Goal: Task Accomplishment & Management: Use online tool/utility

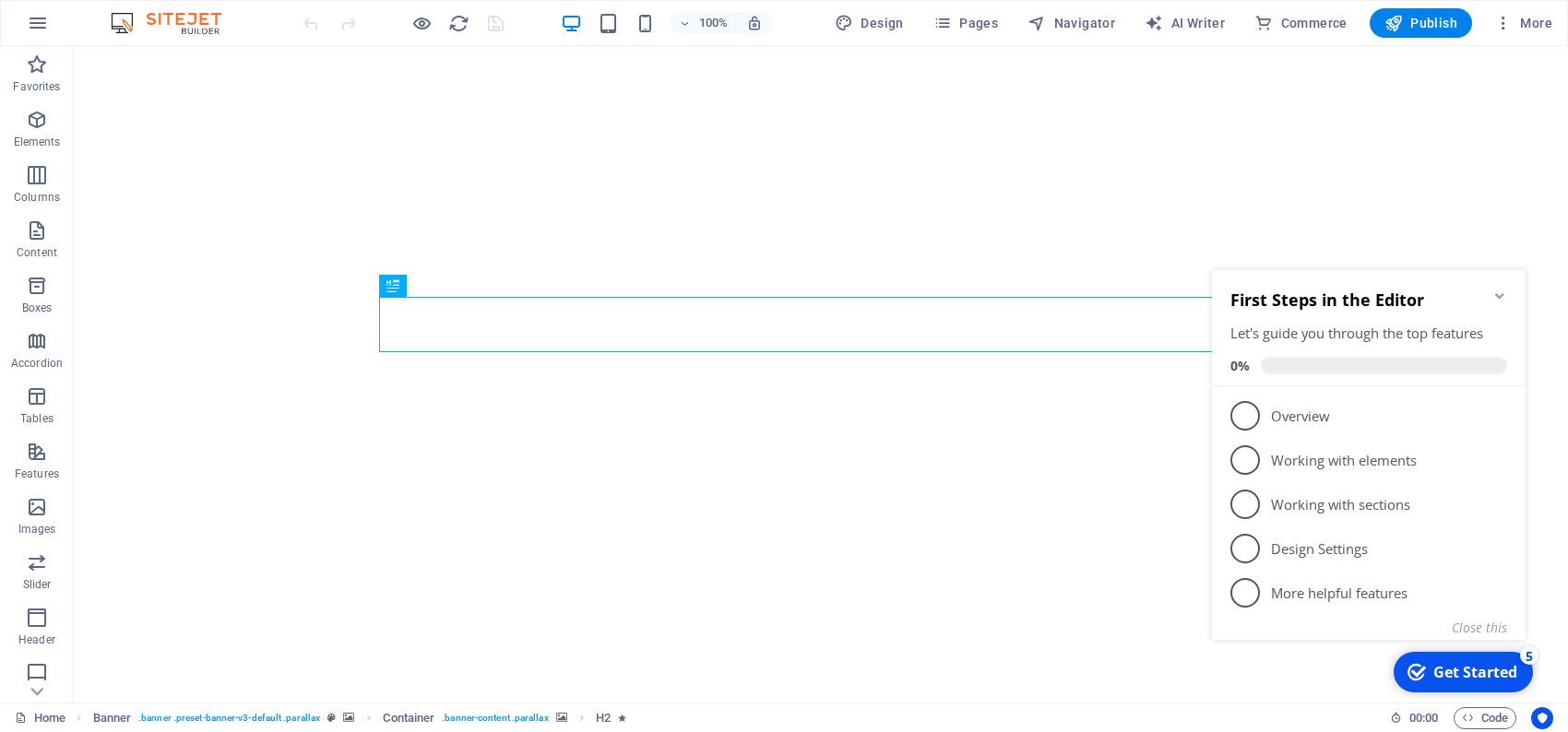
click at [1492, 293] on icon "Minimize checklist" at bounding box center [1499, 296] width 15 height 15
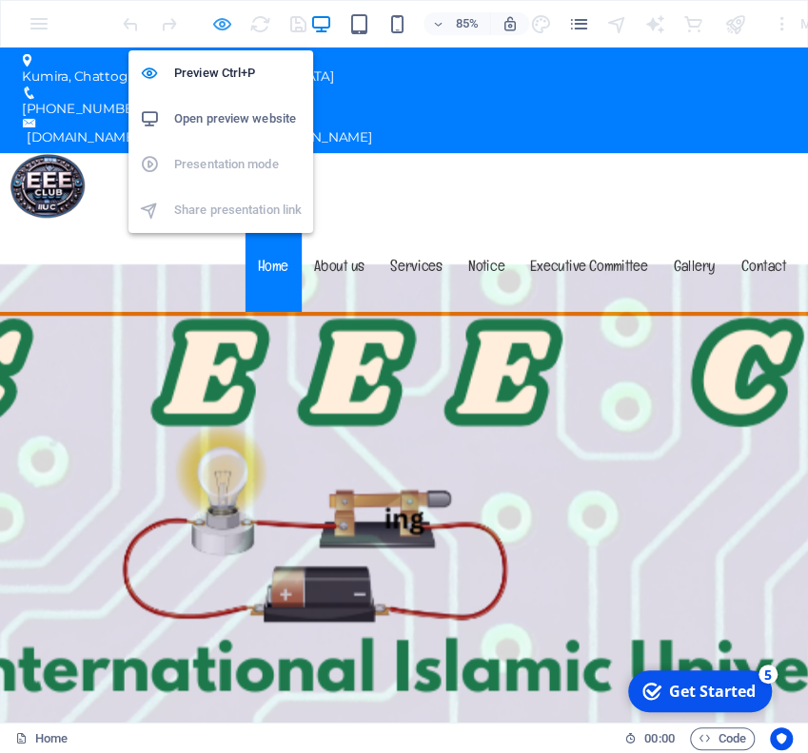
click at [0, 0] on icon "button" at bounding box center [0, 0] width 0 height 0
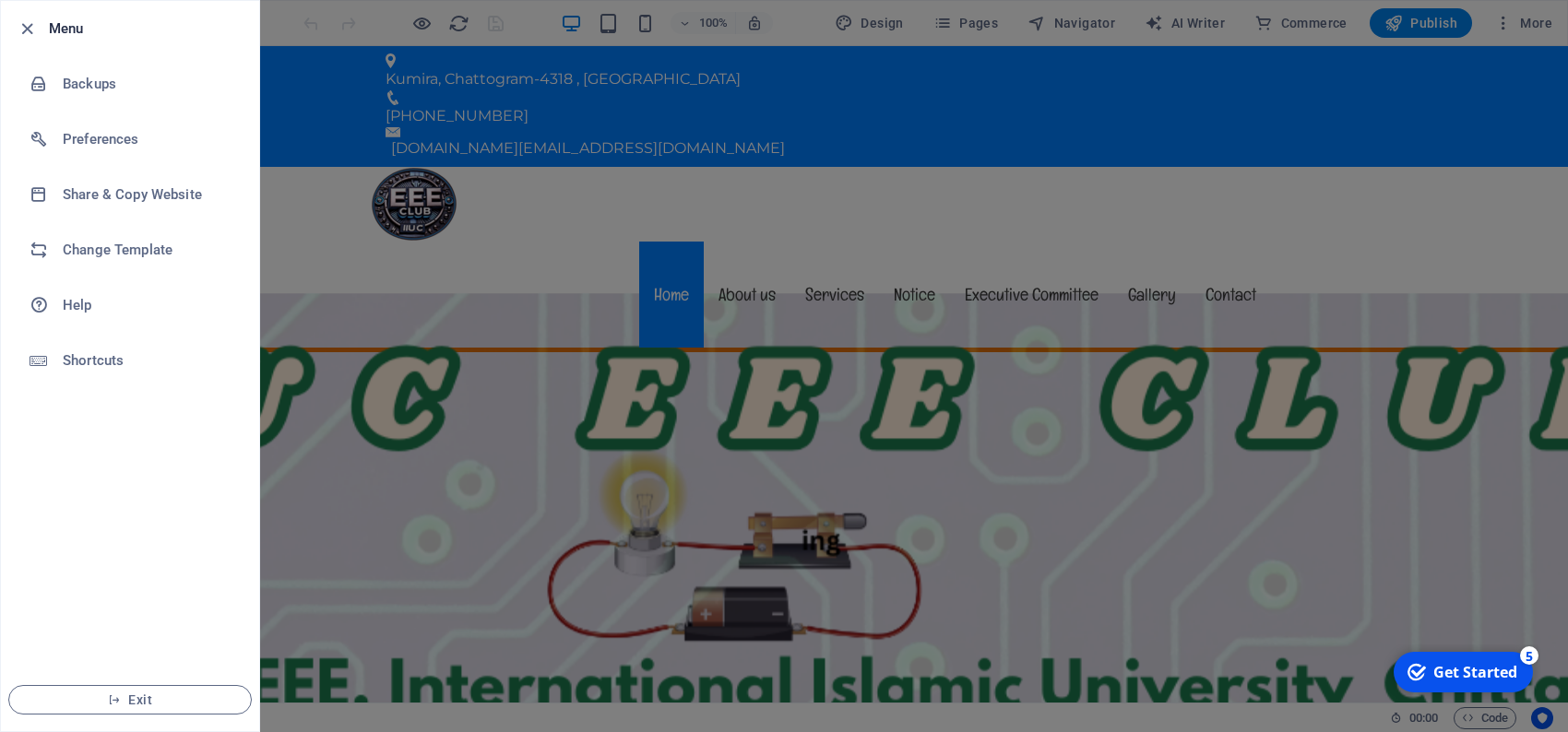
click at [287, 27] on div at bounding box center [784, 366] width 1568 height 732
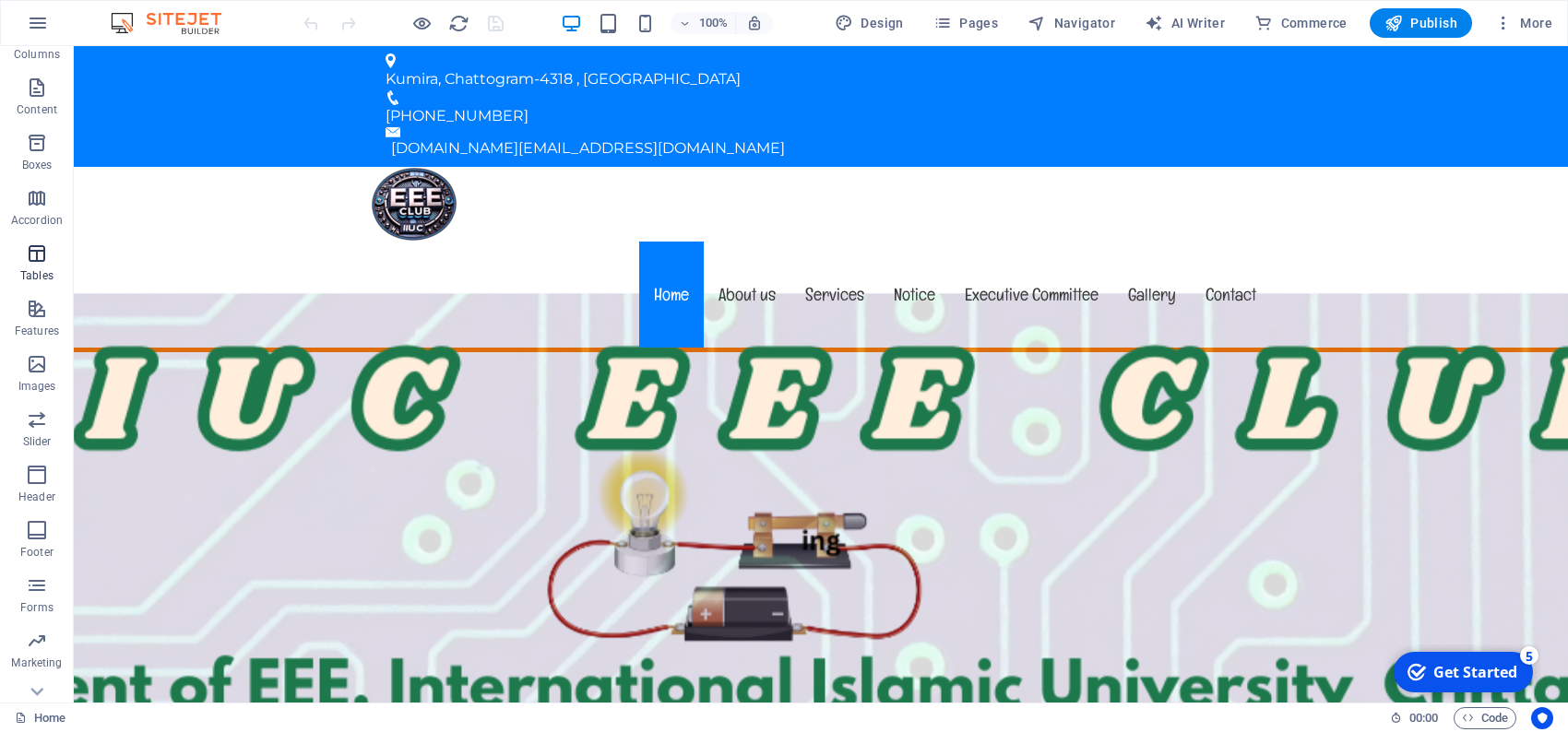
scroll to position [228, 0]
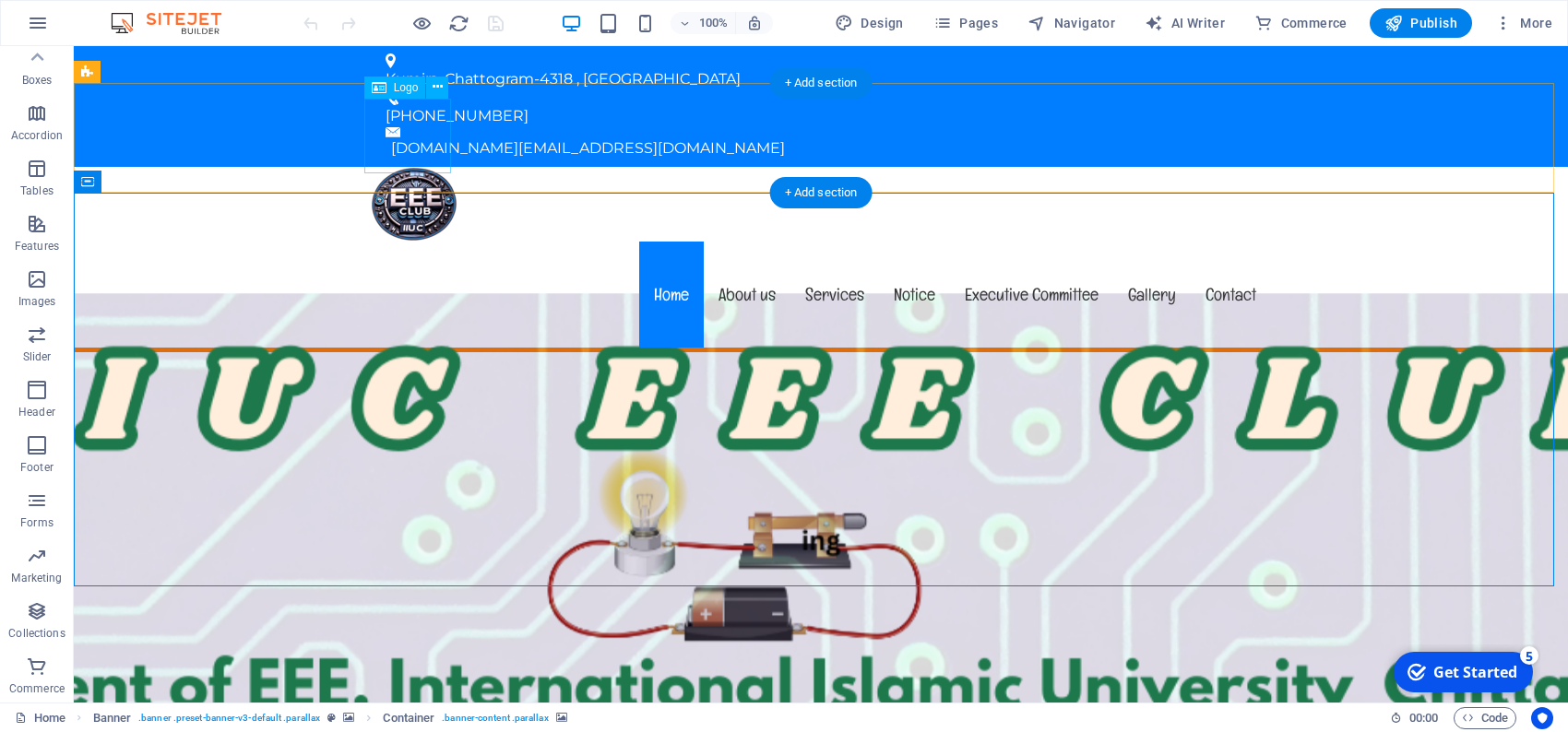
click at [426, 167] on div at bounding box center [820, 204] width 900 height 75
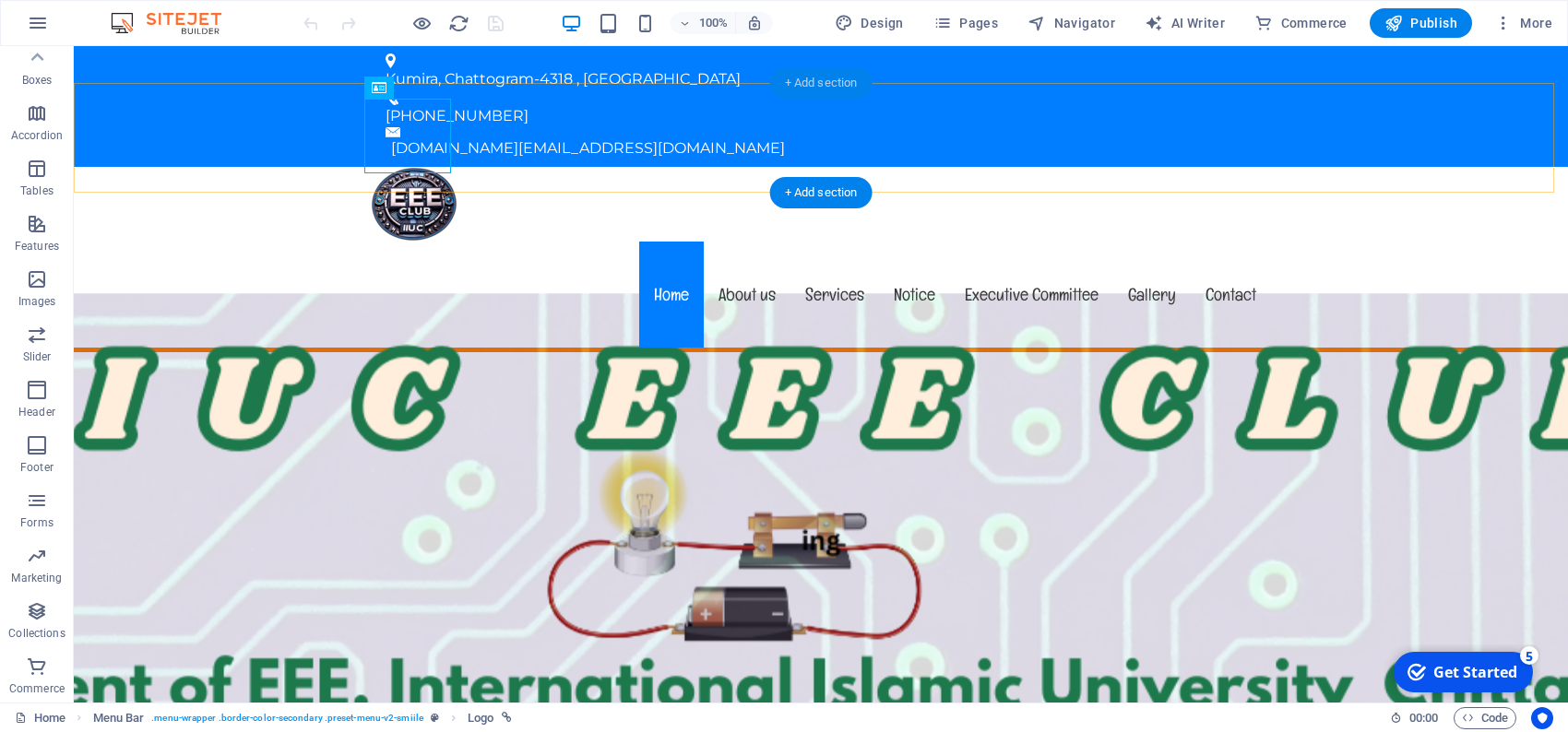
click at [813, 86] on div "+ Add section" at bounding box center [821, 82] width 103 height 31
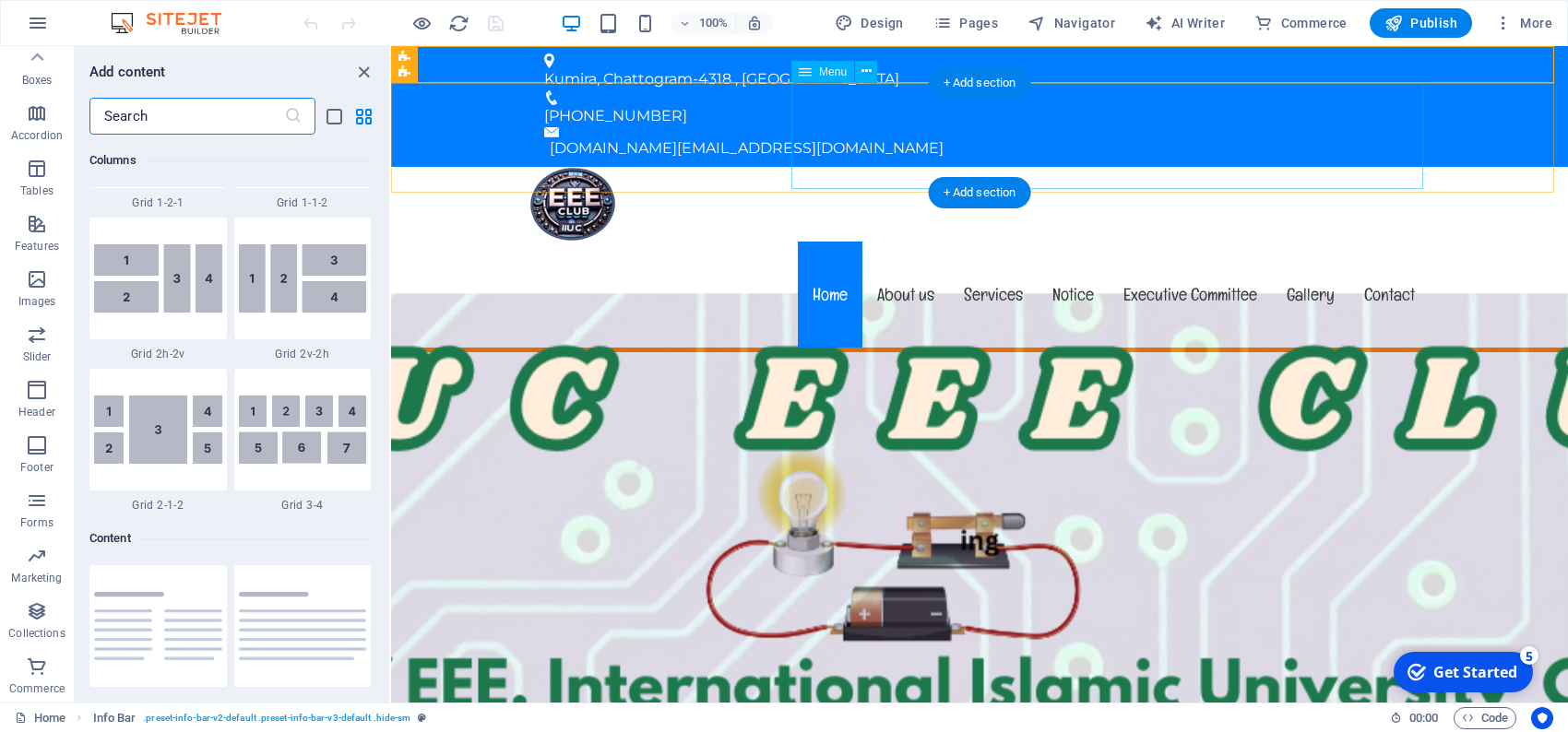
scroll to position [3227, 0]
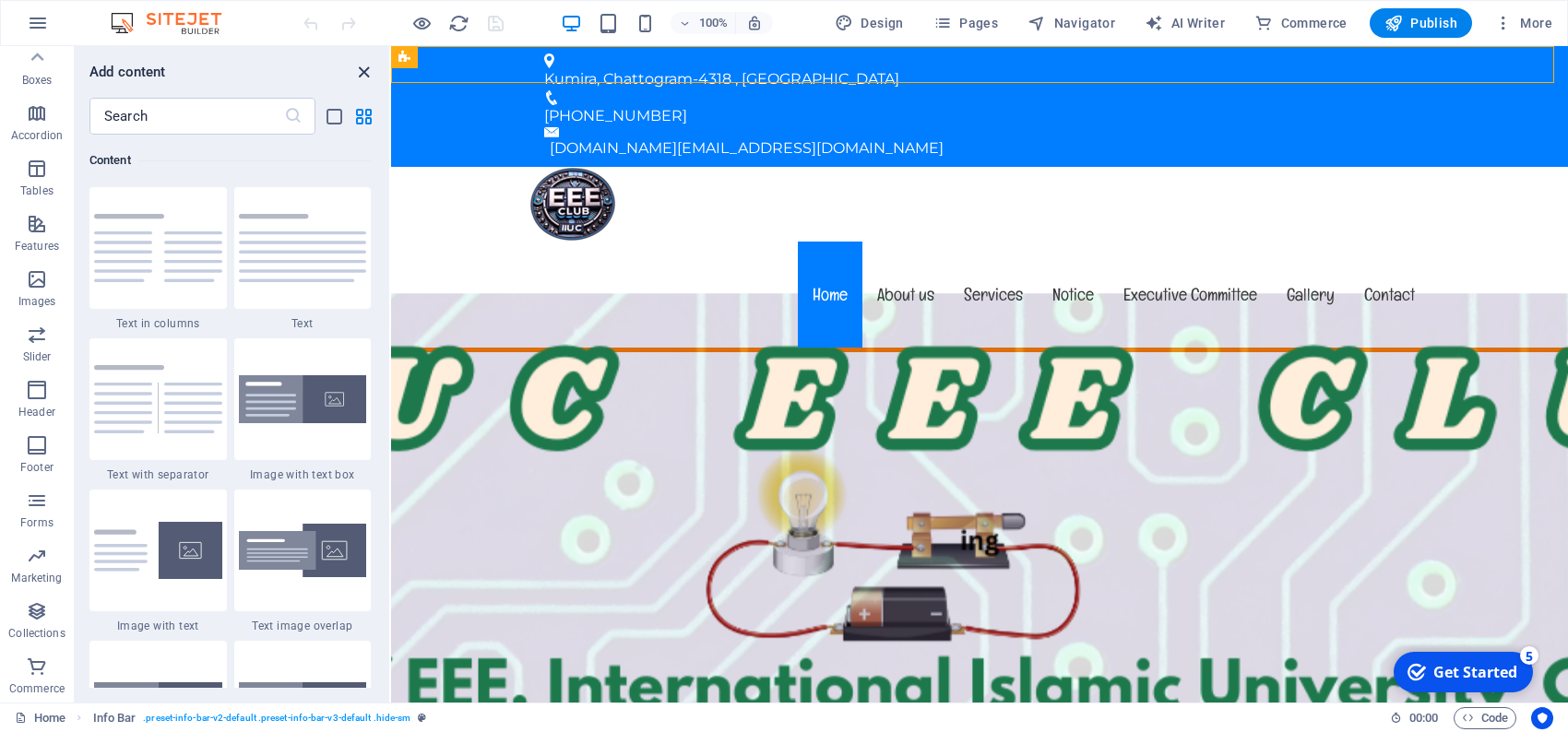
click at [363, 73] on icon "close panel" at bounding box center [364, 73] width 21 height 21
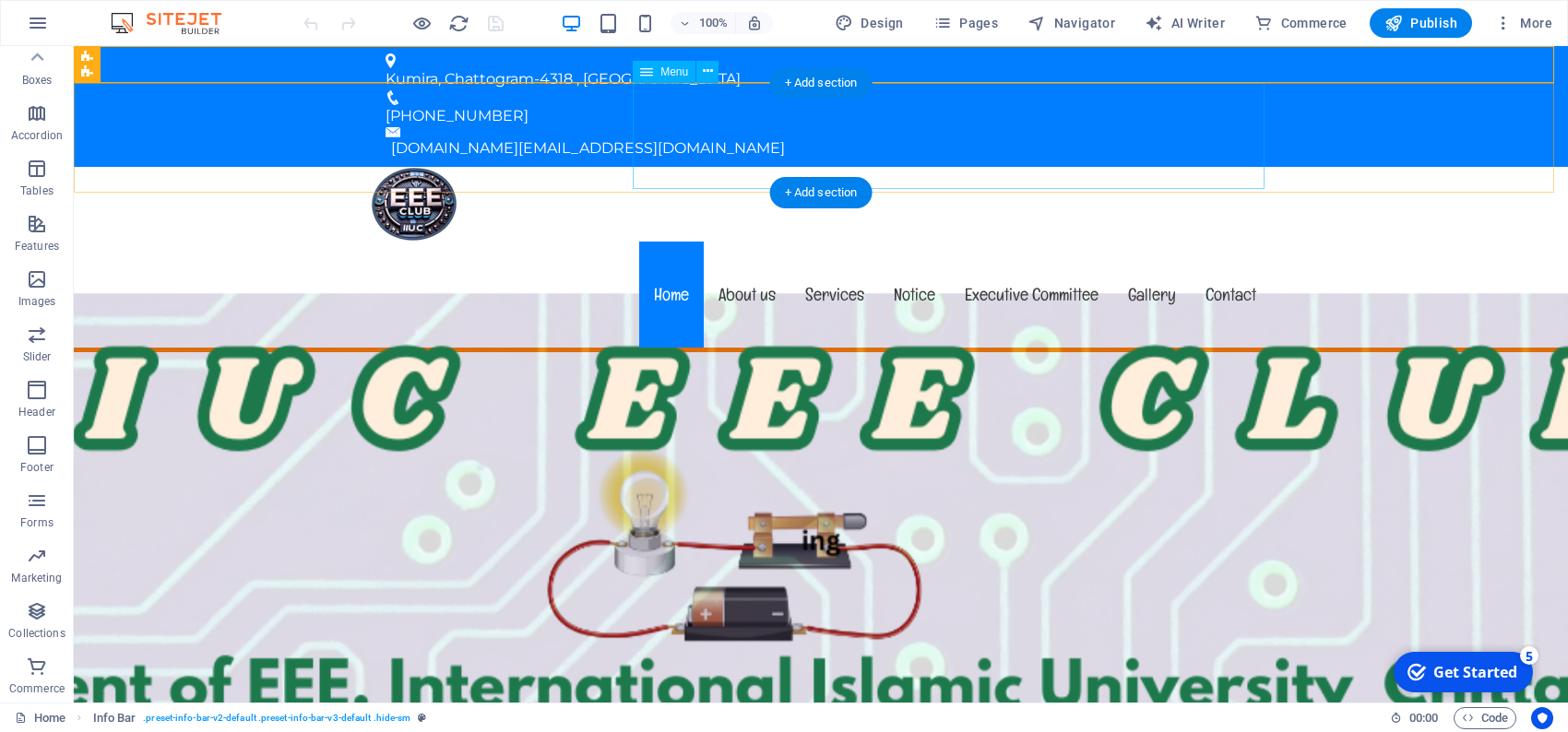
click at [1235, 241] on nav "Home About us Services Notice Executive Committee Gallery Contact" at bounding box center [820, 294] width 900 height 106
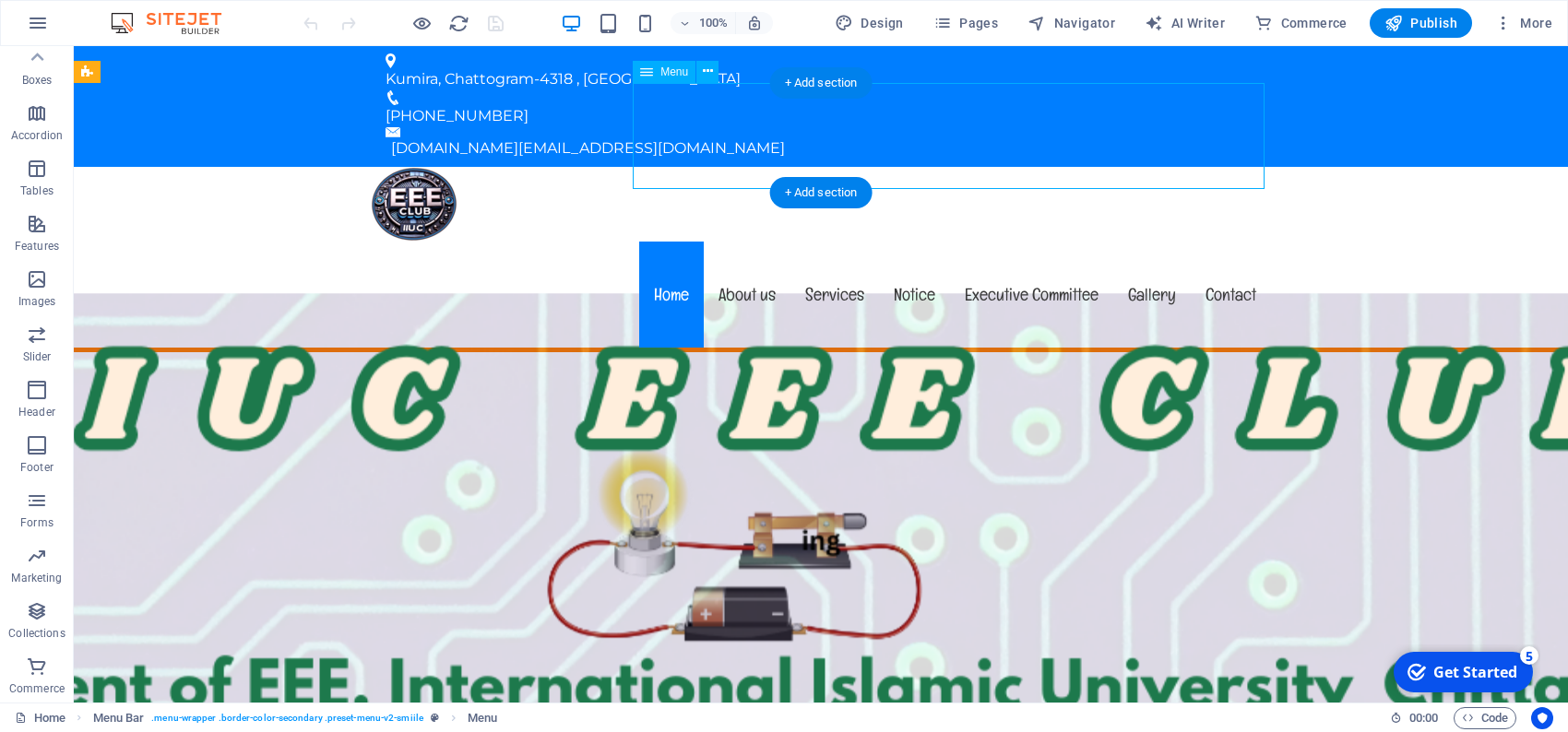
click at [1235, 241] on nav "Home About us Services Notice Executive Committee Gallery Contact" at bounding box center [820, 294] width 900 height 106
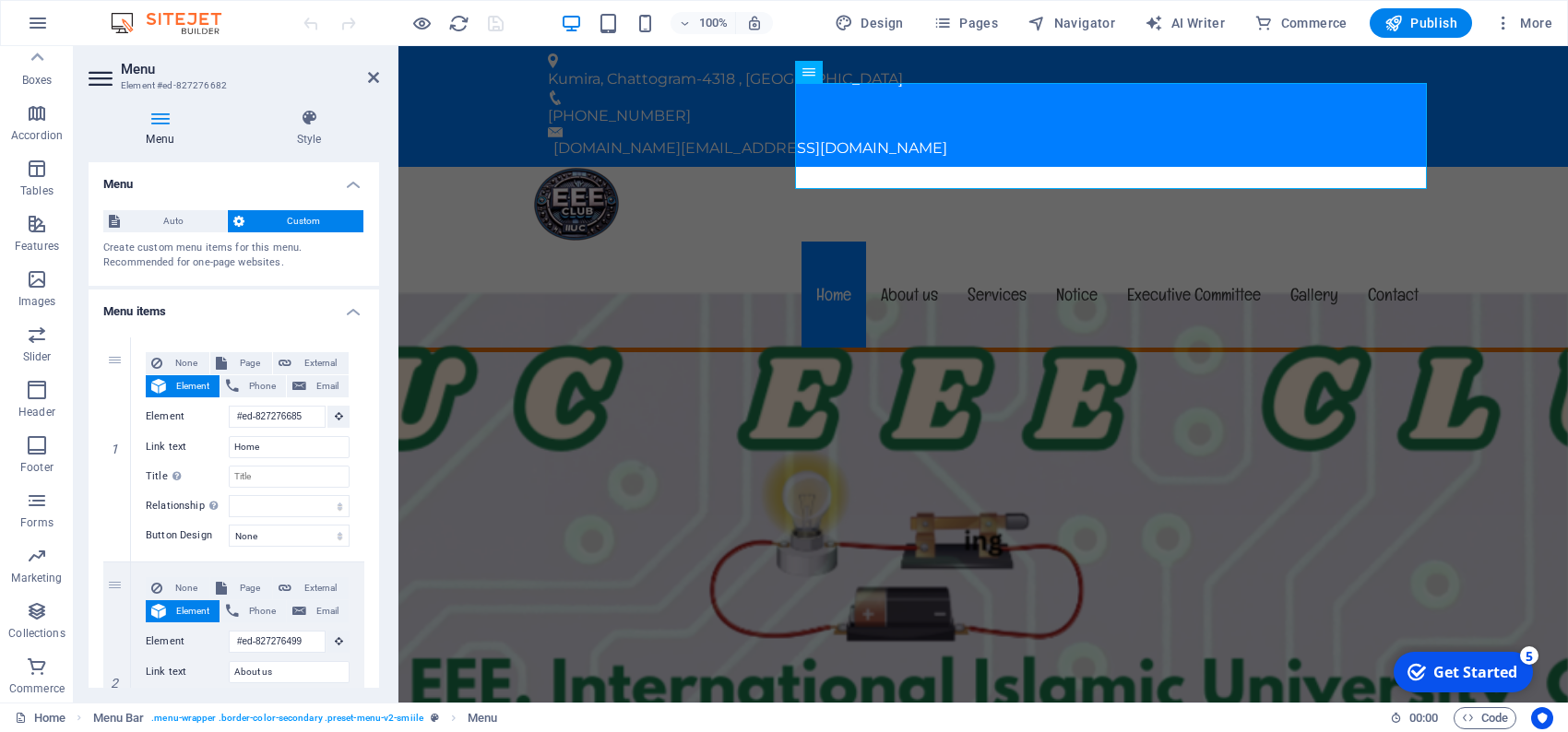
click at [158, 121] on icon at bounding box center [159, 117] width 143 height 18
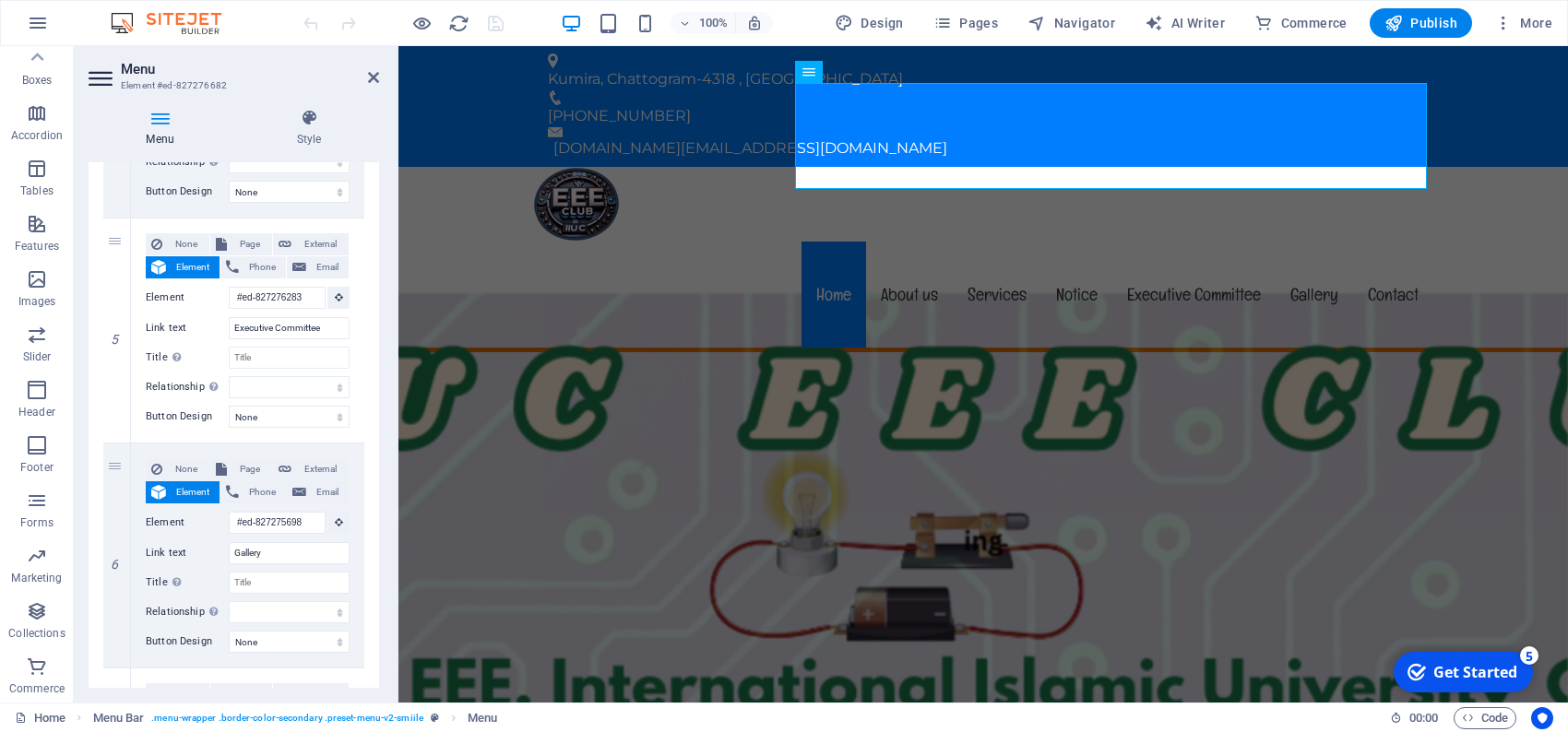
scroll to position [1275, 0]
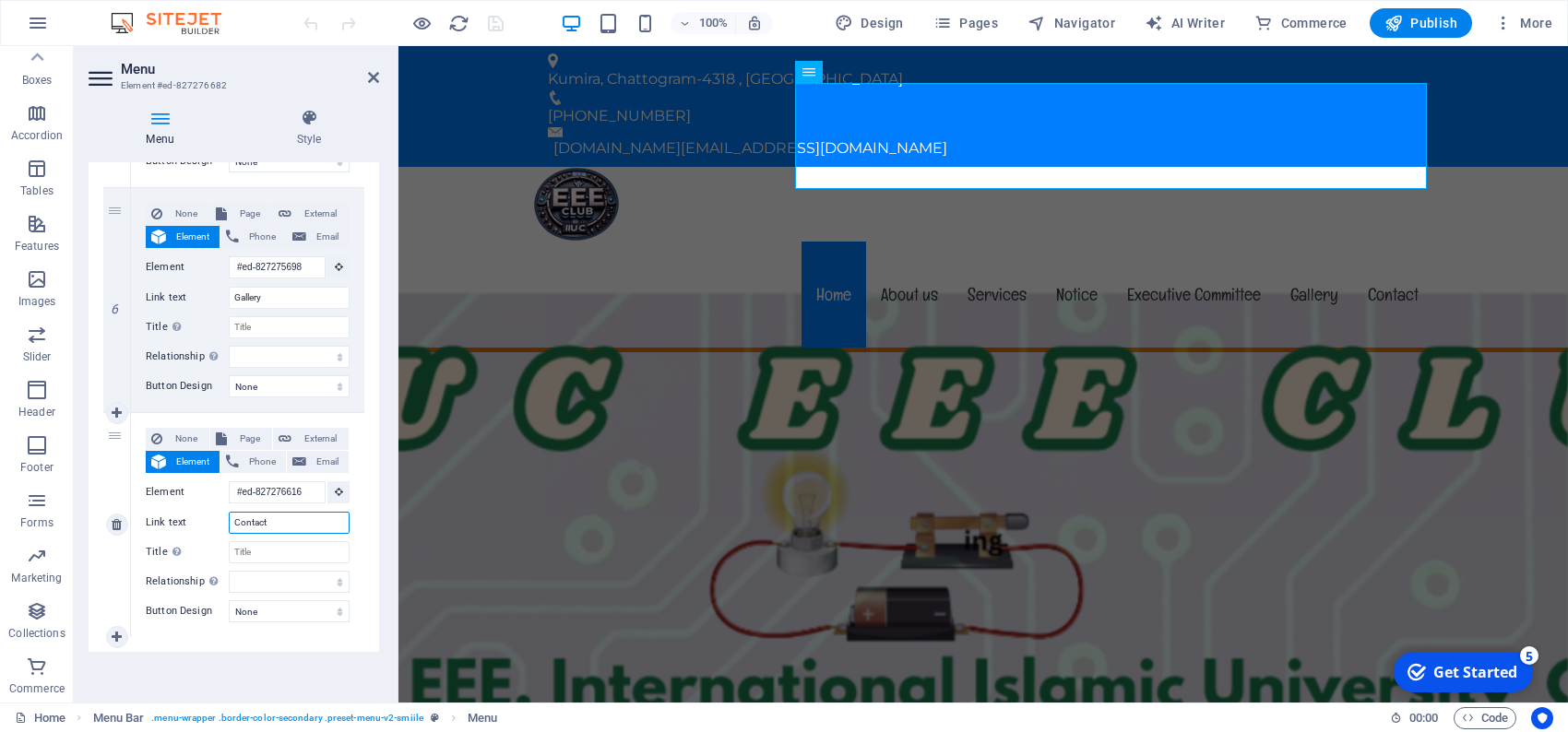
click at [258, 521] on input "Contact" at bounding box center [289, 523] width 121 height 22
drag, startPoint x: 268, startPoint y: 520, endPoint x: 216, endPoint y: 516, distance: 52.2
click at [216, 516] on div "Link text Contact" at bounding box center [247, 523] width 204 height 22
type input "lo"
select select
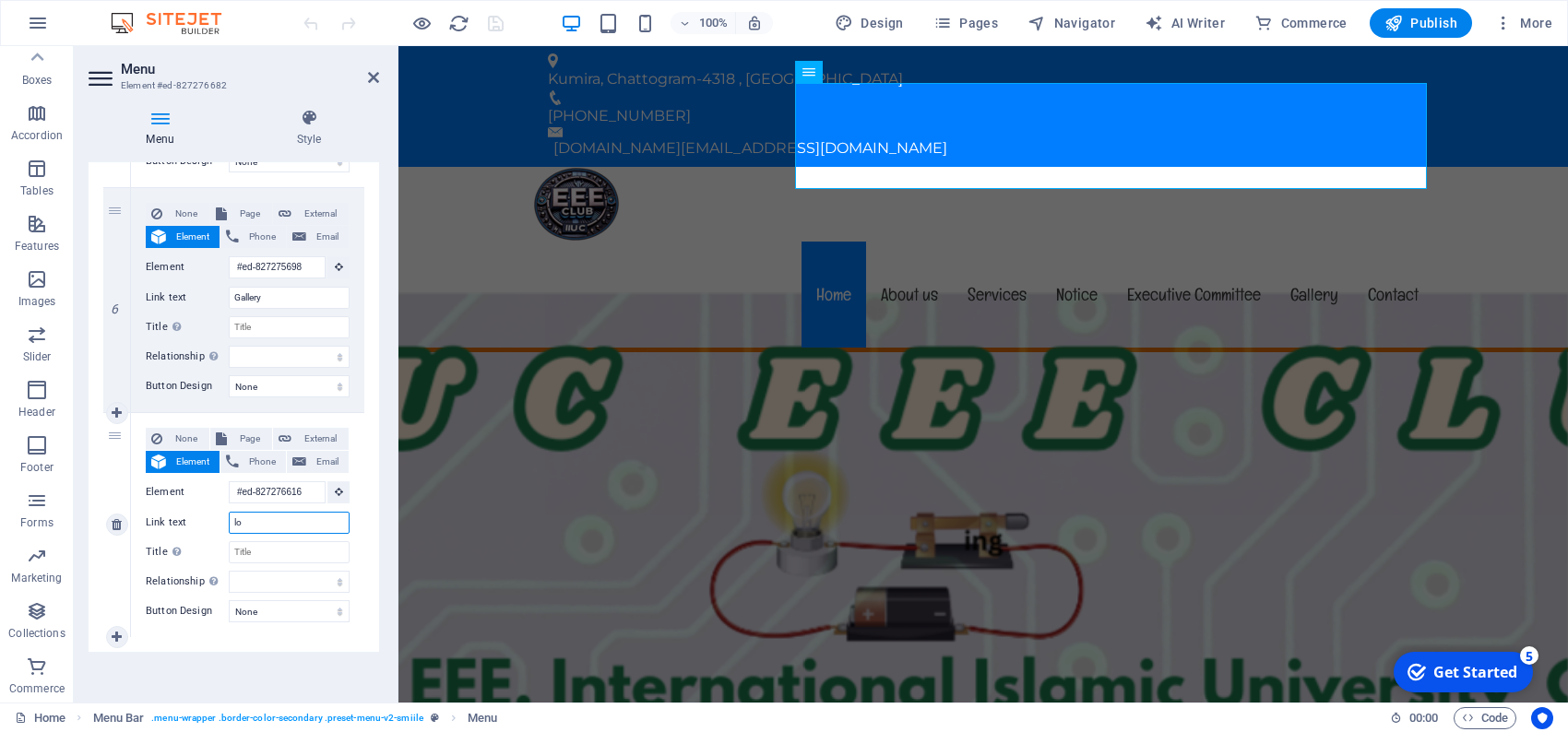
select select
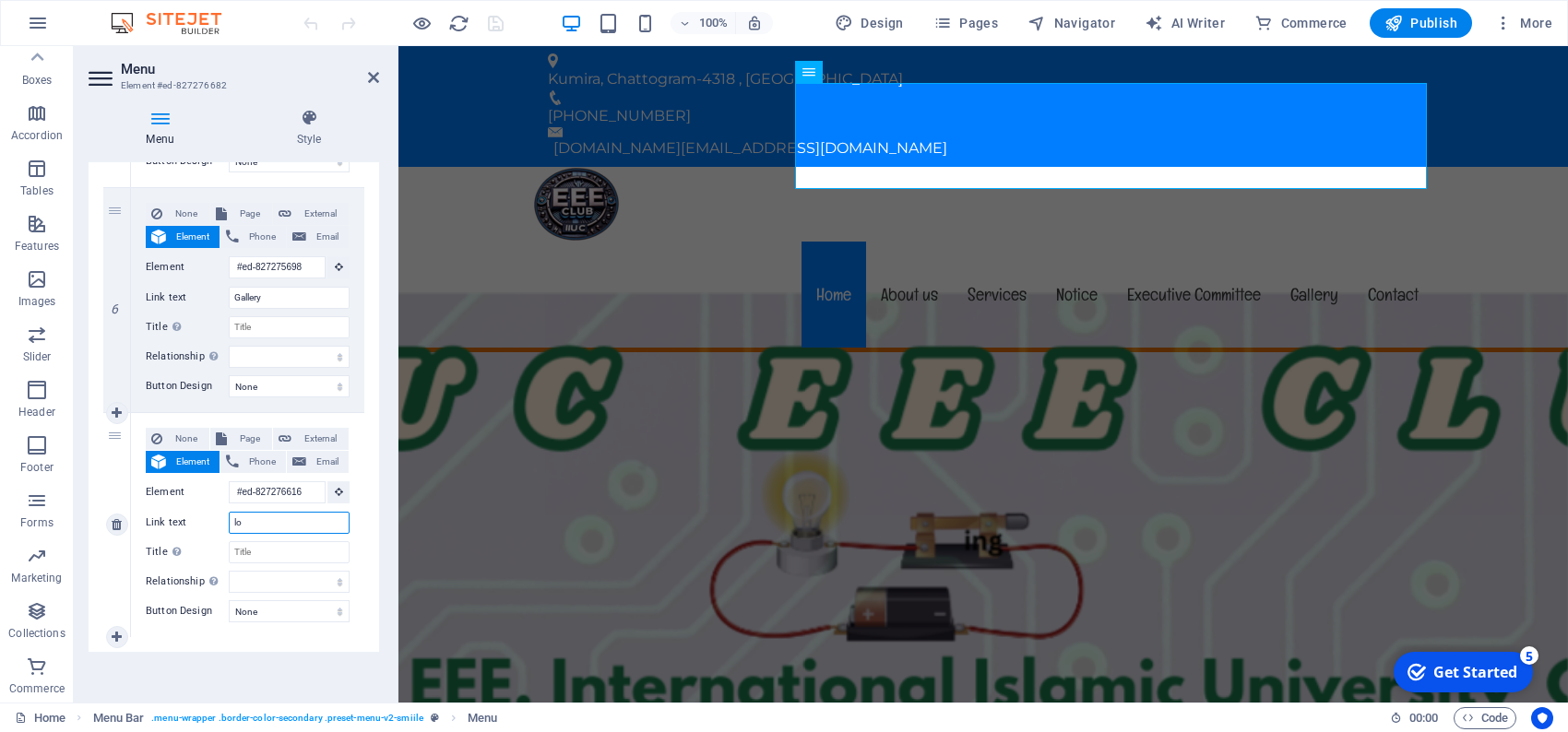
type input "log"
select select
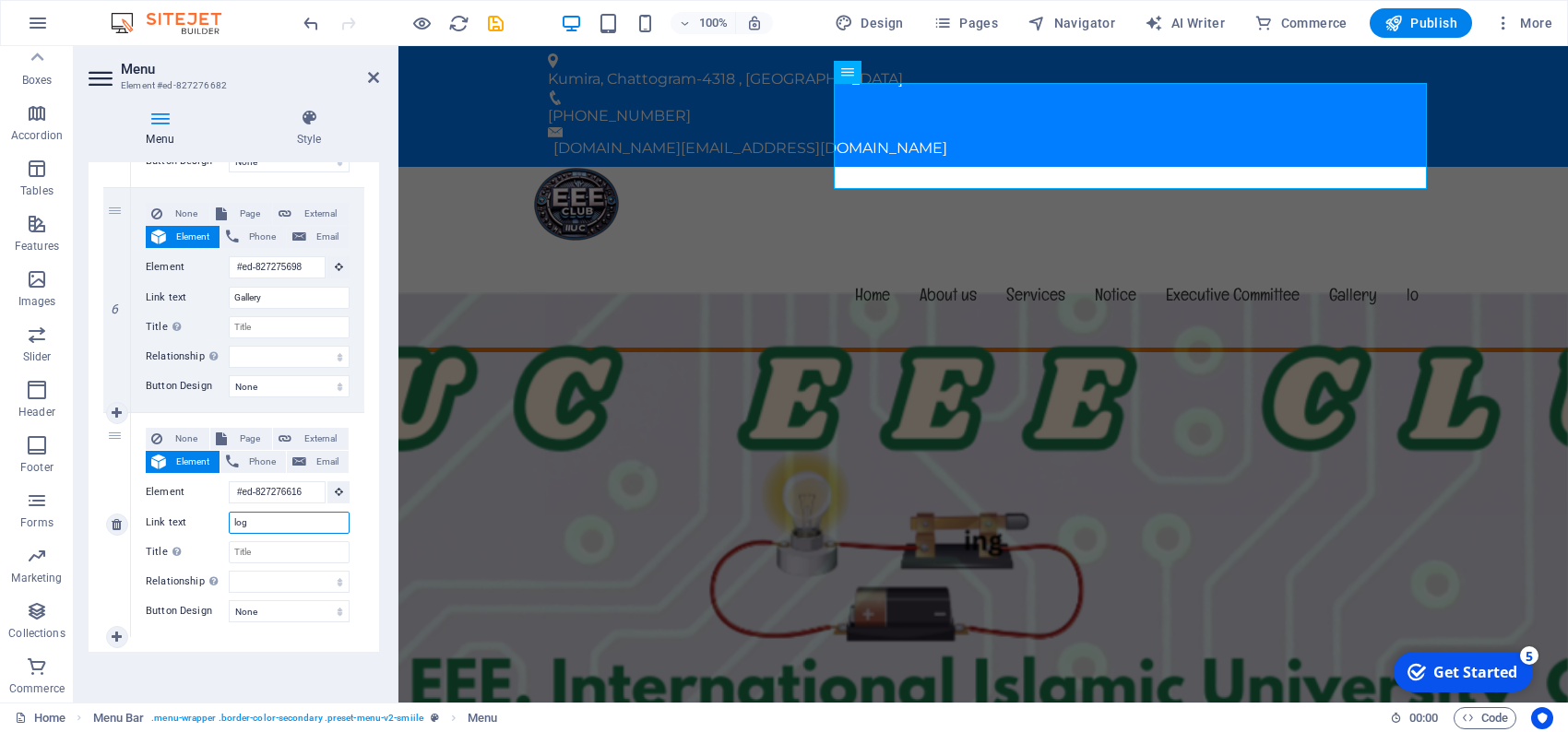
select select
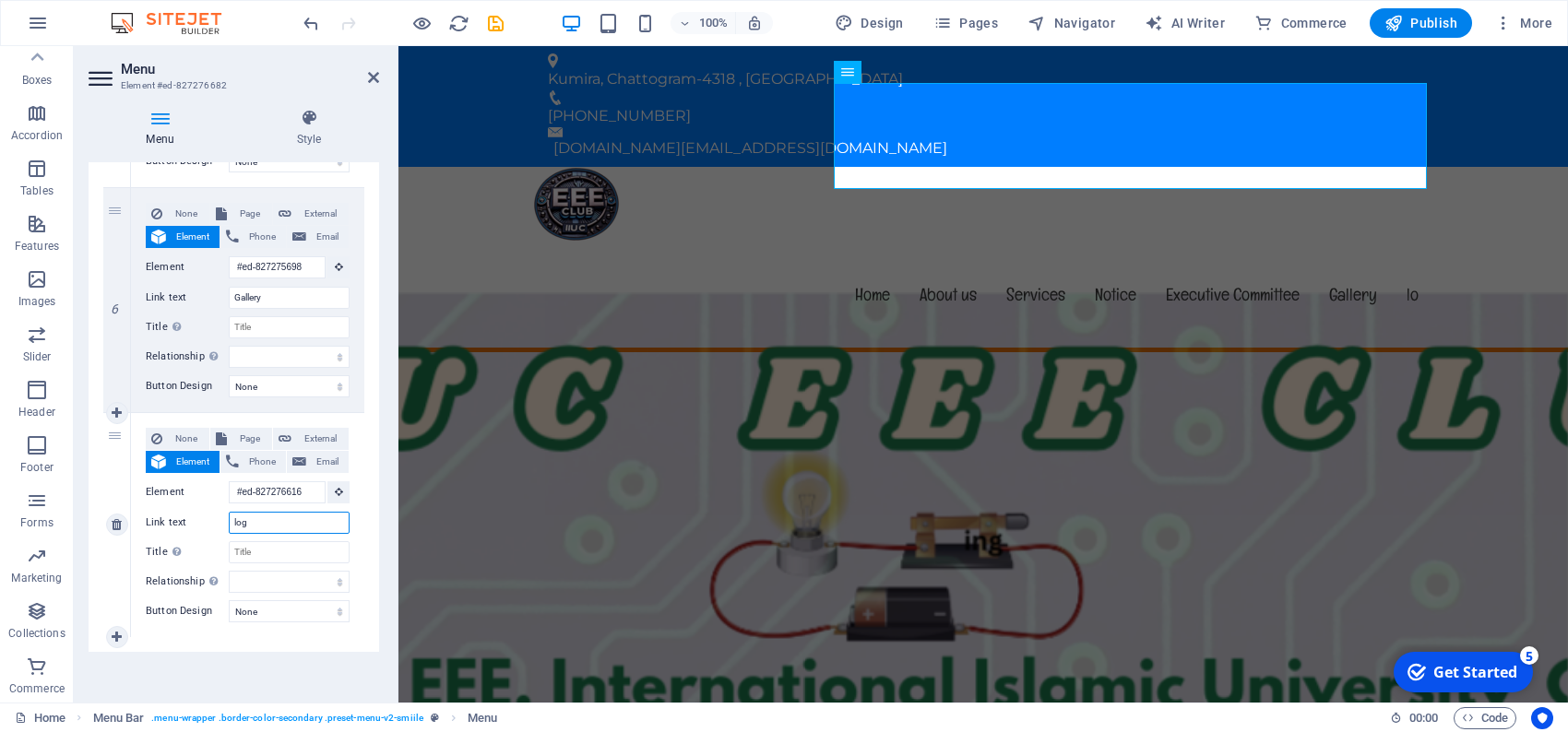
select select
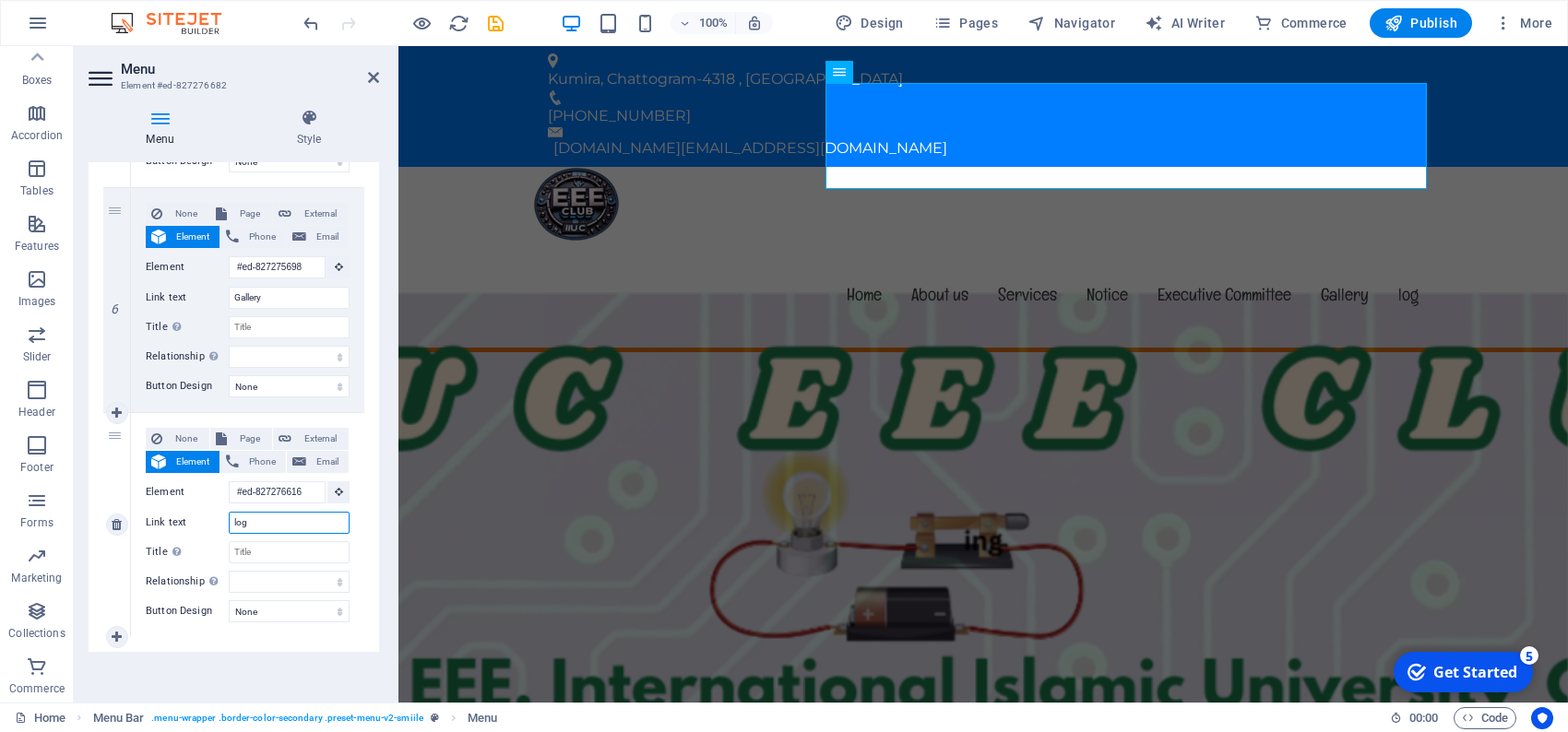
select select
type input "lo"
select select
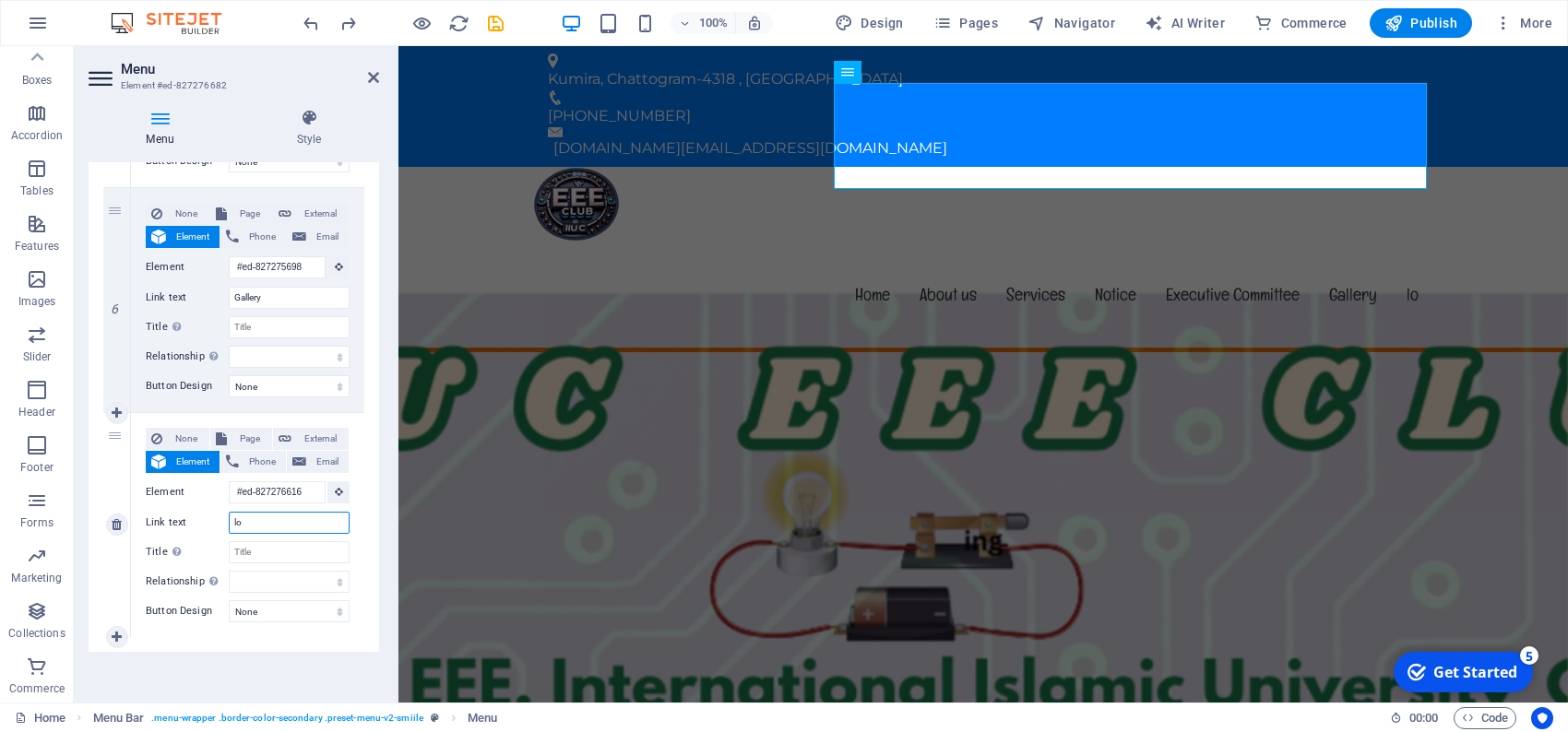
select select
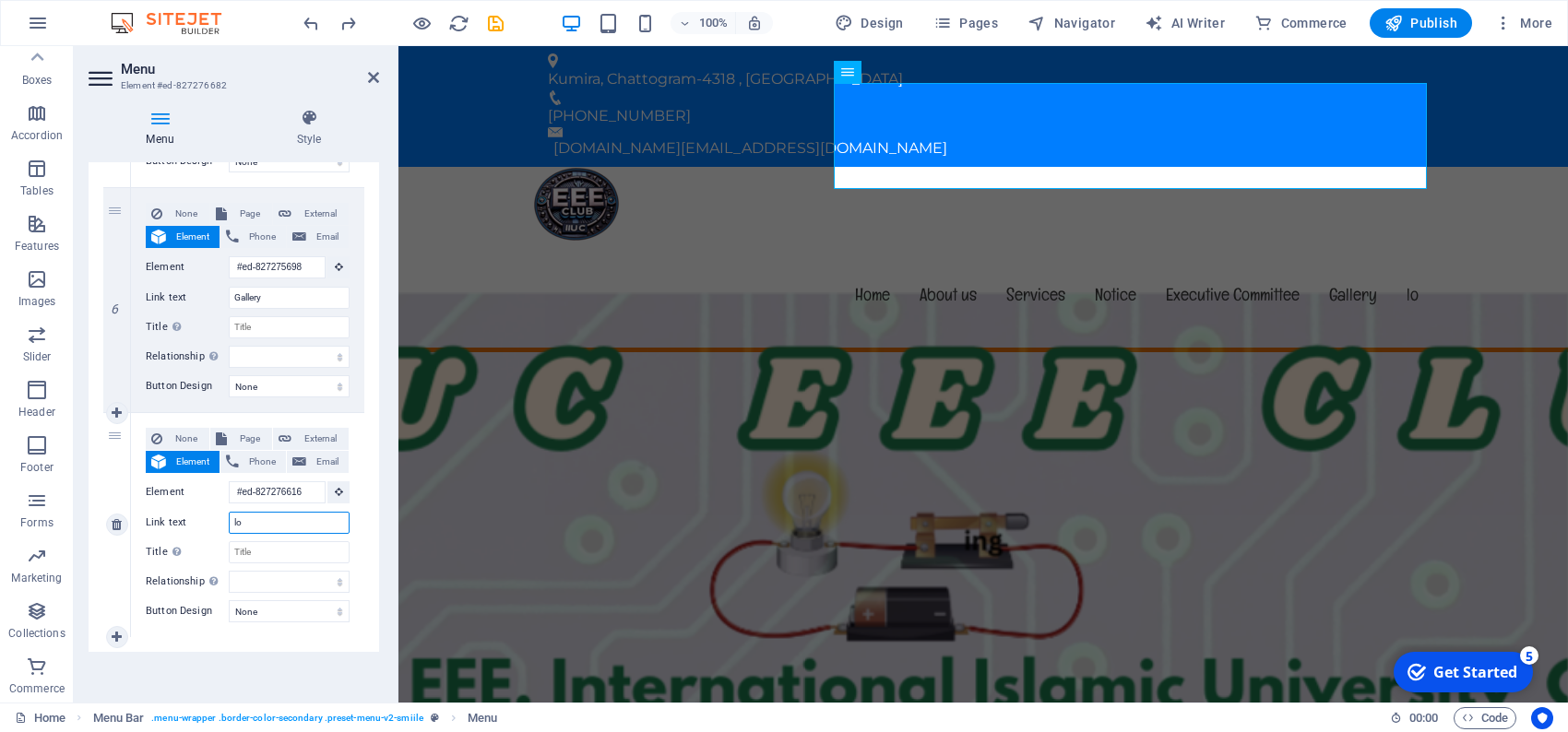
select select
type input "Contact"
select select
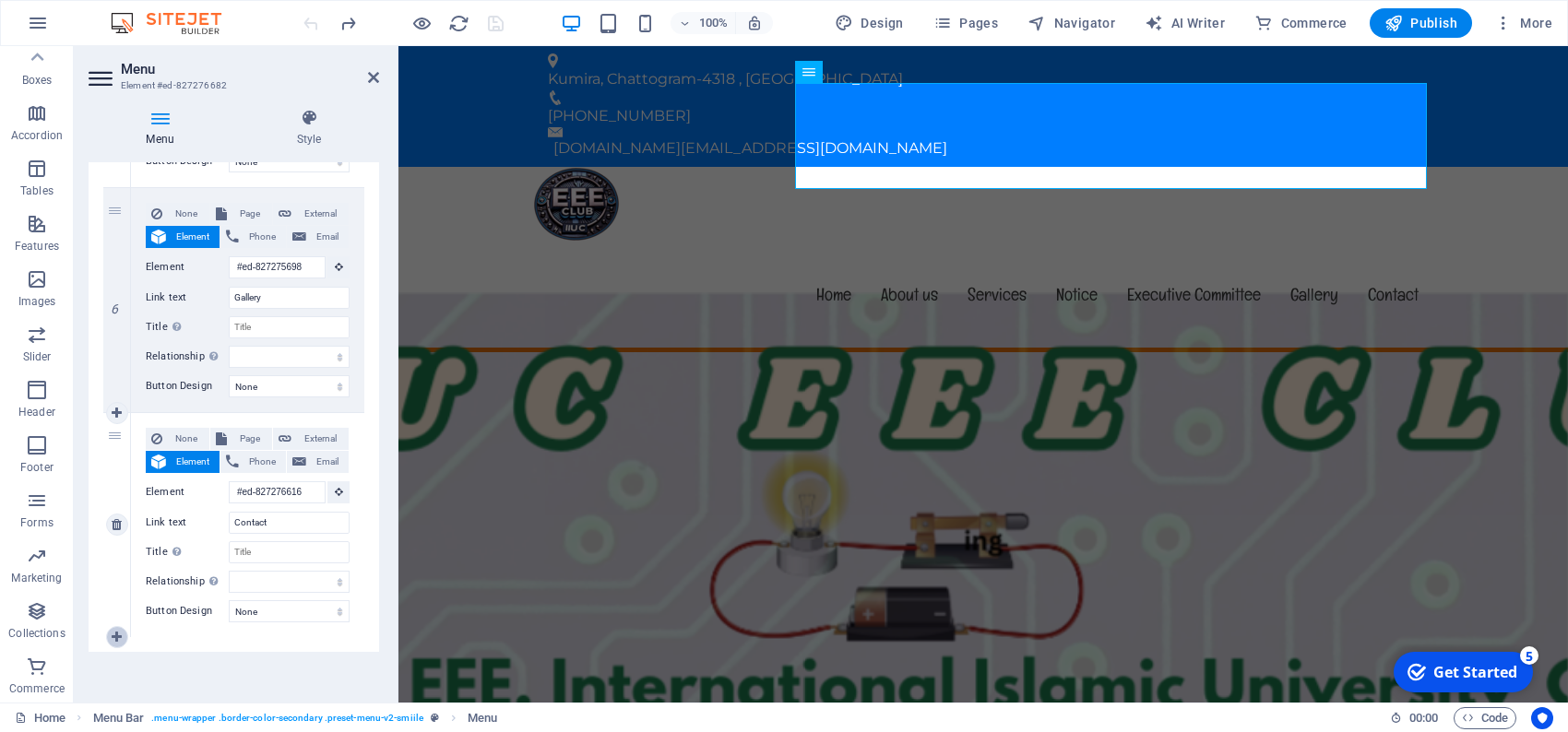
click at [120, 633] on icon at bounding box center [116, 637] width 10 height 13
select select
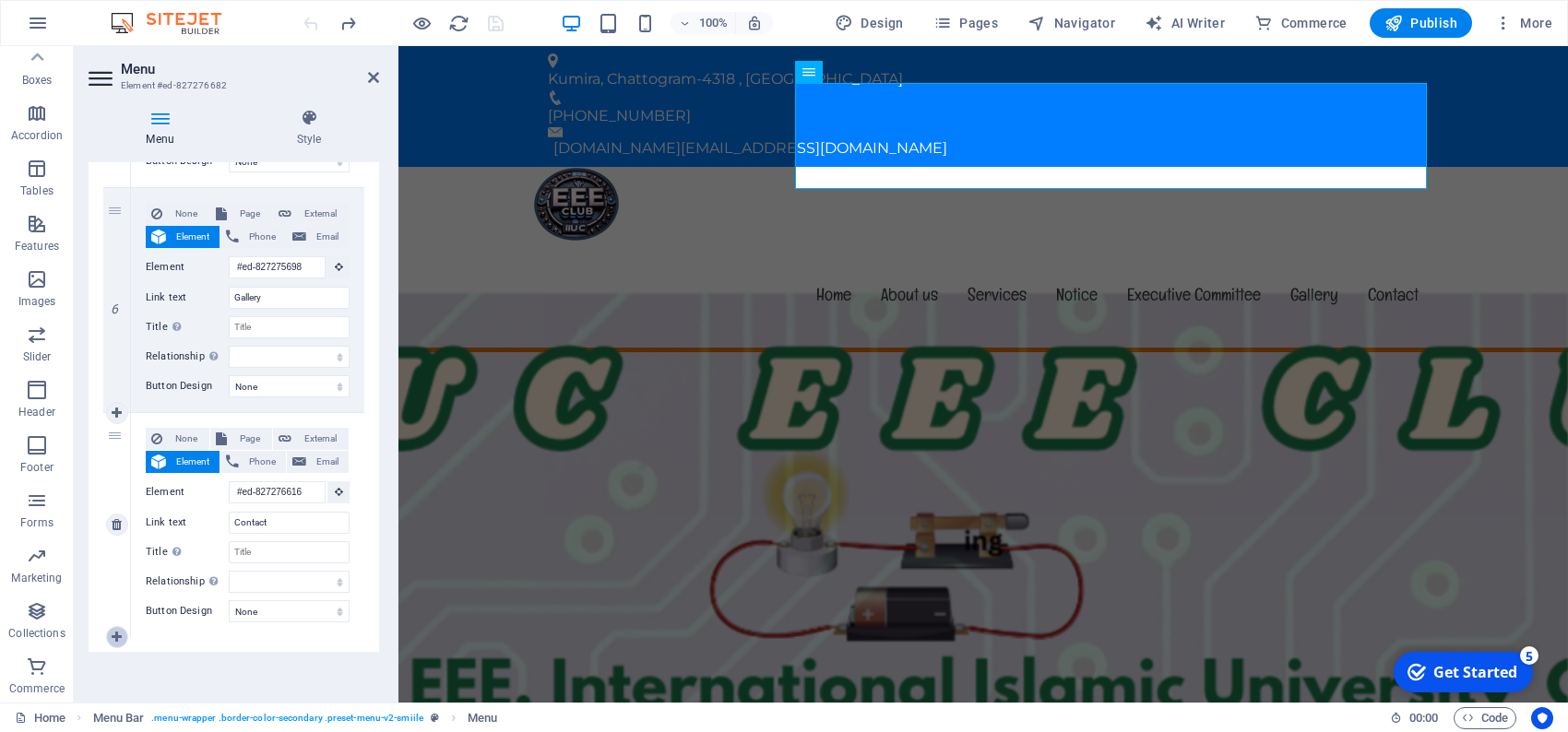
select select
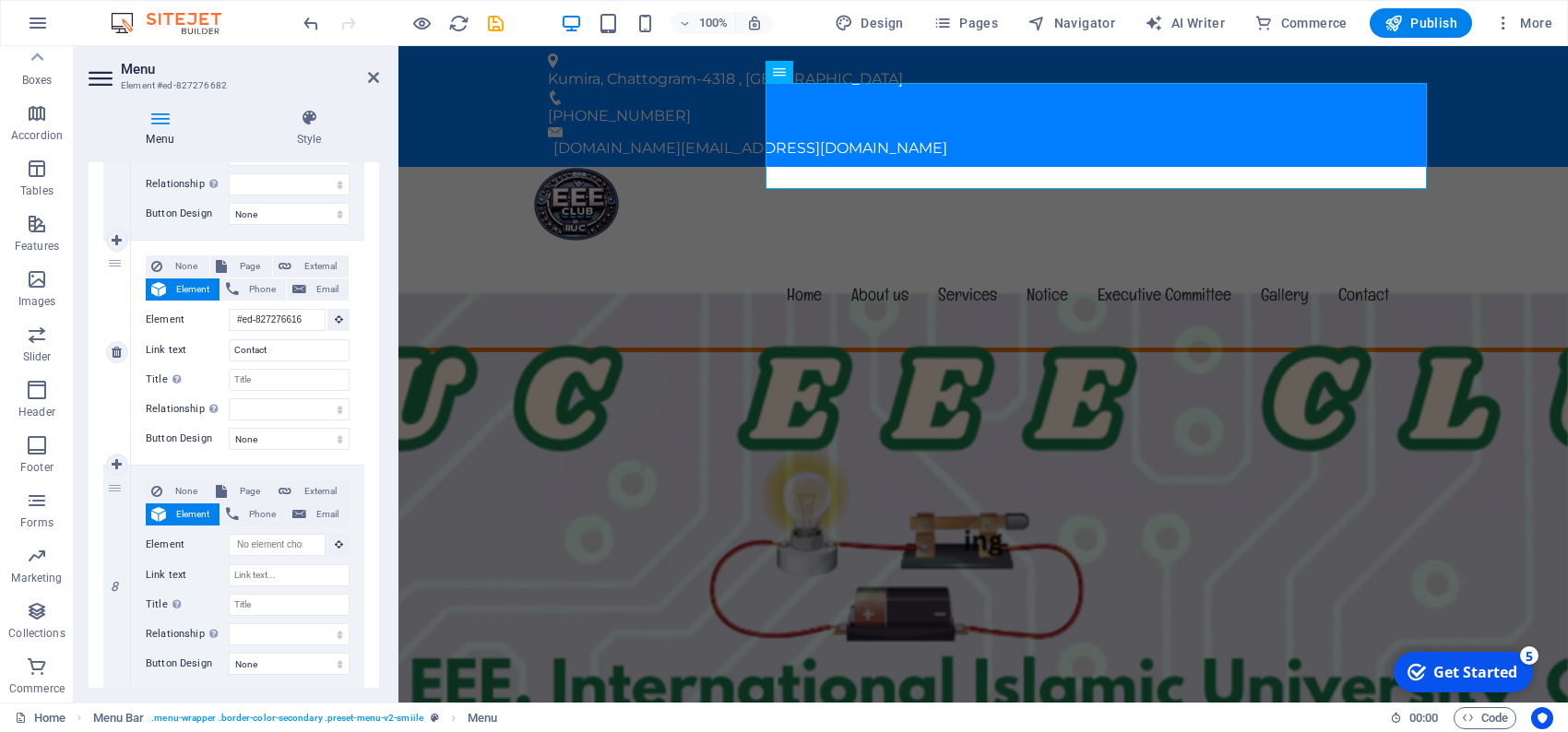
scroll to position [1499, 0]
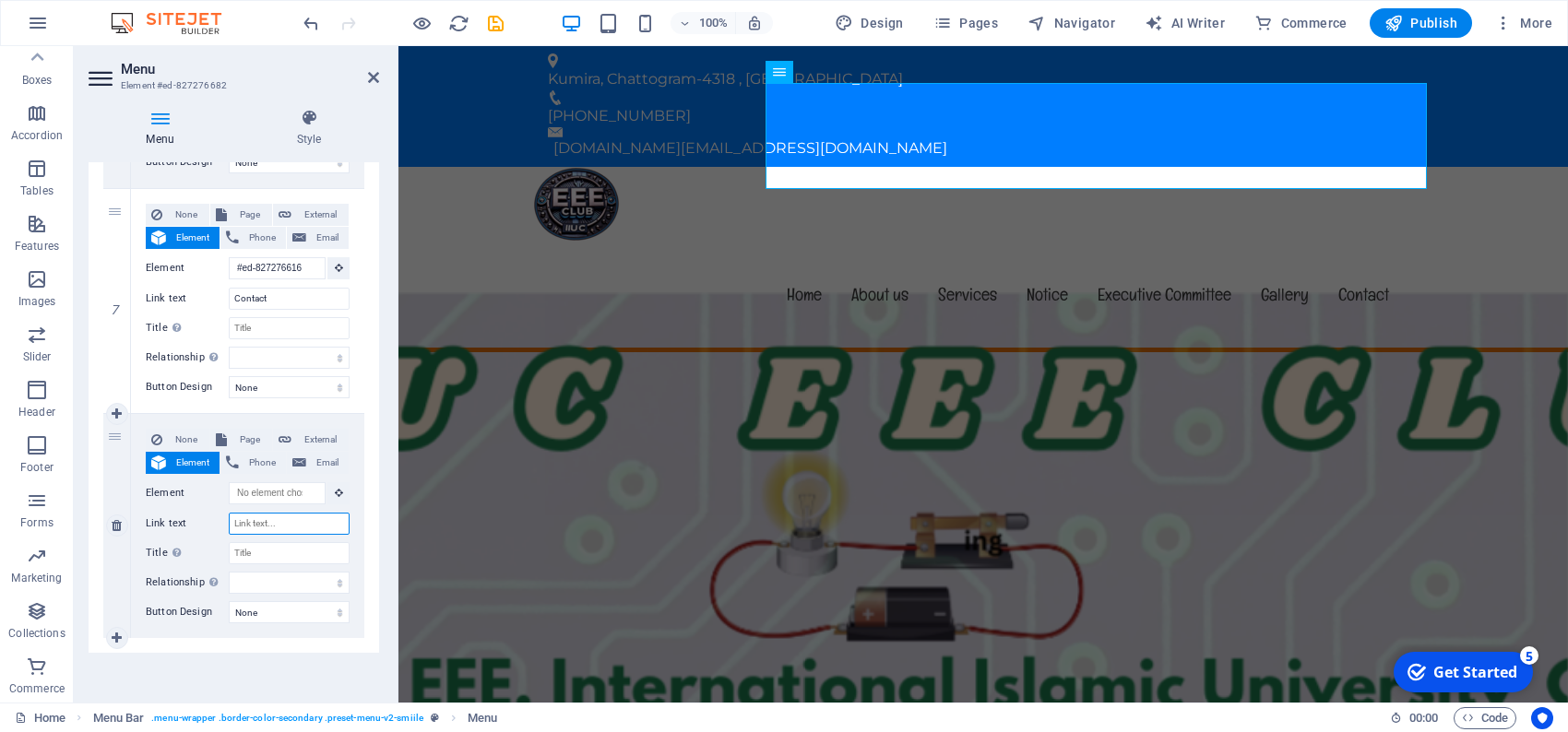
click at [250, 523] on input "Link text" at bounding box center [289, 524] width 121 height 22
type input "Logi"
select select
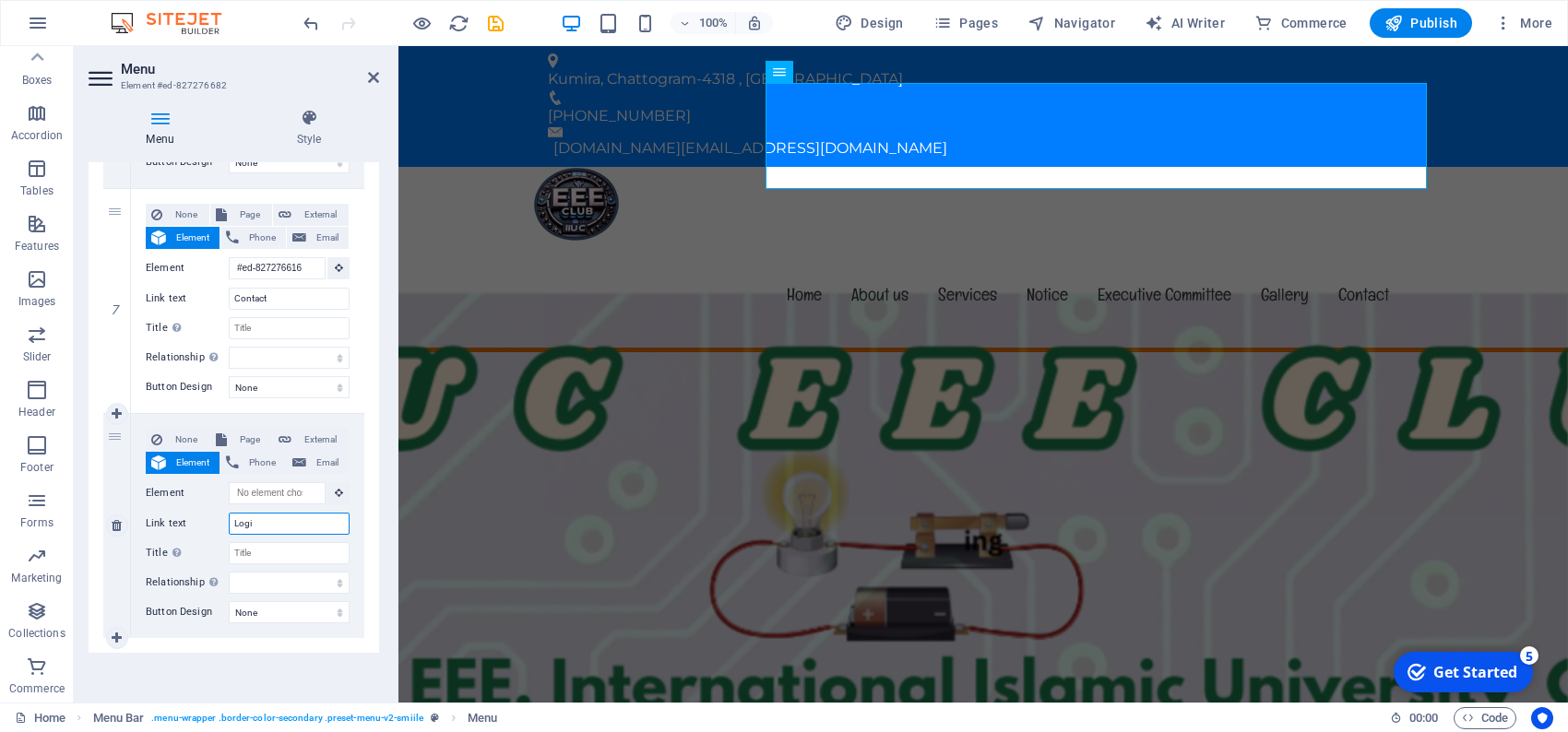
select select
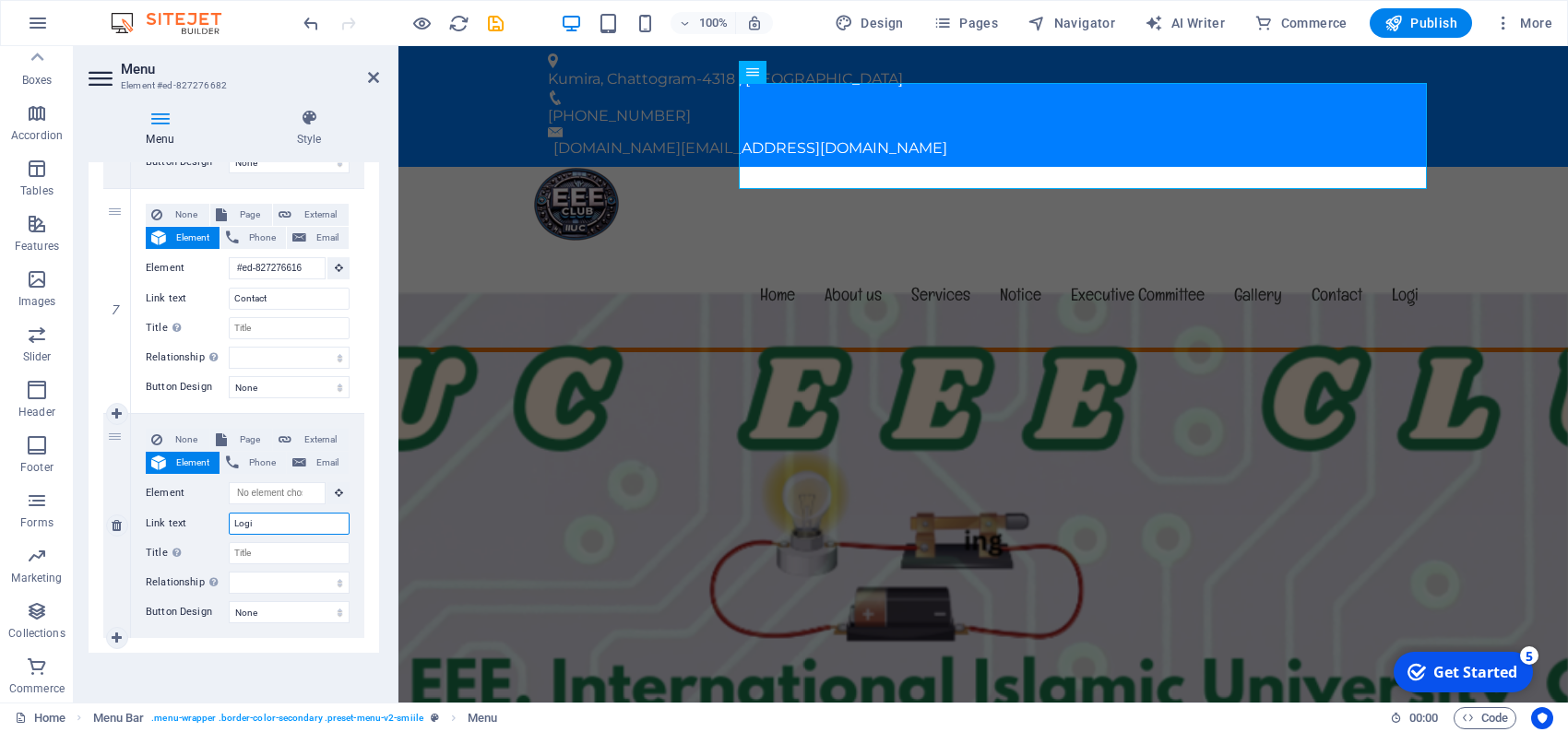
type input "Login"
select select
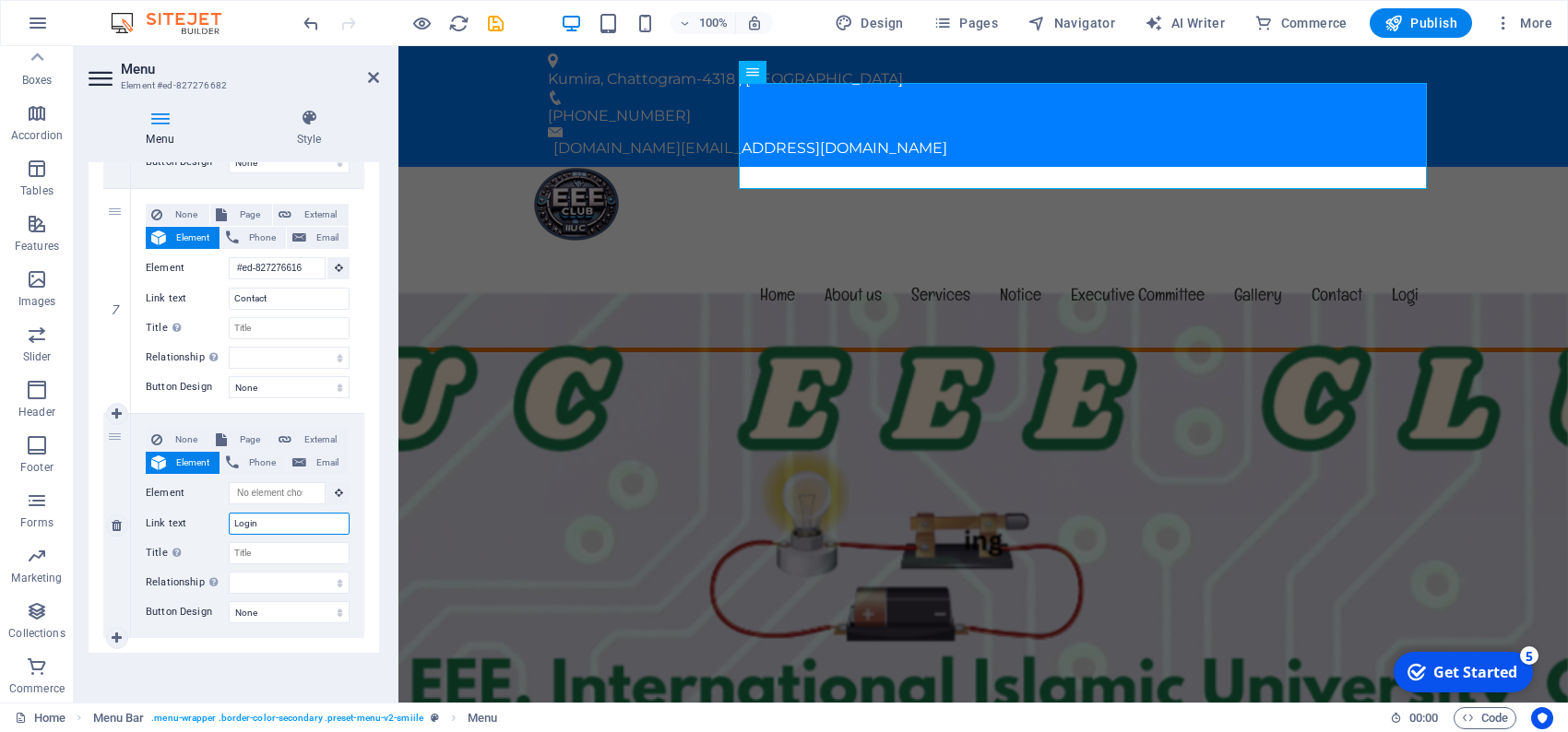
select select
type input "Login"
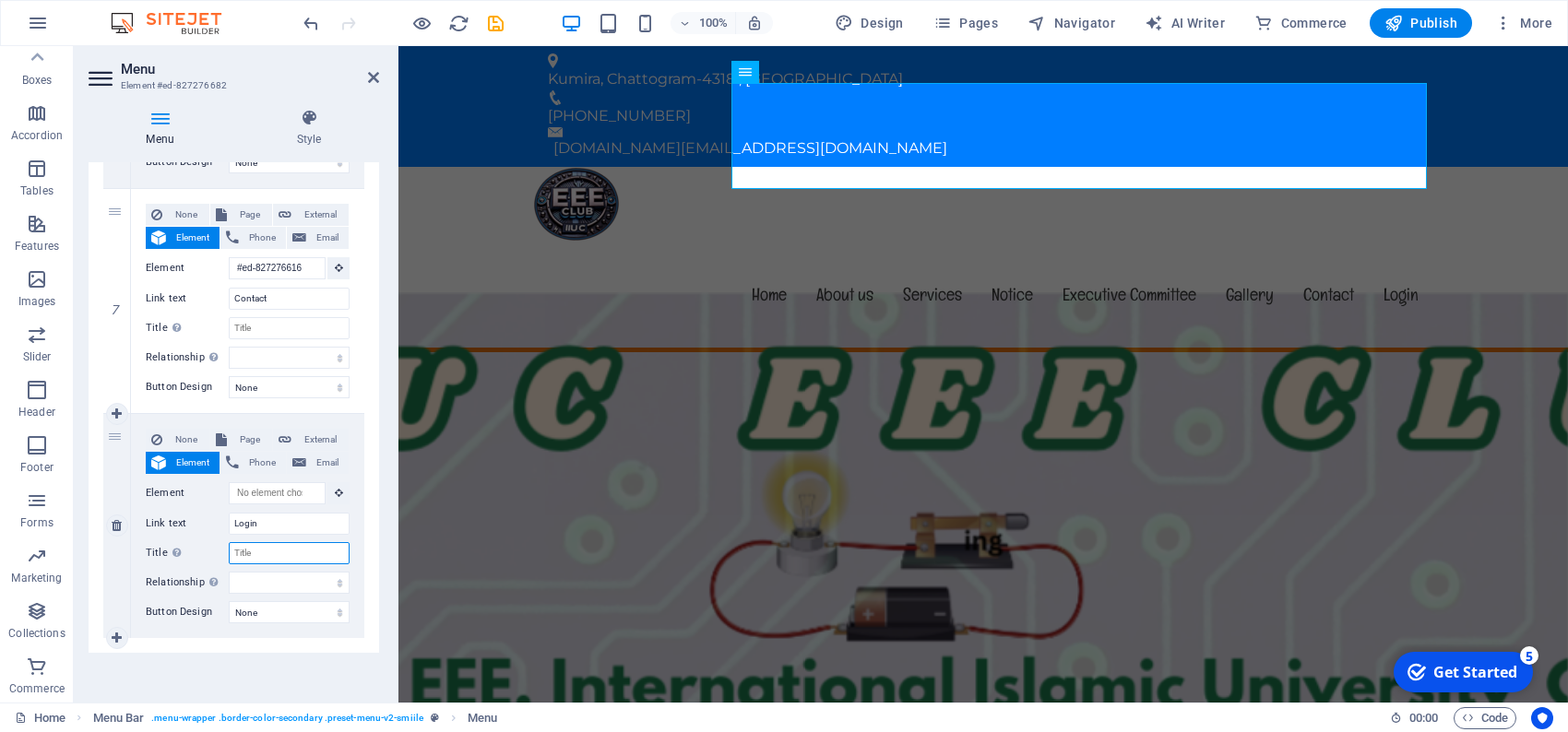
click at [250, 548] on input "Title Additional link description, should not be the same as the link text. The…" at bounding box center [289, 553] width 121 height 22
type input "[PERSON_NAME]"
select select
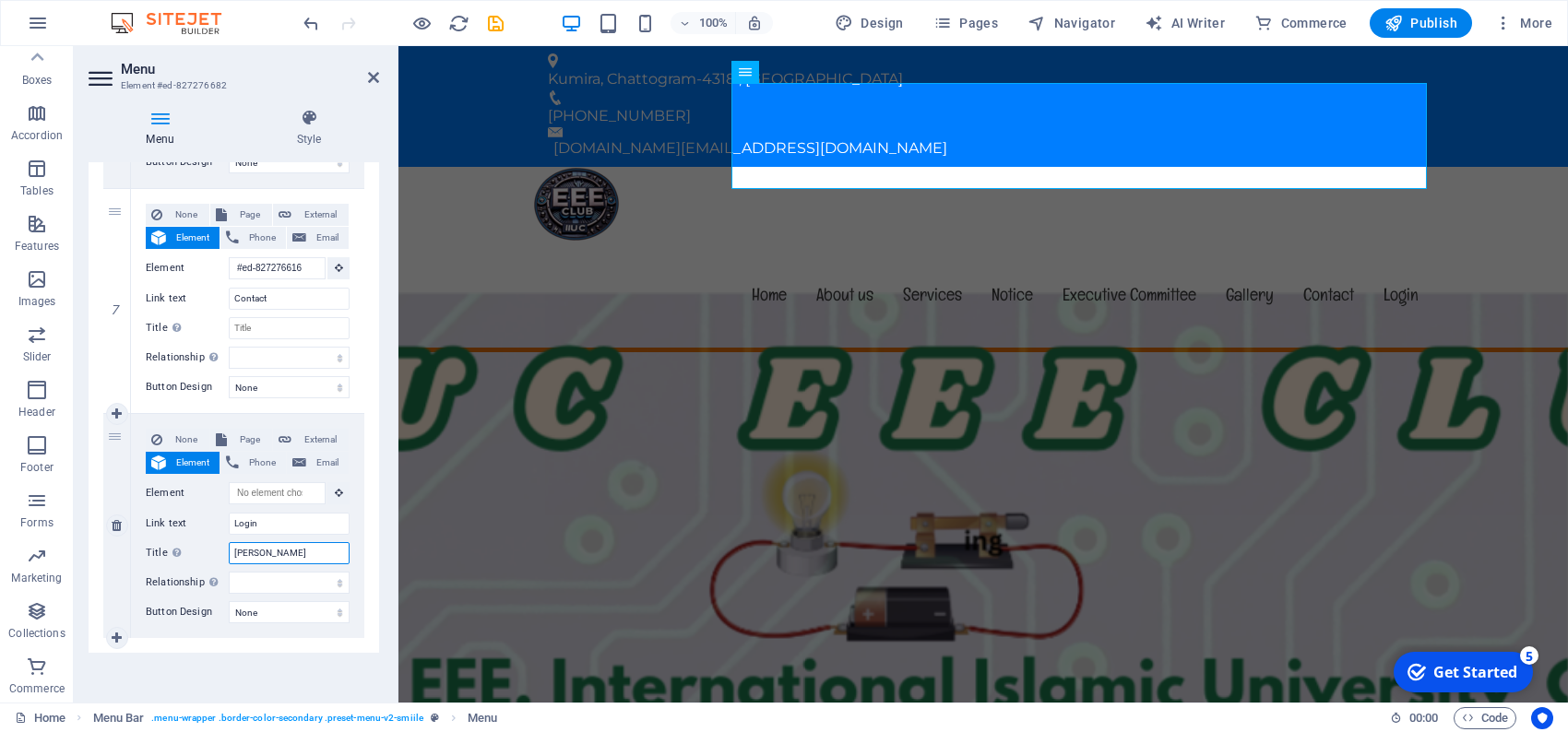
select select
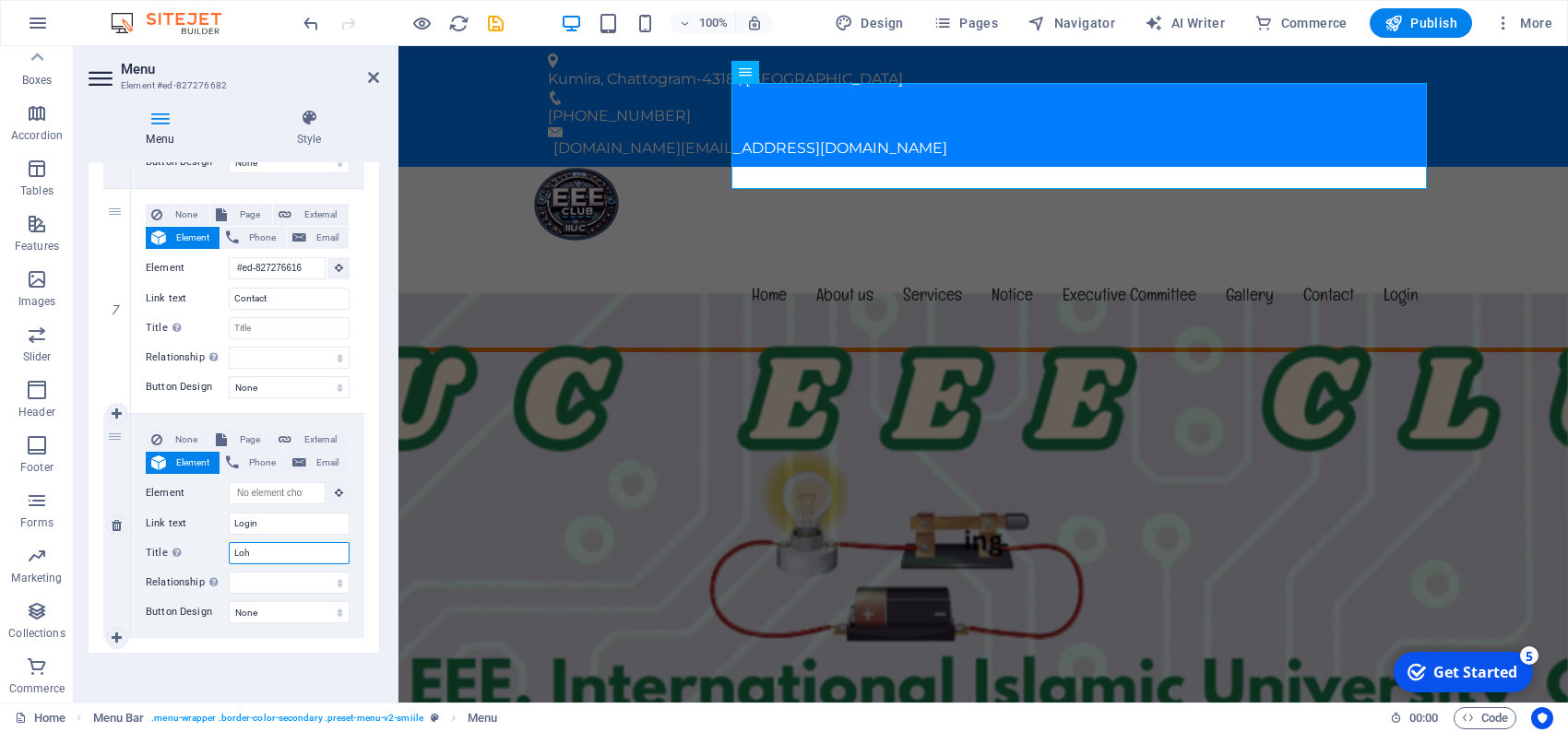
type input "Lo"
select select
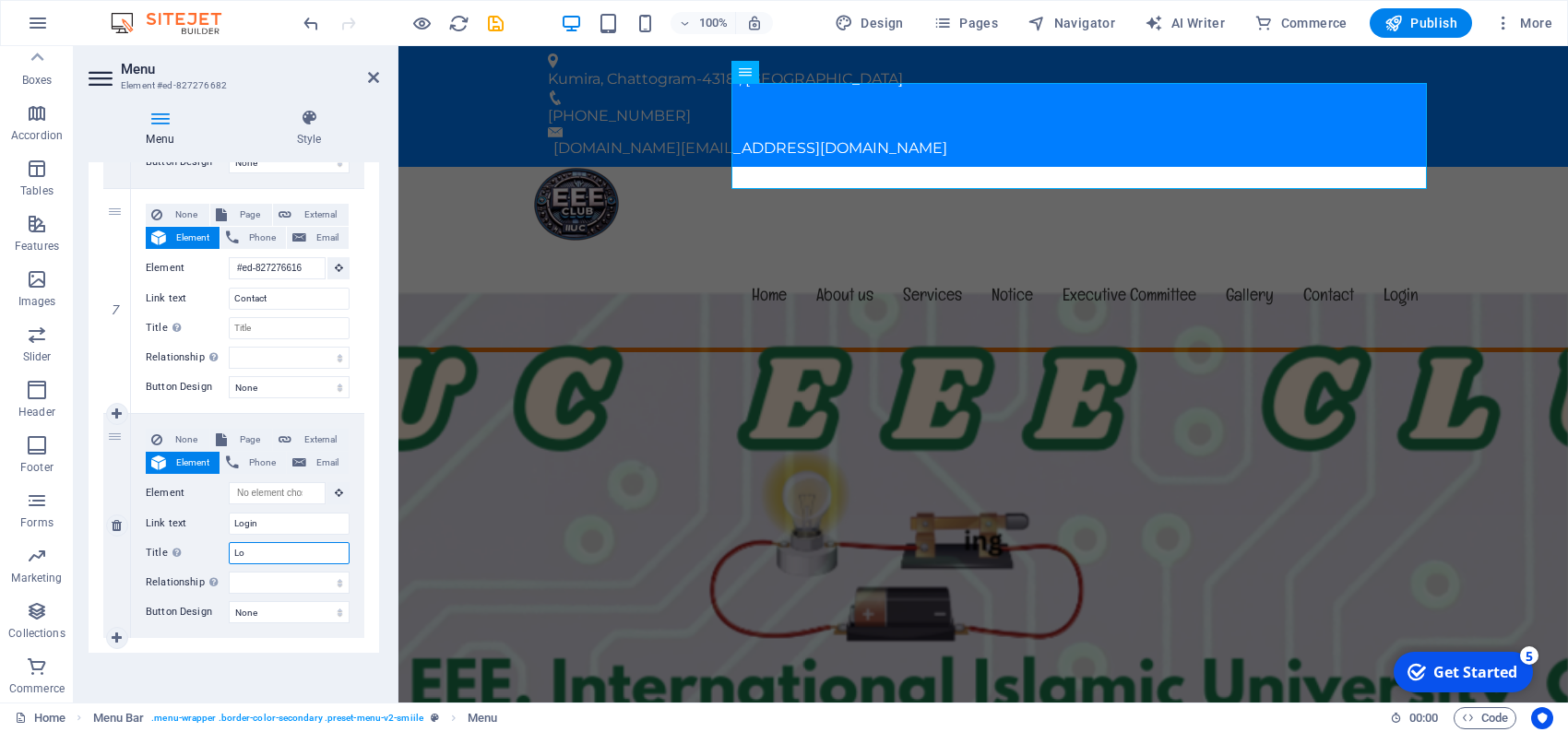
select select
type input "Login"
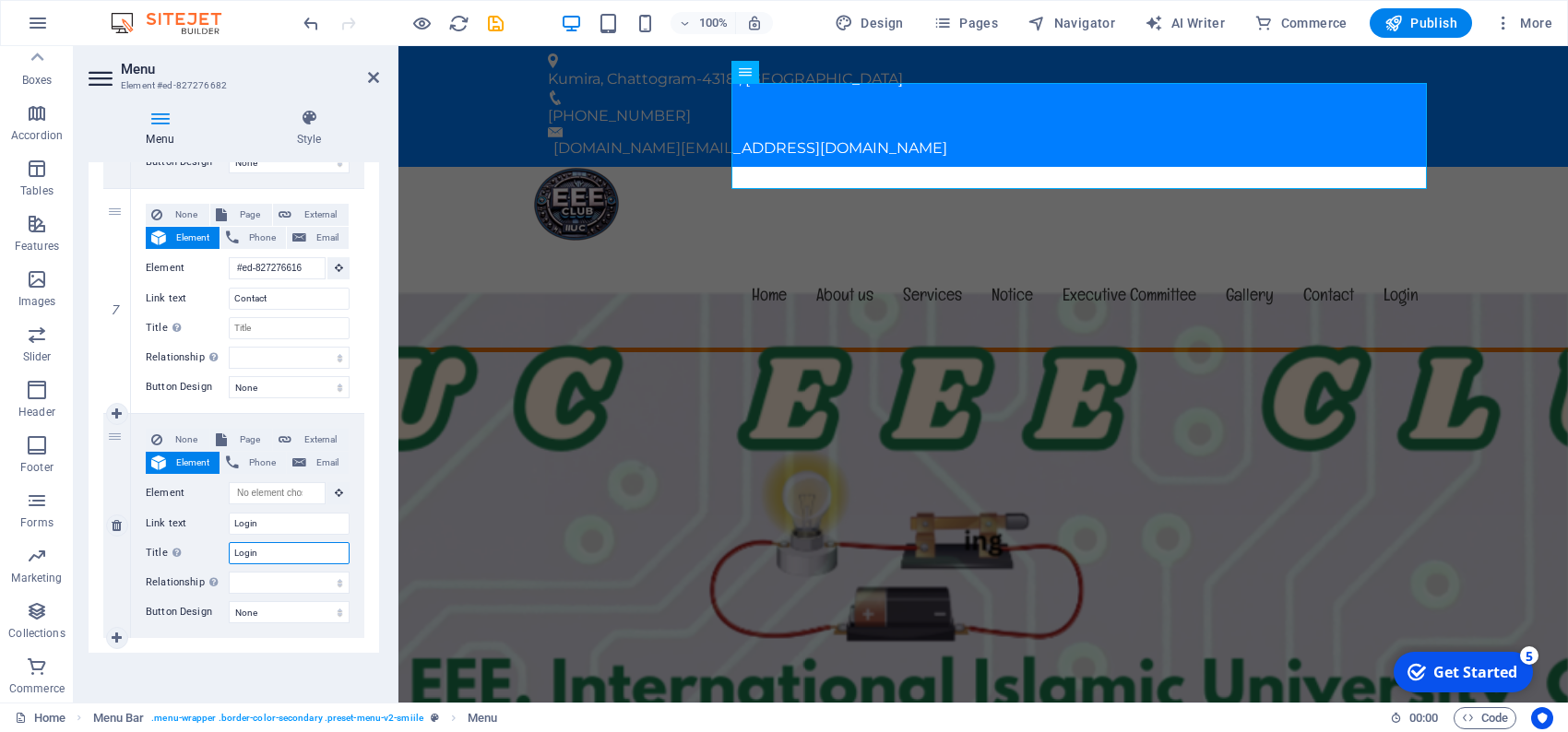
select select
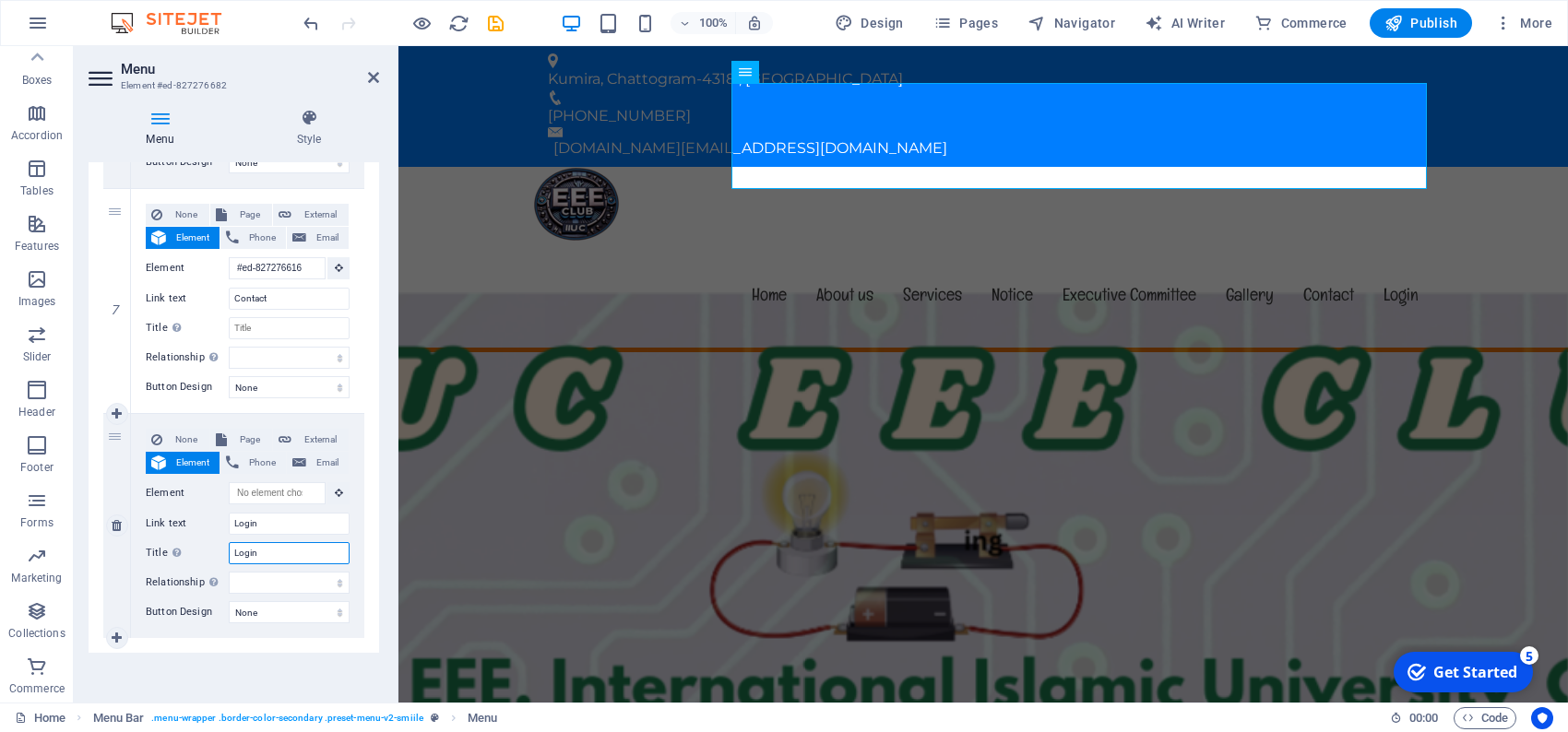
select select
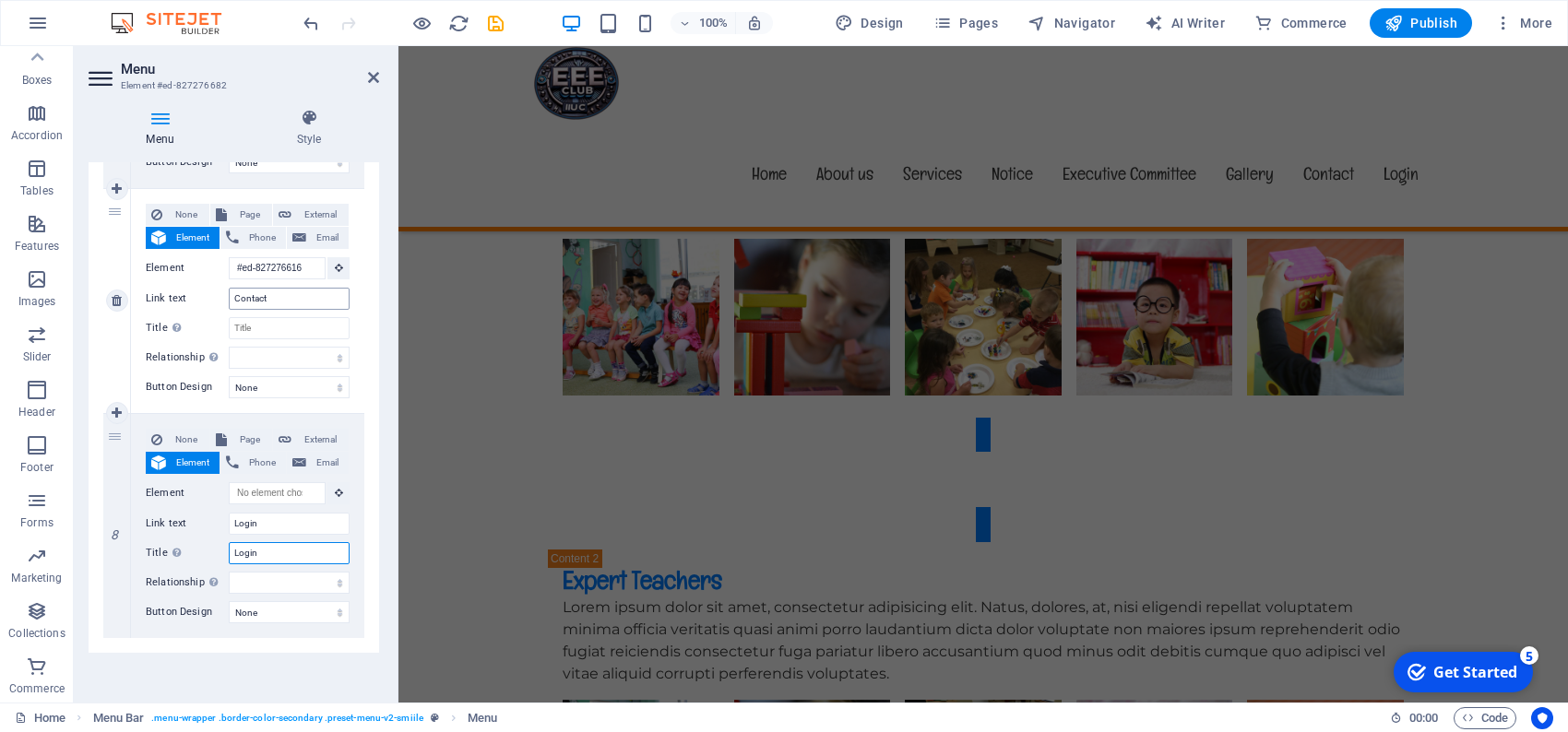
scroll to position [0, 0]
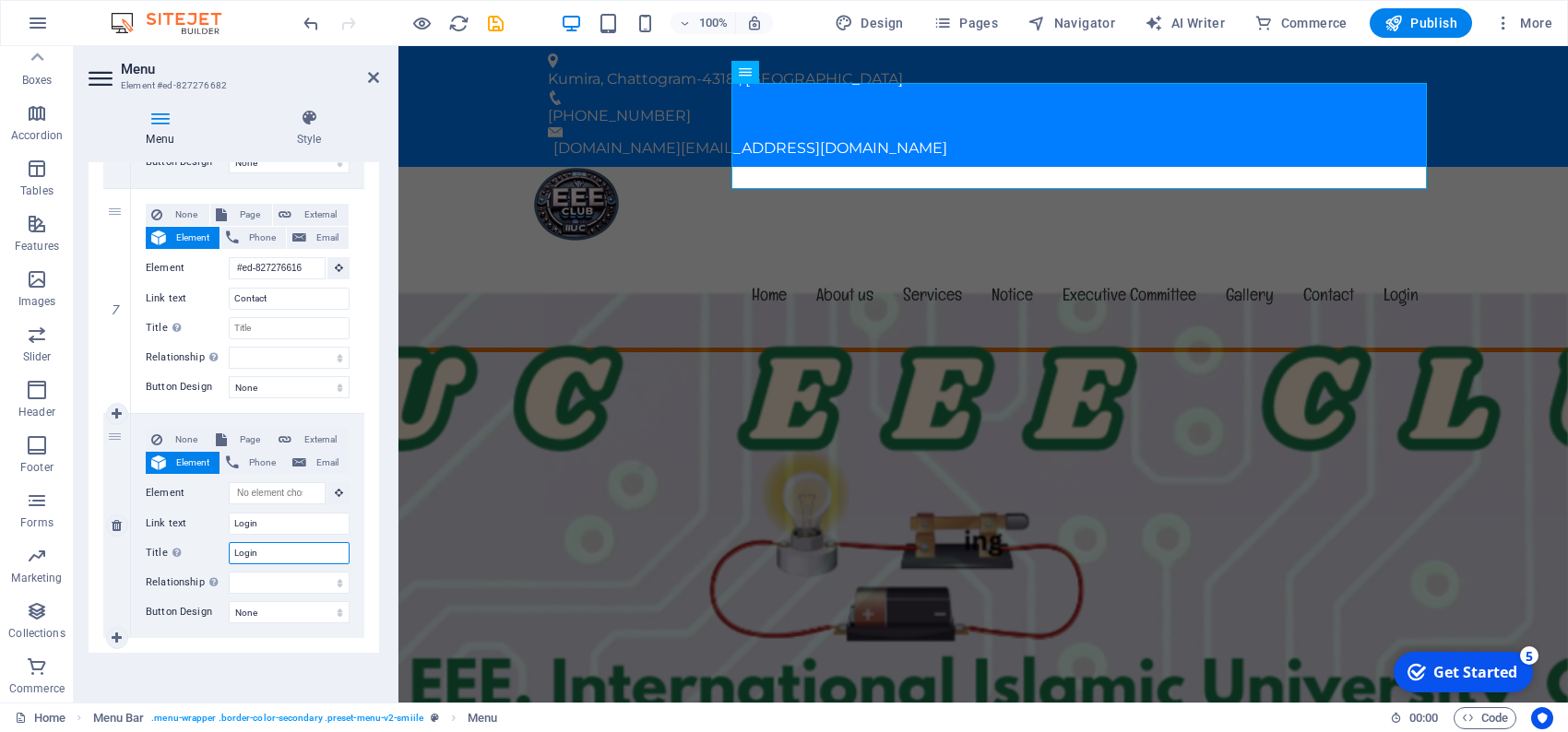
click at [270, 556] on input "Login" at bounding box center [289, 553] width 121 height 22
type input "Login"
click at [240, 434] on span "Page" at bounding box center [249, 439] width 34 height 22
select select
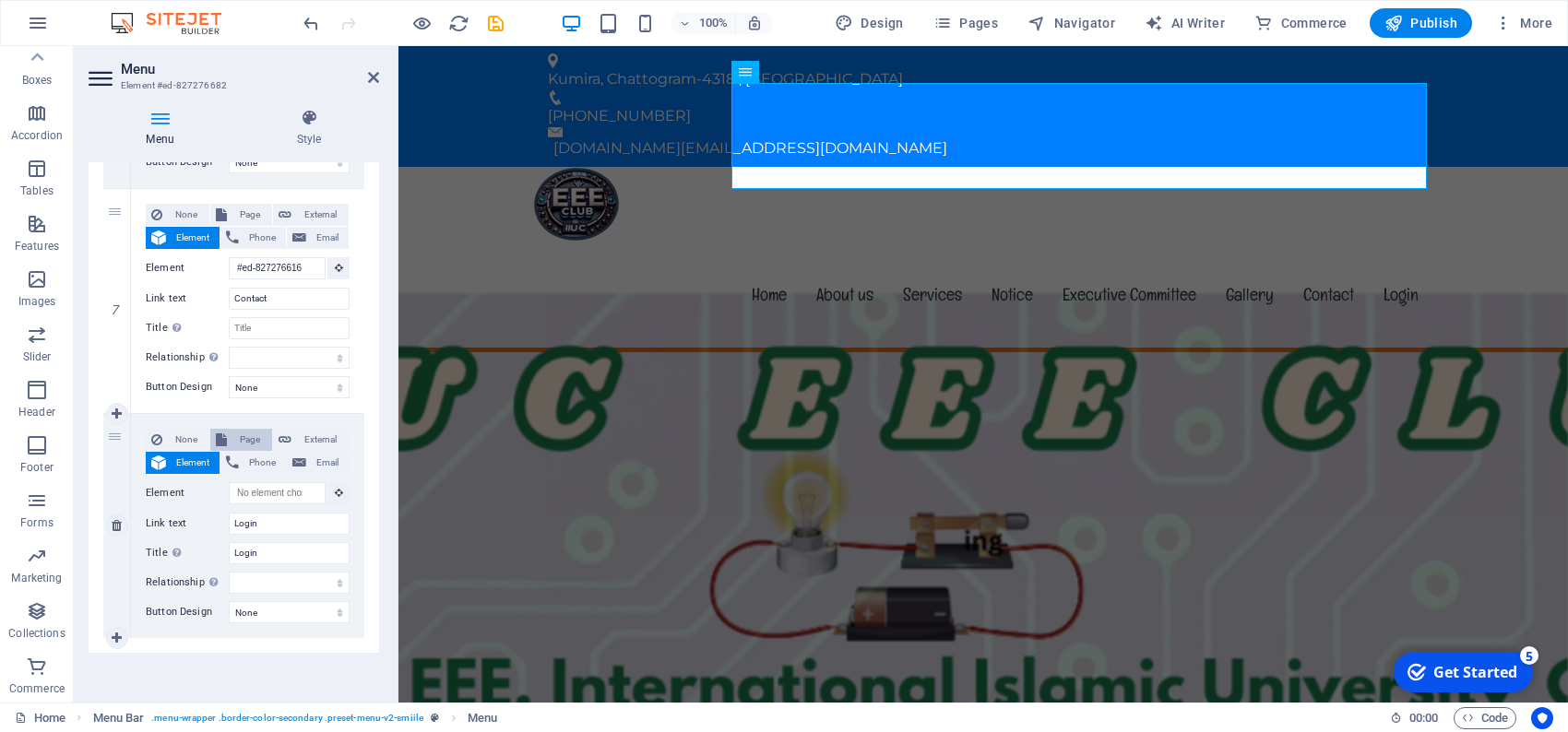
select select
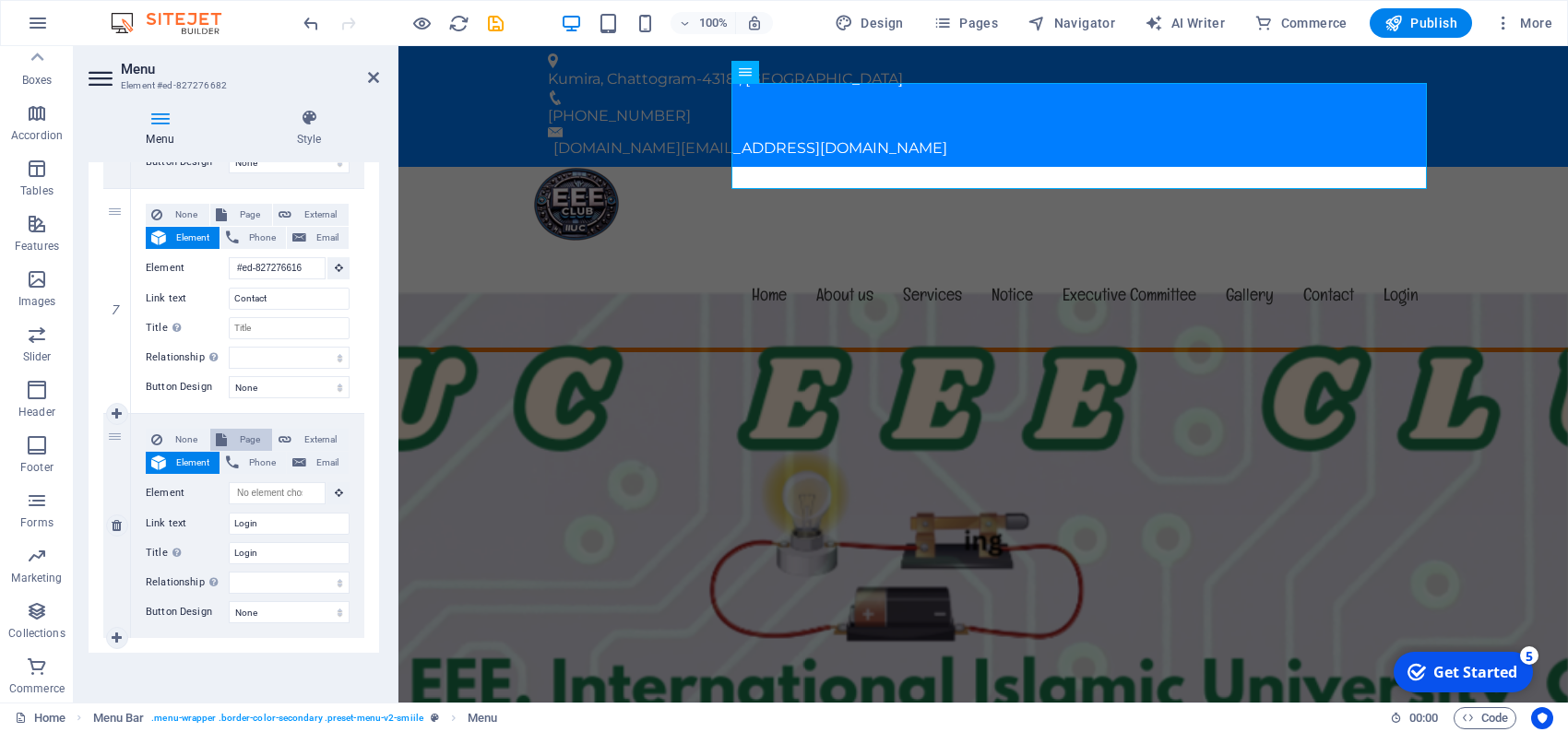
select select
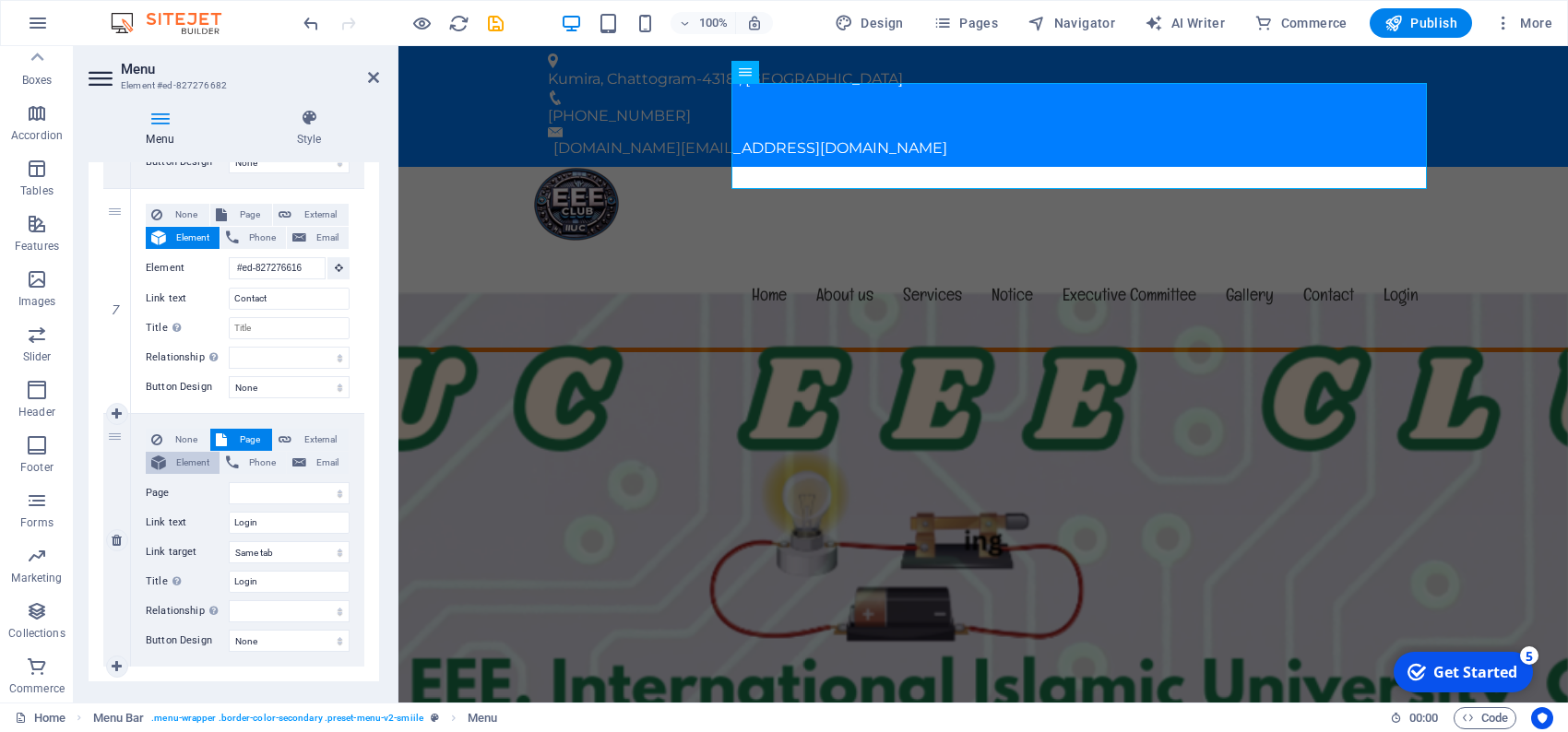
click at [184, 453] on span "Element" at bounding box center [193, 462] width 43 height 22
select select
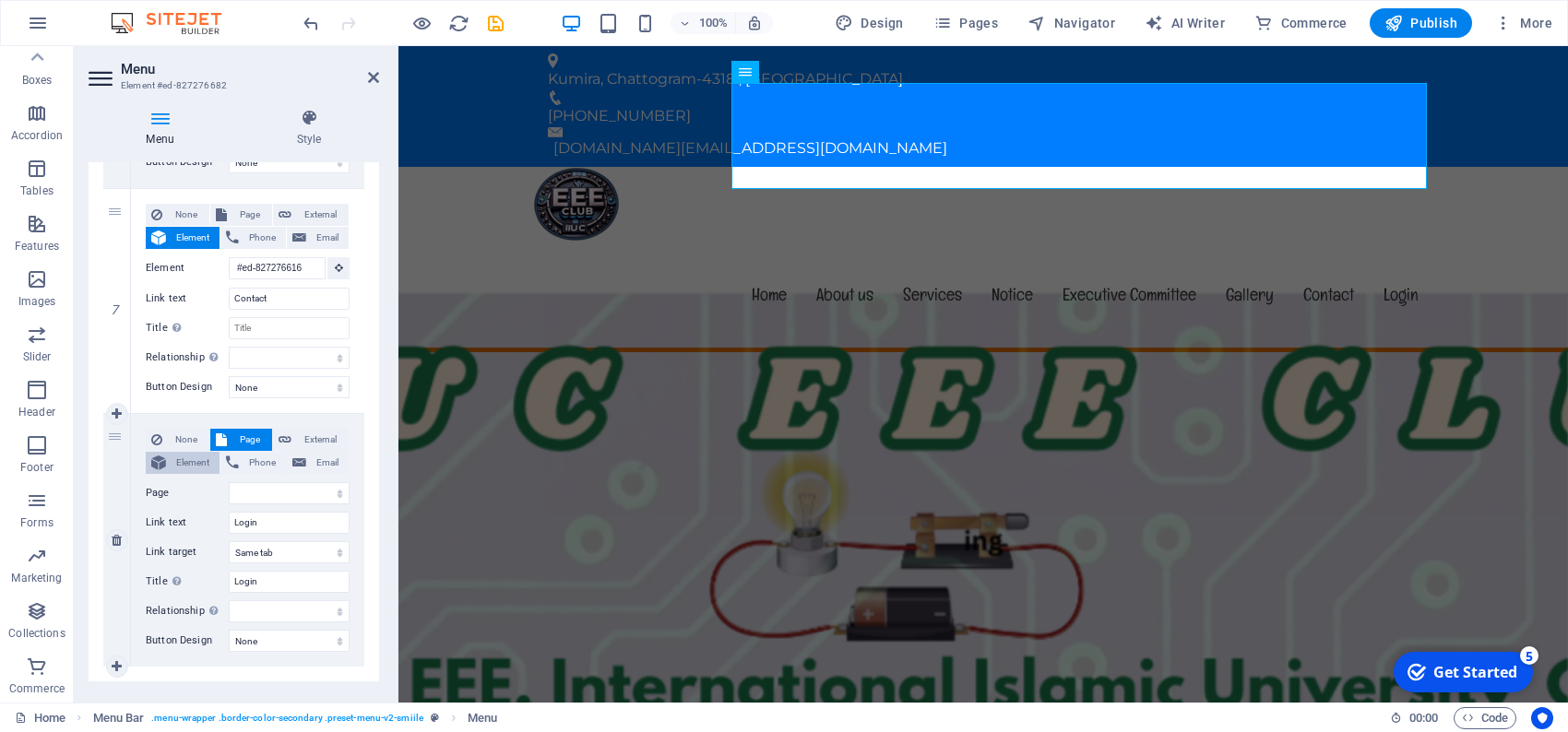
select select
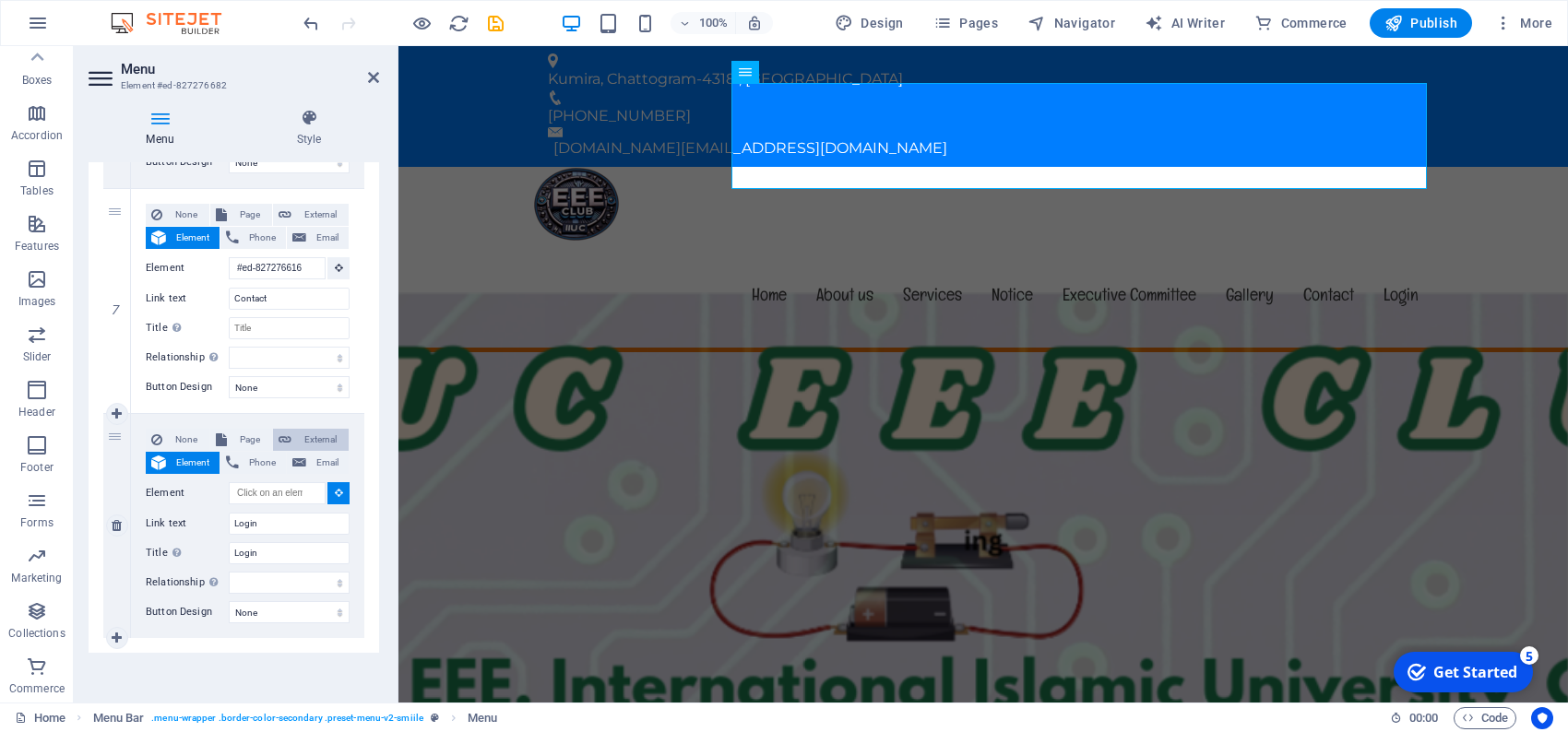
click at [312, 436] on span "External" at bounding box center [320, 439] width 47 height 22
select select
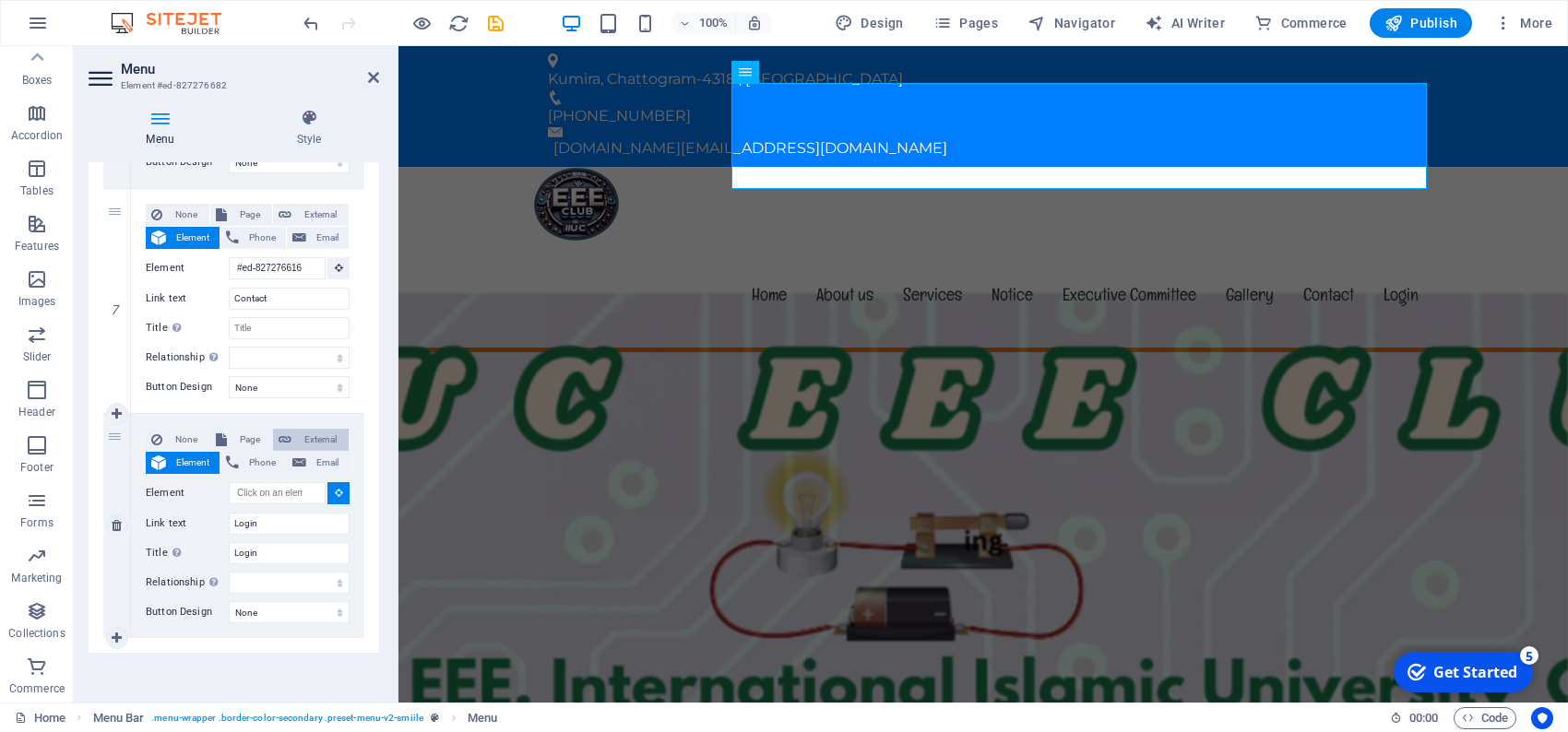
select select
select select "blank"
select select
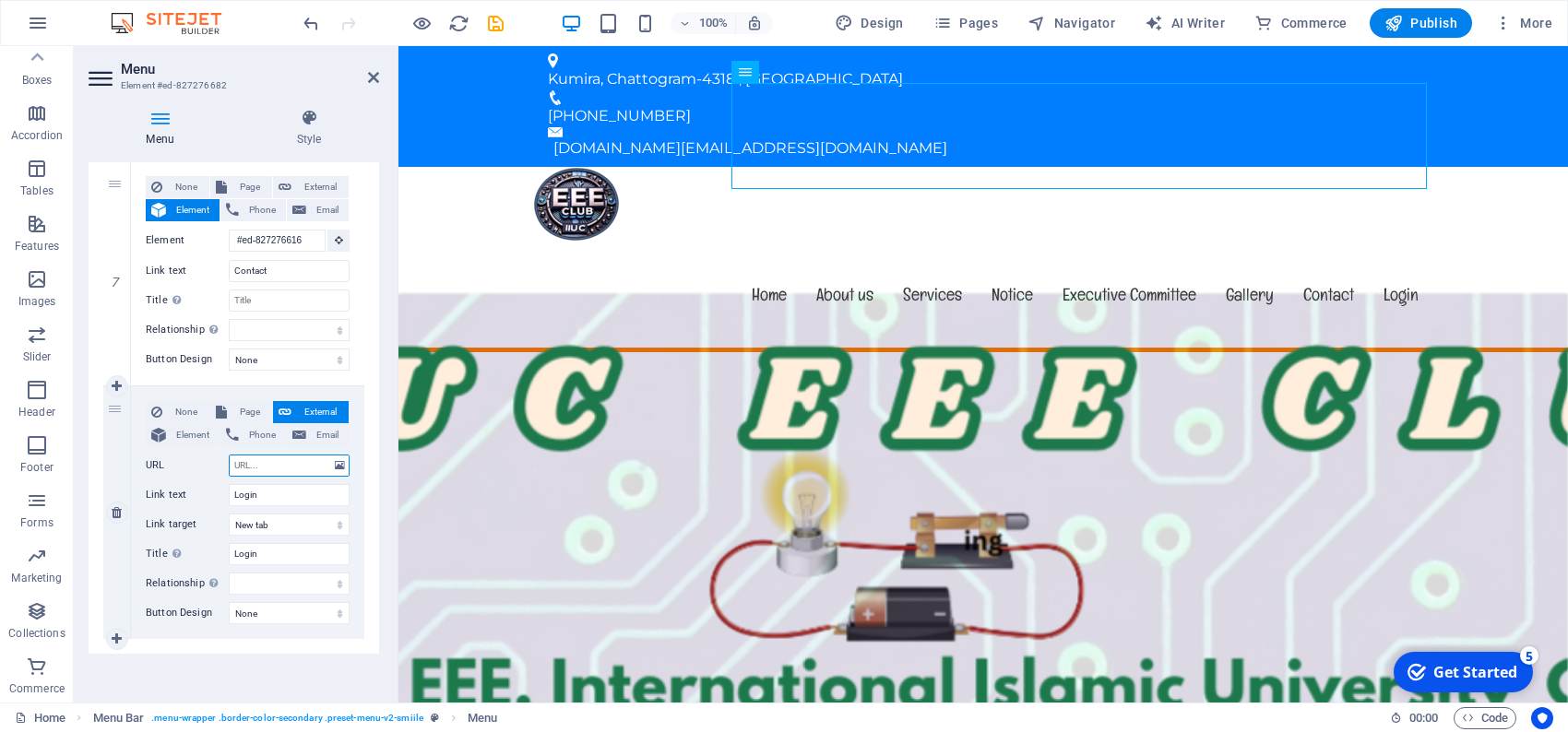
scroll to position [1528, 0]
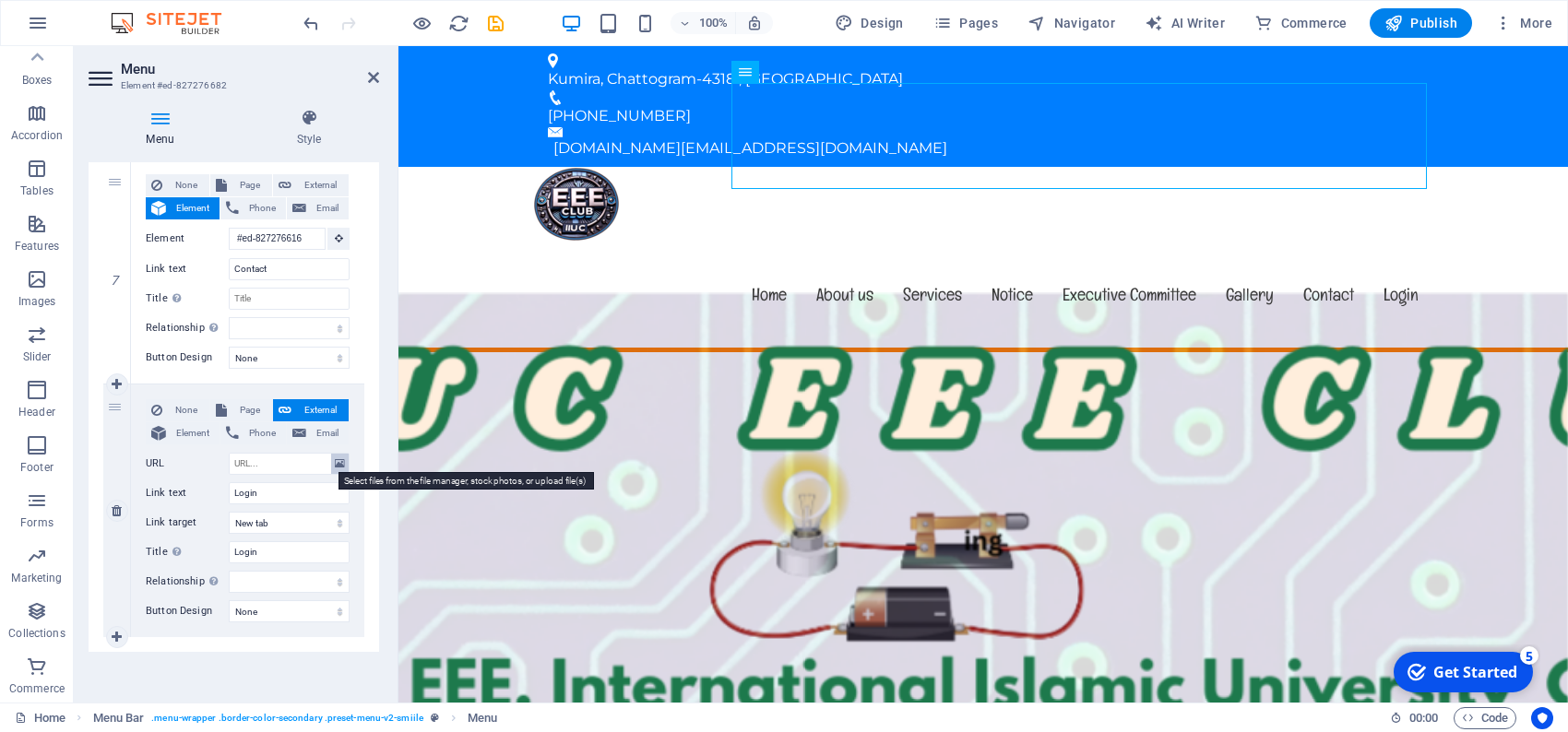
click at [336, 463] on icon at bounding box center [339, 463] width 10 height 20
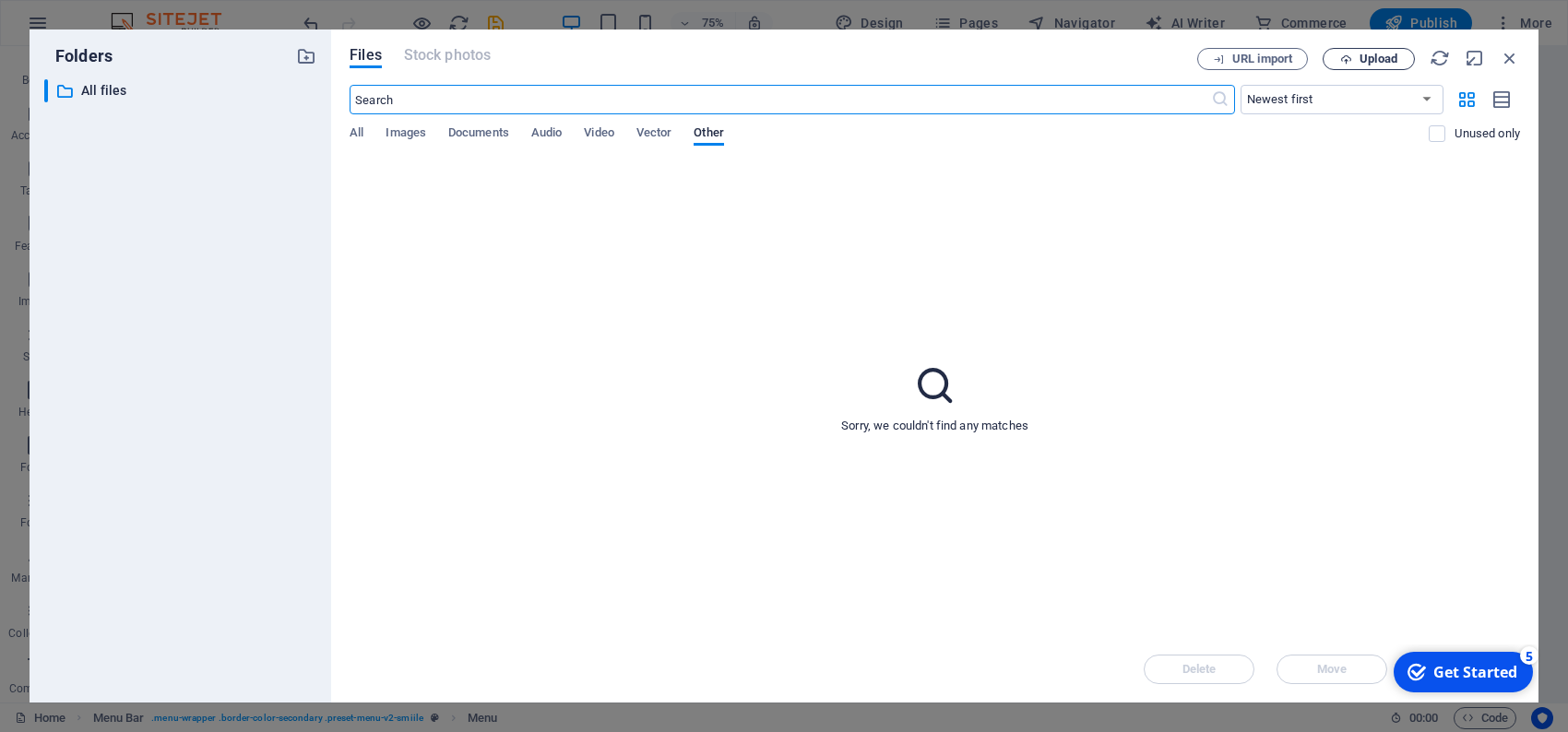
click at [1343, 56] on icon "button" at bounding box center [1346, 59] width 12 height 12
select select
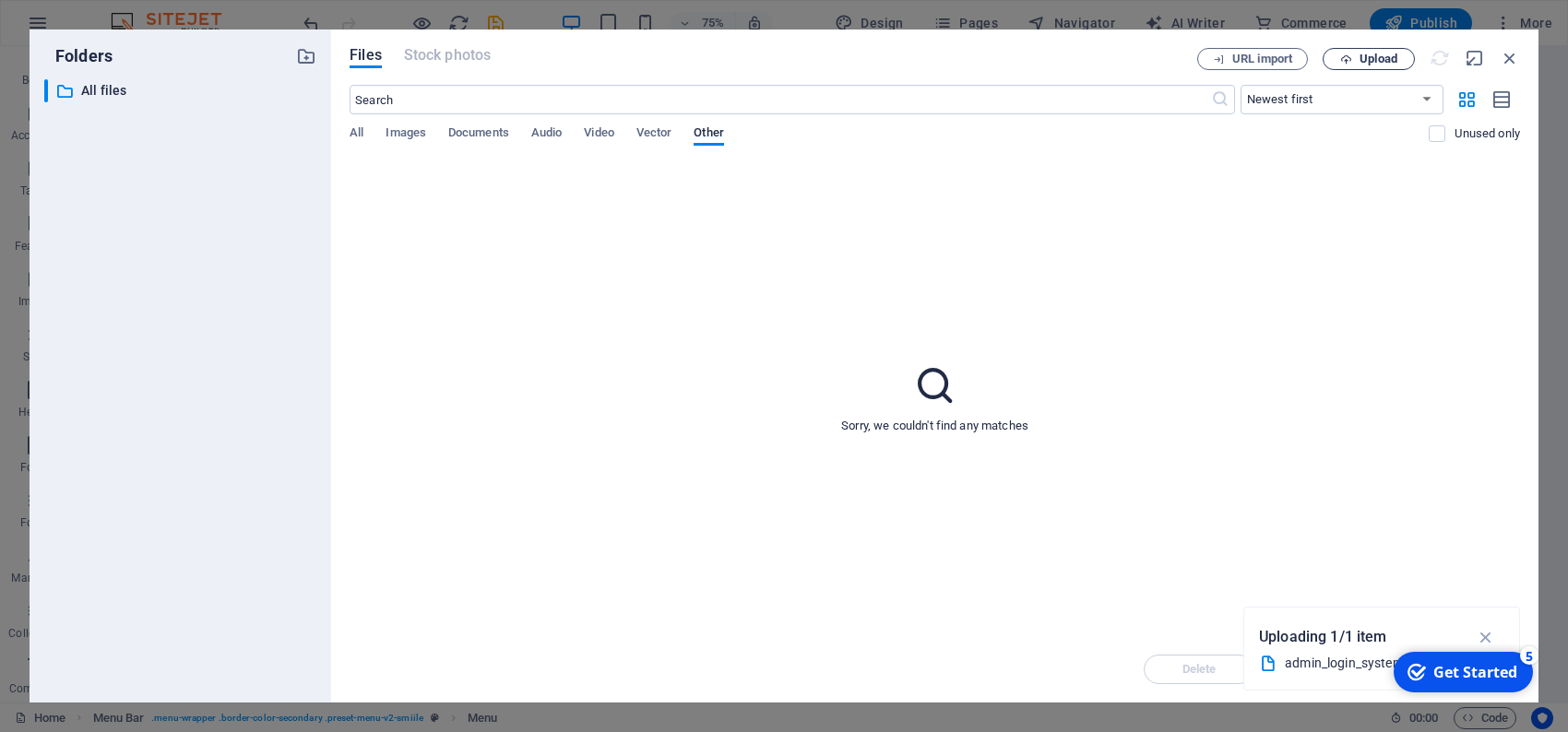
select select
type input "[URL][DOMAIN_NAME]"
select select
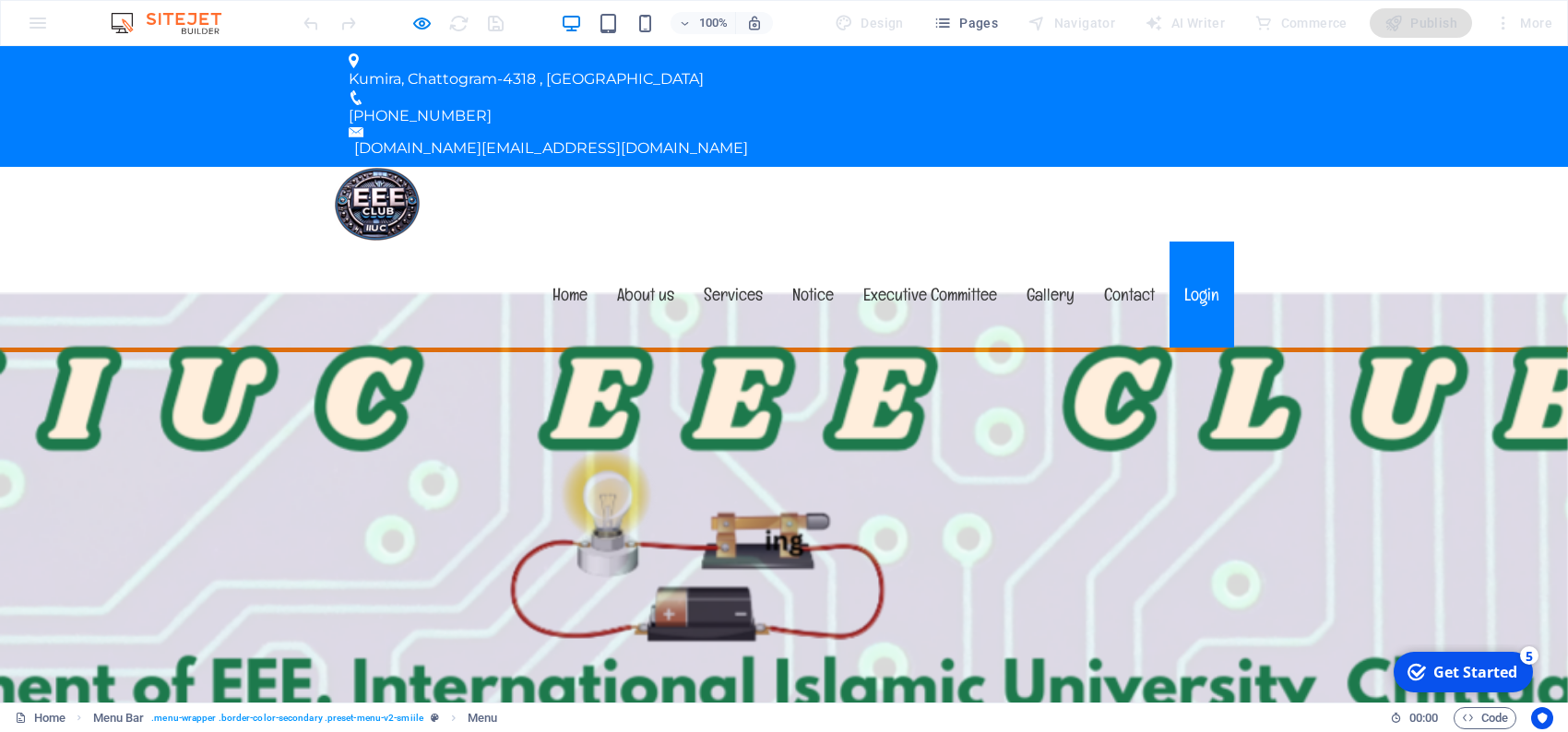
click at [1200, 241] on link "Login" at bounding box center [1201, 294] width 65 height 106
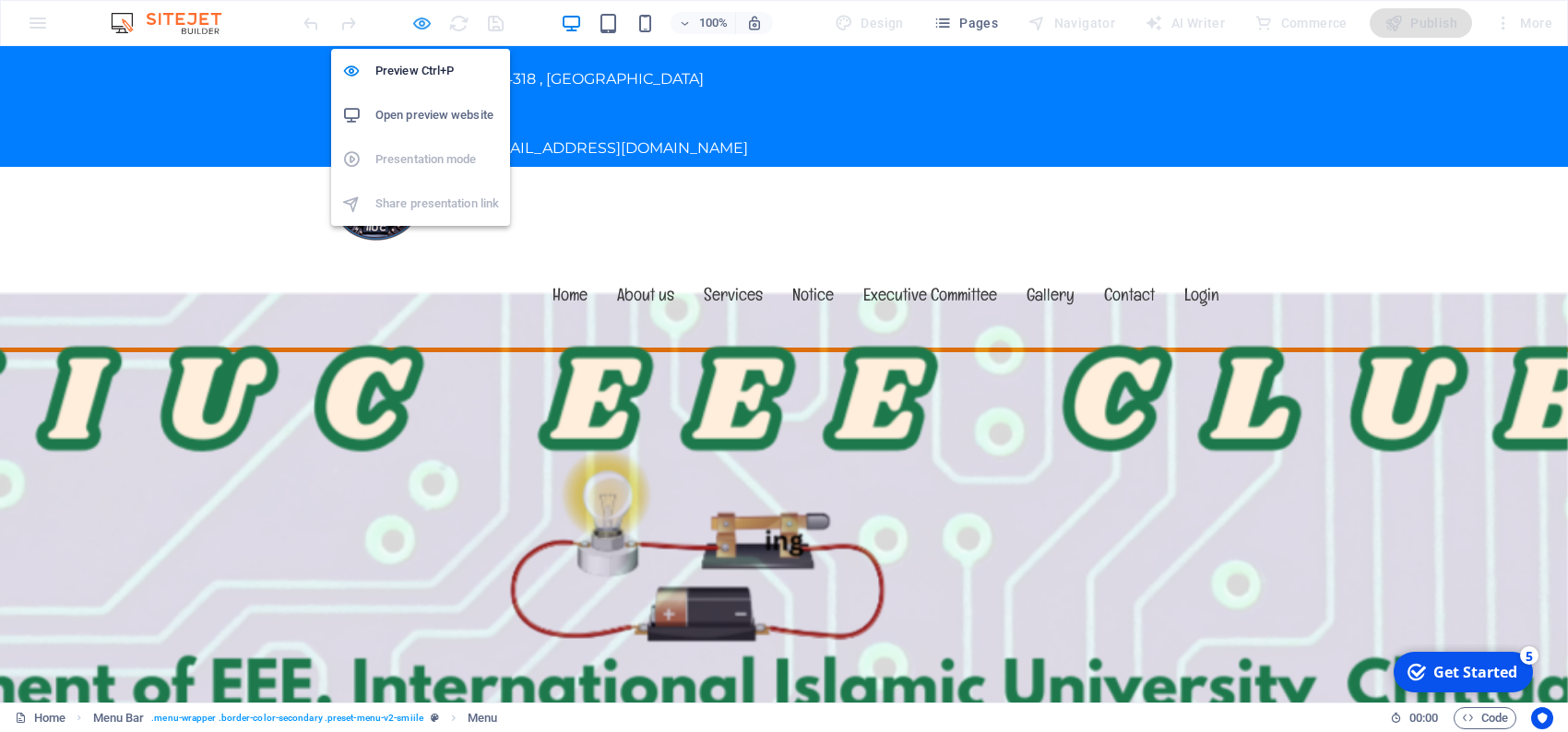
click at [0, 0] on icon "button" at bounding box center [0, 0] width 0 height 0
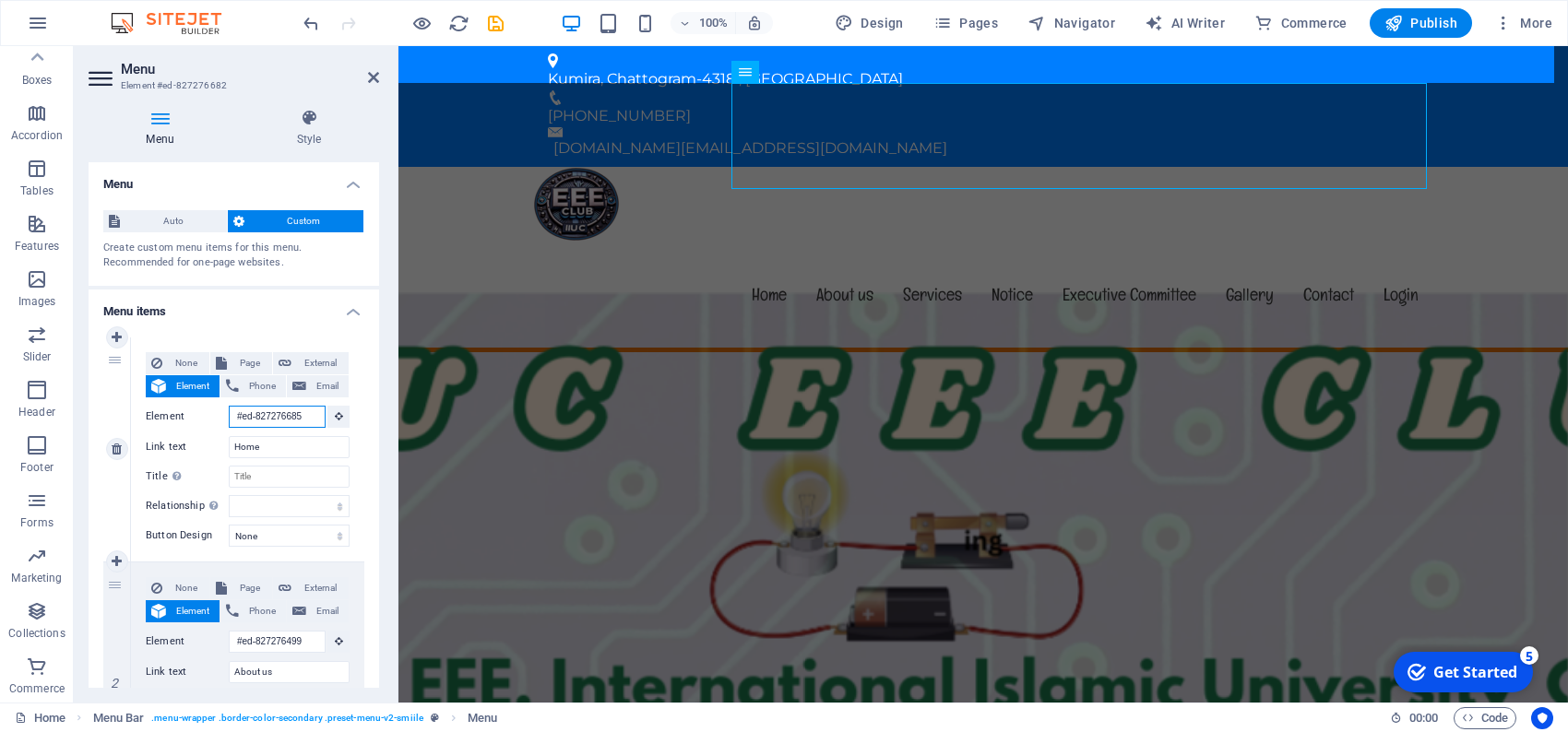
click at [307, 411] on input "#ed-827276685" at bounding box center [277, 417] width 97 height 22
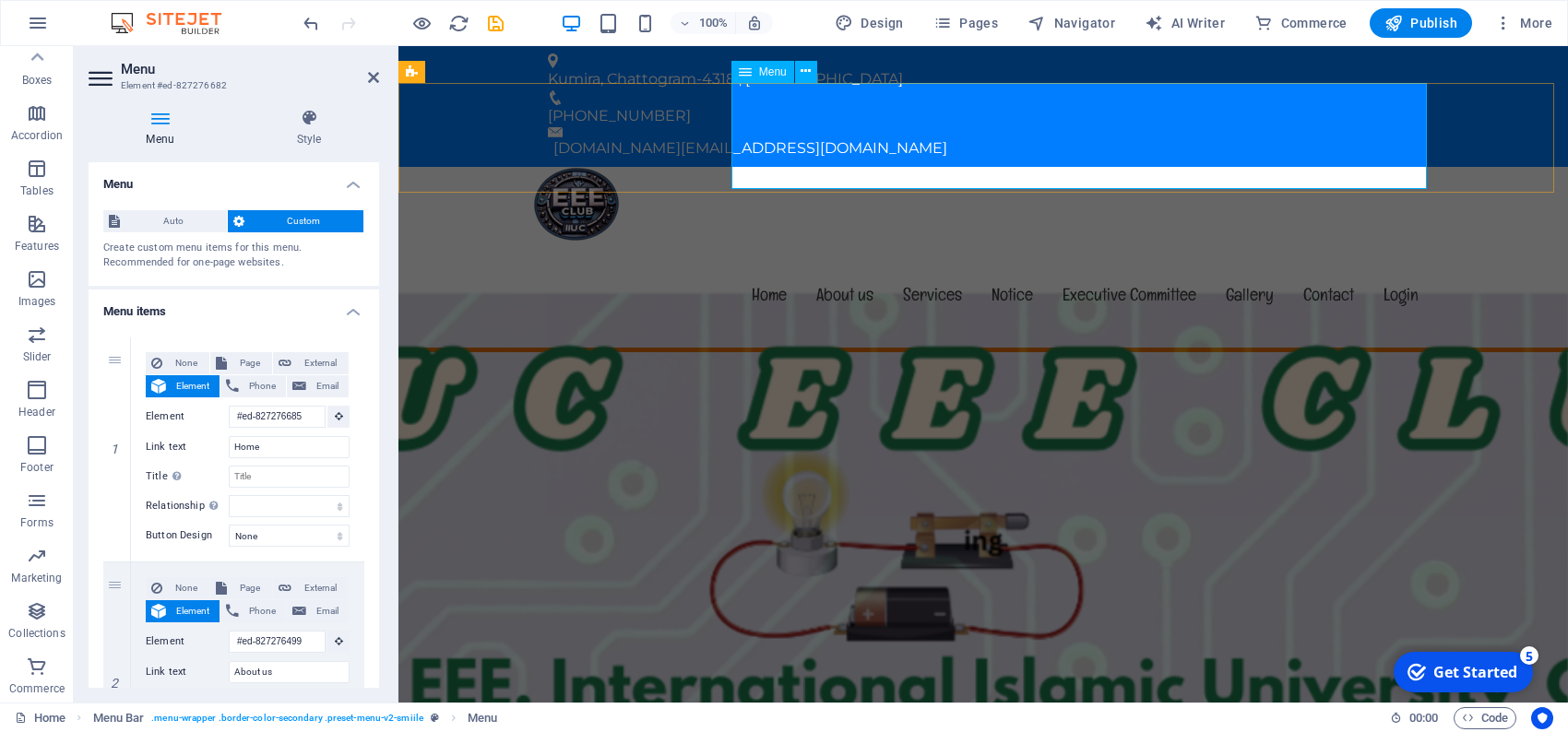
click at [1398, 241] on nav "Home About us Services Notice Executive Committee Gallery Contact Login" at bounding box center [983, 294] width 900 height 106
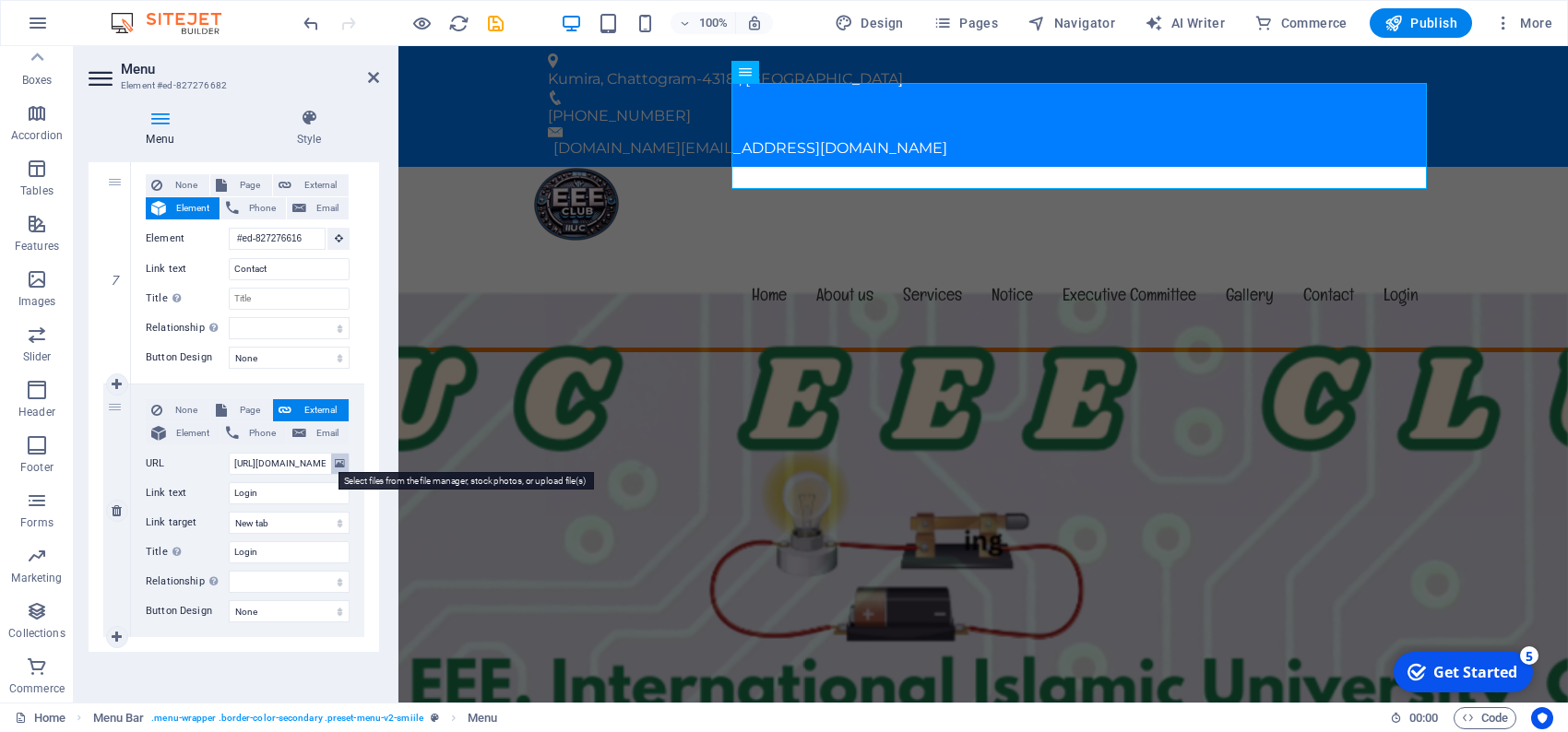
click at [335, 458] on icon at bounding box center [339, 463] width 10 height 20
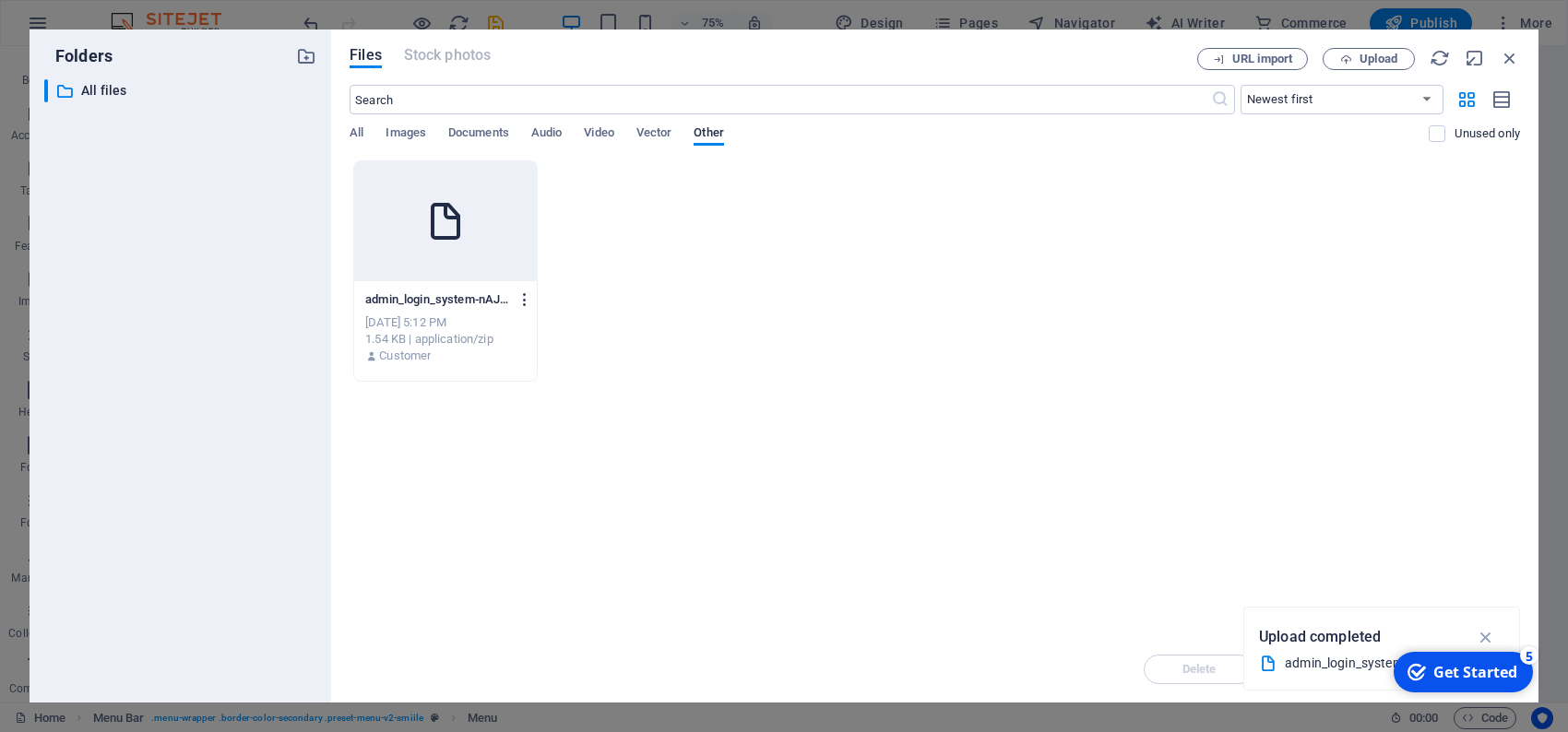
click at [521, 296] on icon "button" at bounding box center [526, 300] width 17 height 16
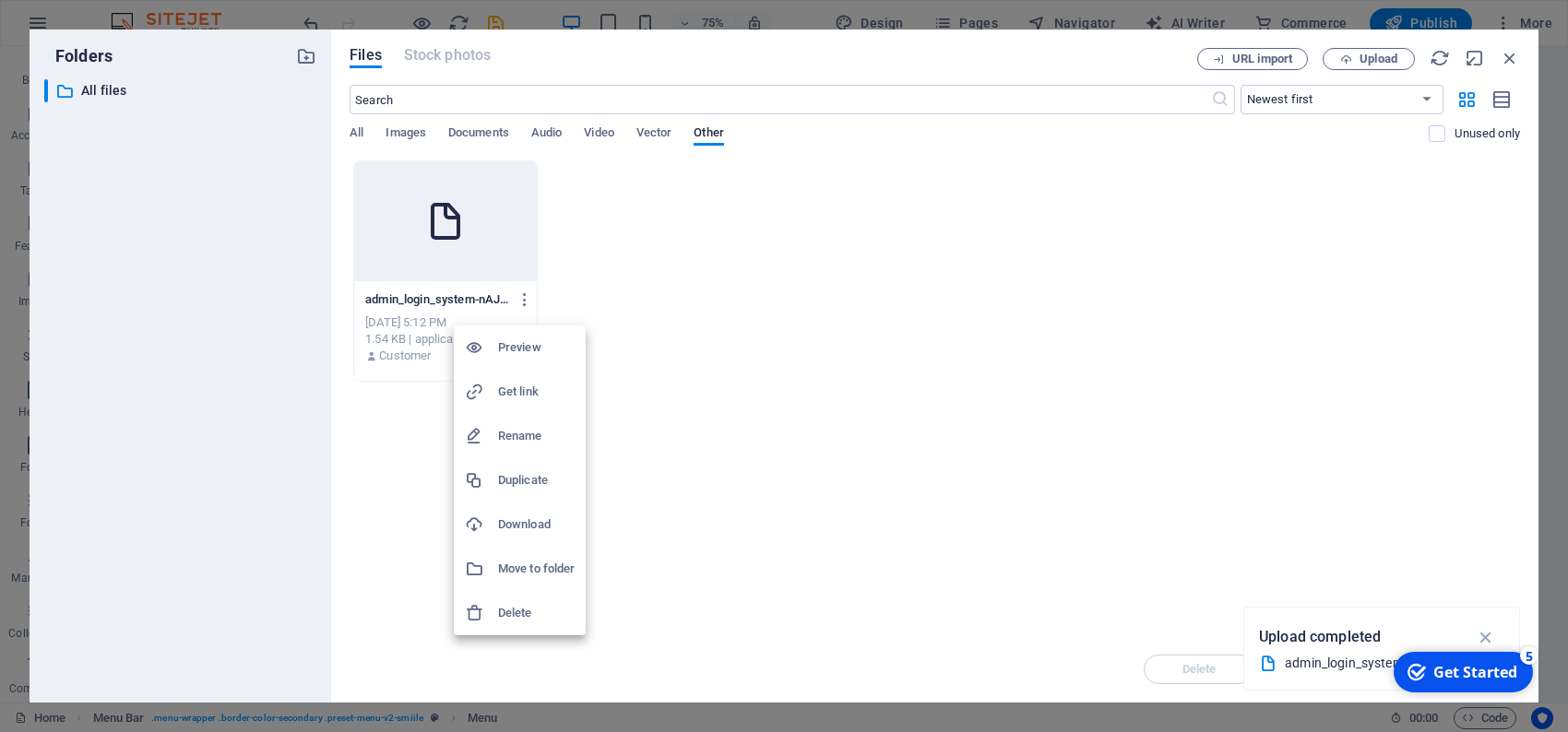
click at [514, 604] on h6 "Delete" at bounding box center [536, 613] width 77 height 22
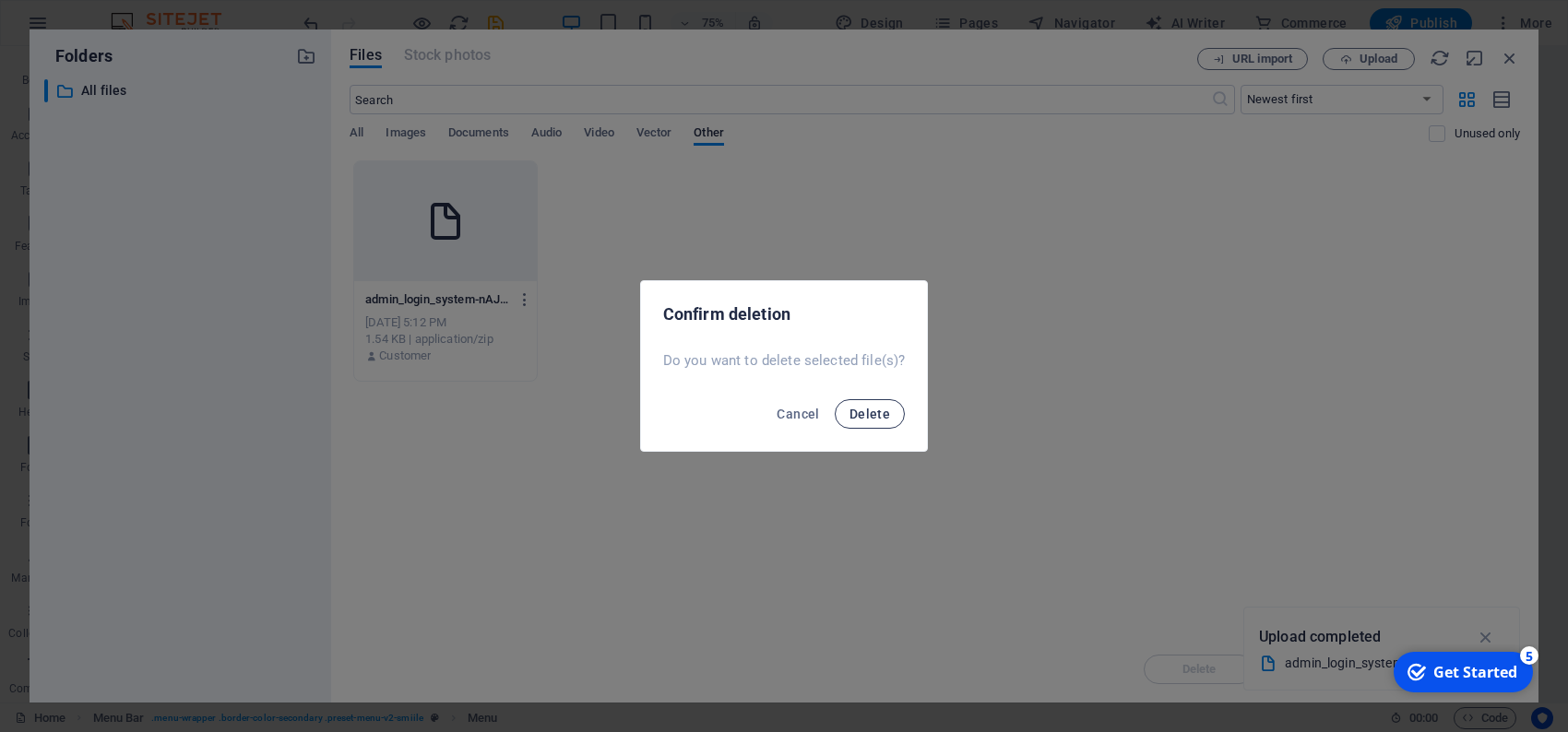
click at [879, 413] on span "Delete" at bounding box center [870, 413] width 41 height 15
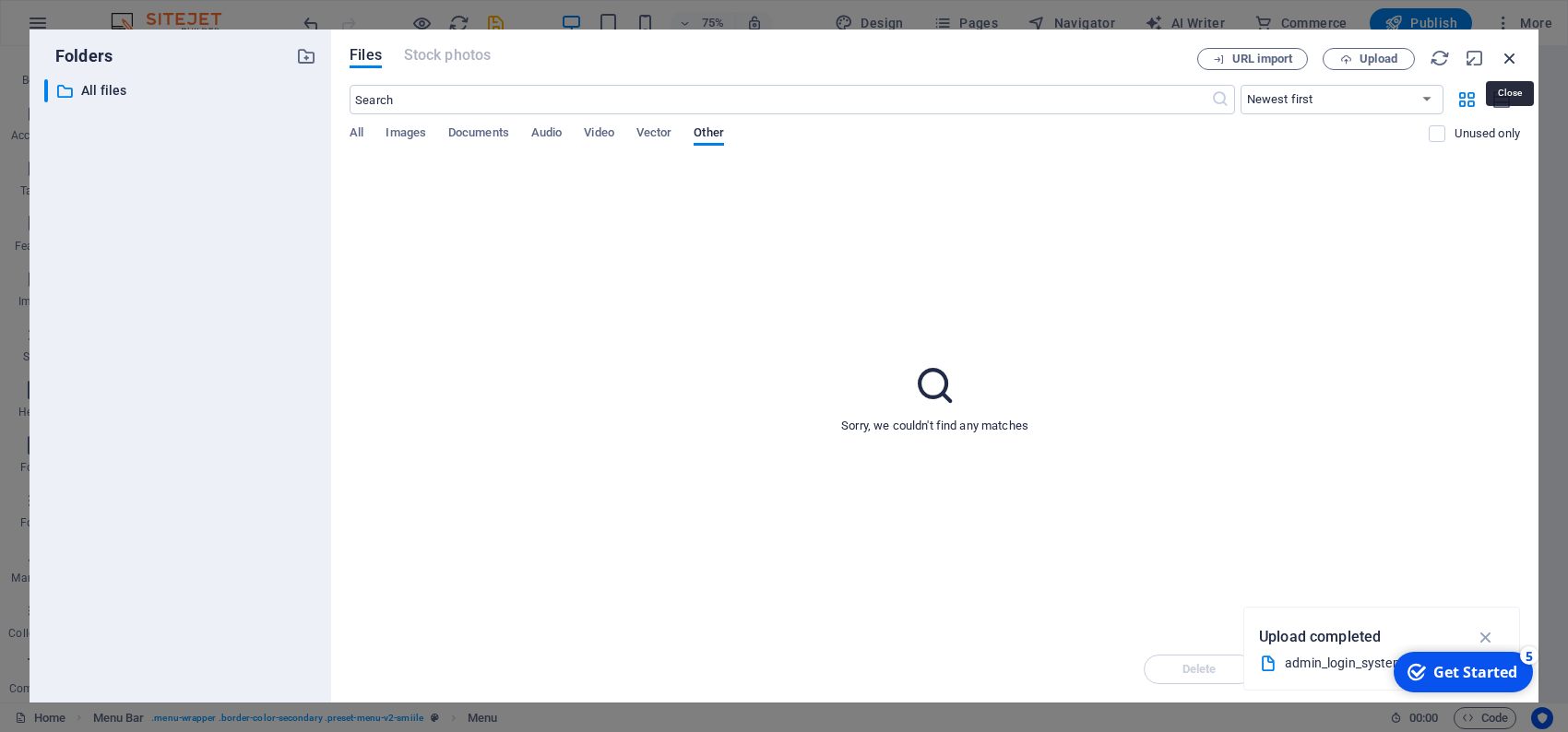
click at [1505, 54] on icon "button" at bounding box center [1510, 57] width 20 height 20
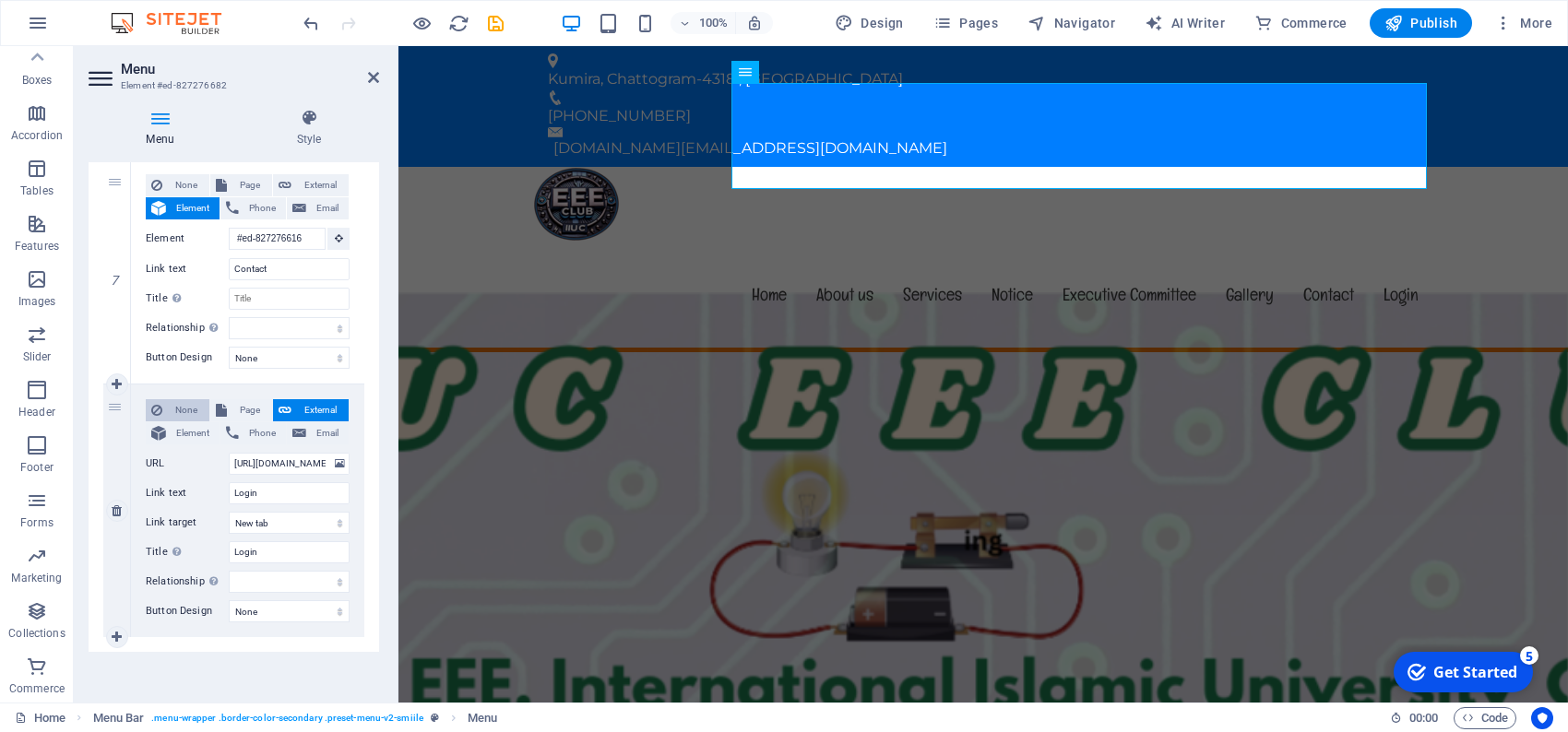
click at [171, 407] on span "None" at bounding box center [185, 410] width 36 height 22
select select
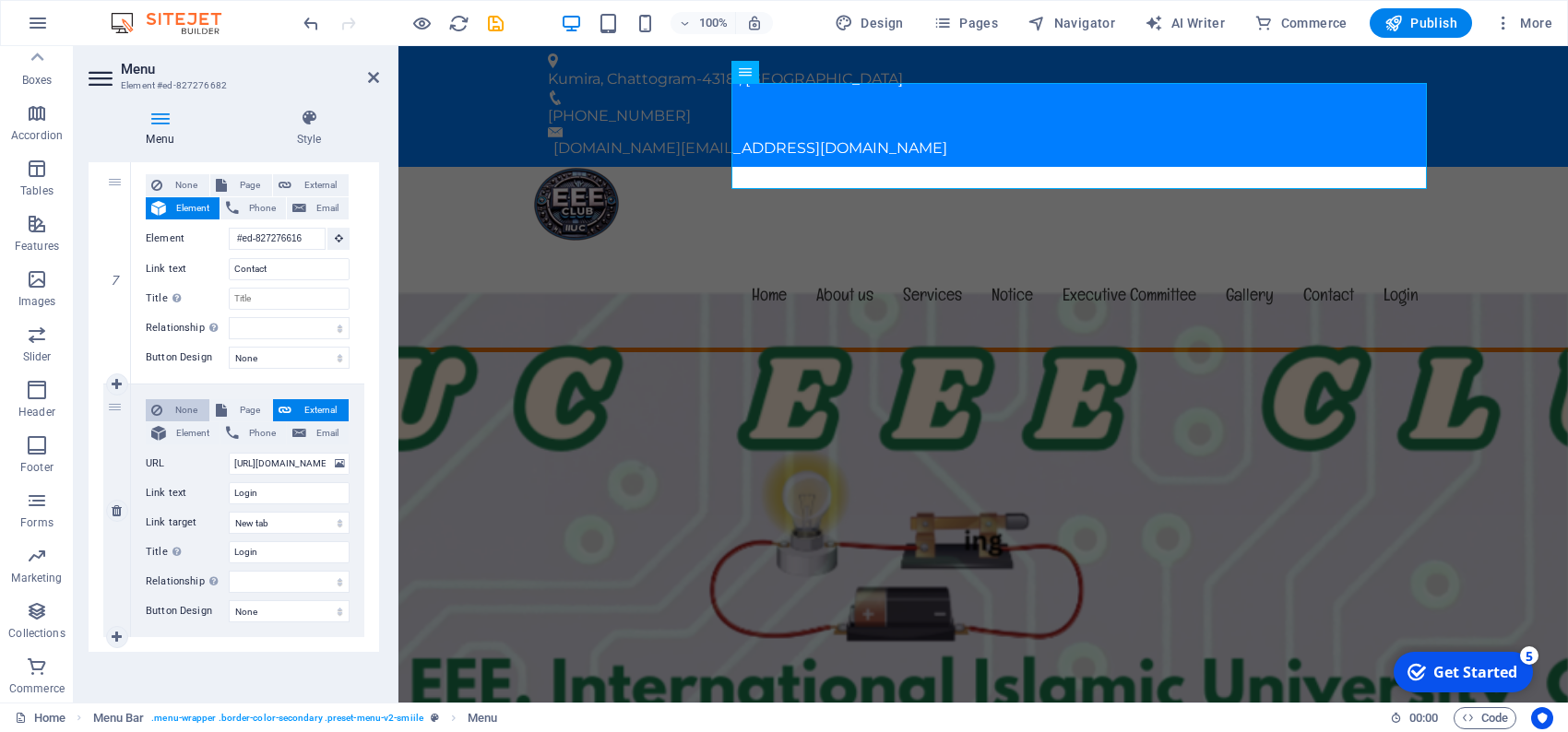
select select
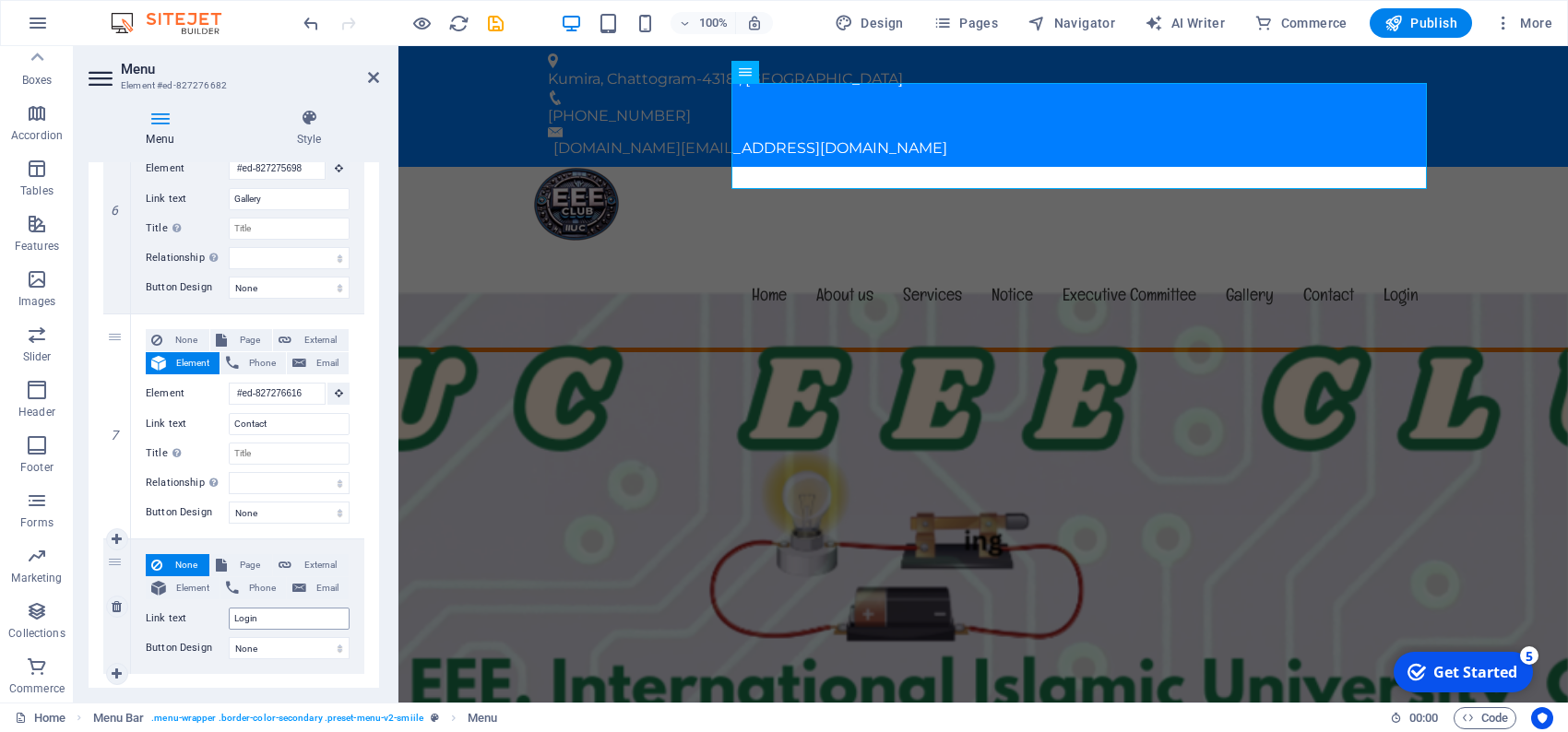
scroll to position [1372, 0]
click at [375, 74] on icon at bounding box center [373, 77] width 11 height 15
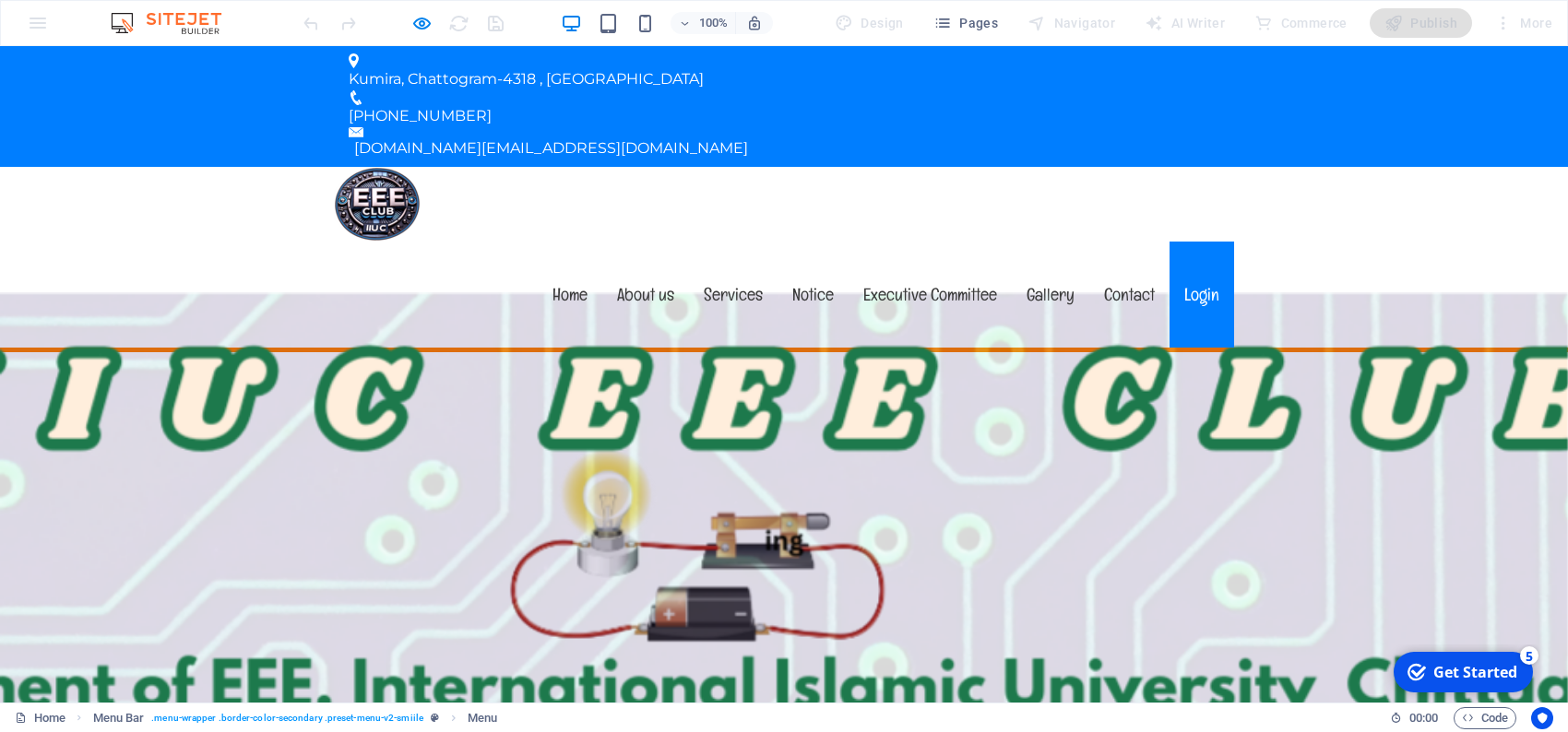
click at [1192, 241] on link "Login" at bounding box center [1201, 294] width 65 height 106
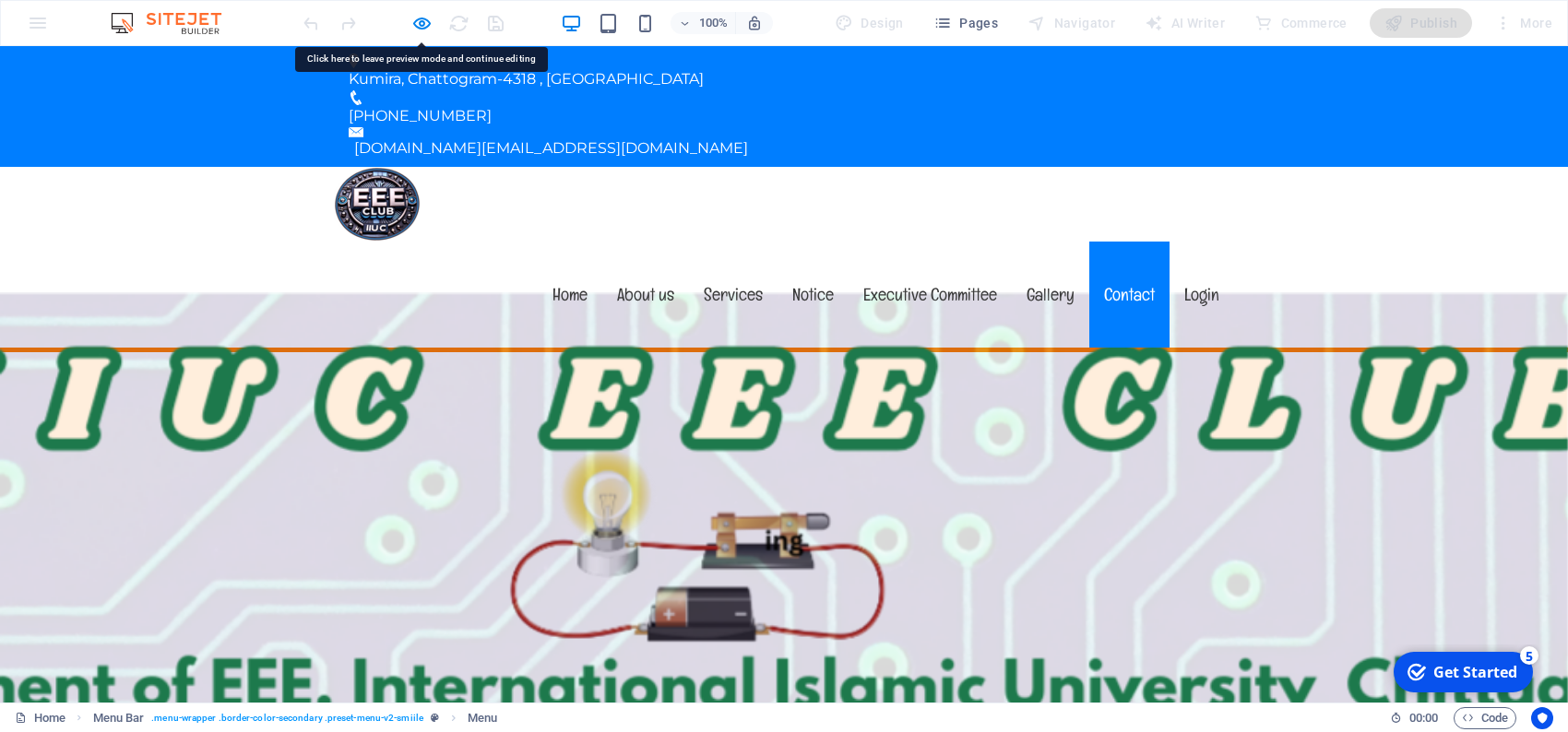
click at [1123, 241] on link "Contact" at bounding box center [1129, 294] width 80 height 106
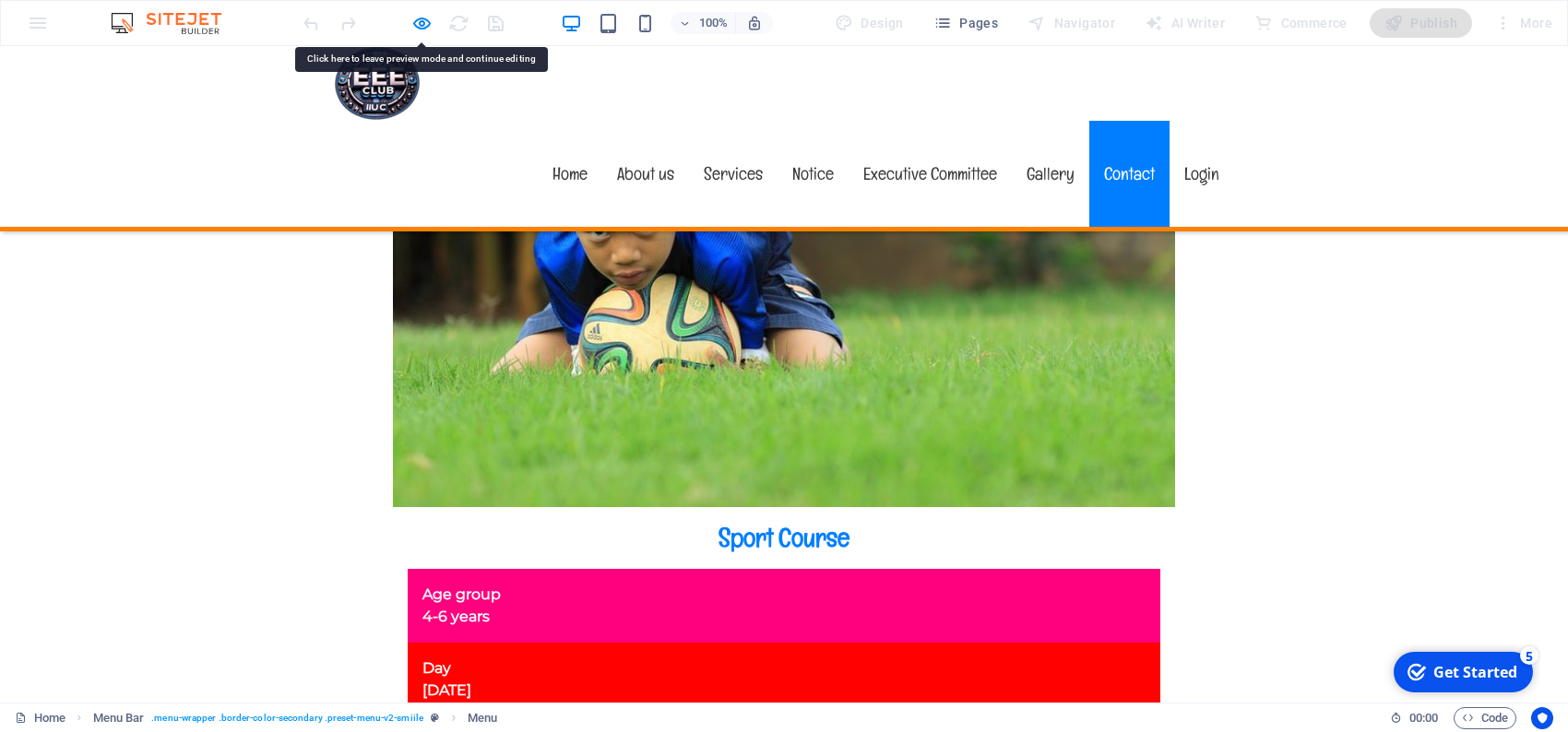
scroll to position [10773, 0]
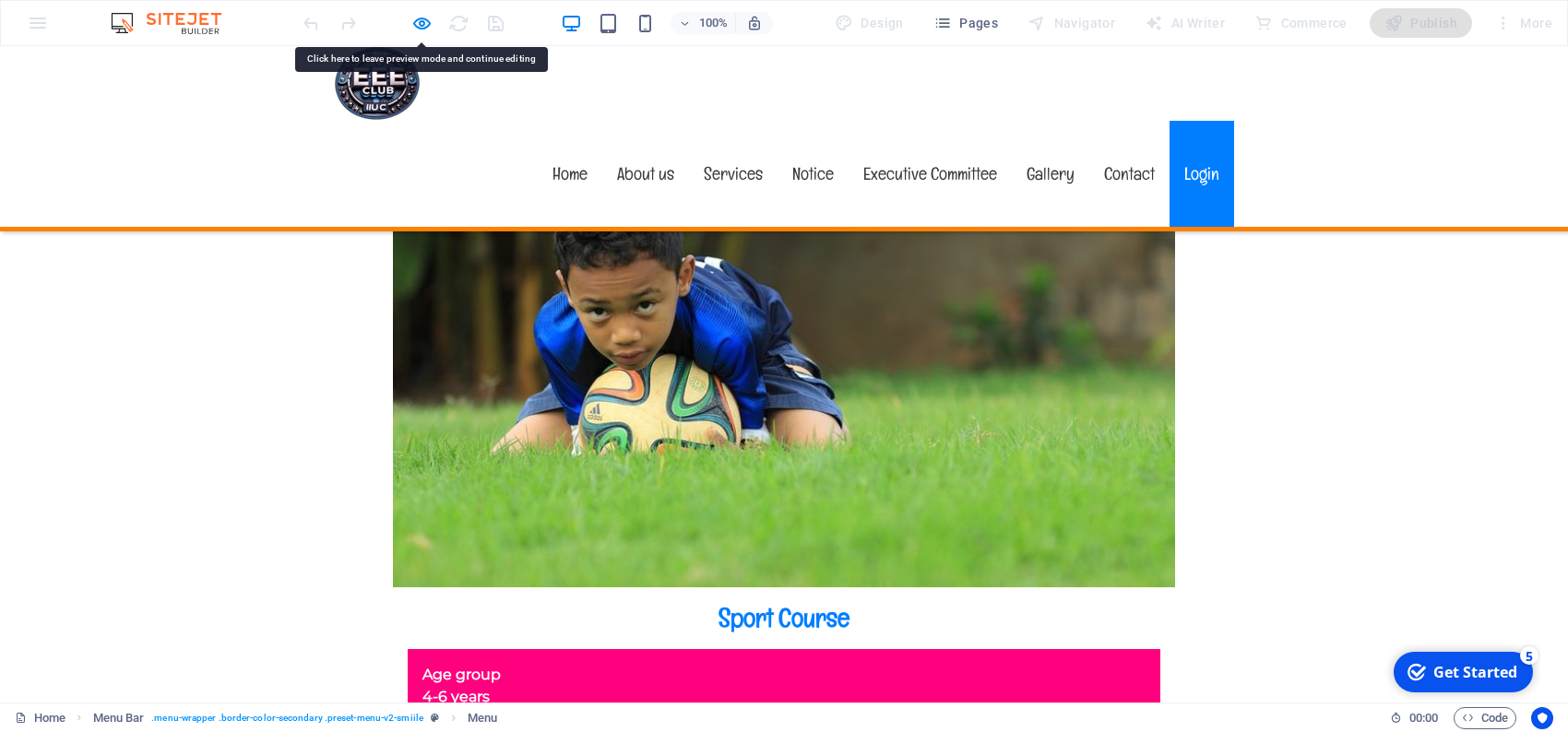
click at [1191, 121] on link "Login" at bounding box center [1201, 174] width 65 height 106
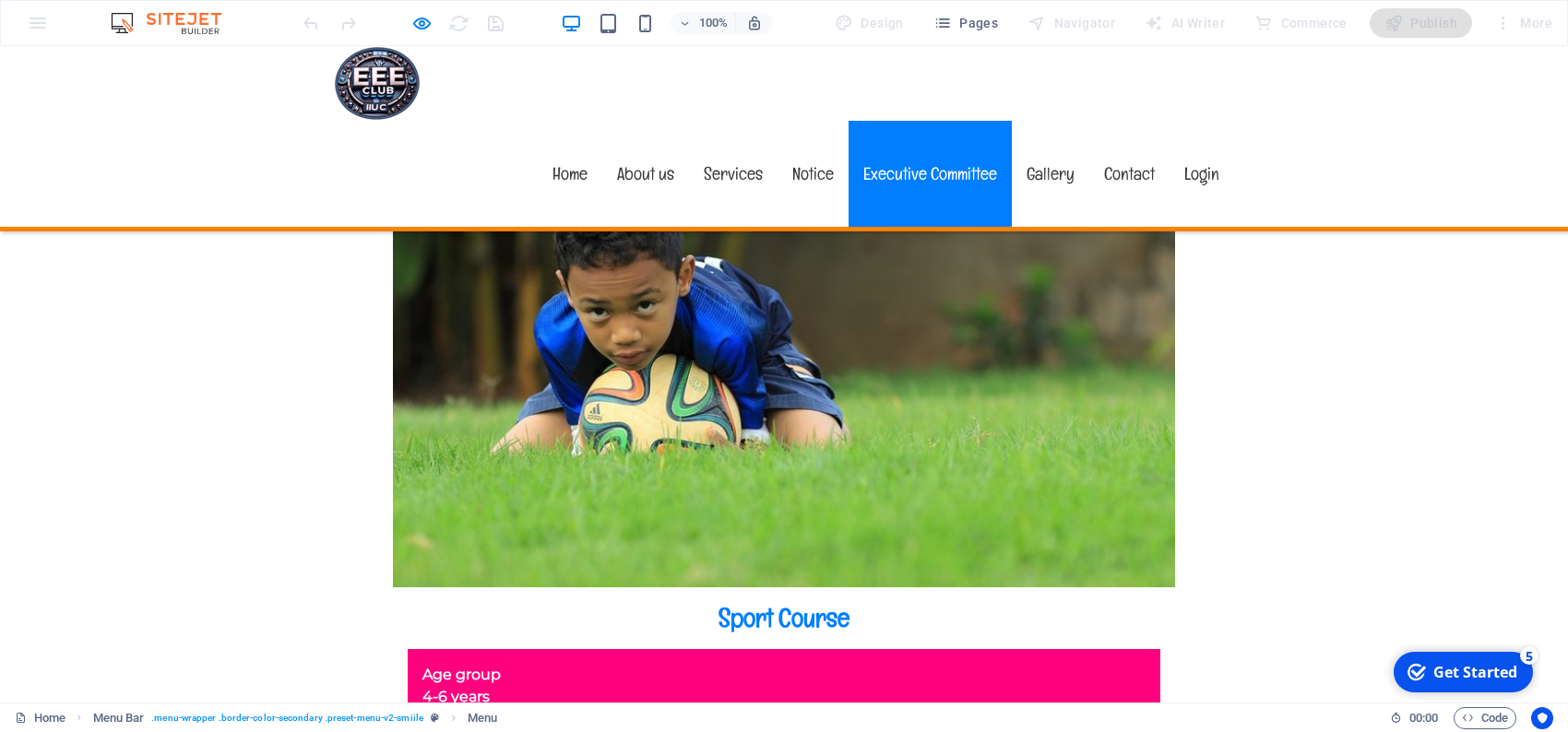
click at [921, 121] on link "Executive Committee" at bounding box center [930, 174] width 163 height 106
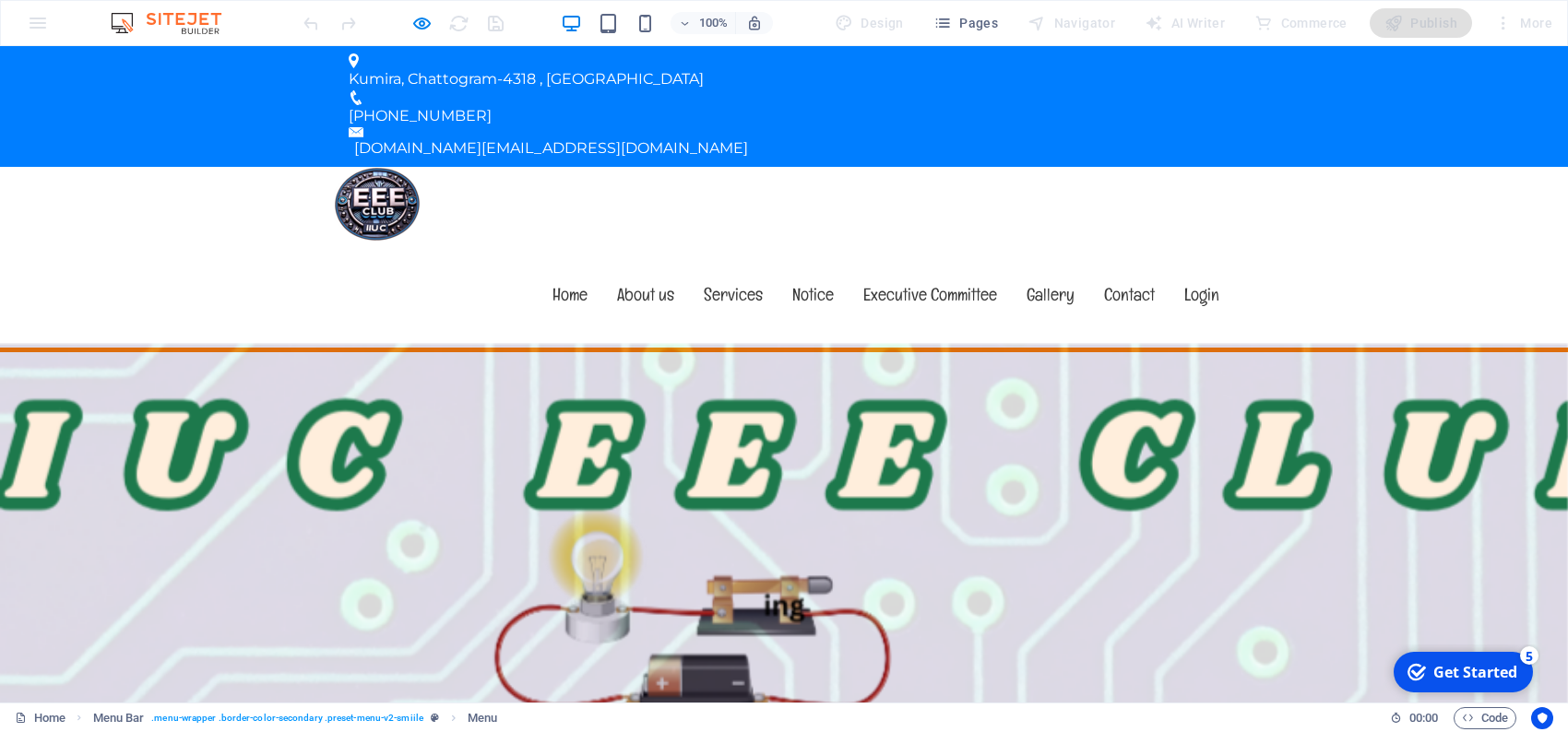
scroll to position [0, 0]
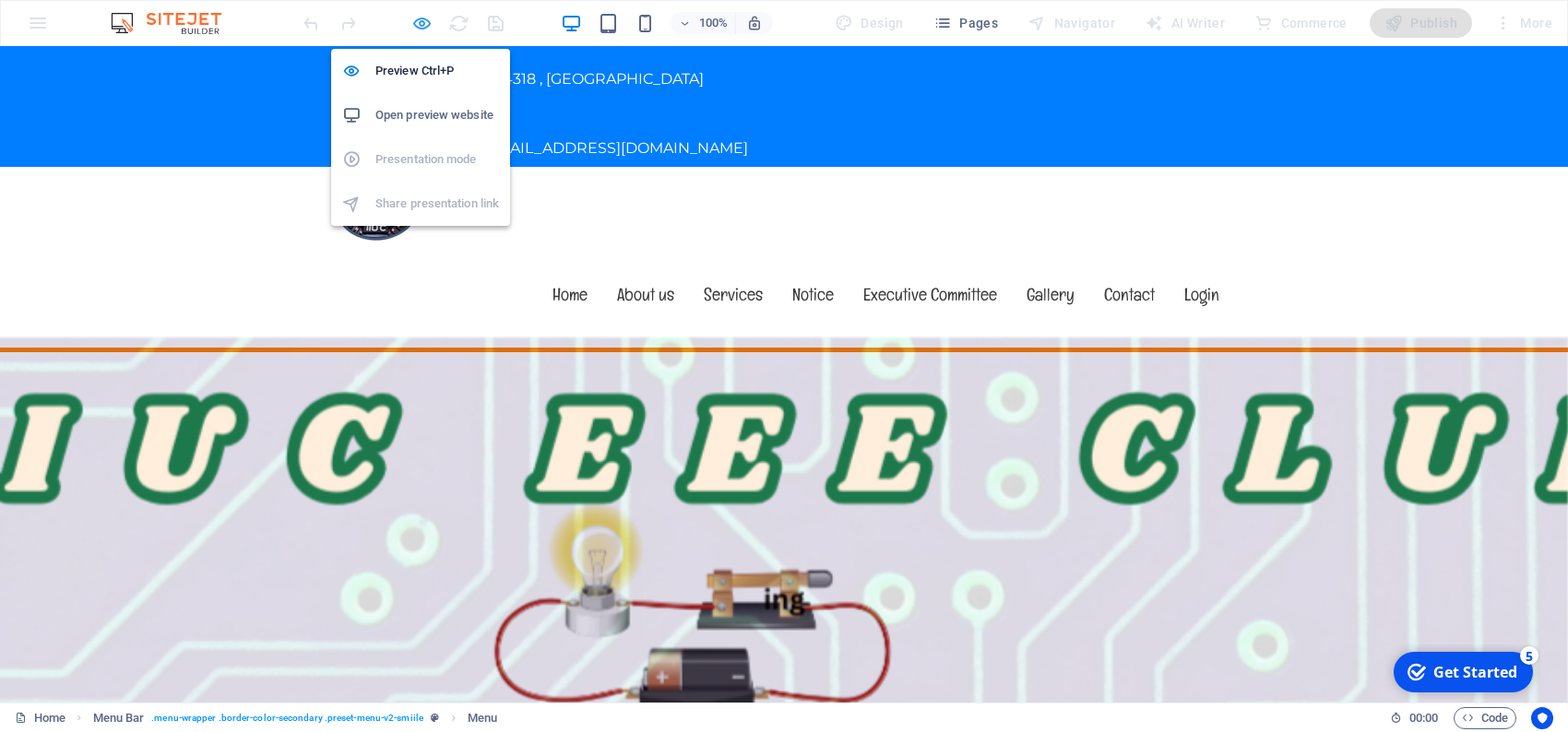
click at [0, 0] on icon "button" at bounding box center [0, 0] width 0 height 0
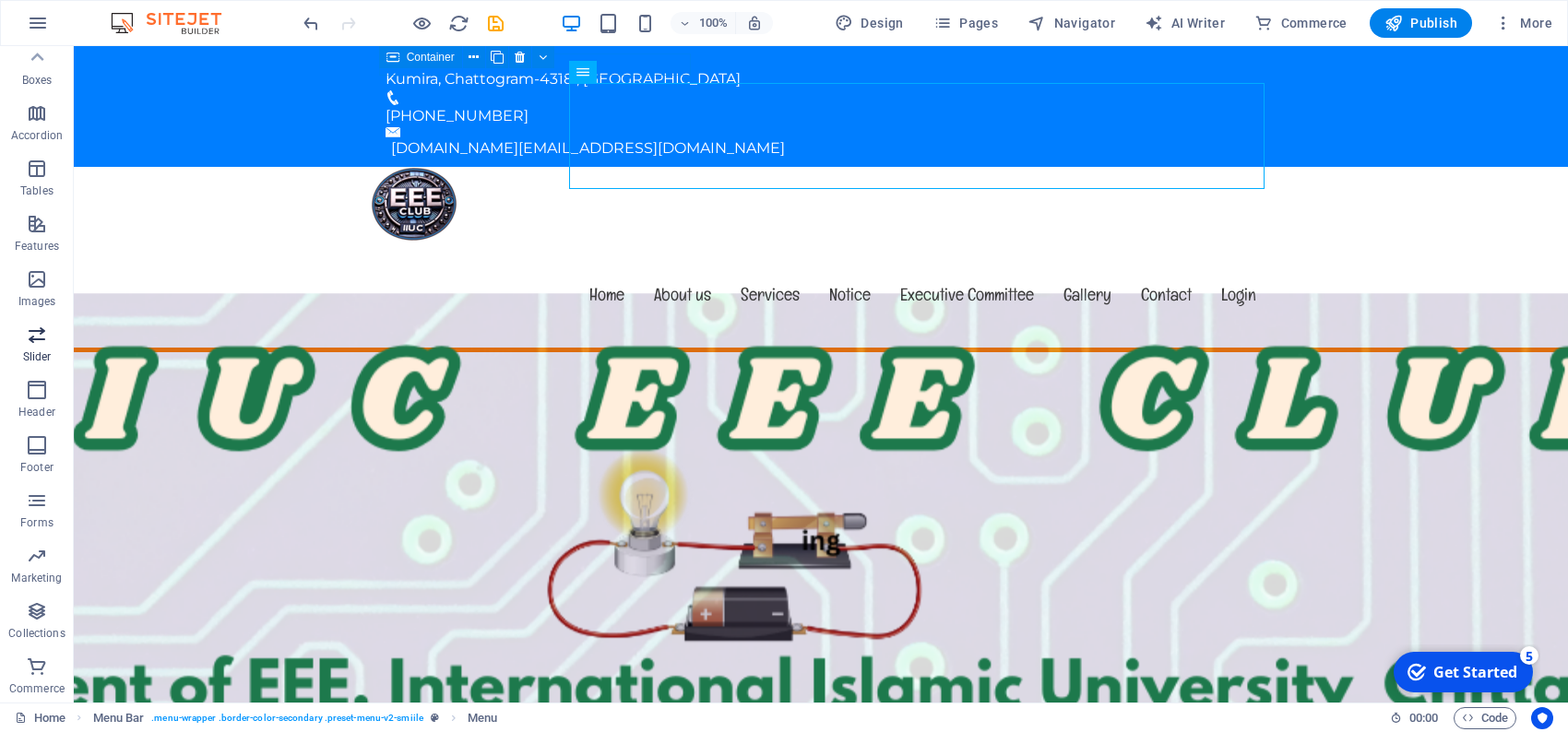
click at [33, 334] on icon "button" at bounding box center [37, 334] width 22 height 22
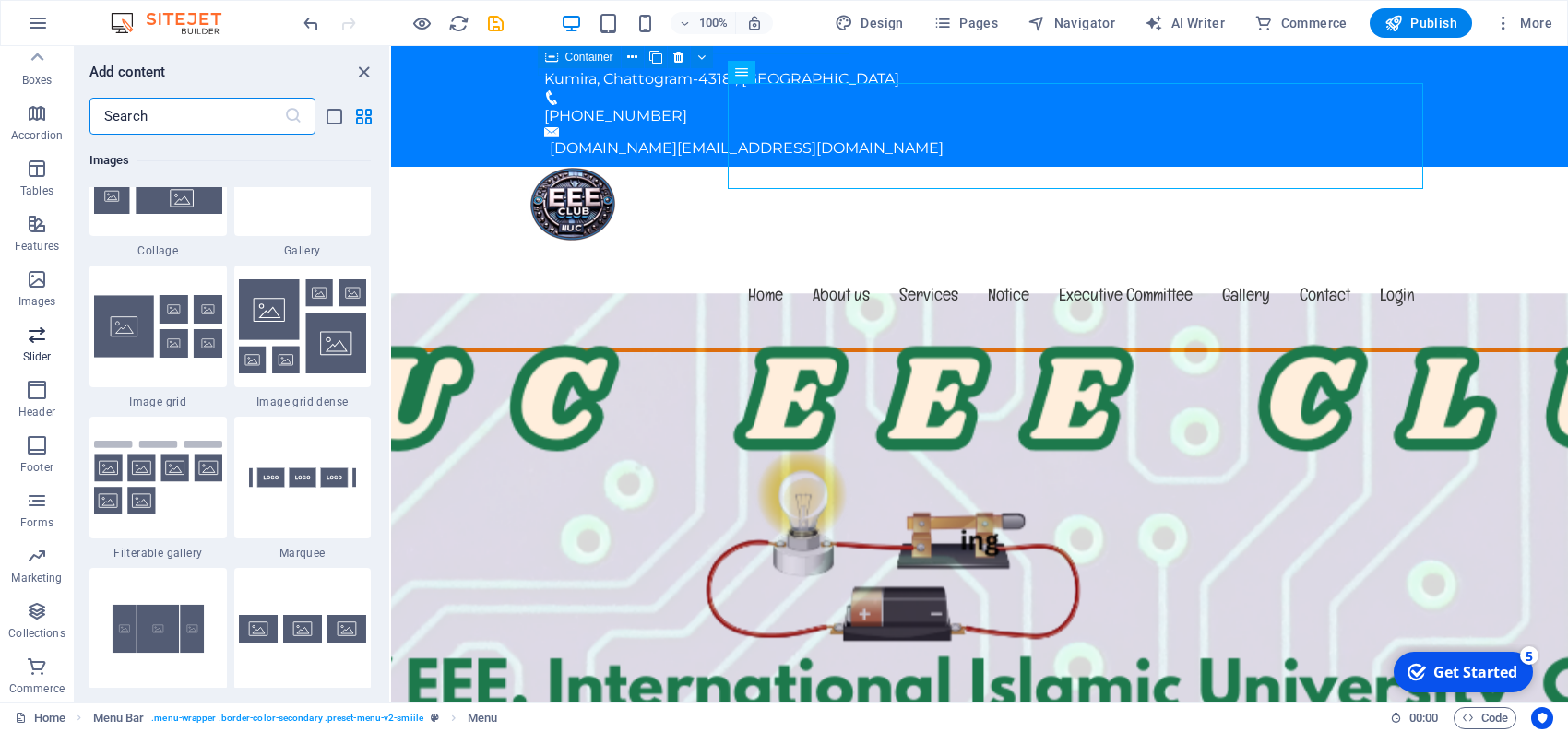
scroll to position [10455, 0]
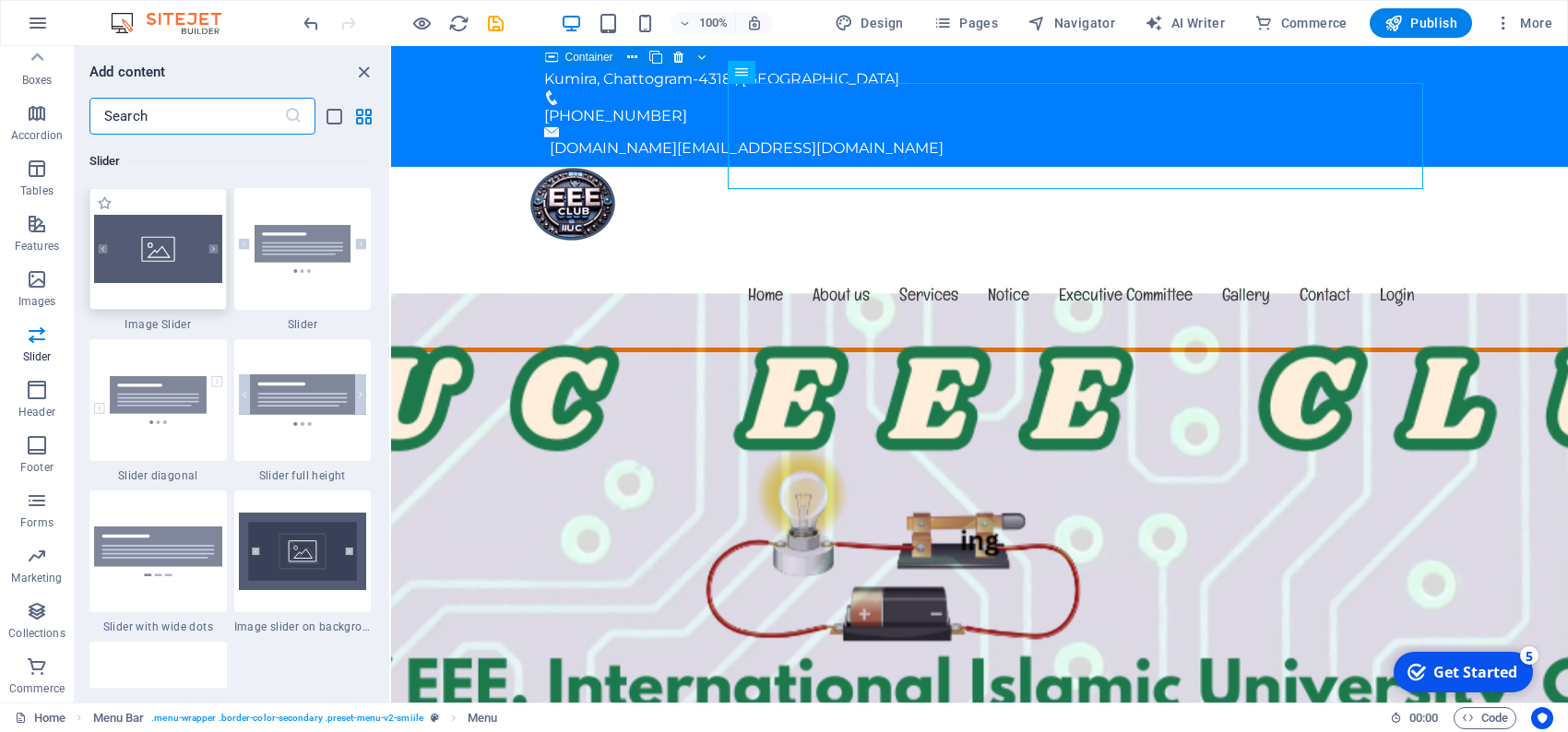
click at [163, 264] on div at bounding box center [158, 249] width 138 height 122
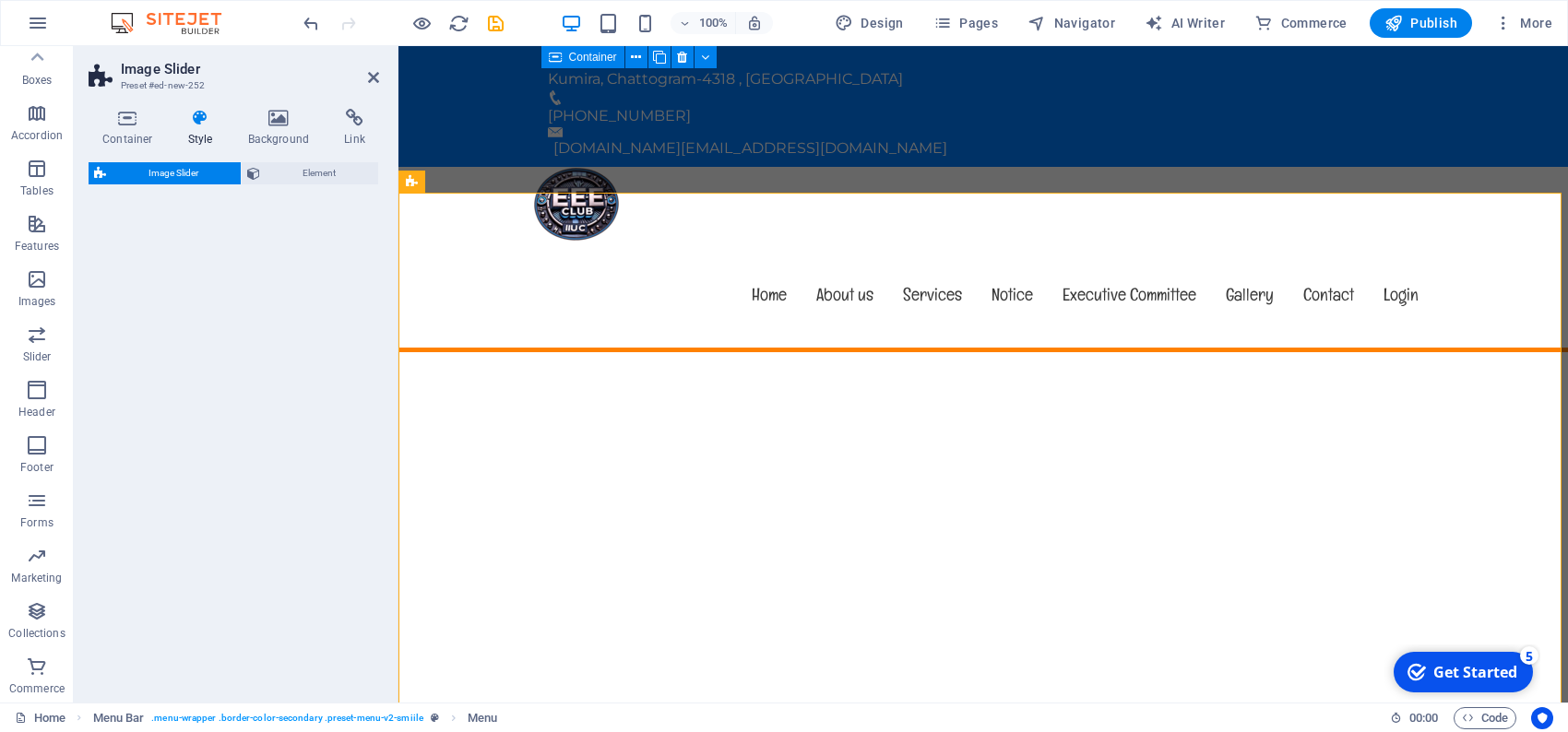
select select "rem"
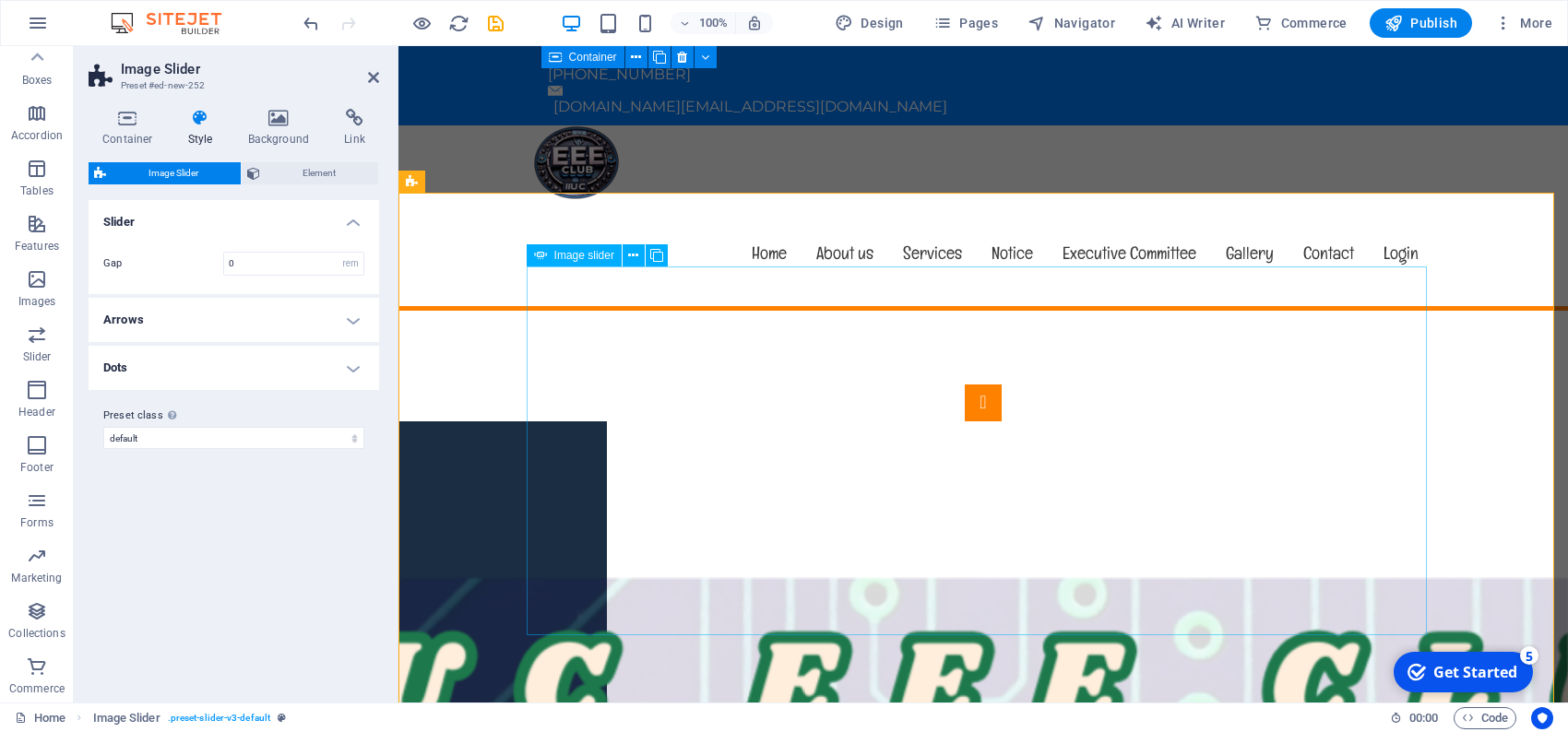
scroll to position [0, 0]
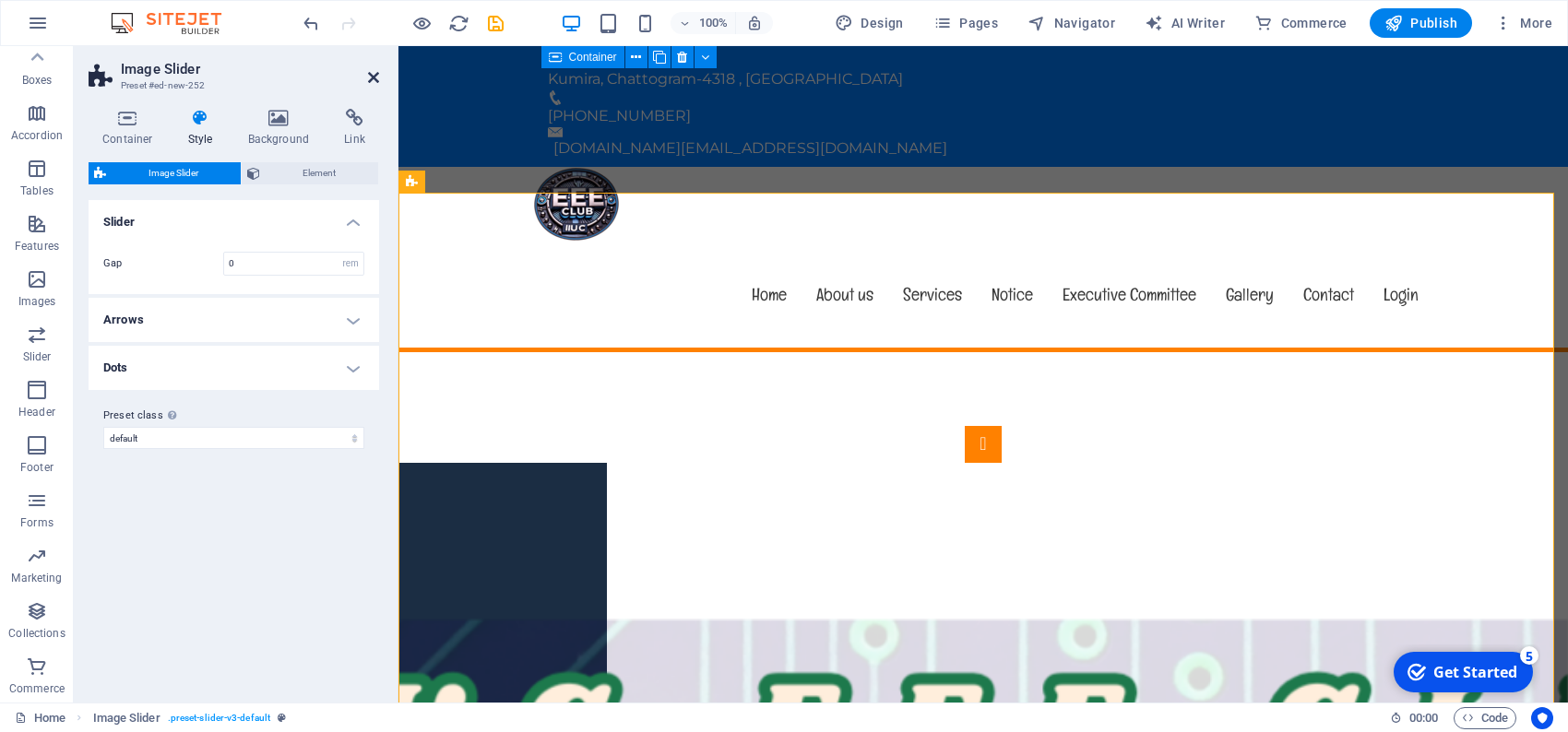
click at [373, 75] on icon at bounding box center [373, 77] width 11 height 15
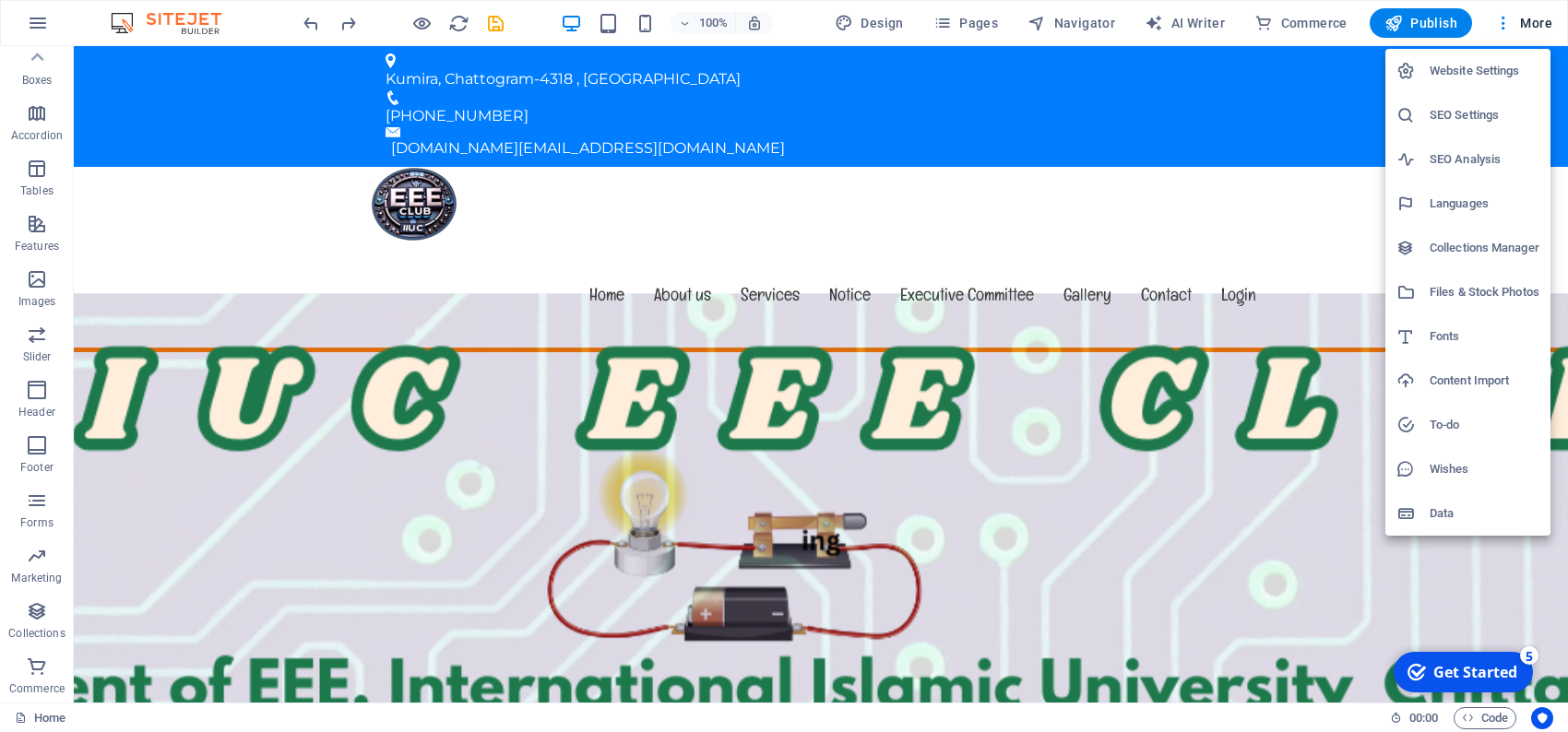
click at [1284, 80] on div at bounding box center [784, 366] width 1568 height 732
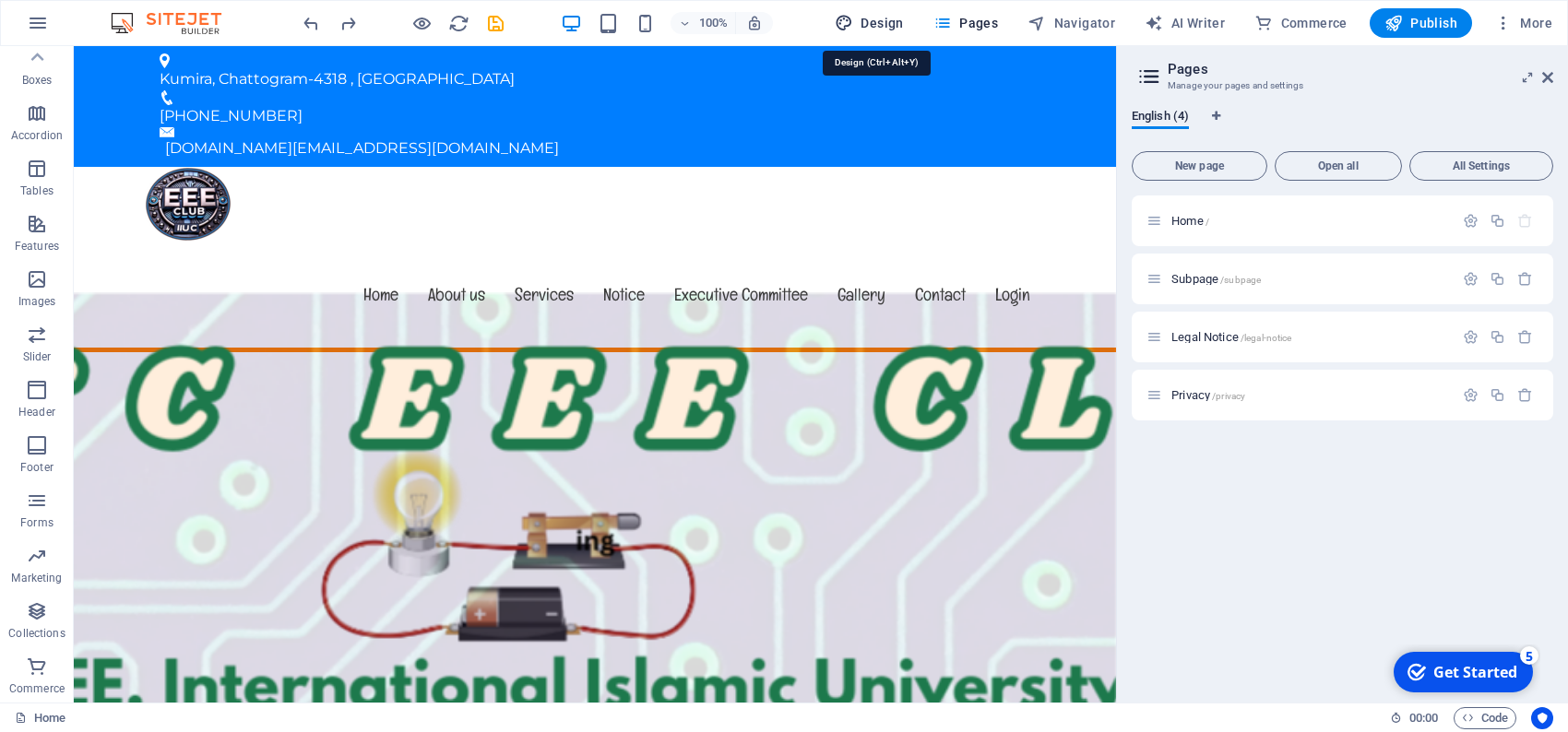
click at [880, 11] on button "Design" at bounding box center [869, 23] width 84 height 29
select select "px"
select select "400"
select select "px"
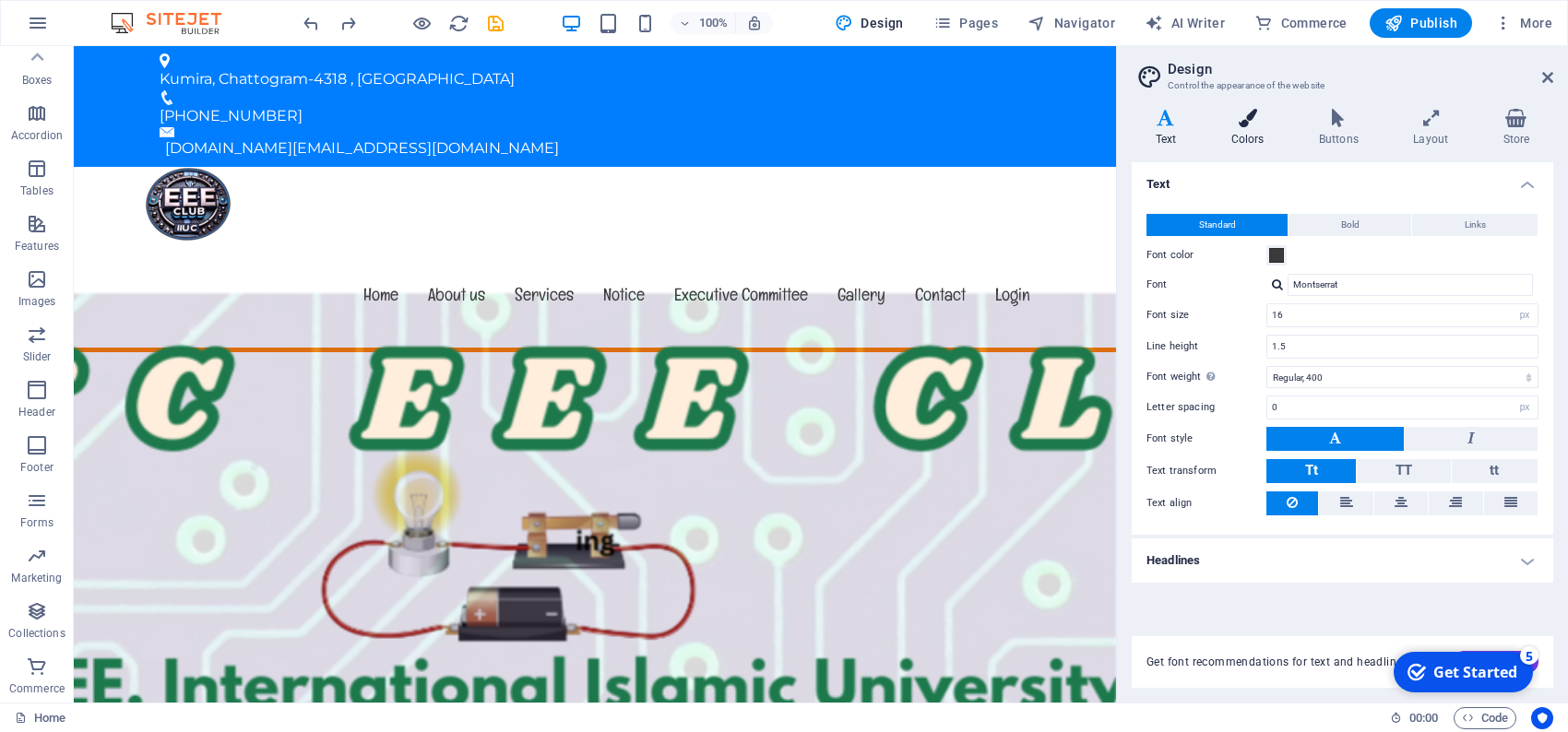
click at [1242, 126] on icon at bounding box center [1247, 117] width 80 height 18
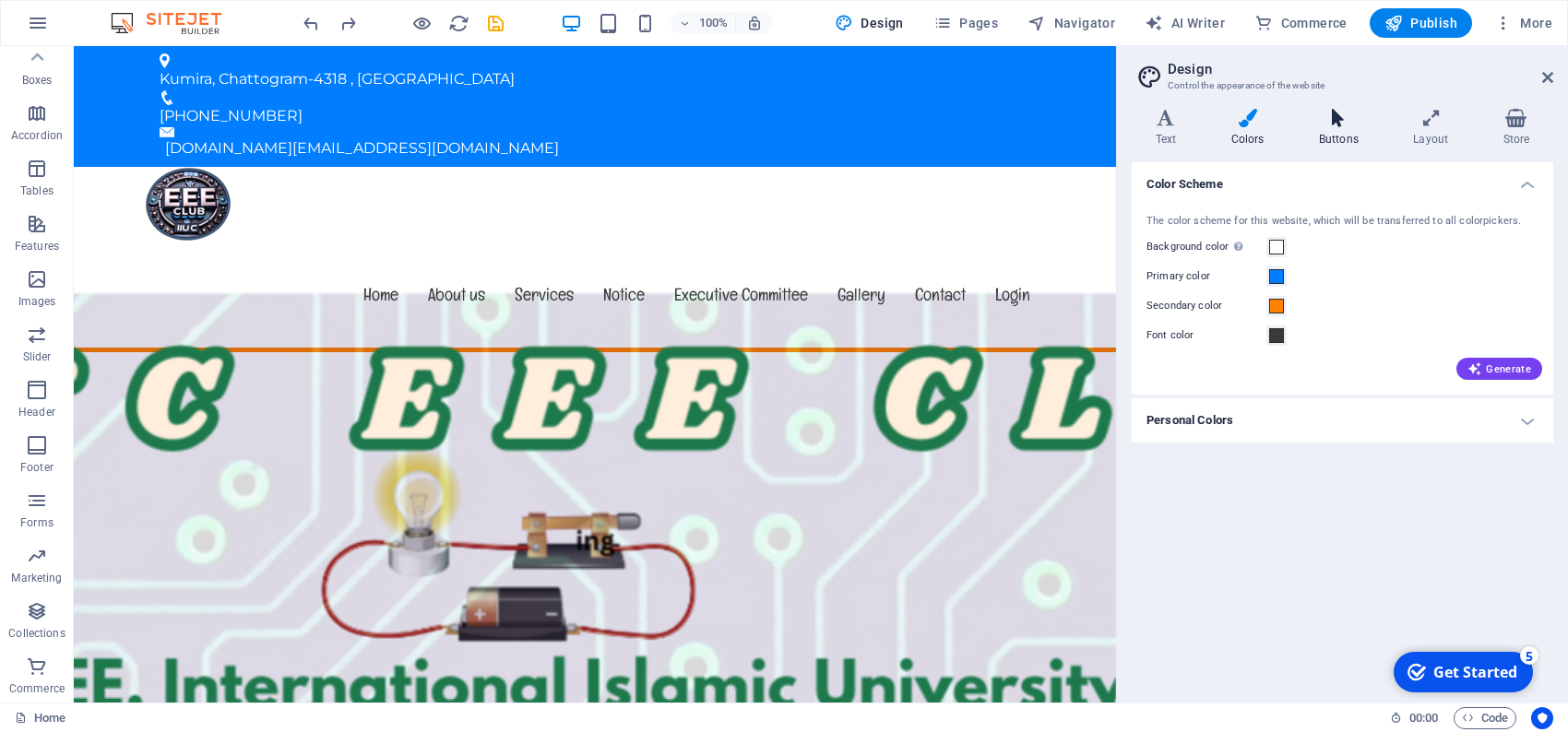
click at [1342, 123] on icon at bounding box center [1338, 117] width 86 height 18
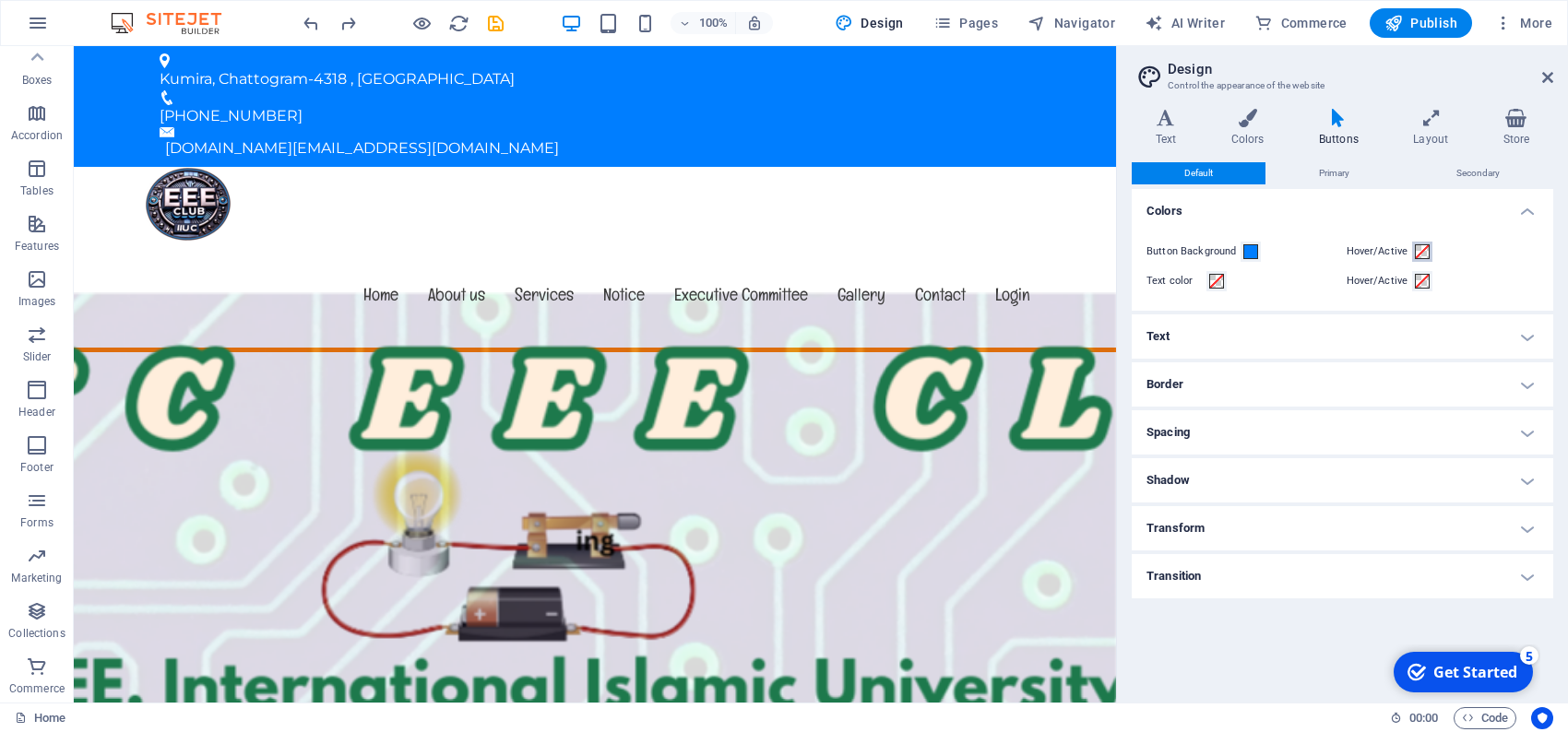
click at [1418, 250] on span at bounding box center [1422, 251] width 15 height 15
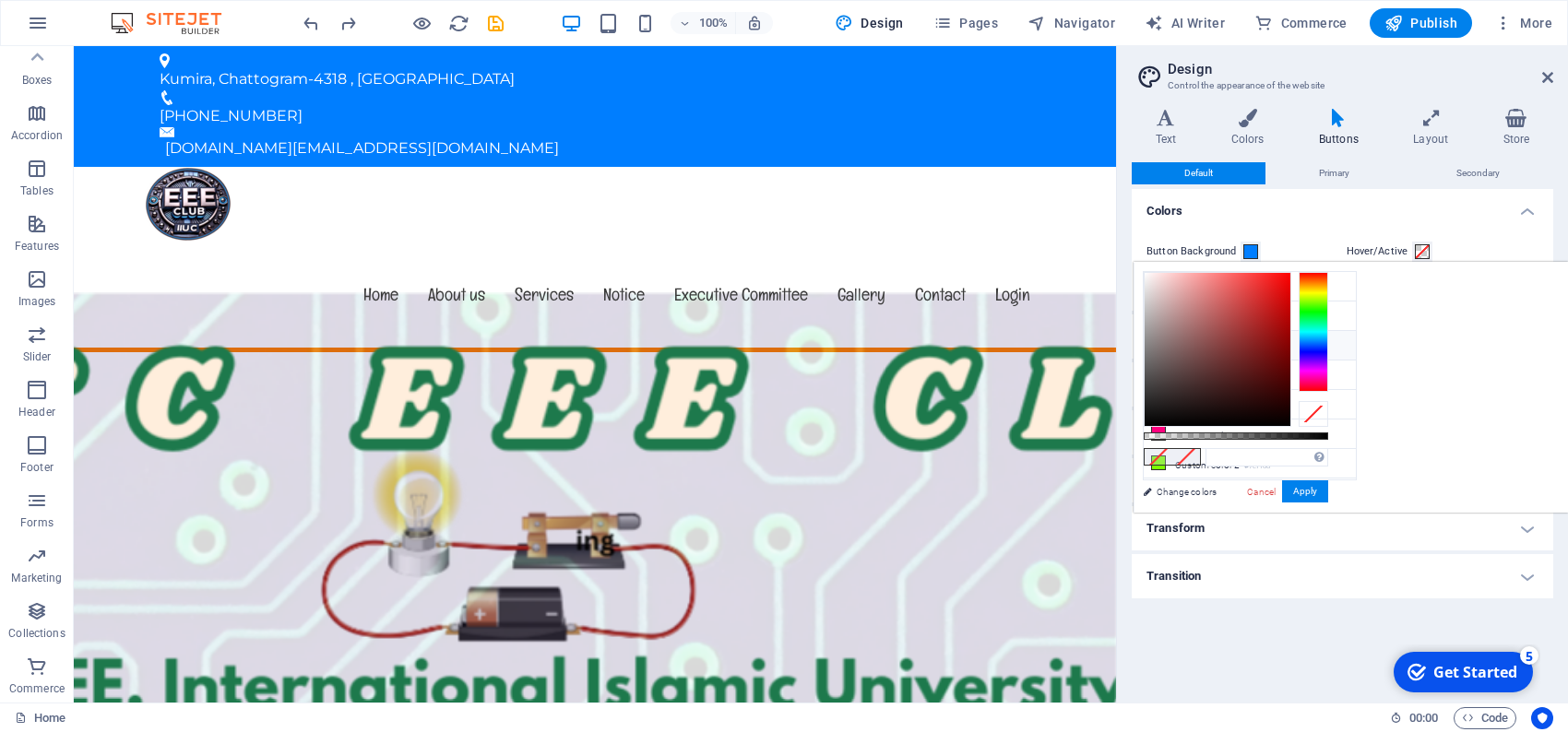
click at [1162, 341] on icon at bounding box center [1158, 344] width 13 height 13
type input "#ff8100"
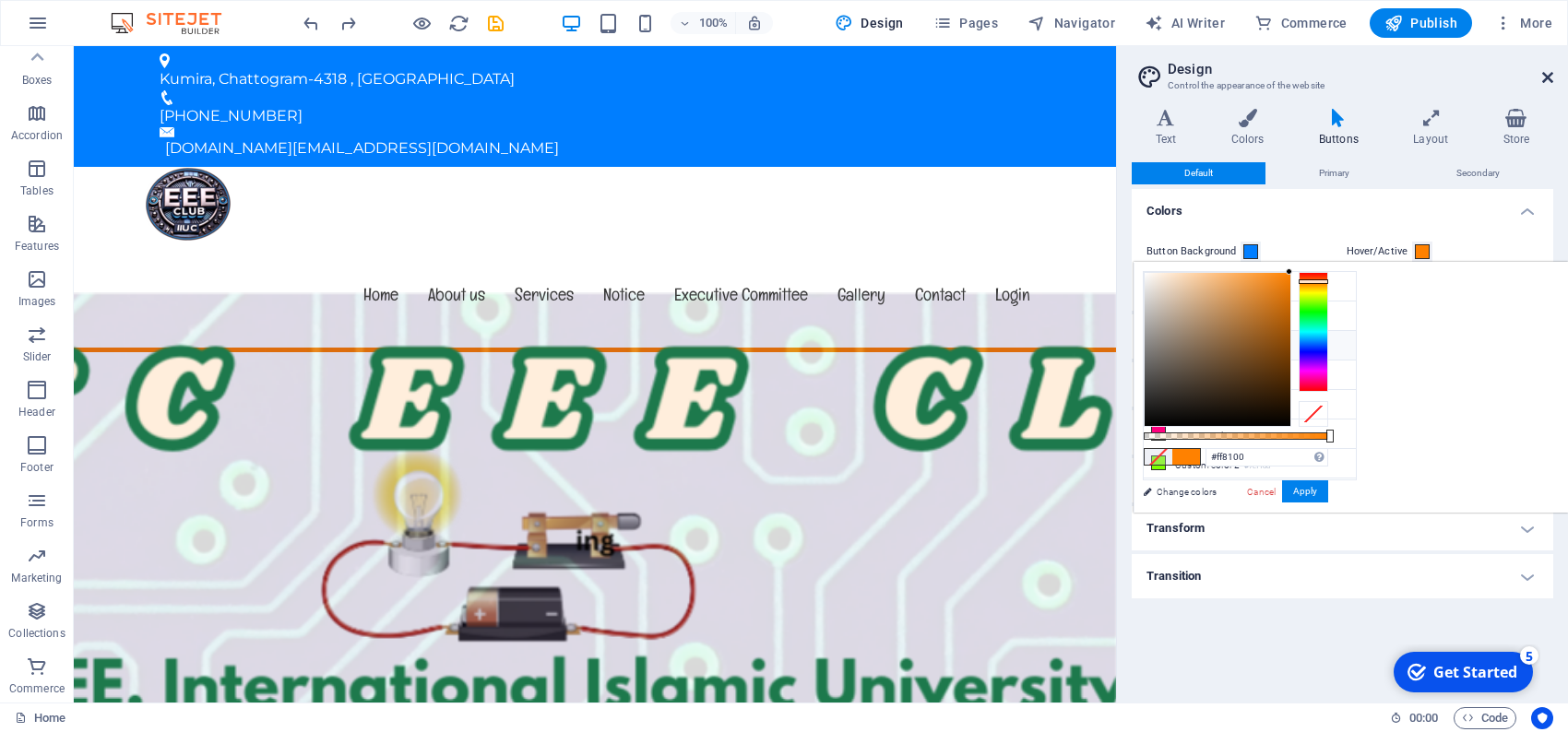
click at [1543, 74] on icon at bounding box center [1547, 77] width 11 height 15
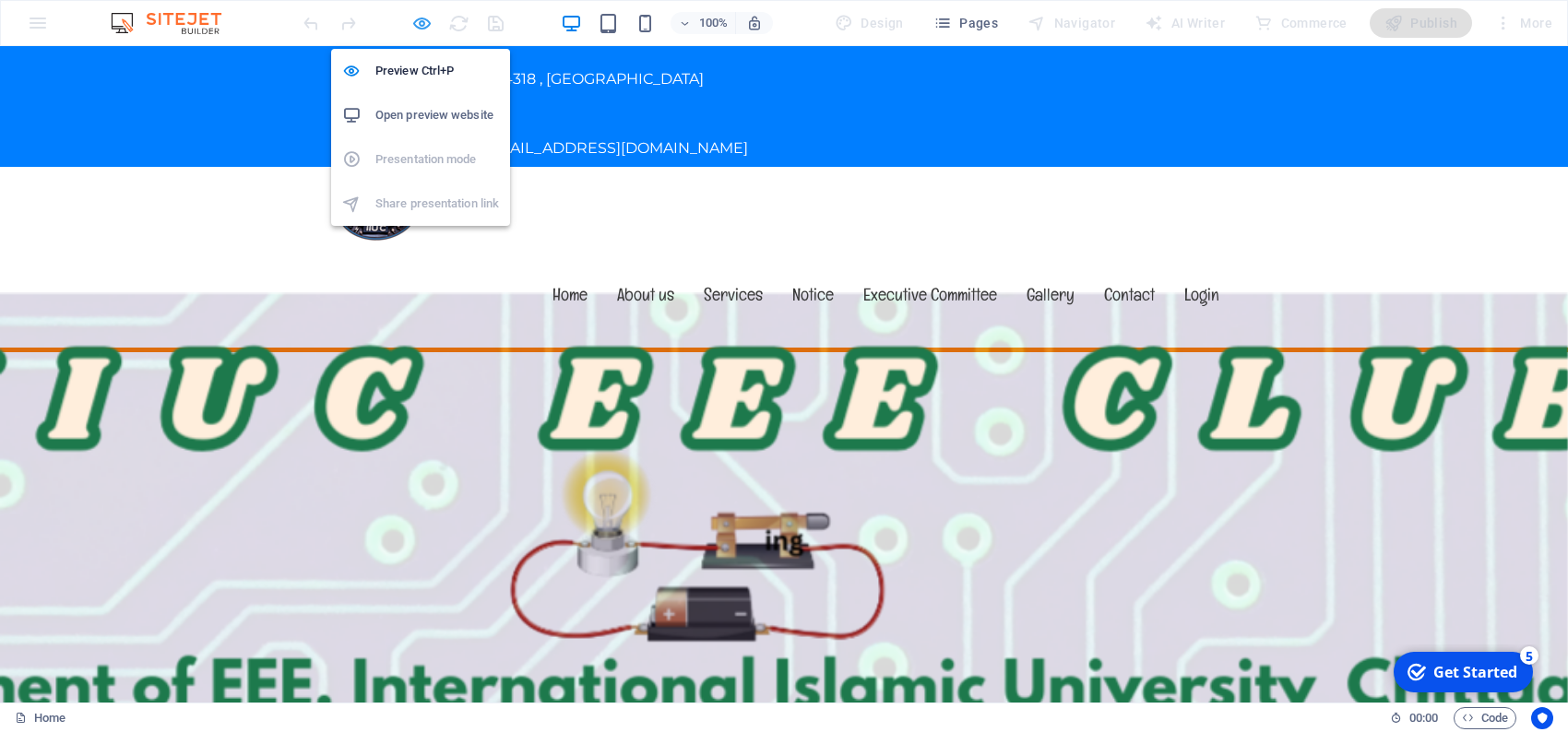
click at [0, 0] on icon "button" at bounding box center [0, 0] width 0 height 0
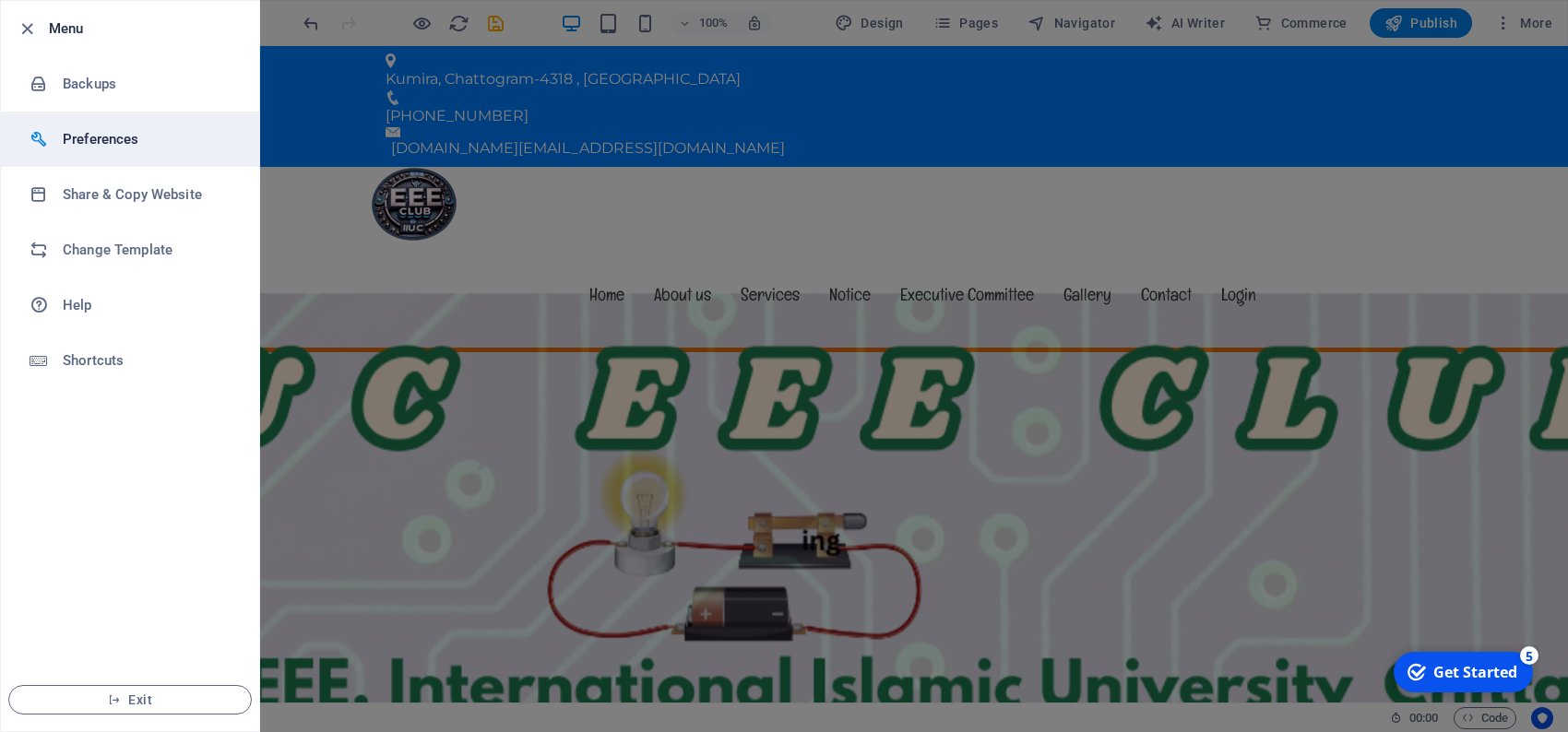
click at [89, 141] on h6 "Preferences" at bounding box center [148, 139] width 171 height 22
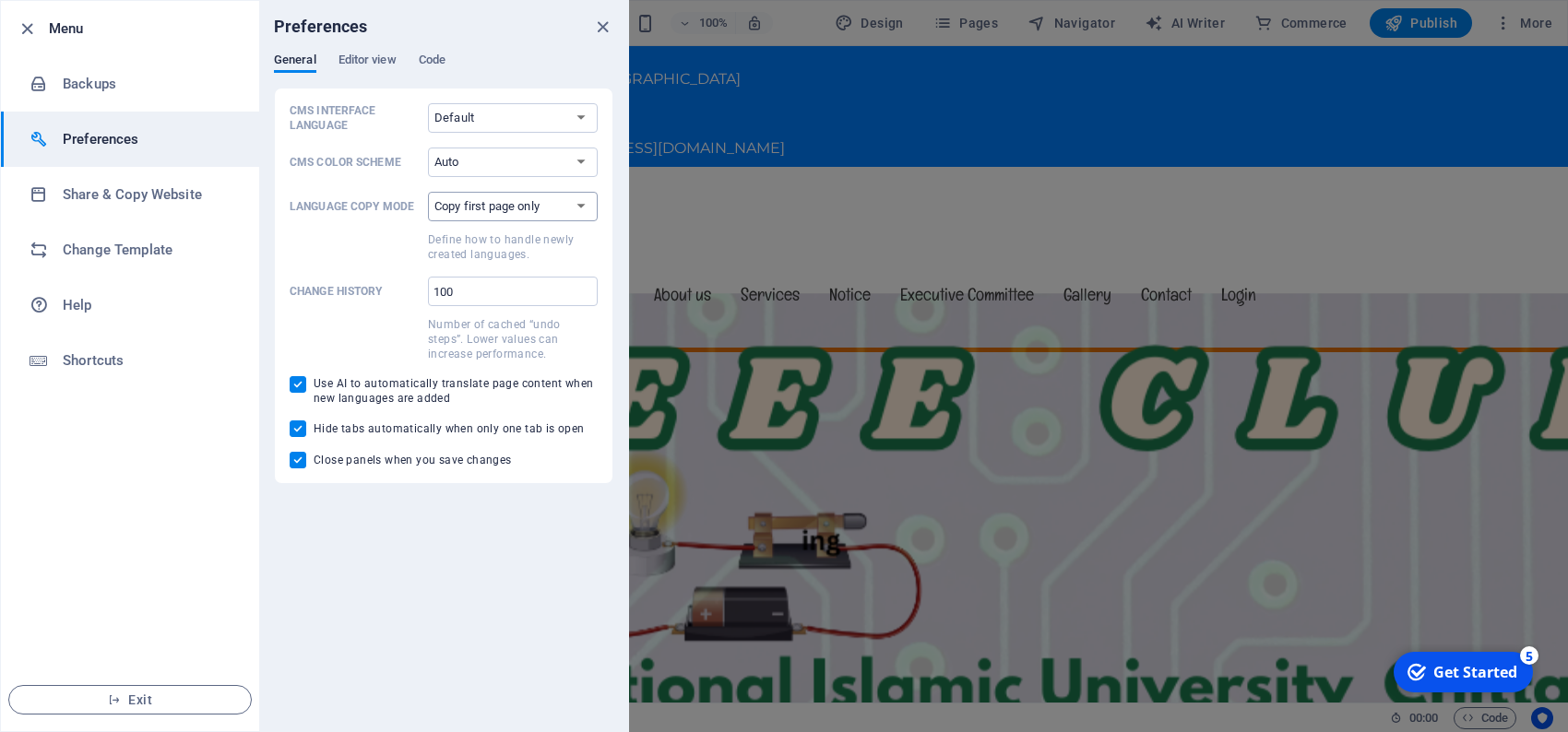
click at [581, 210] on select "Copy first page only Copy all pages" at bounding box center [512, 207] width 170 height 29
click at [324, 236] on span at bounding box center [355, 245] width 131 height 33
click at [428, 221] on select "Copy first page only Copy all pages" at bounding box center [512, 207] width 170 height 29
click at [583, 113] on select "Default Deutsch English Español Français Magyar Italiano Nederlands Polski Port…" at bounding box center [512, 118] width 170 height 29
select select "en"
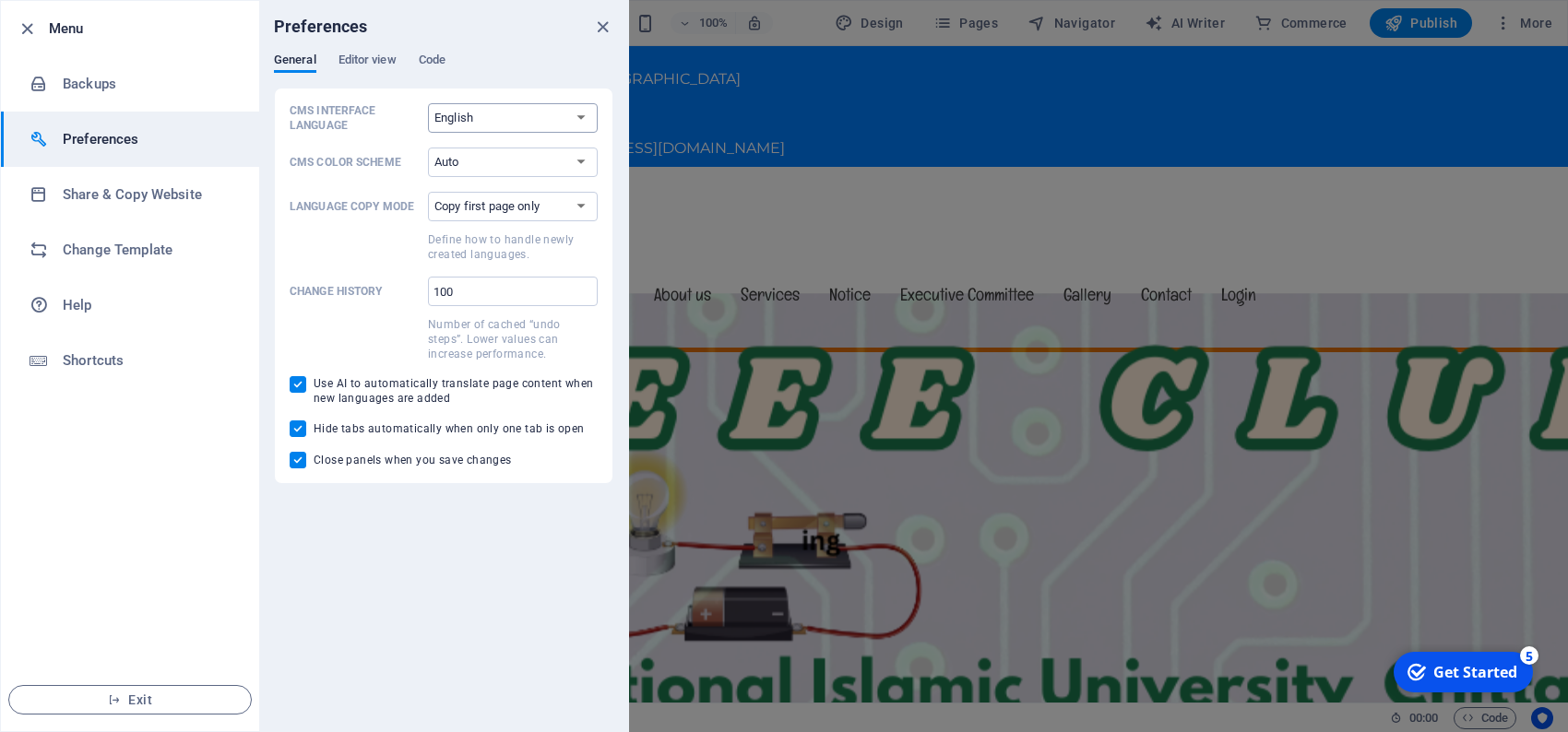
click at [428, 104] on select "Default Deutsch English Español Français Magyar Italiano Nederlands Polski Port…" at bounding box center [512, 118] width 170 height 29
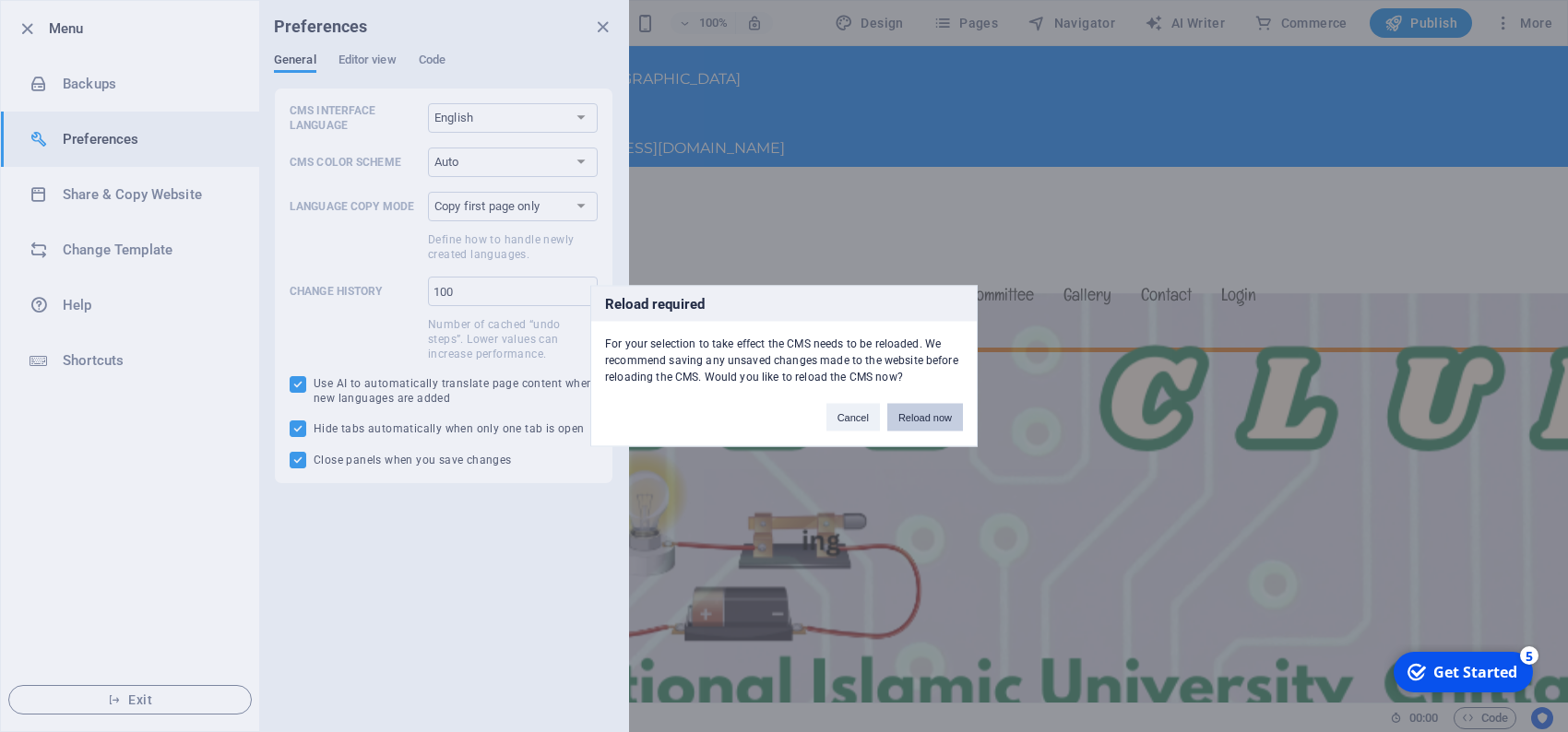
click at [910, 414] on button "Reload now" at bounding box center [925, 418] width 76 height 28
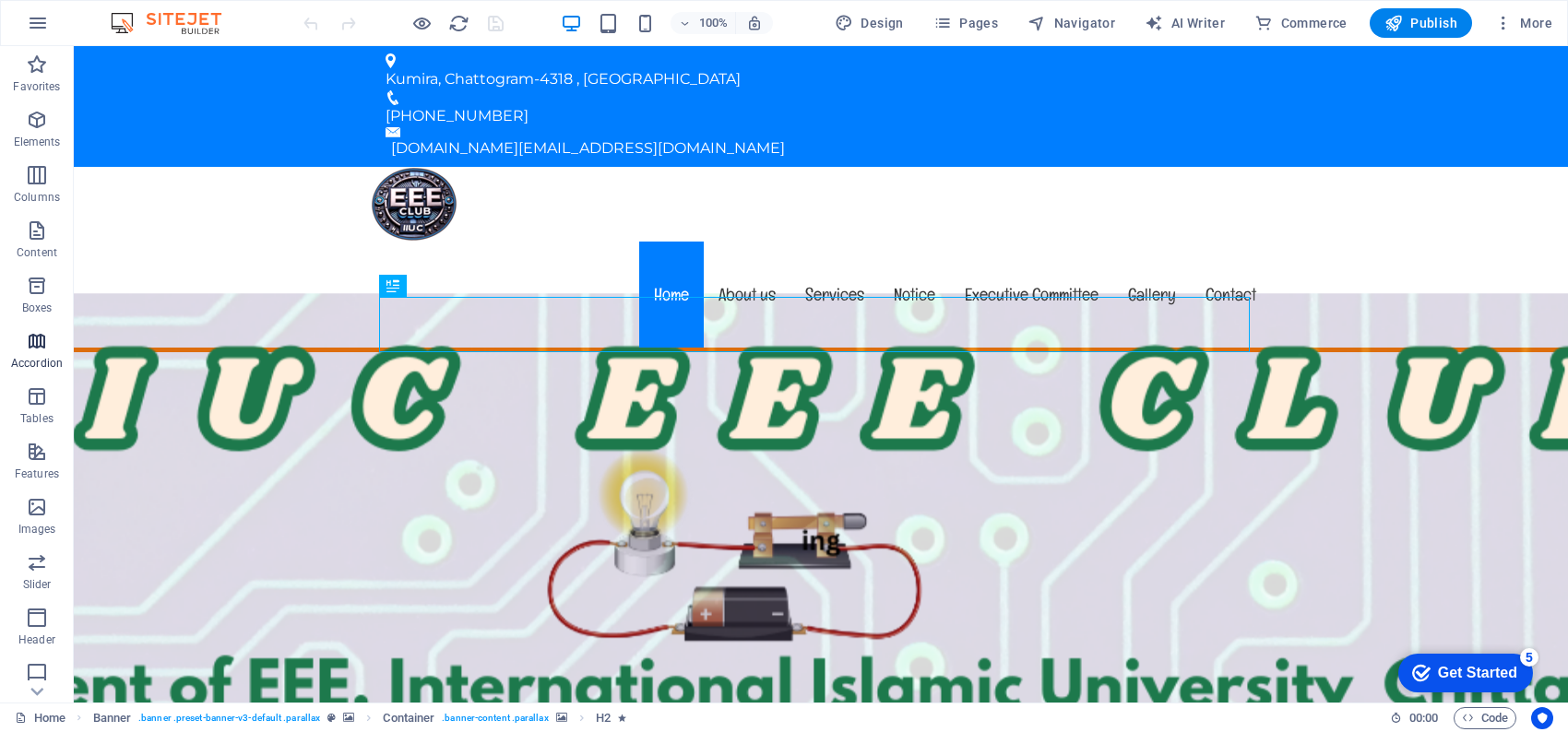
click at [29, 337] on icon "button" at bounding box center [37, 341] width 22 height 22
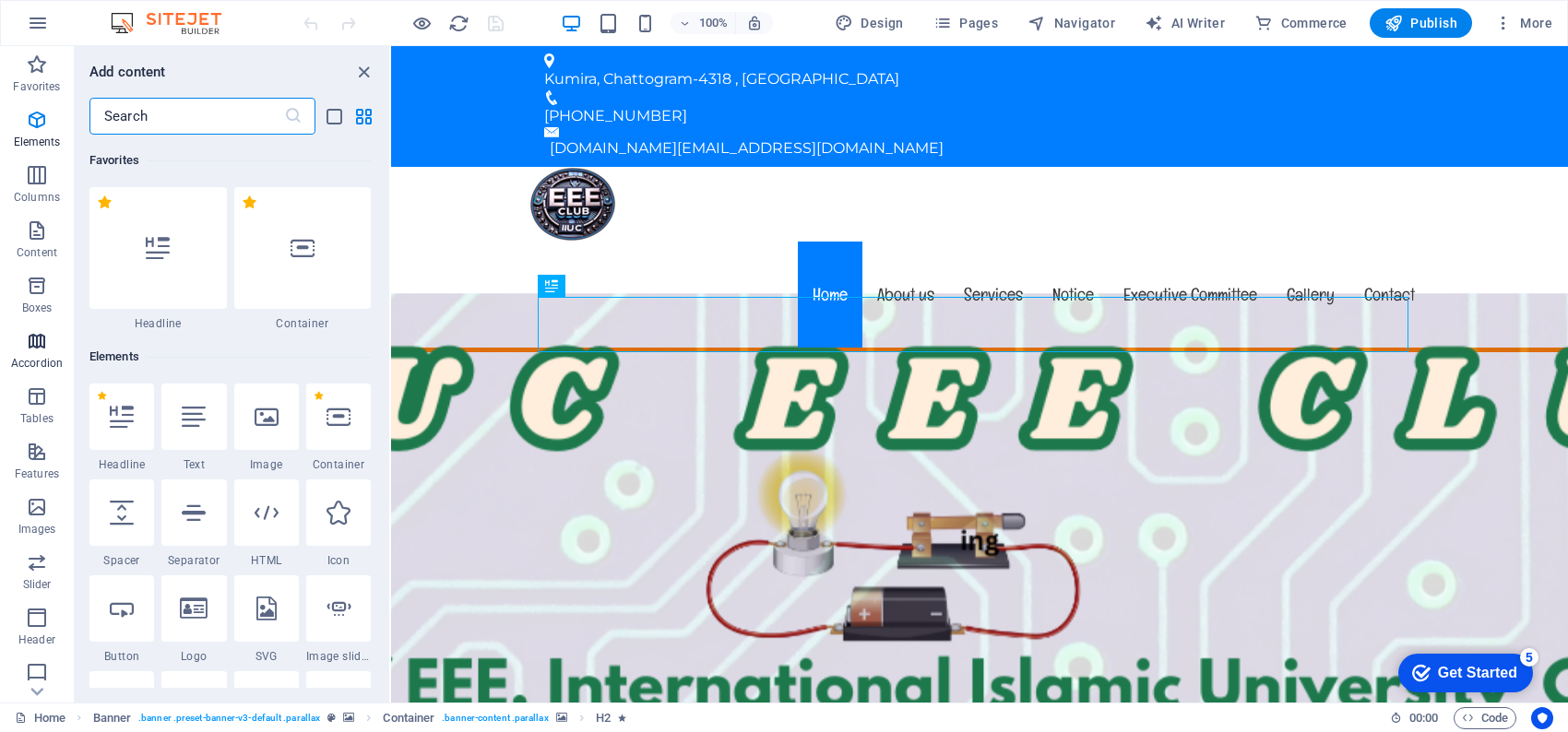
scroll to position [5888, 0]
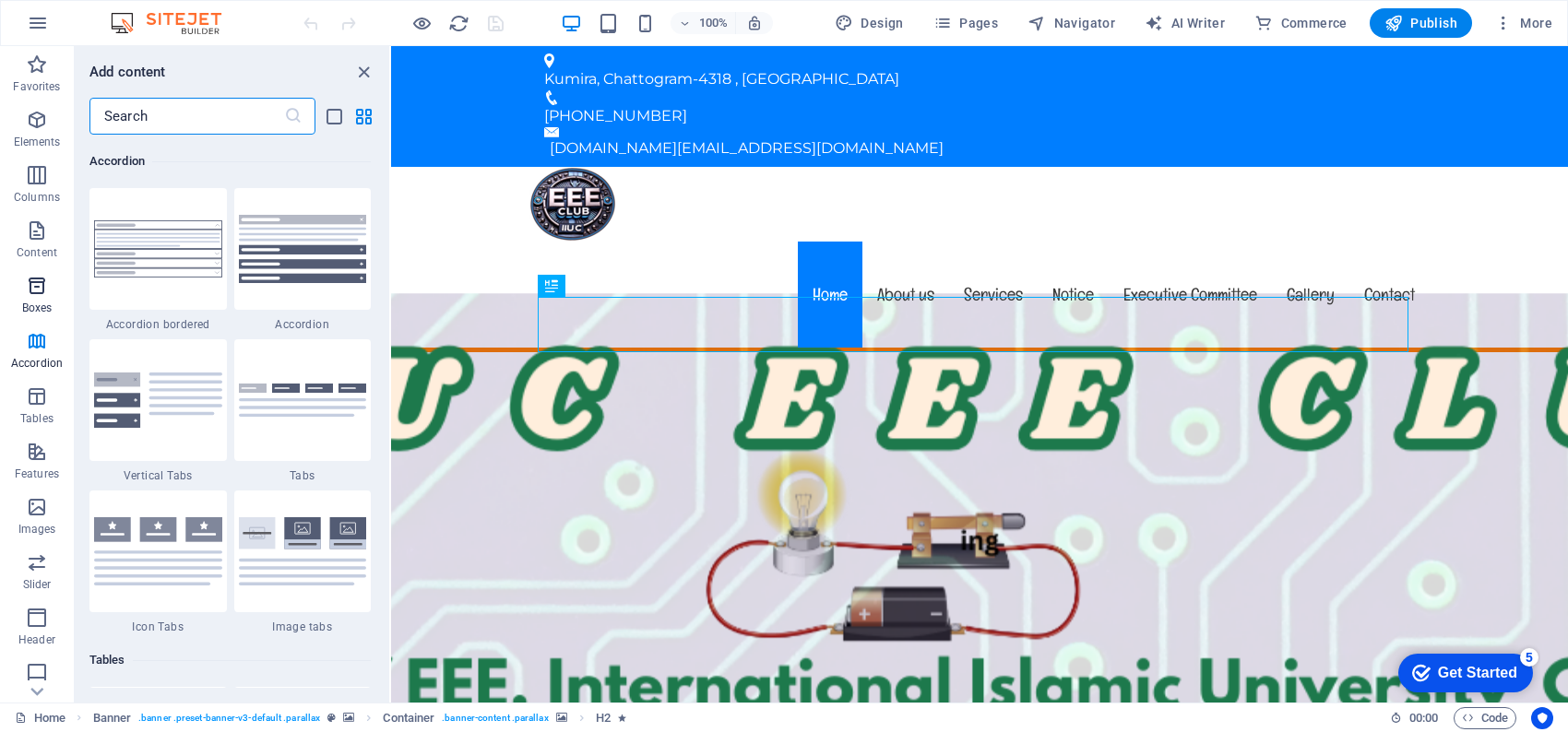
click at [28, 286] on icon "button" at bounding box center [37, 285] width 22 height 22
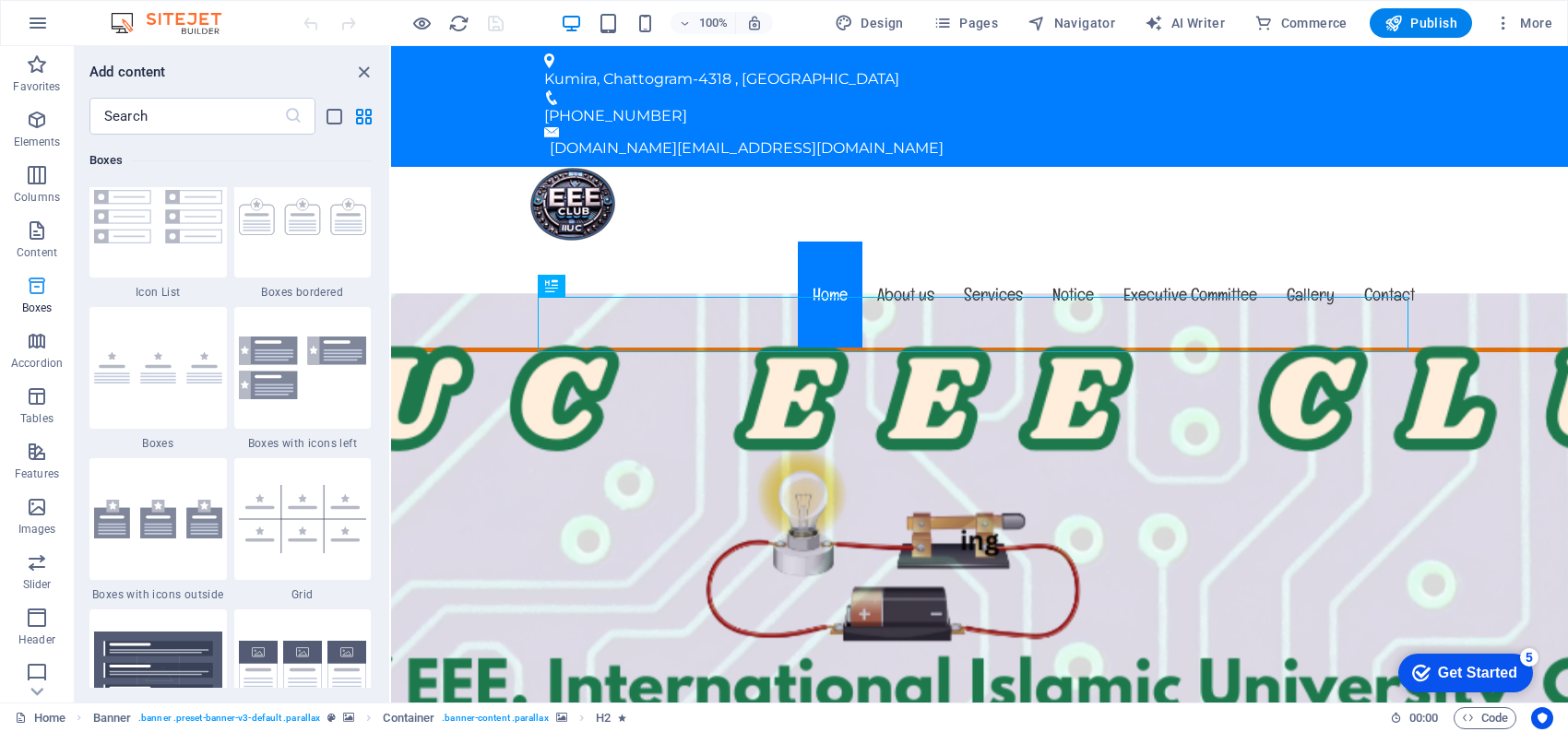
scroll to position [5086, 0]
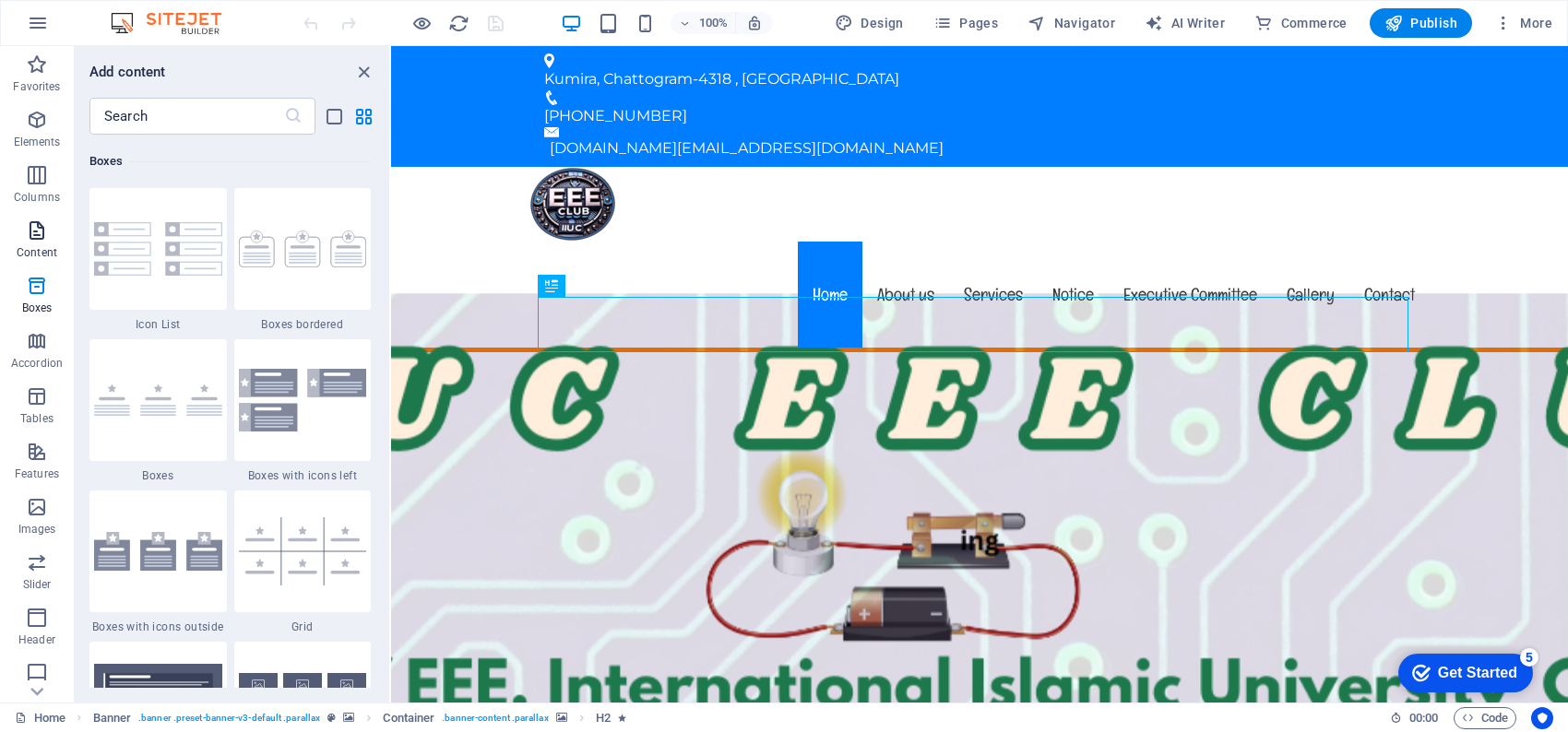
click at [35, 229] on icon "button" at bounding box center [37, 230] width 22 height 22
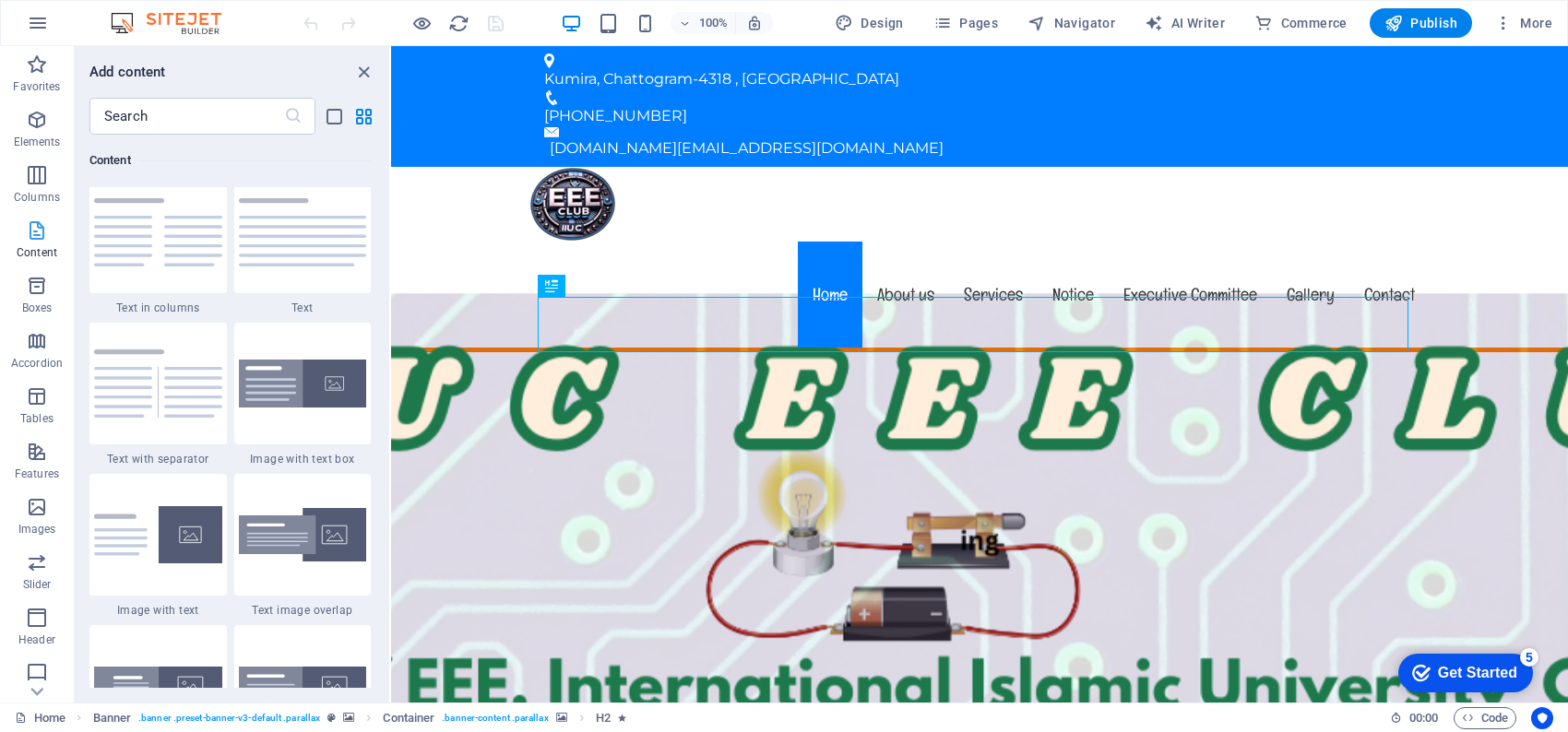
scroll to position [3227, 0]
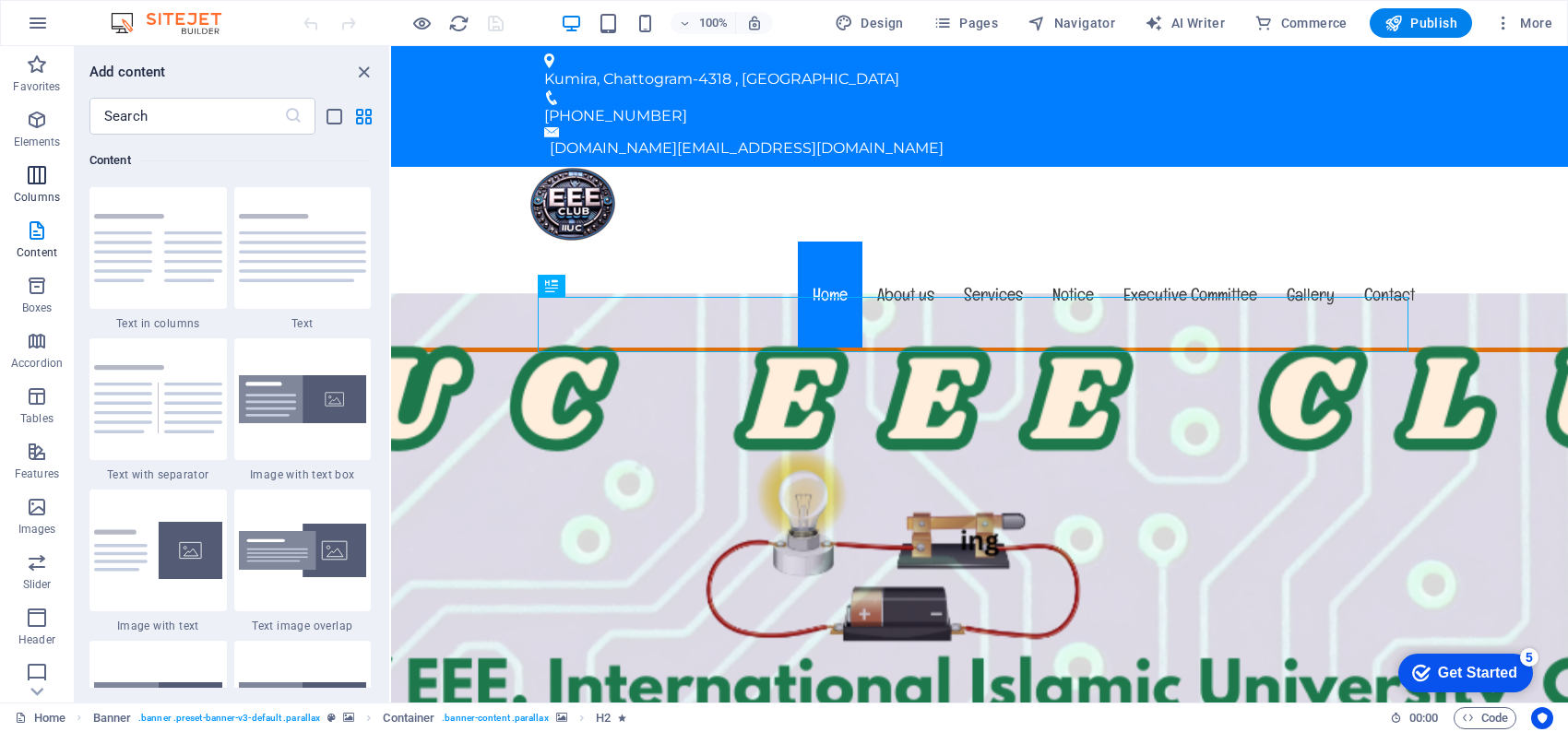
click at [38, 195] on p "Columns" at bounding box center [37, 197] width 47 height 15
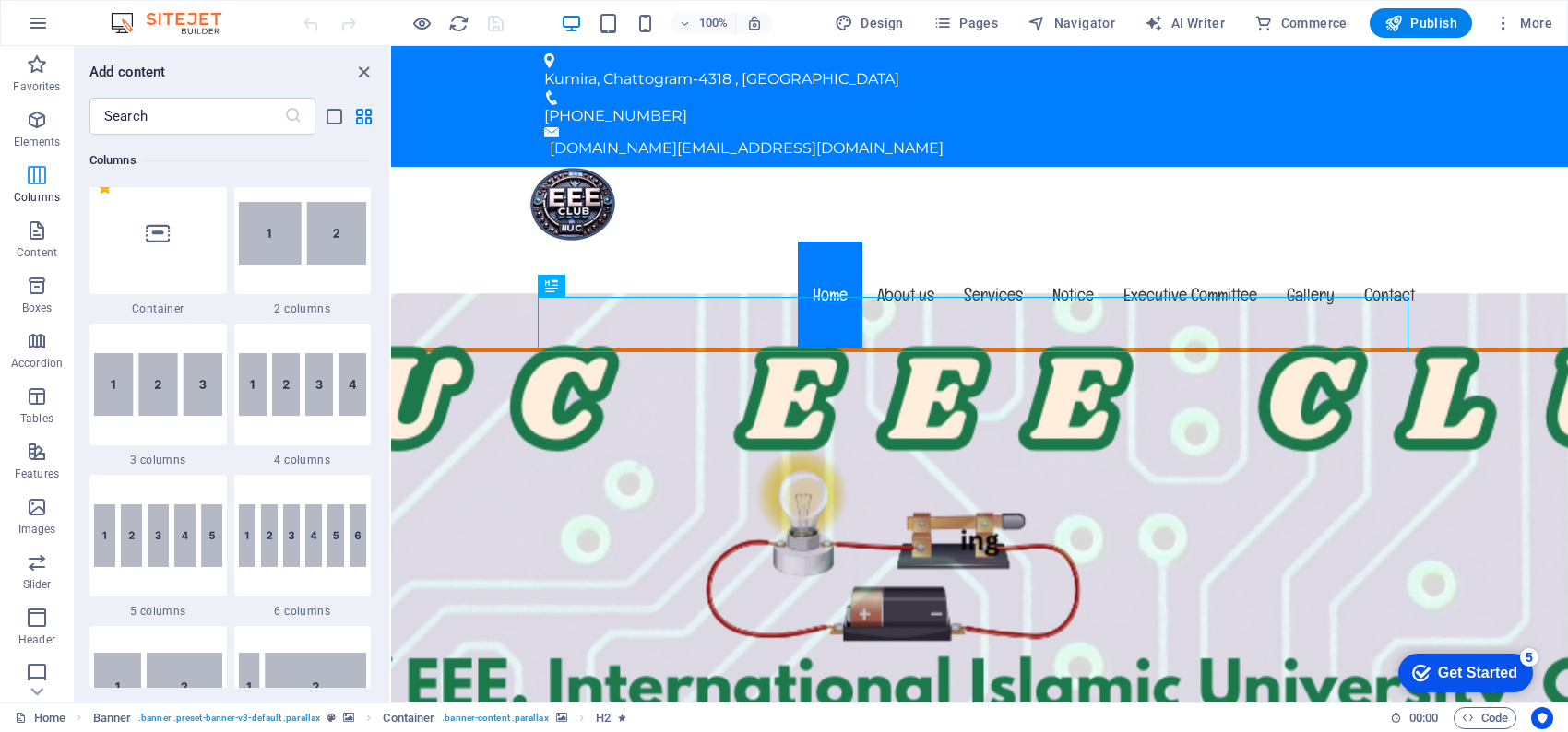
scroll to position [913, 0]
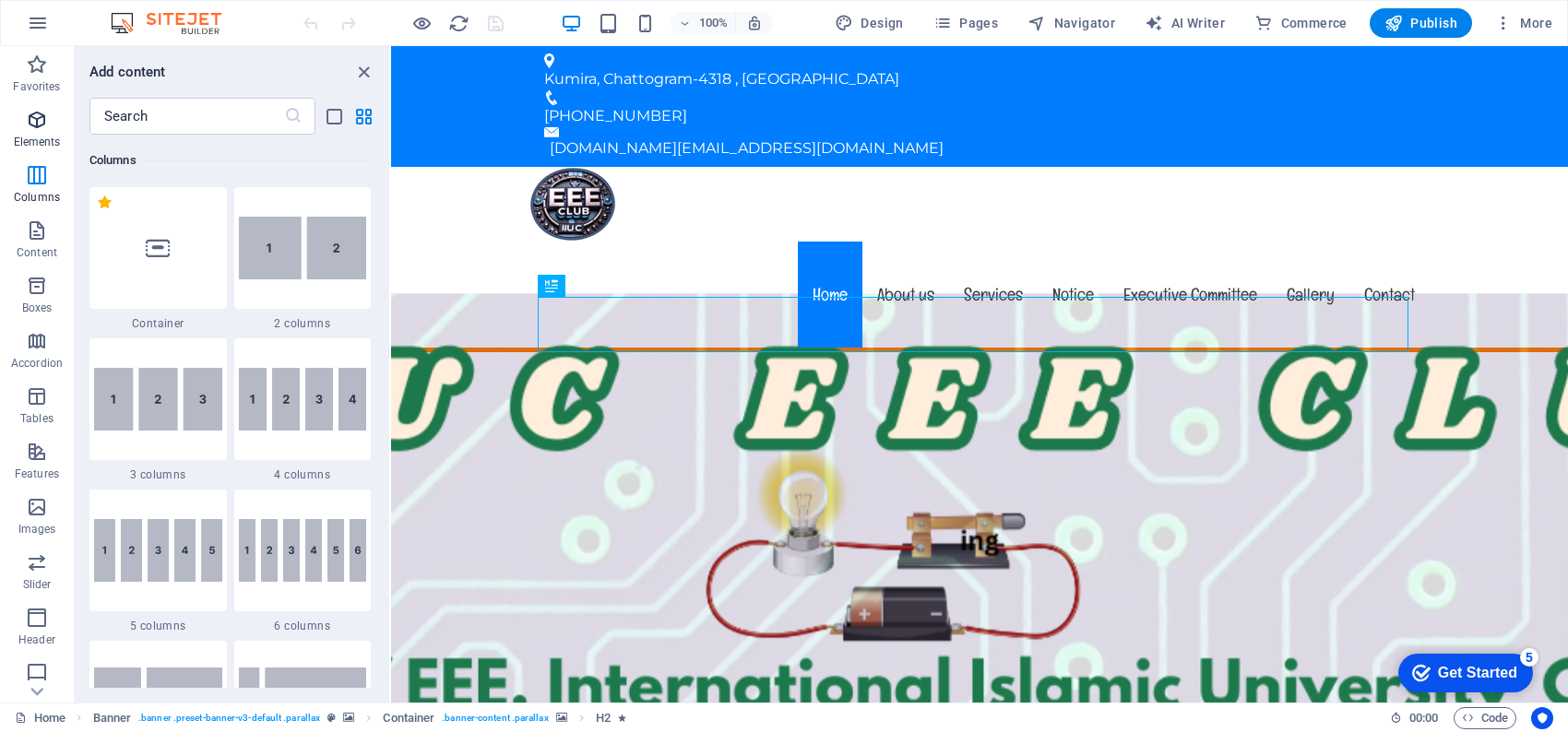
click at [35, 146] on p "Elements" at bounding box center [37, 142] width 48 height 15
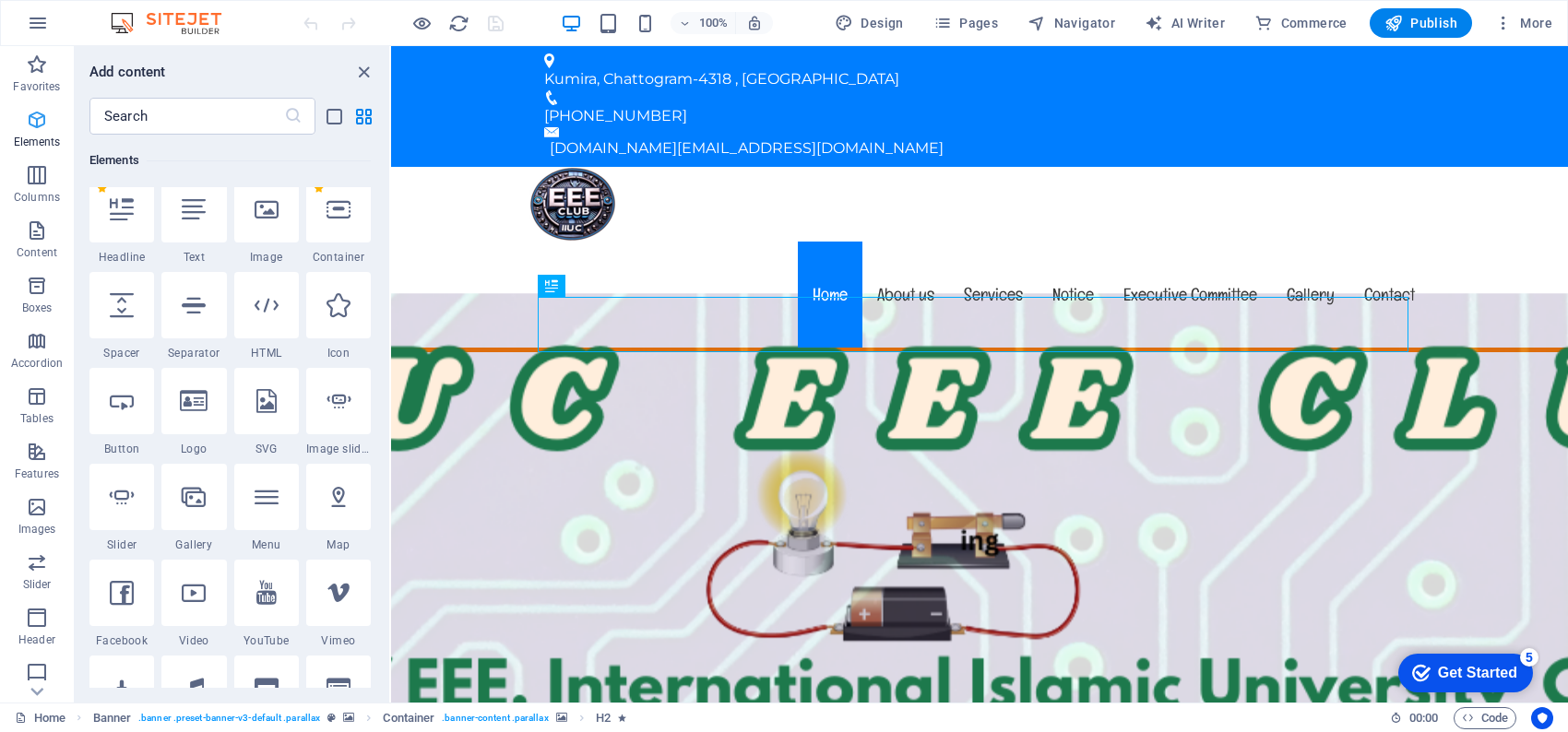
scroll to position [197, 0]
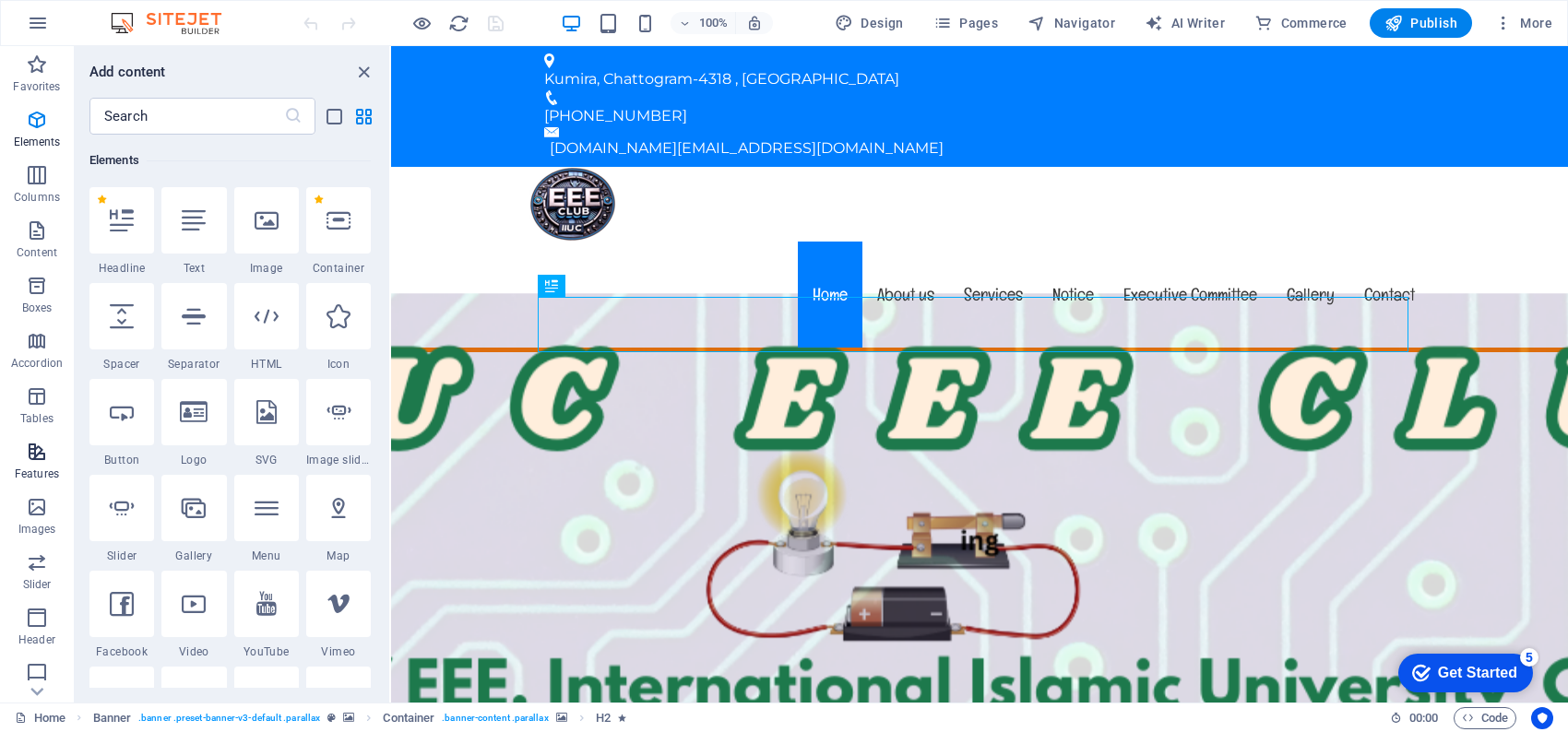
click at [31, 442] on icon "button" at bounding box center [37, 452] width 22 height 22
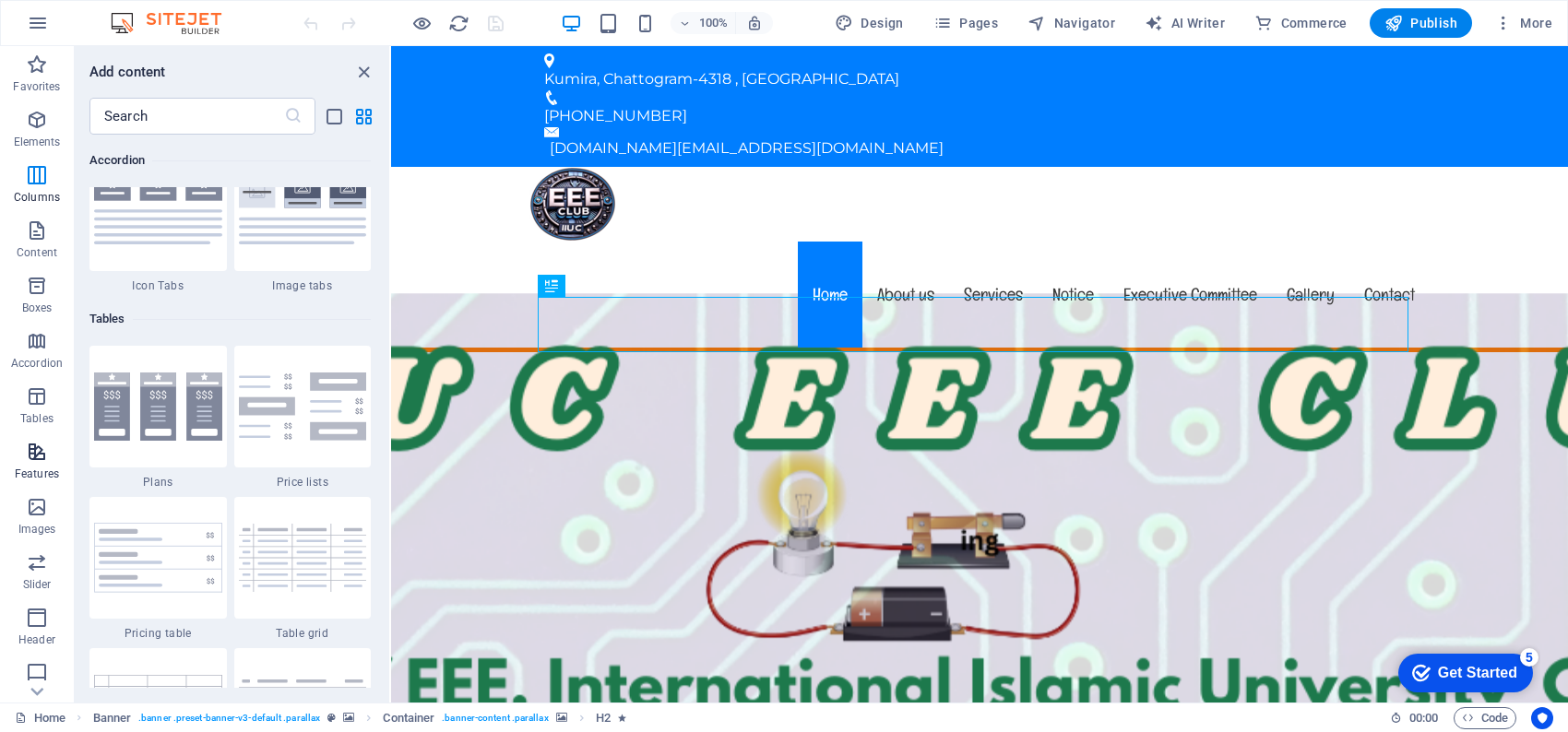
scroll to position [7188, 0]
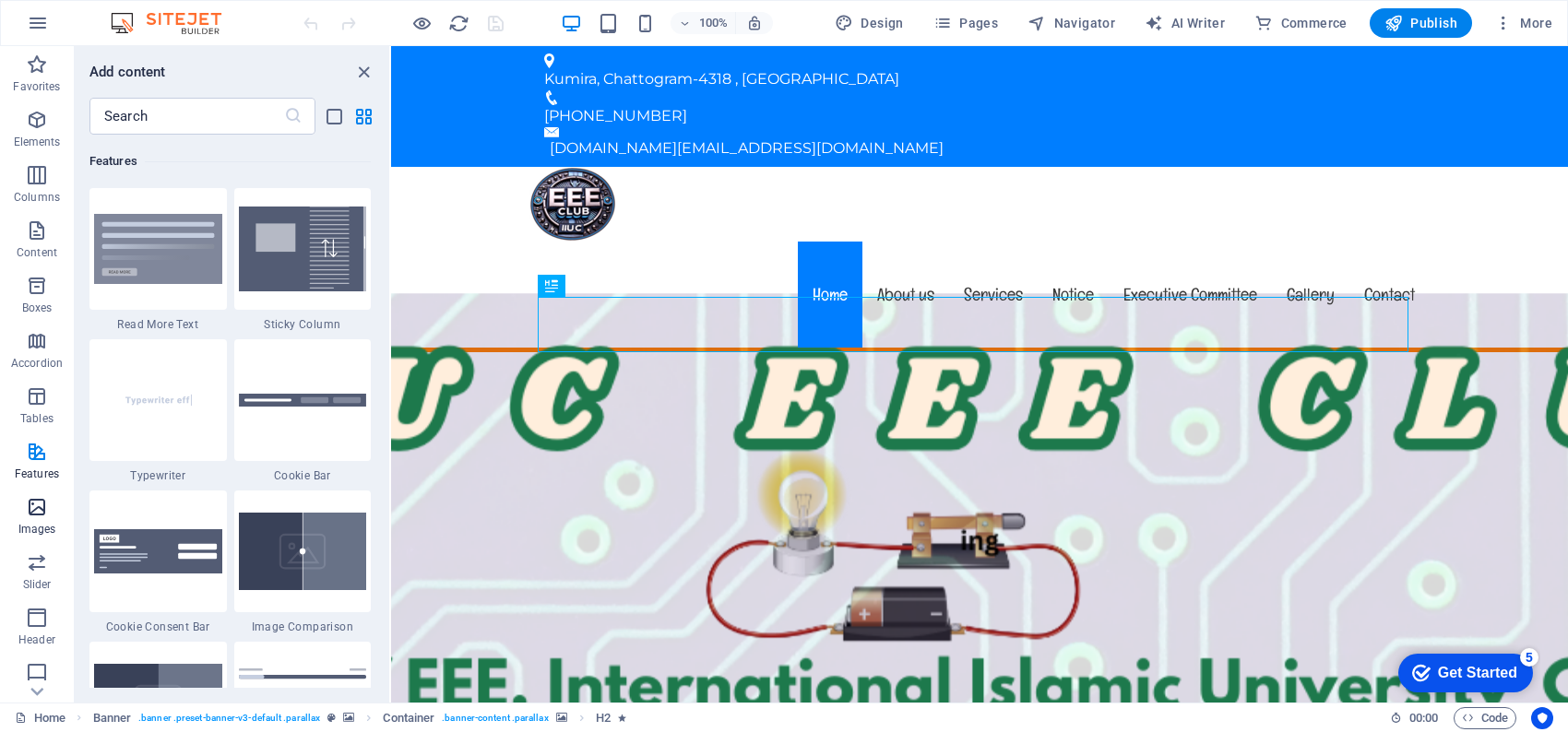
click at [30, 516] on icon "button" at bounding box center [37, 507] width 22 height 22
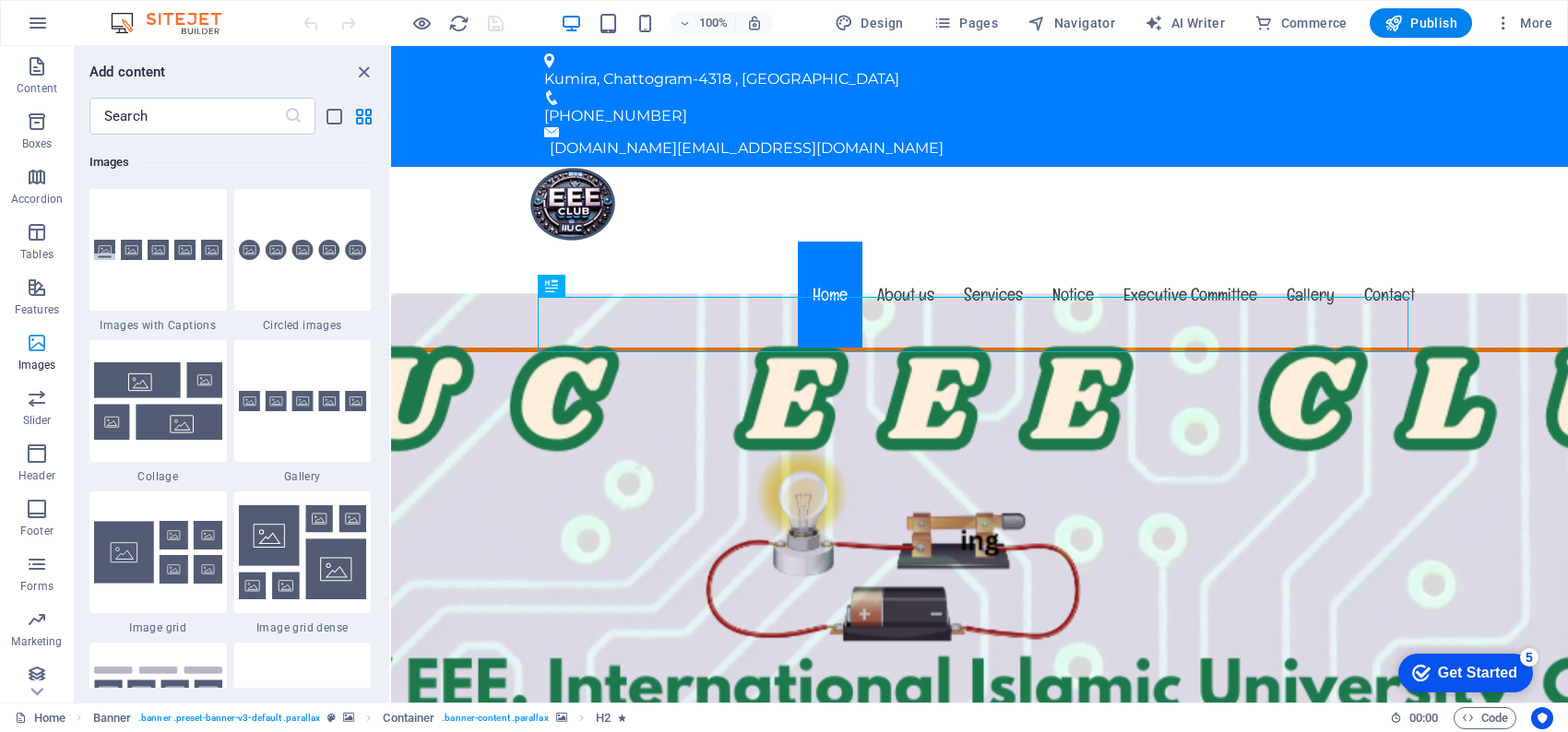
scroll to position [184, 0]
click at [17, 377] on span "Slider" at bounding box center [37, 390] width 74 height 45
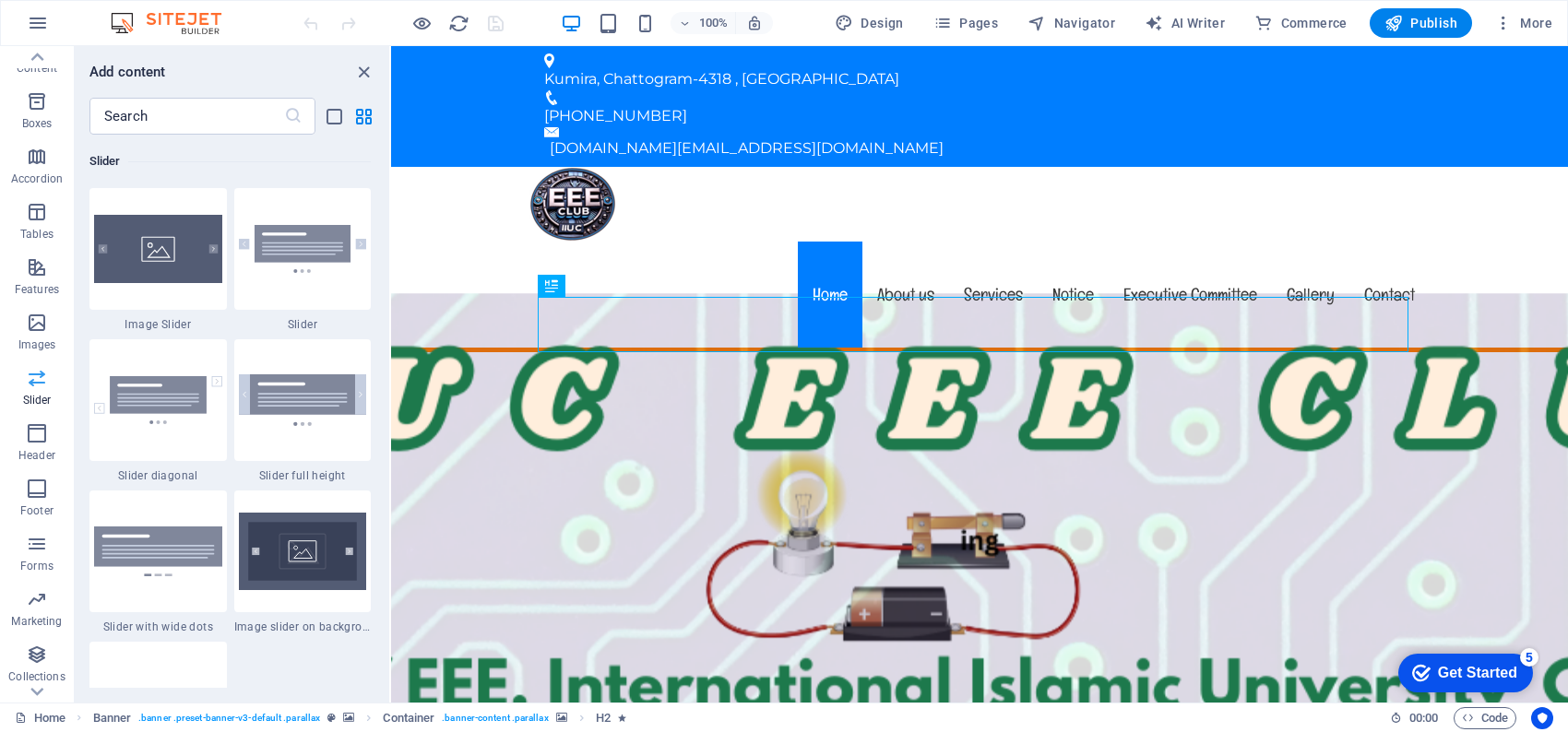
scroll to position [10455, 0]
click at [41, 445] on span "Header" at bounding box center [37, 445] width 74 height 45
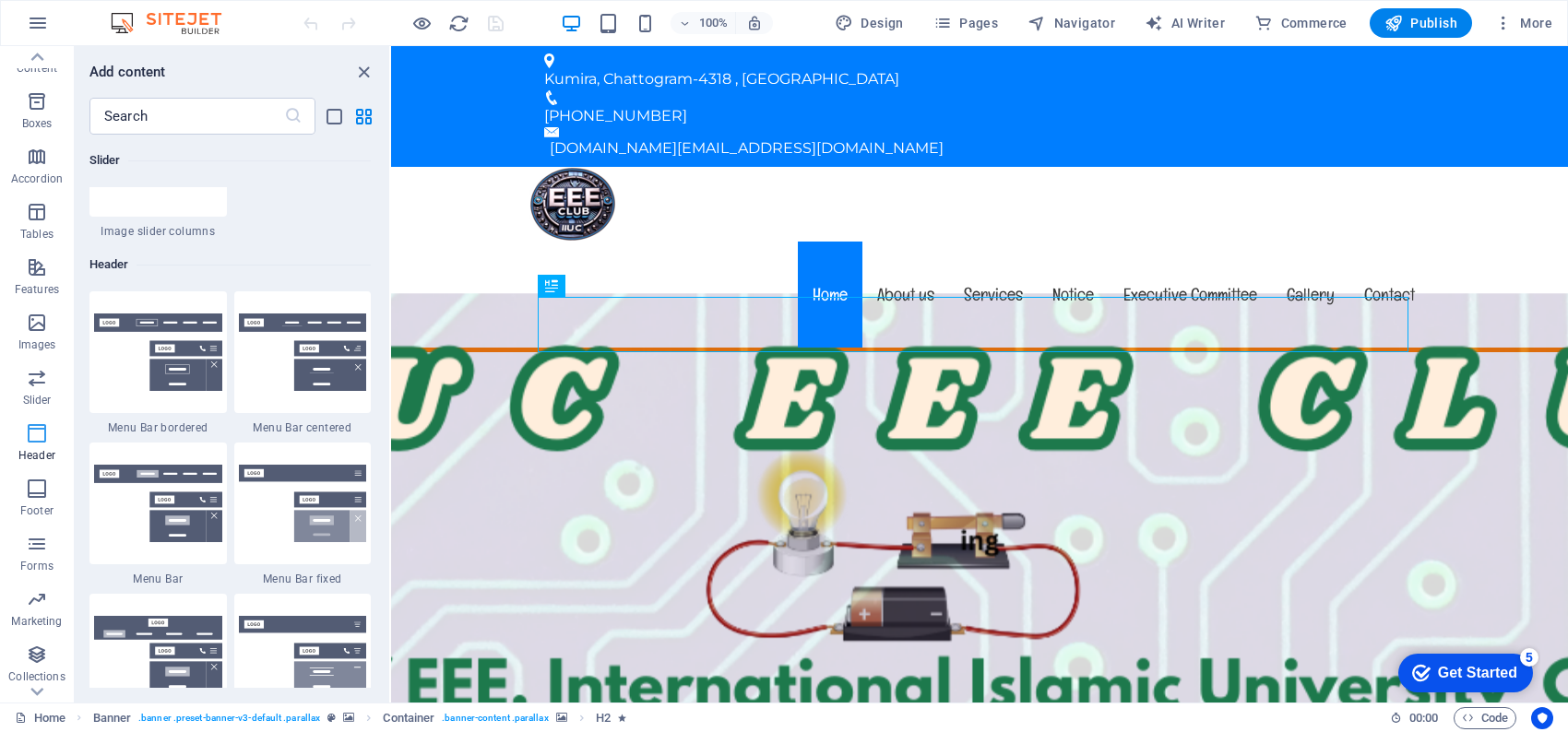
scroll to position [11105, 0]
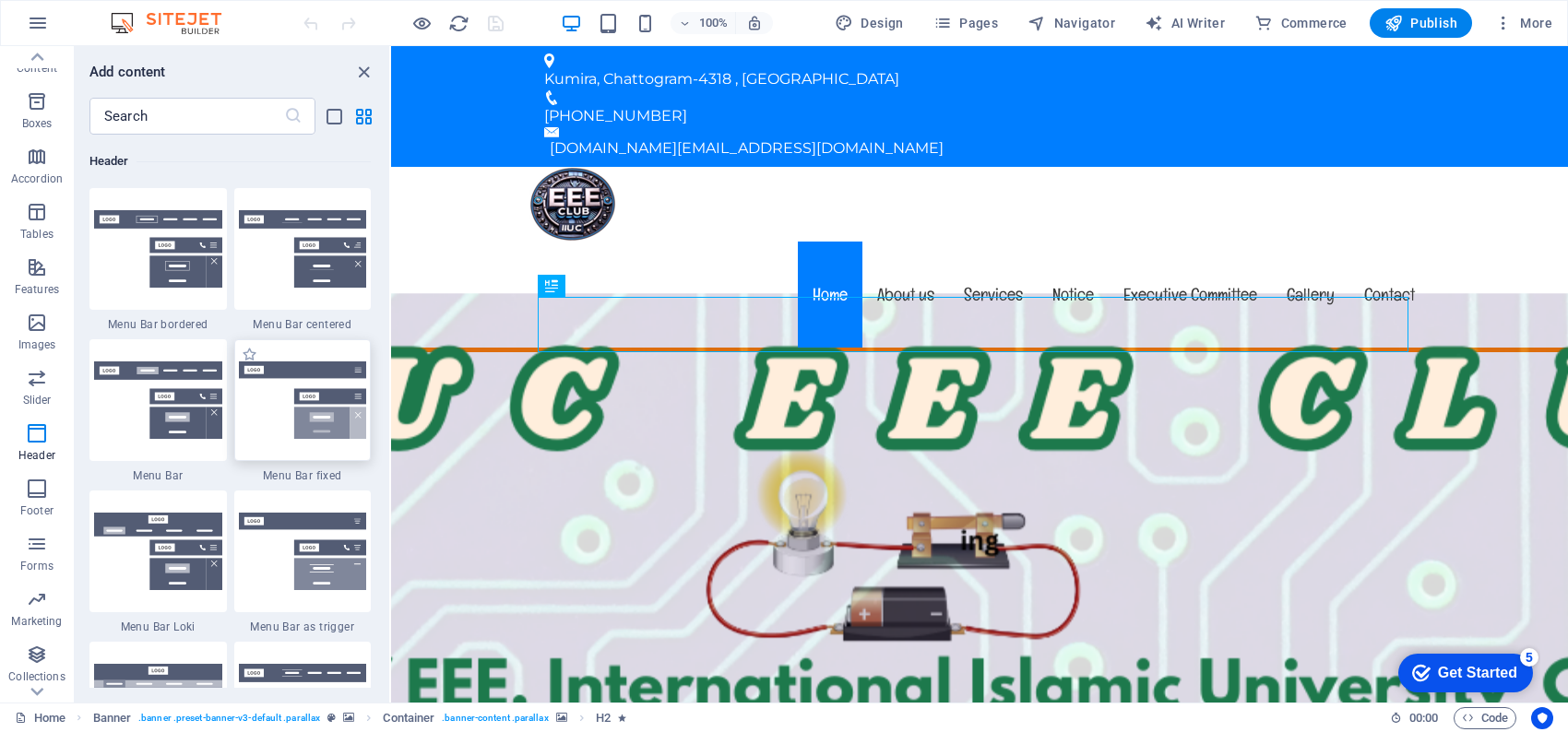
click at [305, 371] on img at bounding box center [303, 400] width 128 height 78
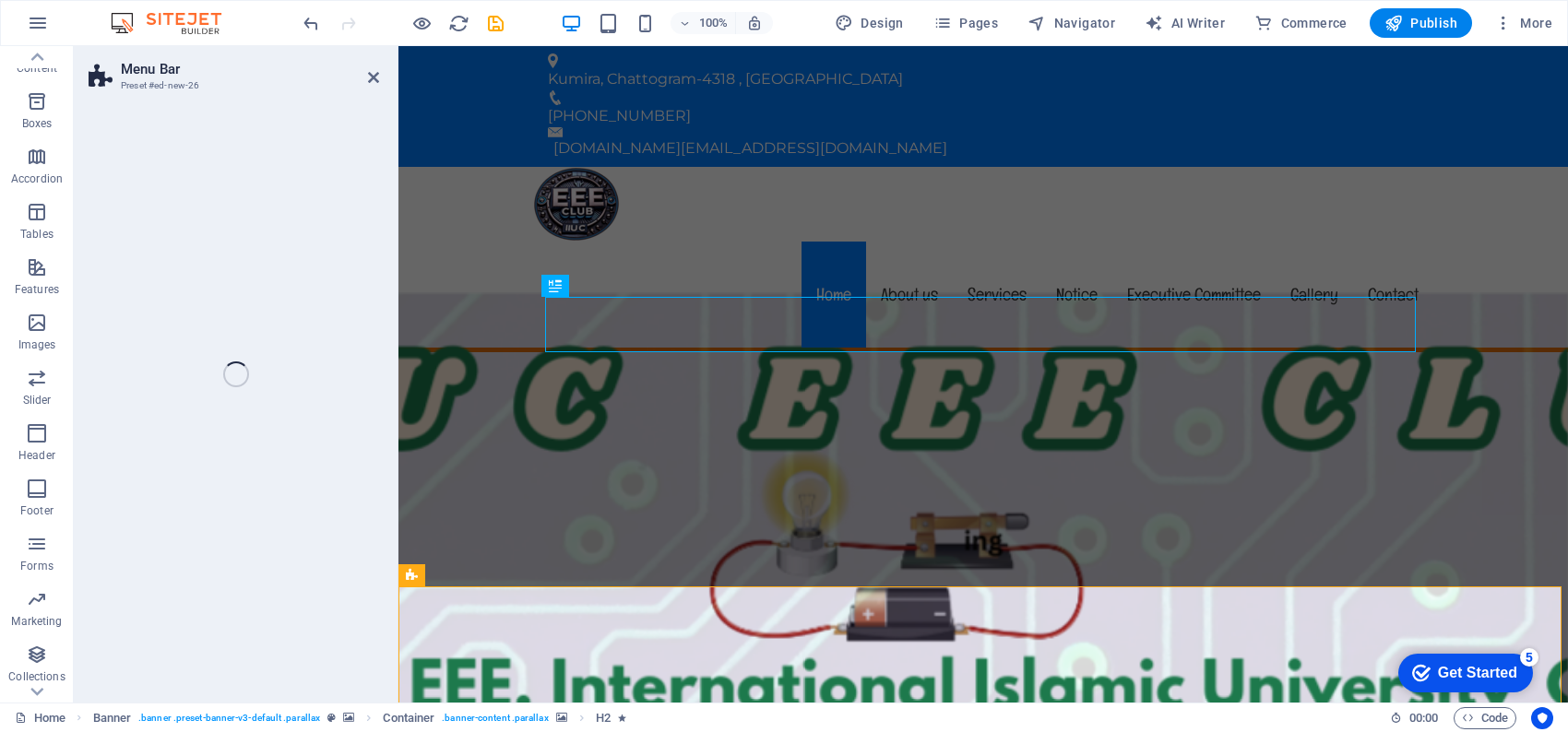
select select "rem"
select select "preset-menu-v2-fixed"
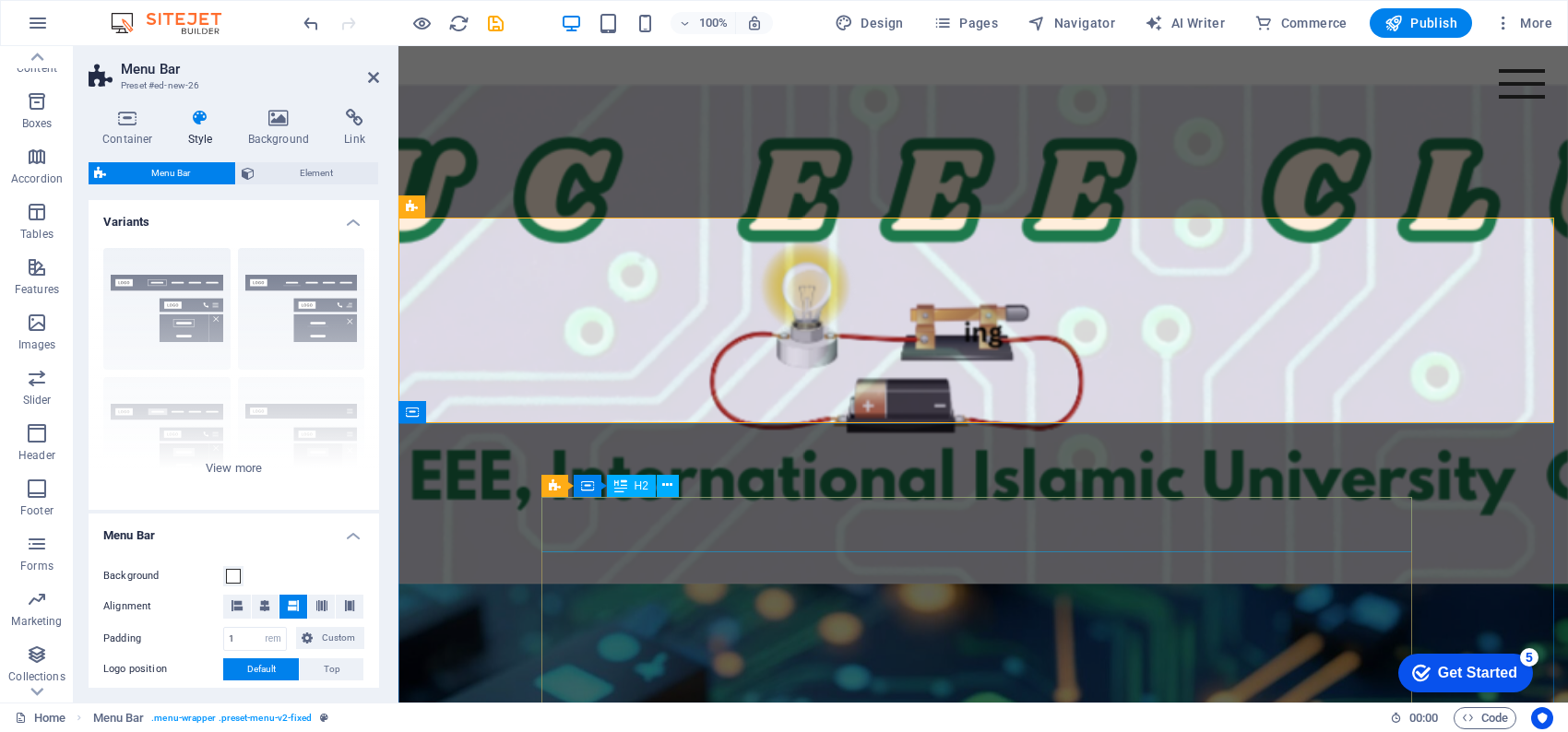
scroll to position [368, 0]
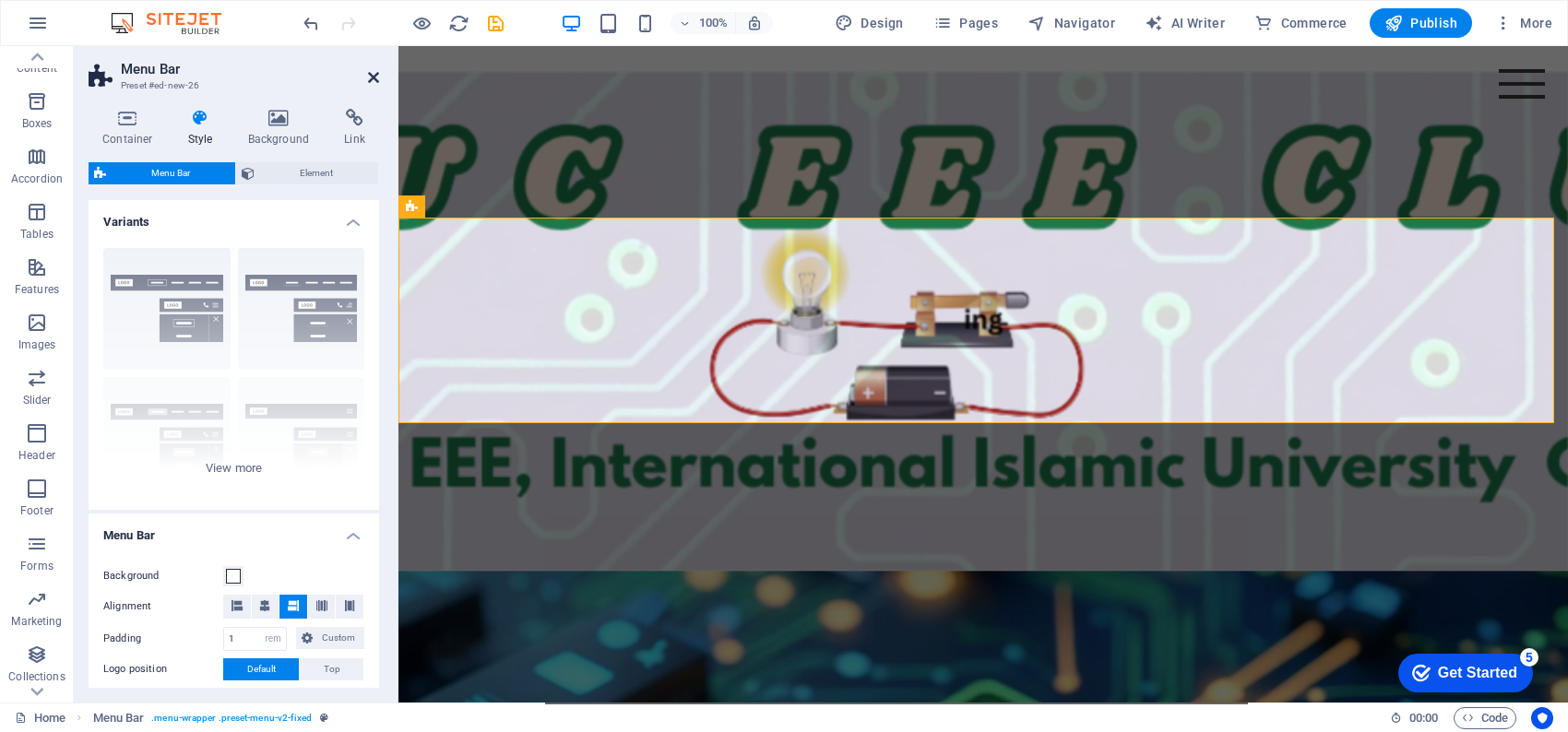
click at [372, 73] on icon at bounding box center [373, 77] width 11 height 15
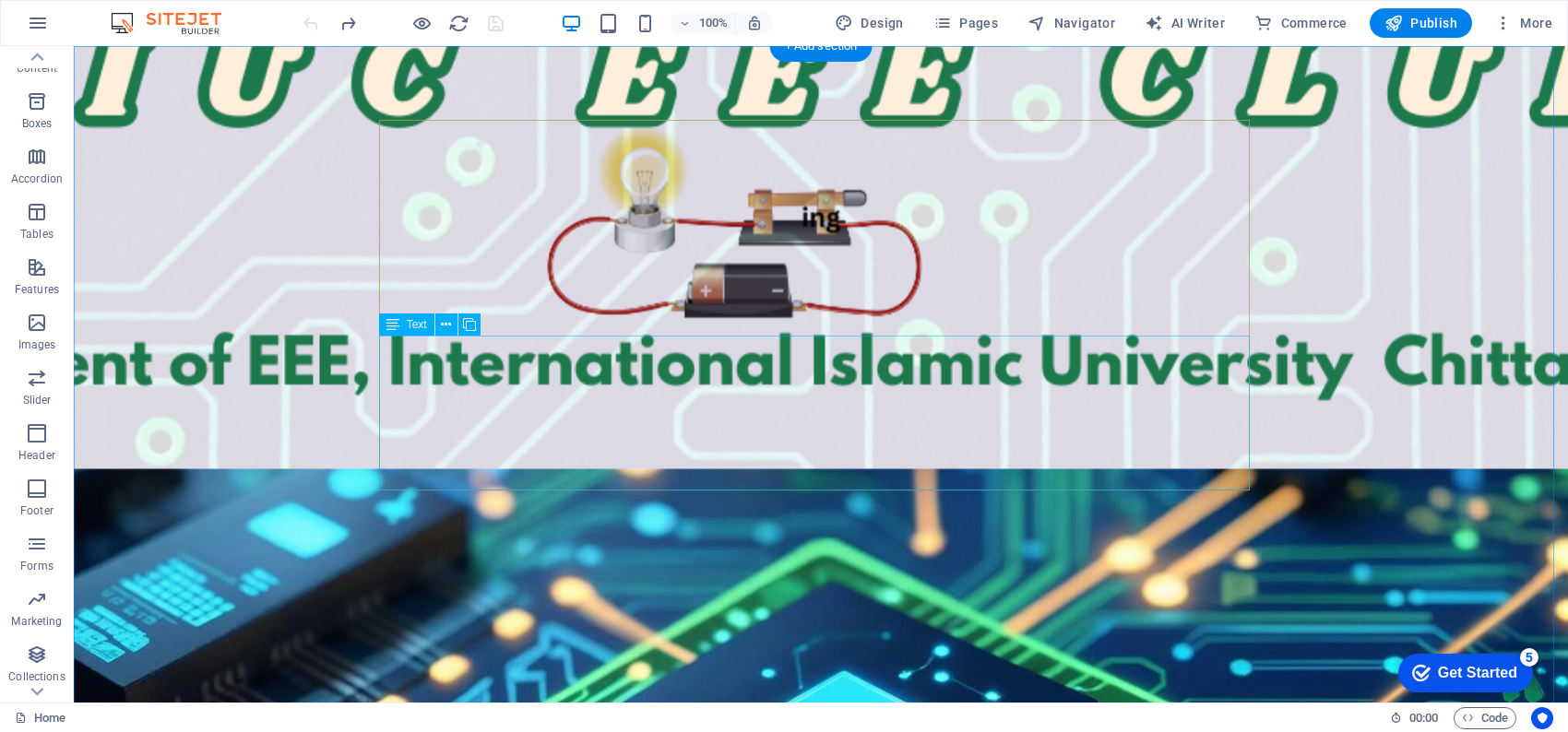
scroll to position [554, 0]
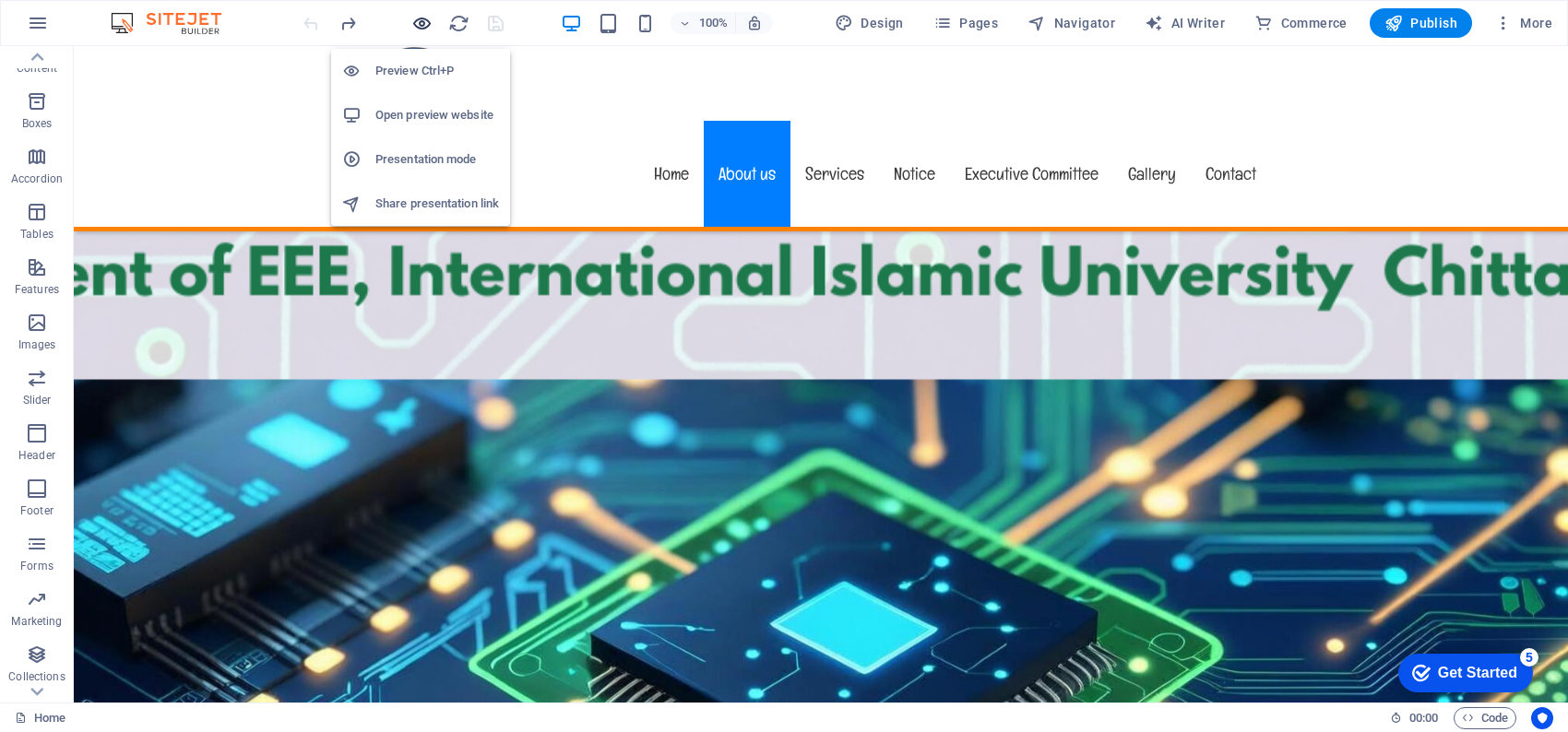
click at [415, 17] on icon "button" at bounding box center [422, 23] width 21 height 21
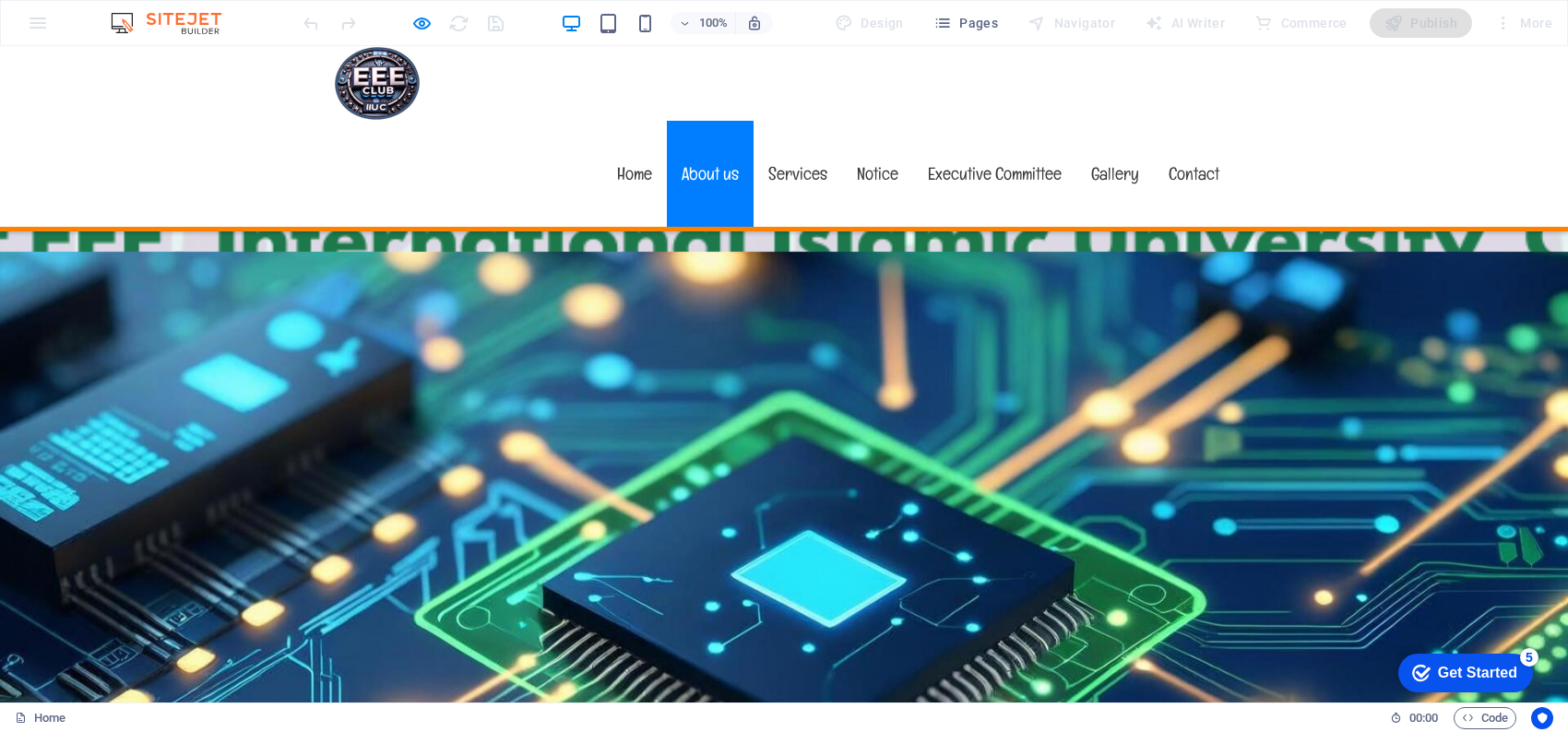
click at [270, 89] on div "Menu Home About us Services Notice Executive Committee Gallery Contact" at bounding box center [784, 139] width 1568 height 185
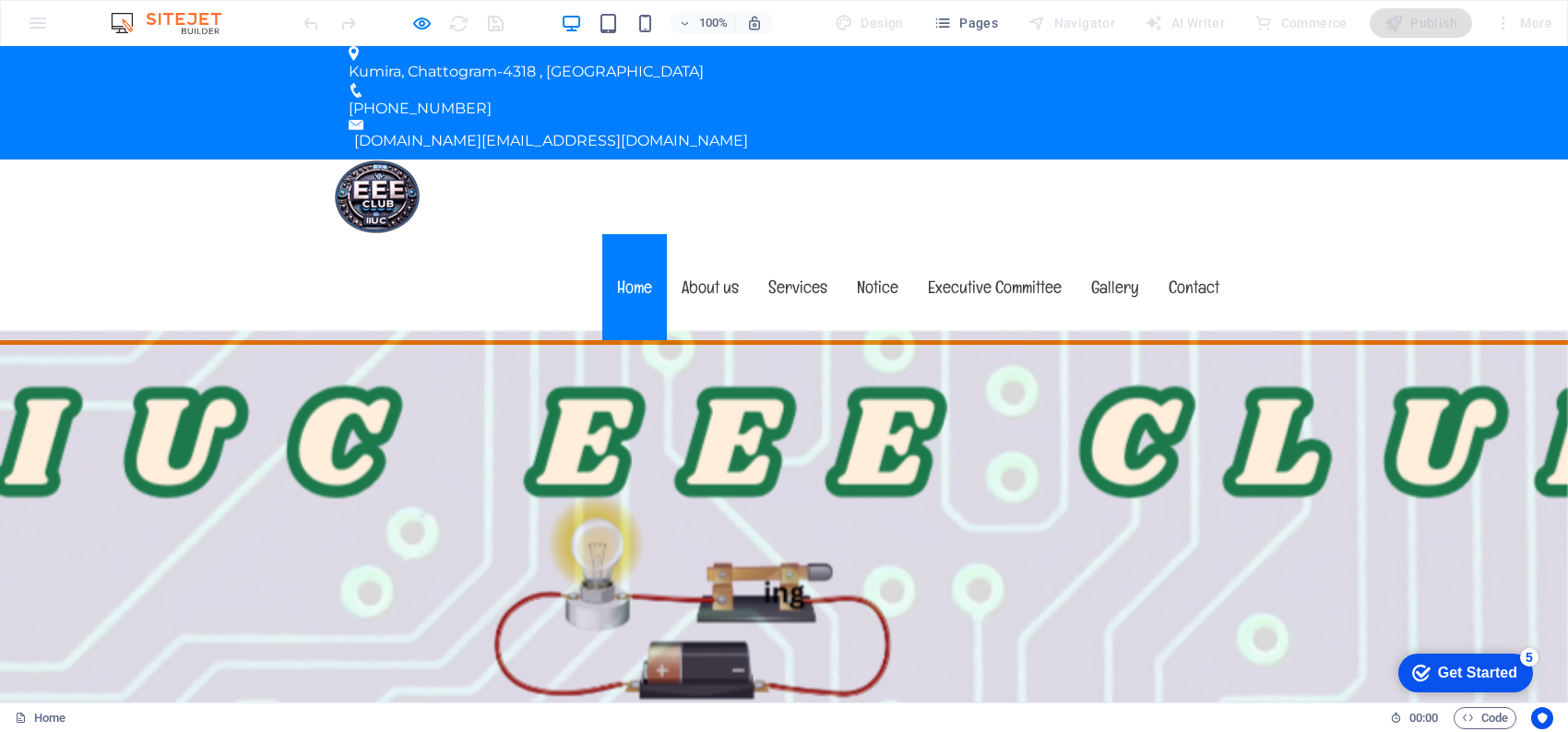
scroll to position [0, 0]
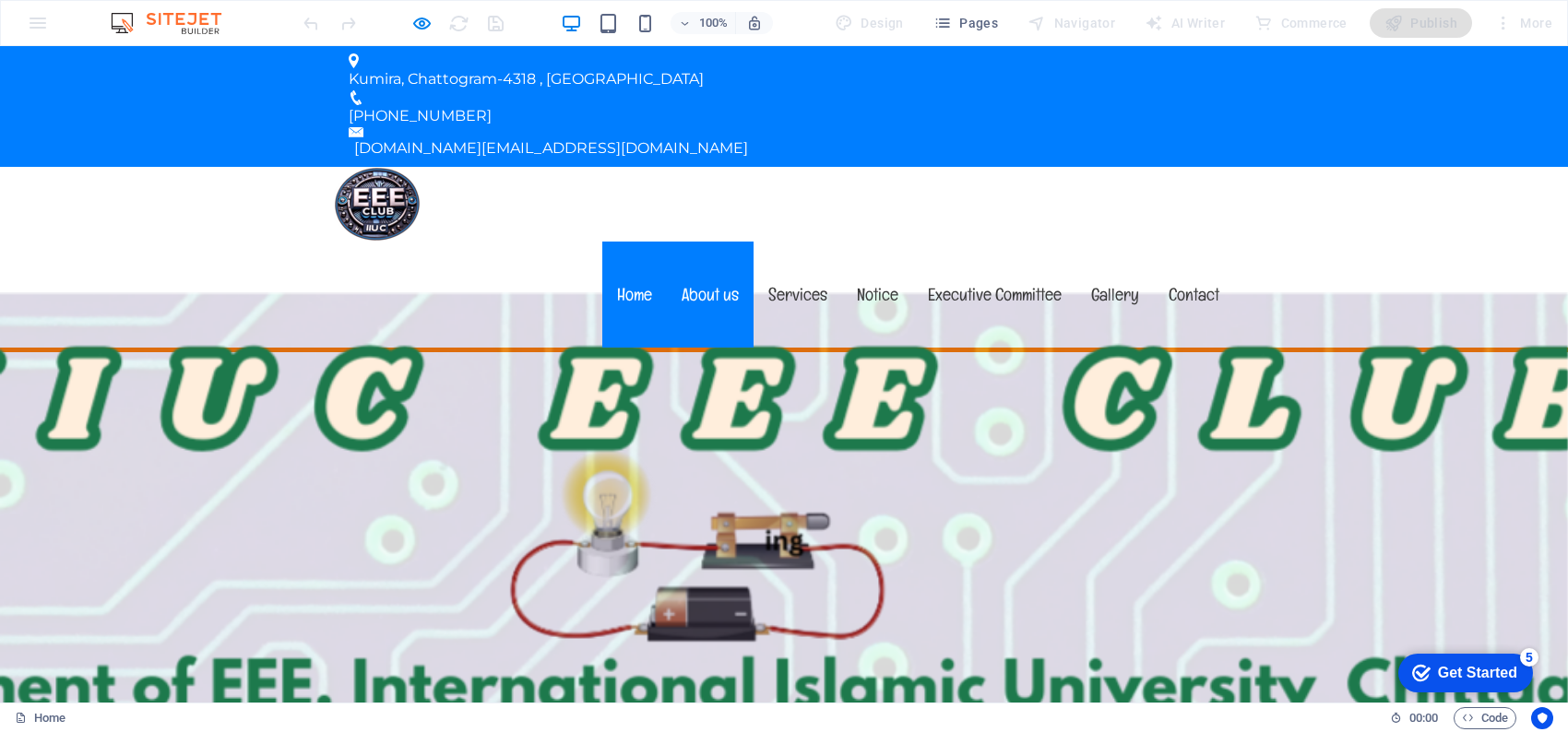
click at [724, 241] on link "About us" at bounding box center [710, 294] width 86 height 106
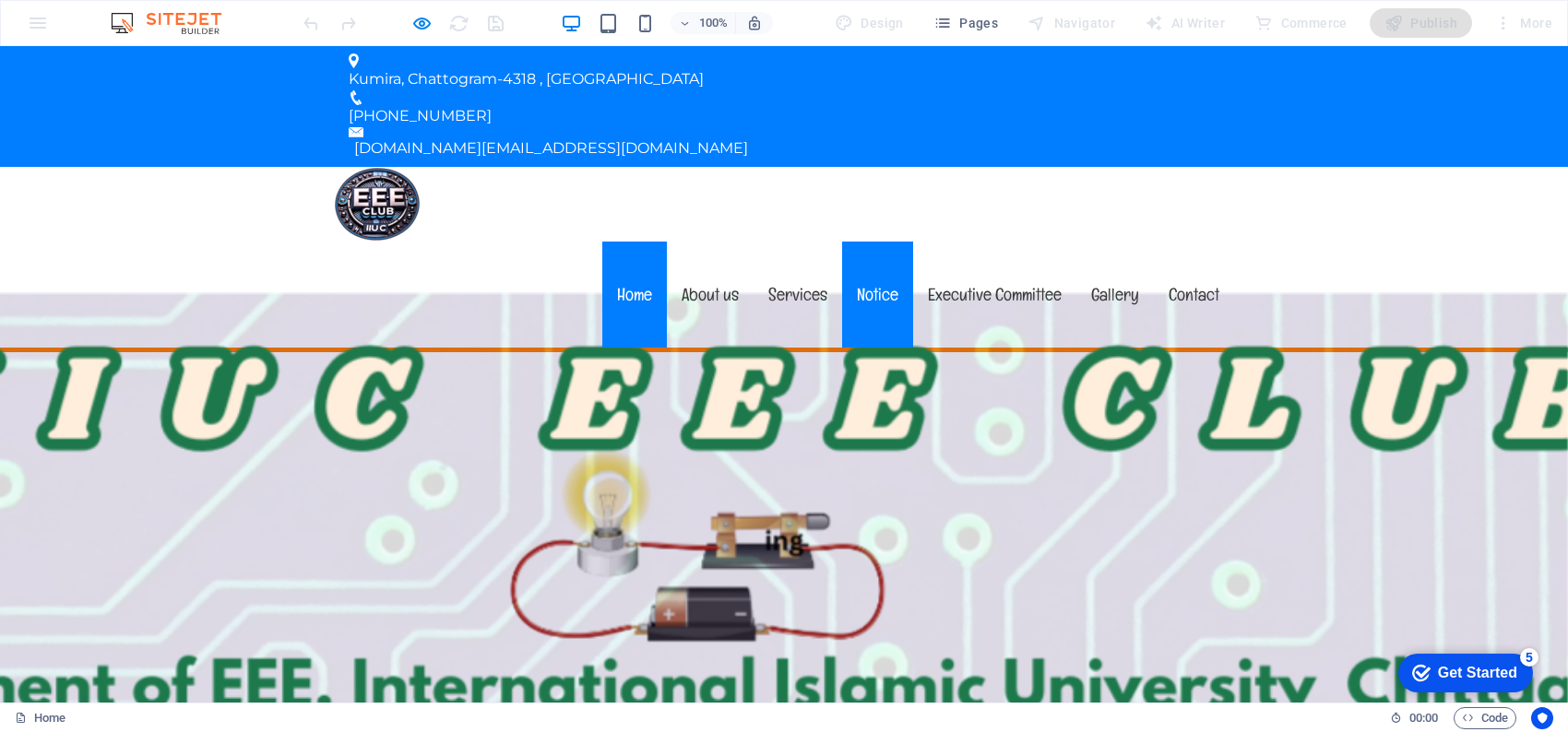
click at [878, 241] on link "Notice" at bounding box center [877, 294] width 71 height 106
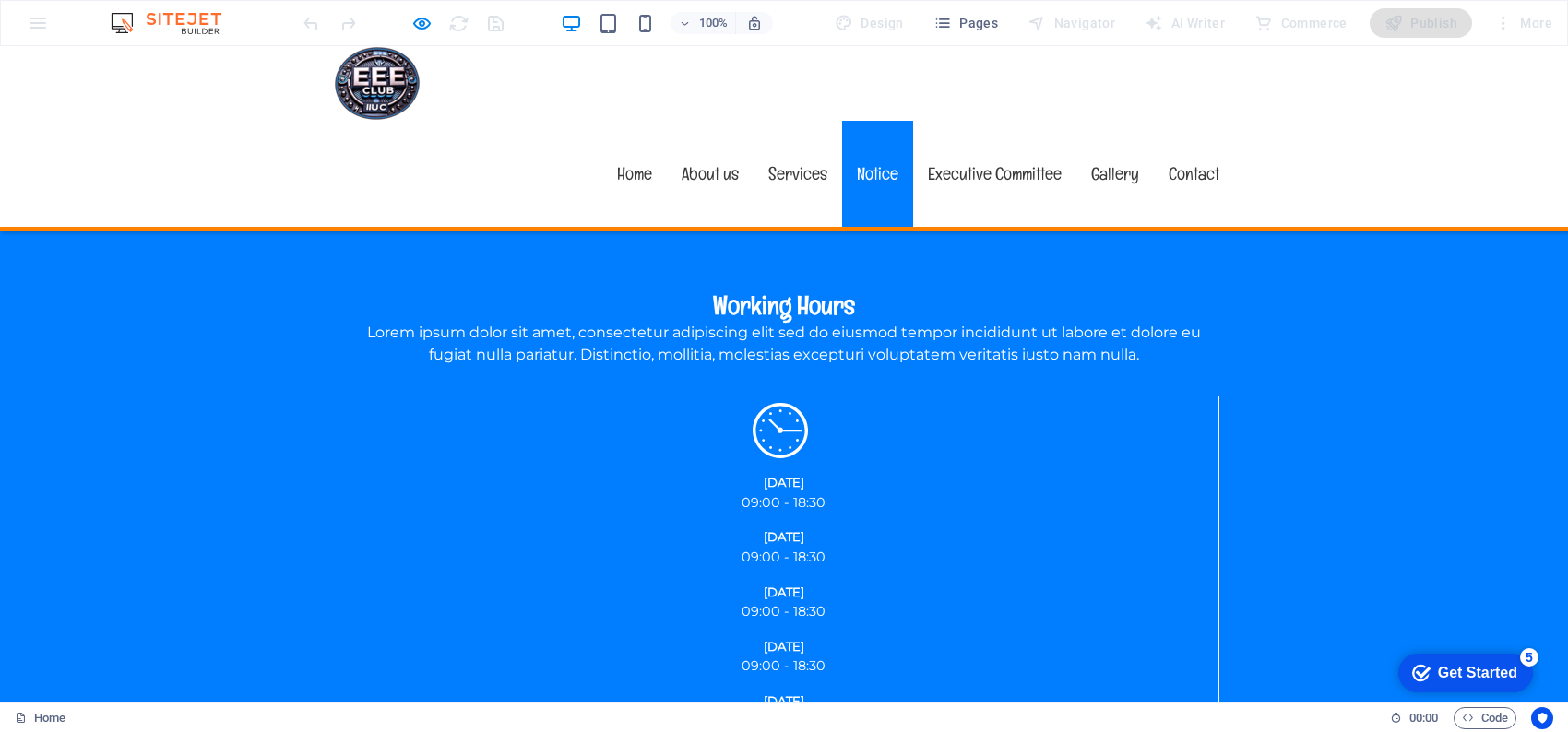
scroll to position [2727, 0]
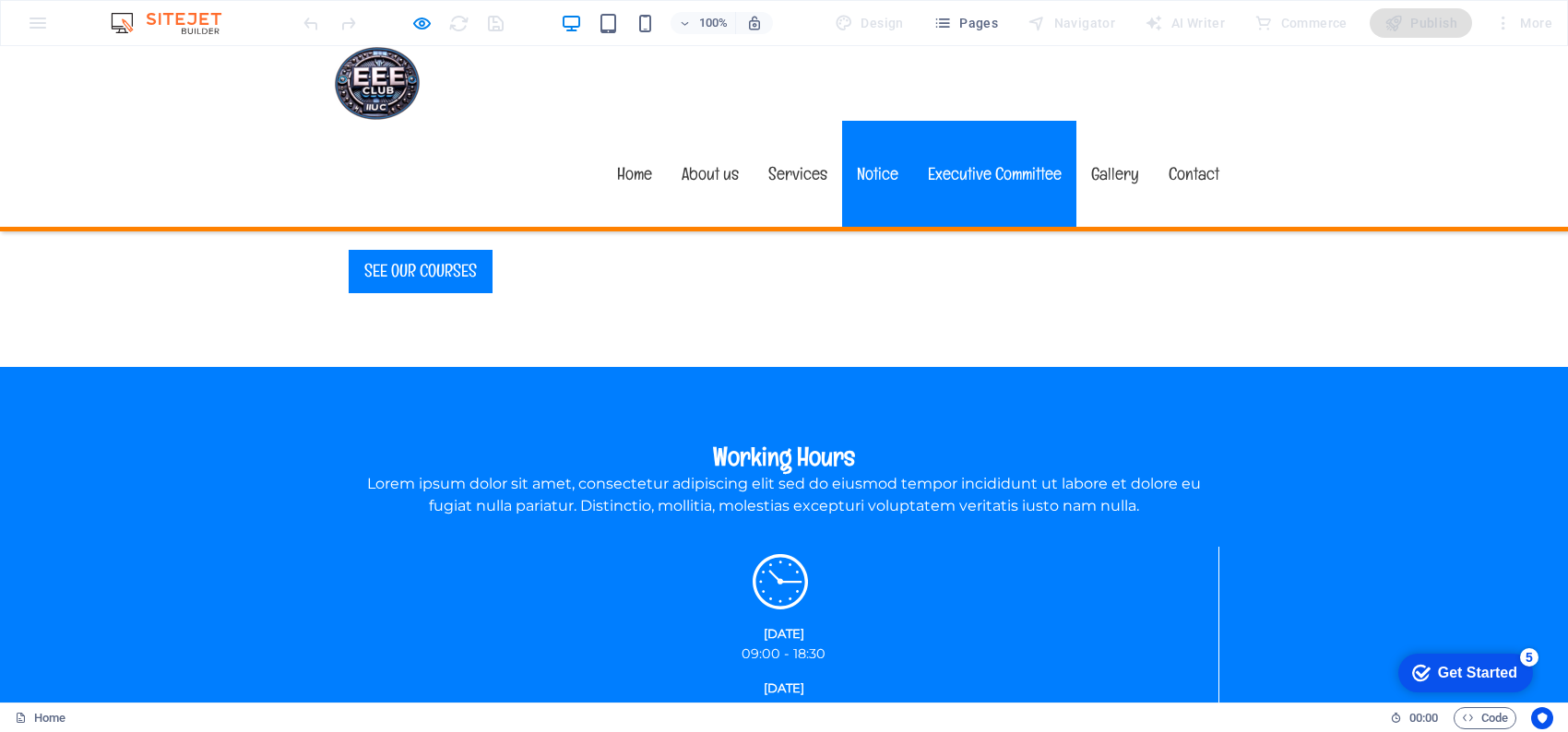
click at [964, 121] on link "Executive Committee" at bounding box center [995, 174] width 163 height 106
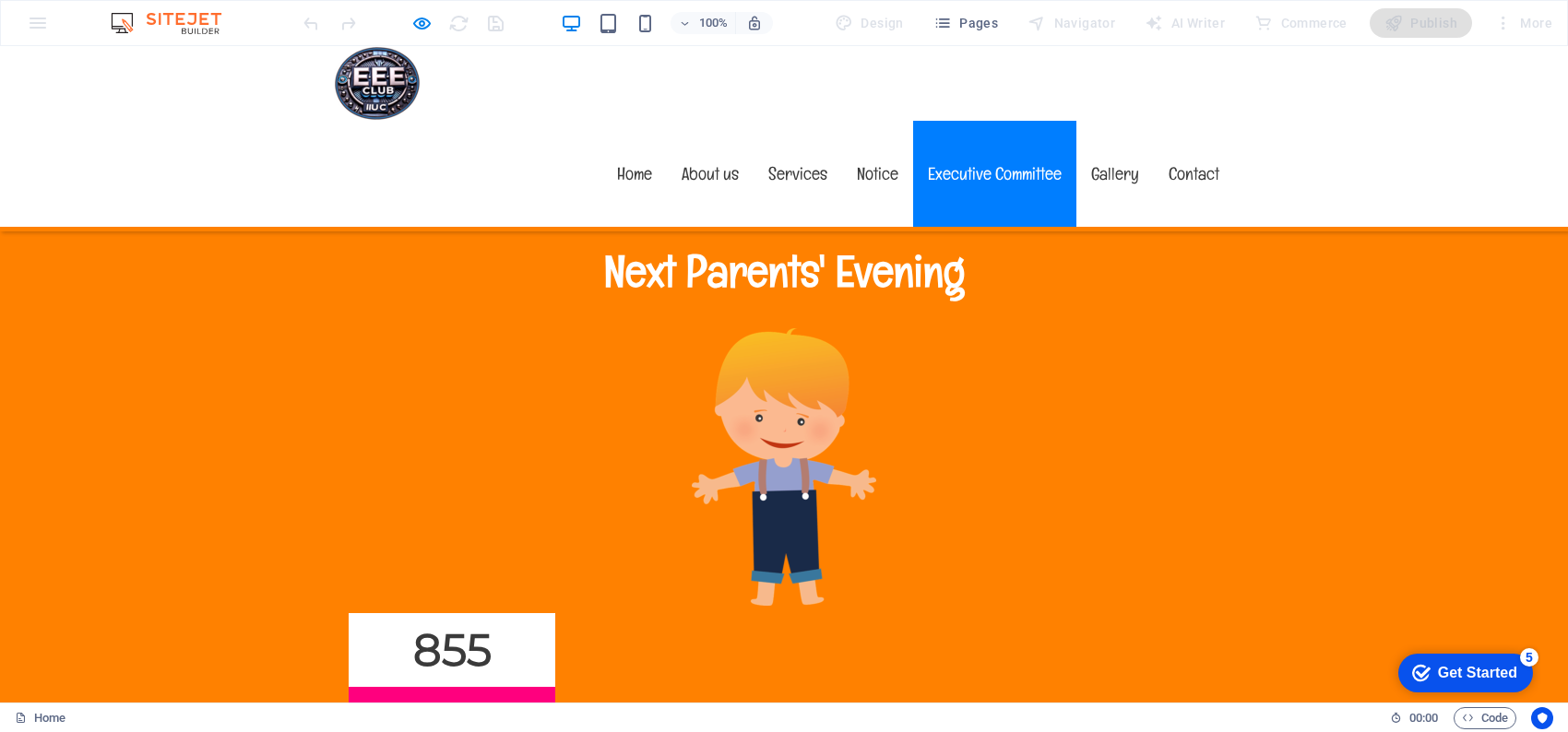
scroll to position [8135, 0]
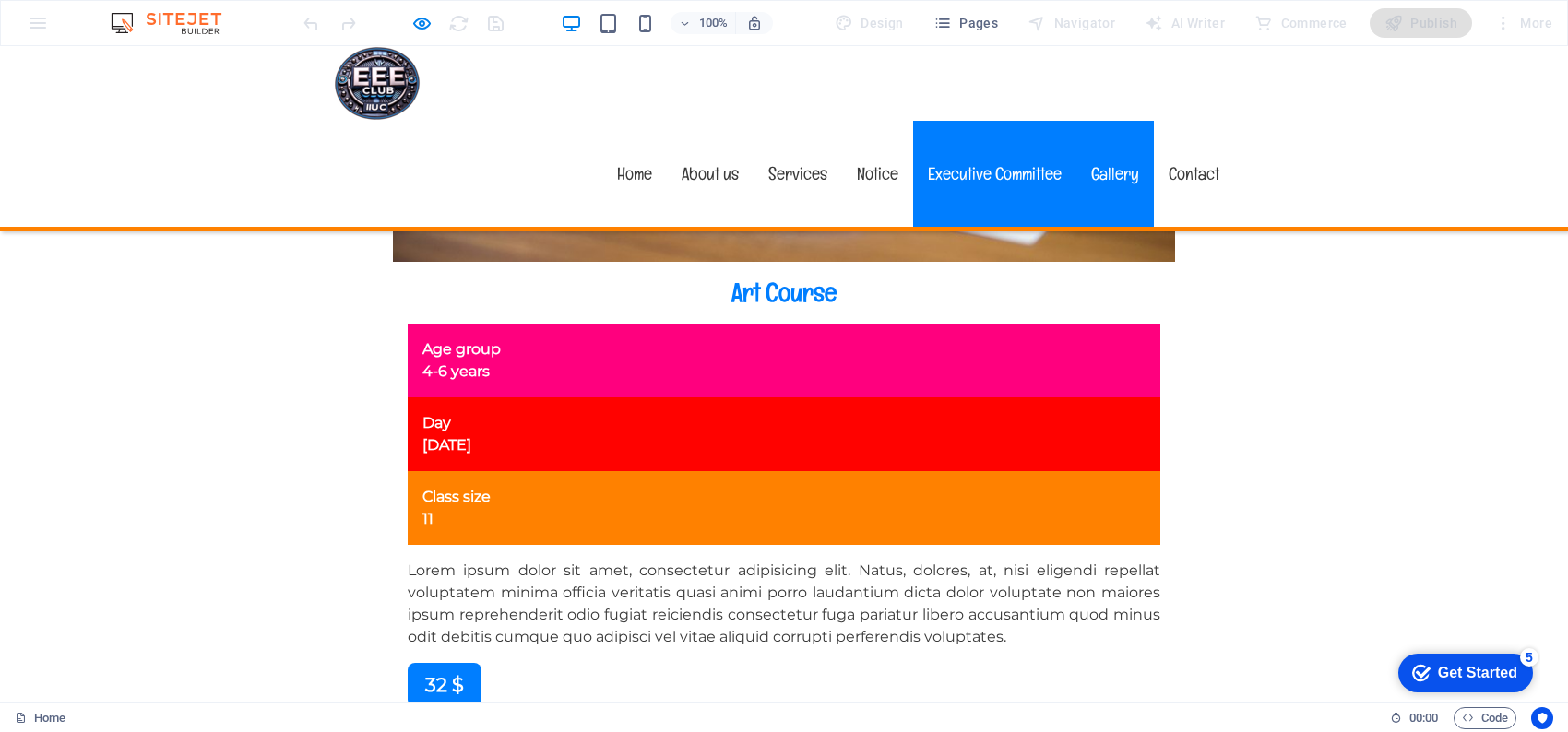
click at [1108, 121] on link "Gallery" at bounding box center [1115, 174] width 78 height 106
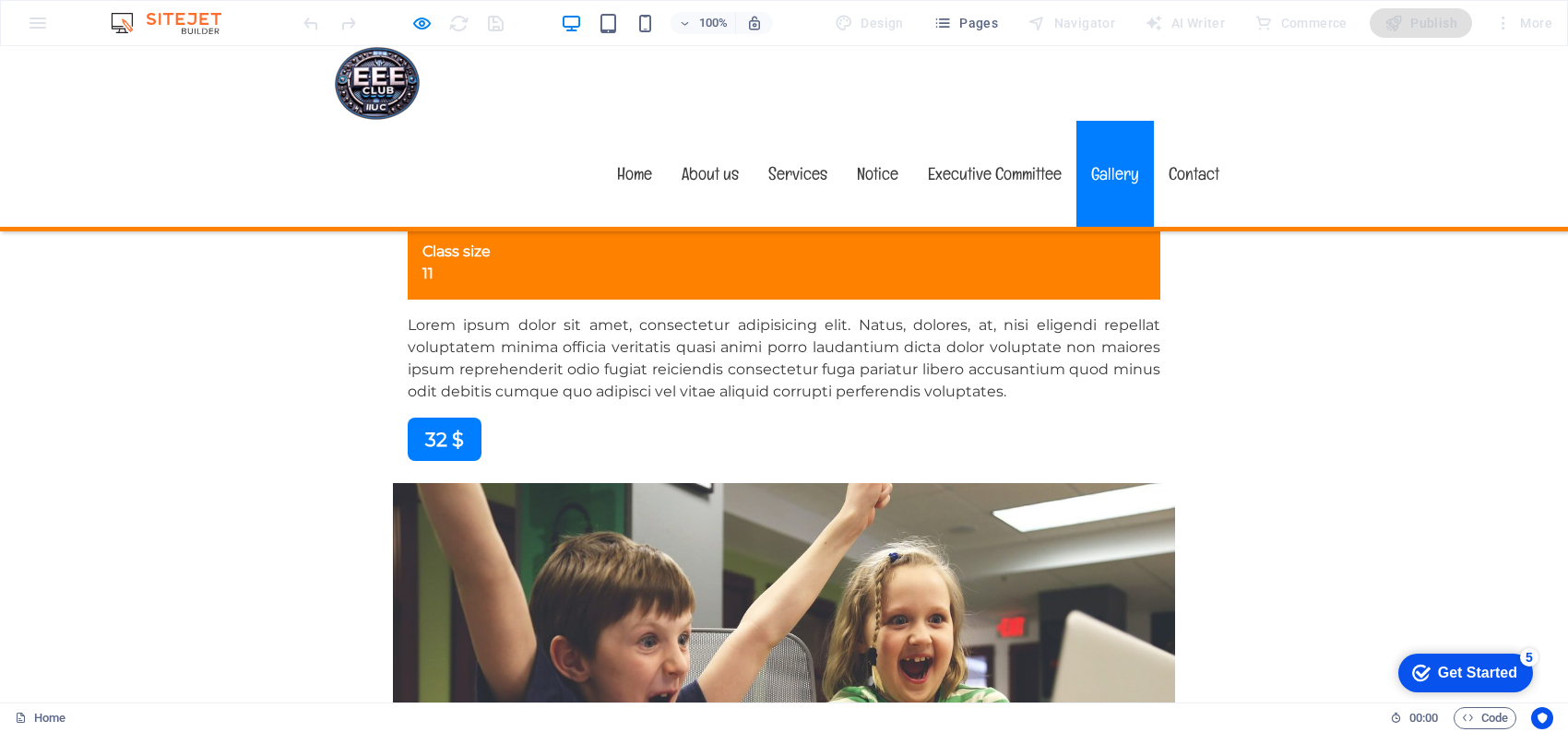
scroll to position [9553, 0]
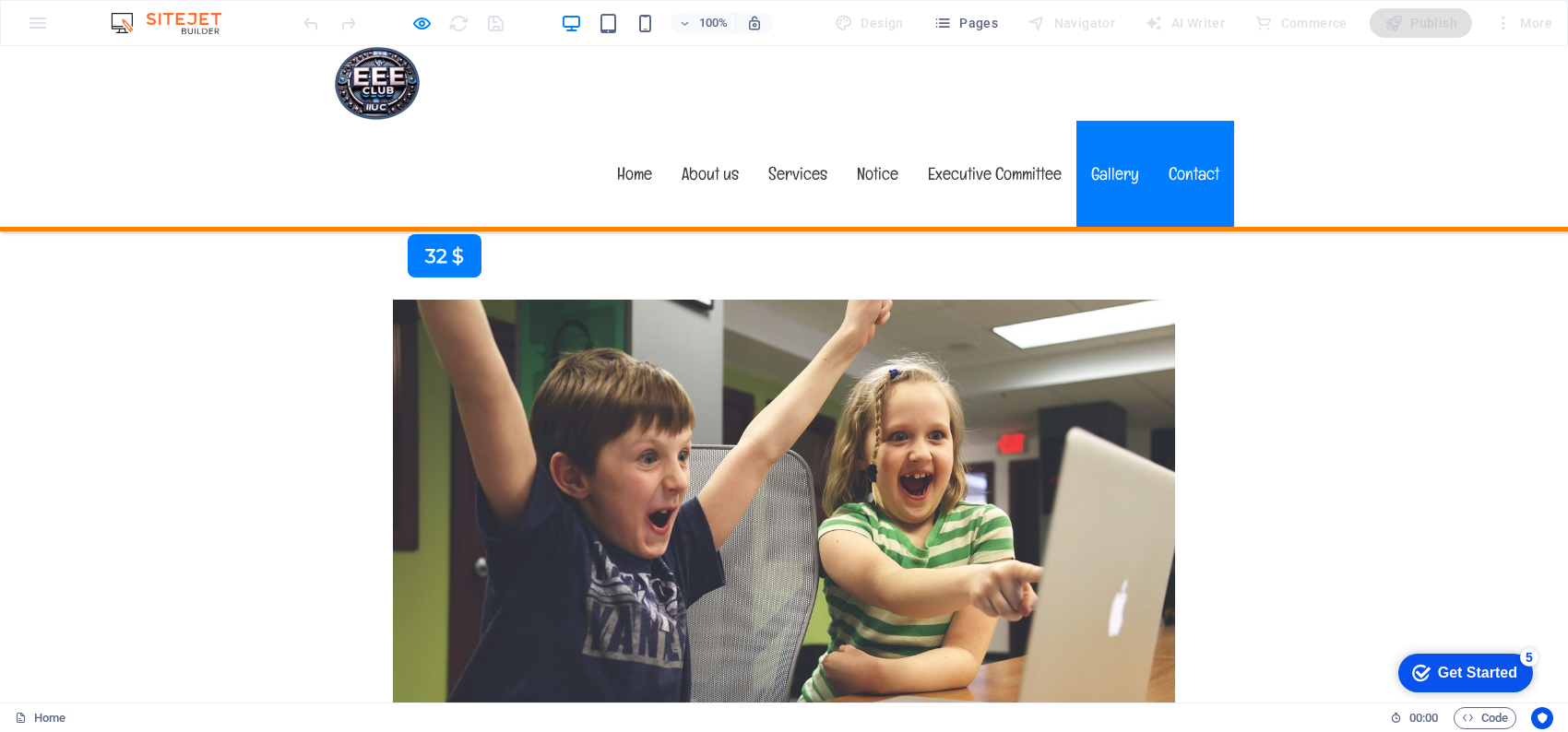
click at [1169, 121] on link "Contact" at bounding box center [1194, 174] width 80 height 106
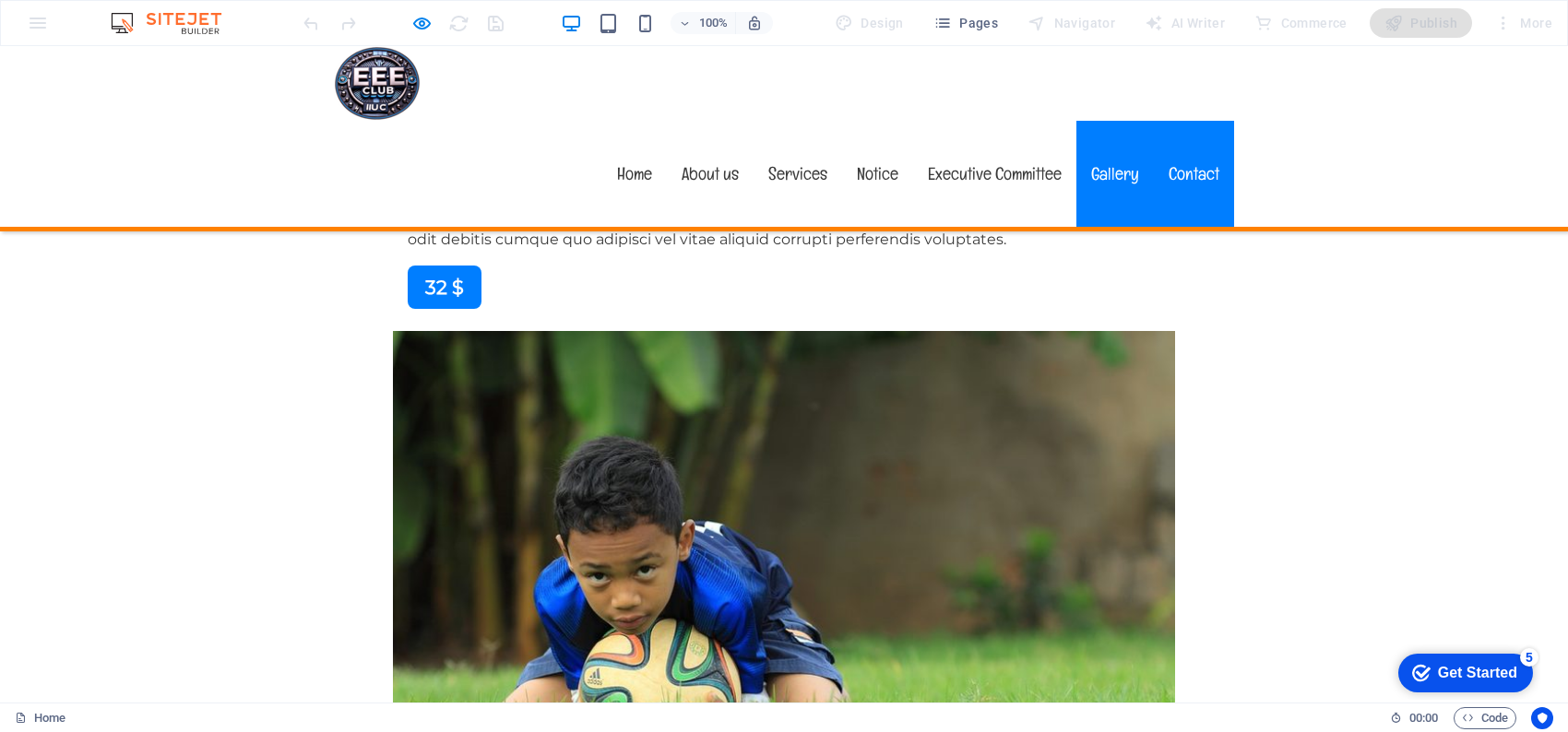
scroll to position [10773, 0]
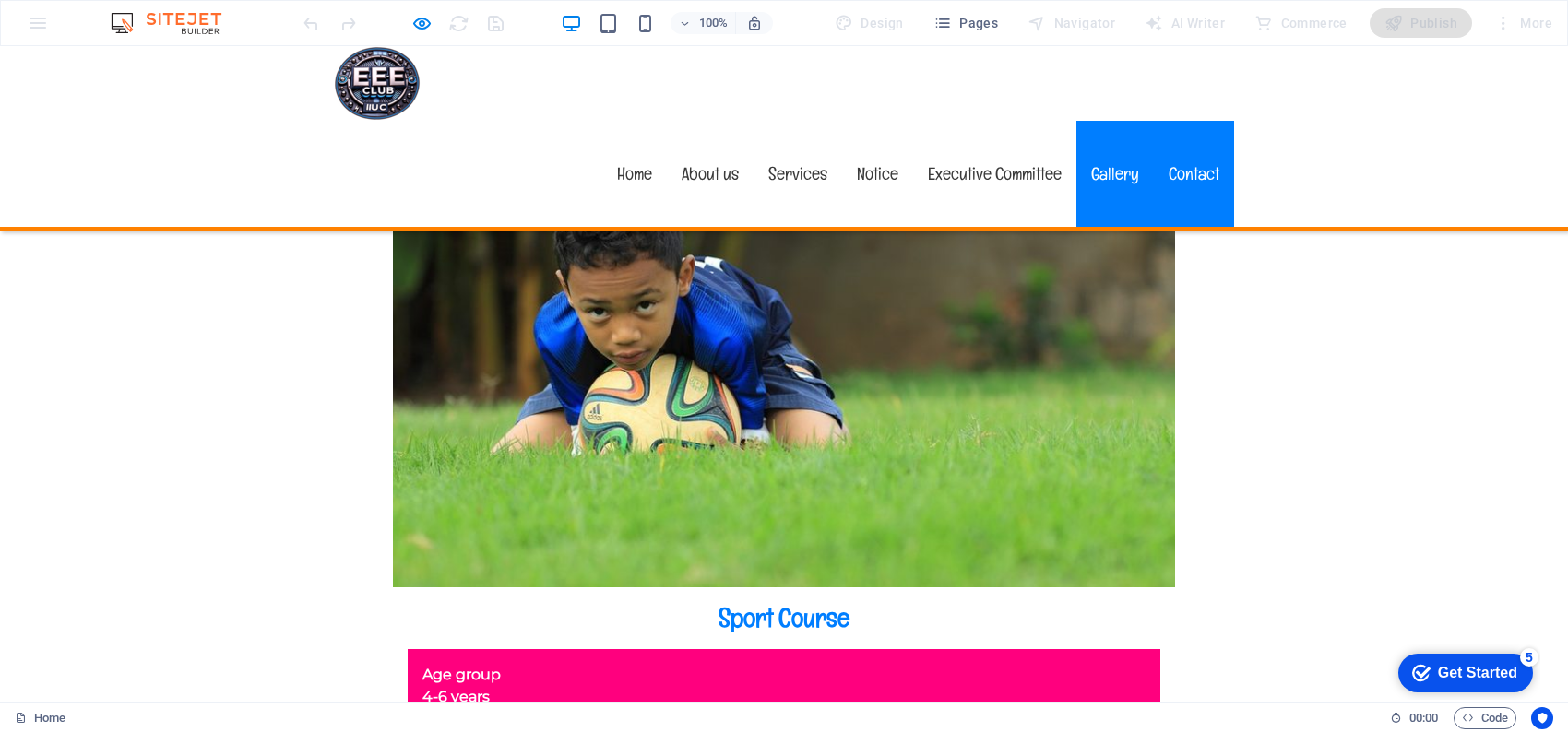
click at [1095, 121] on link "Gallery" at bounding box center [1115, 174] width 78 height 106
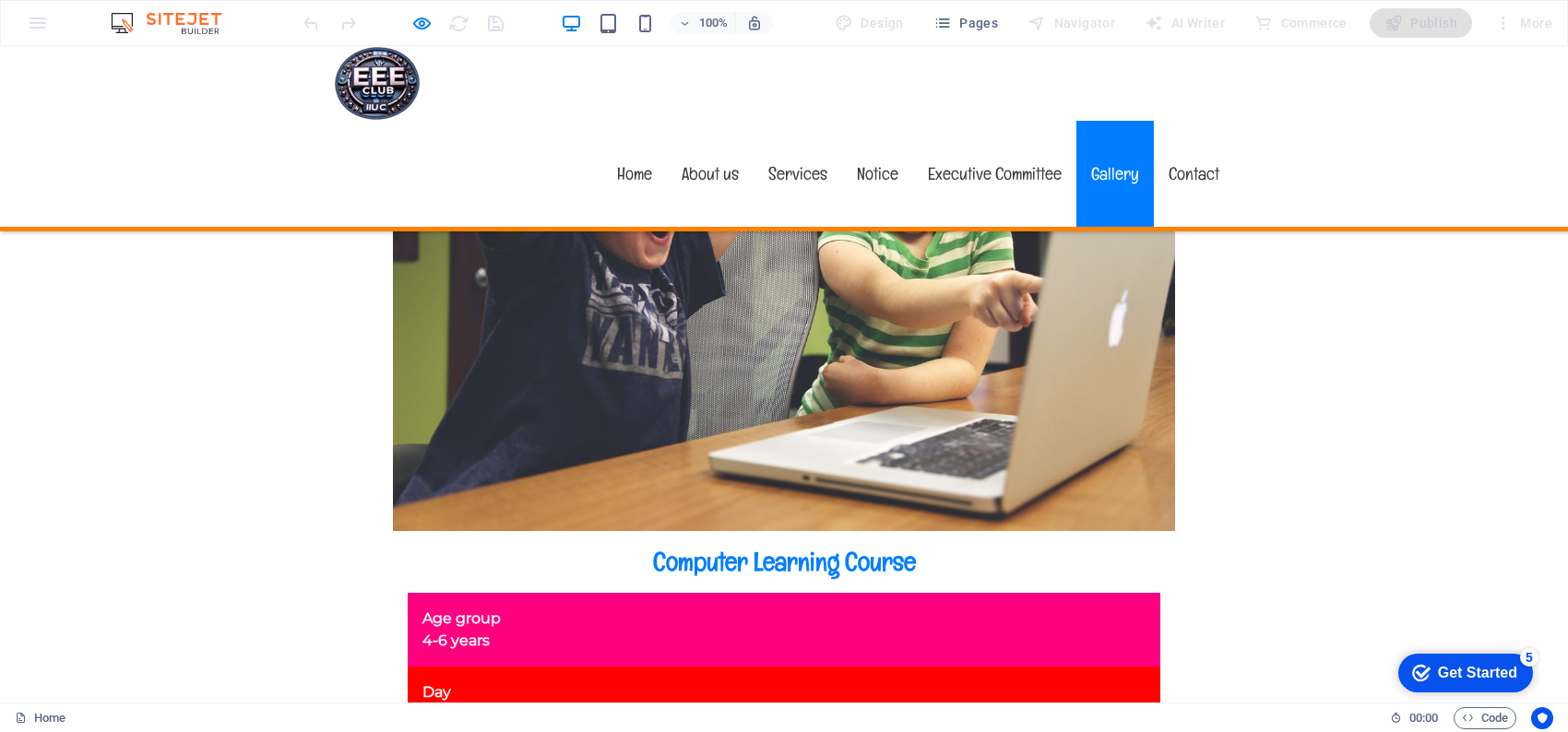
scroll to position [9553, 0]
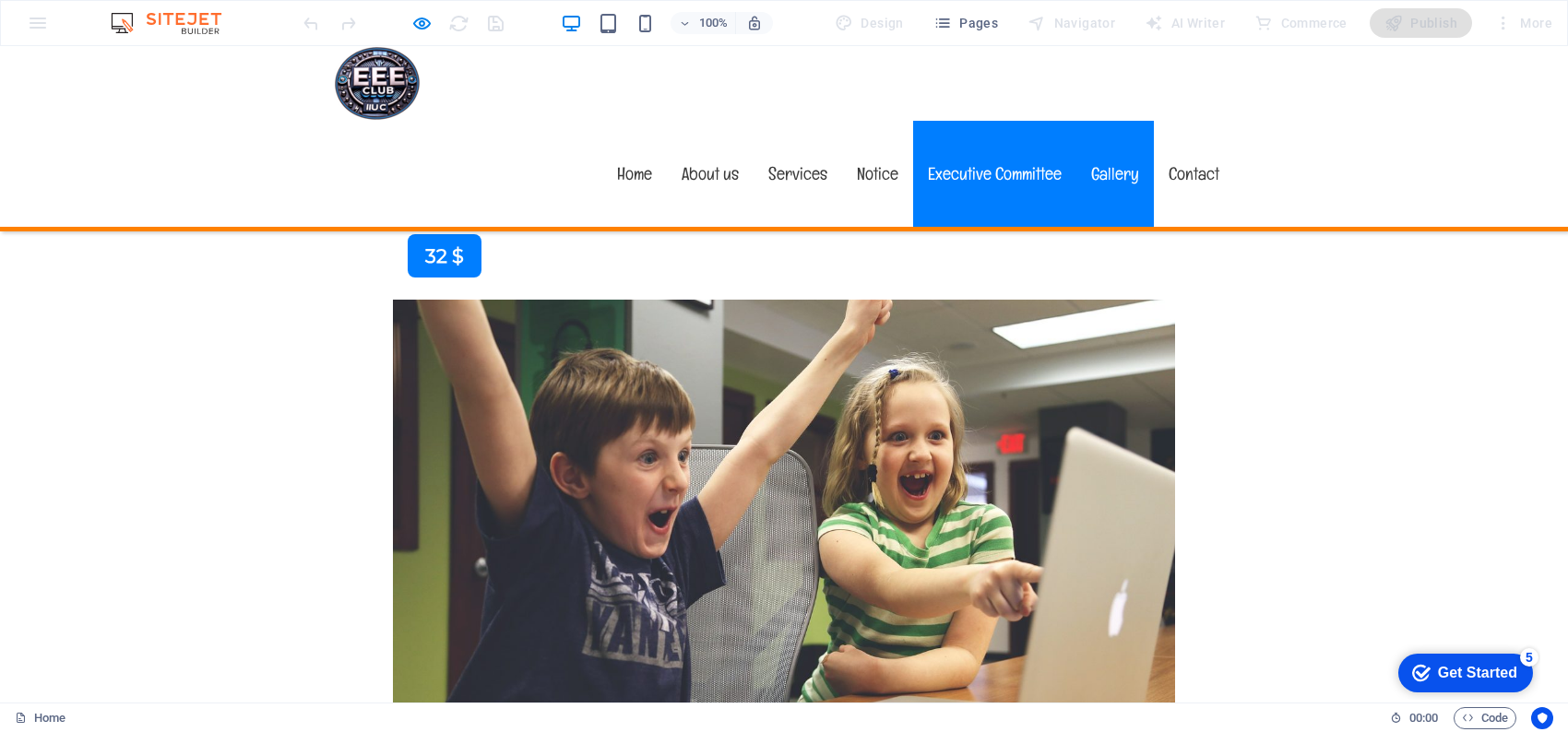
click at [988, 121] on link "Executive Committee" at bounding box center [995, 174] width 163 height 106
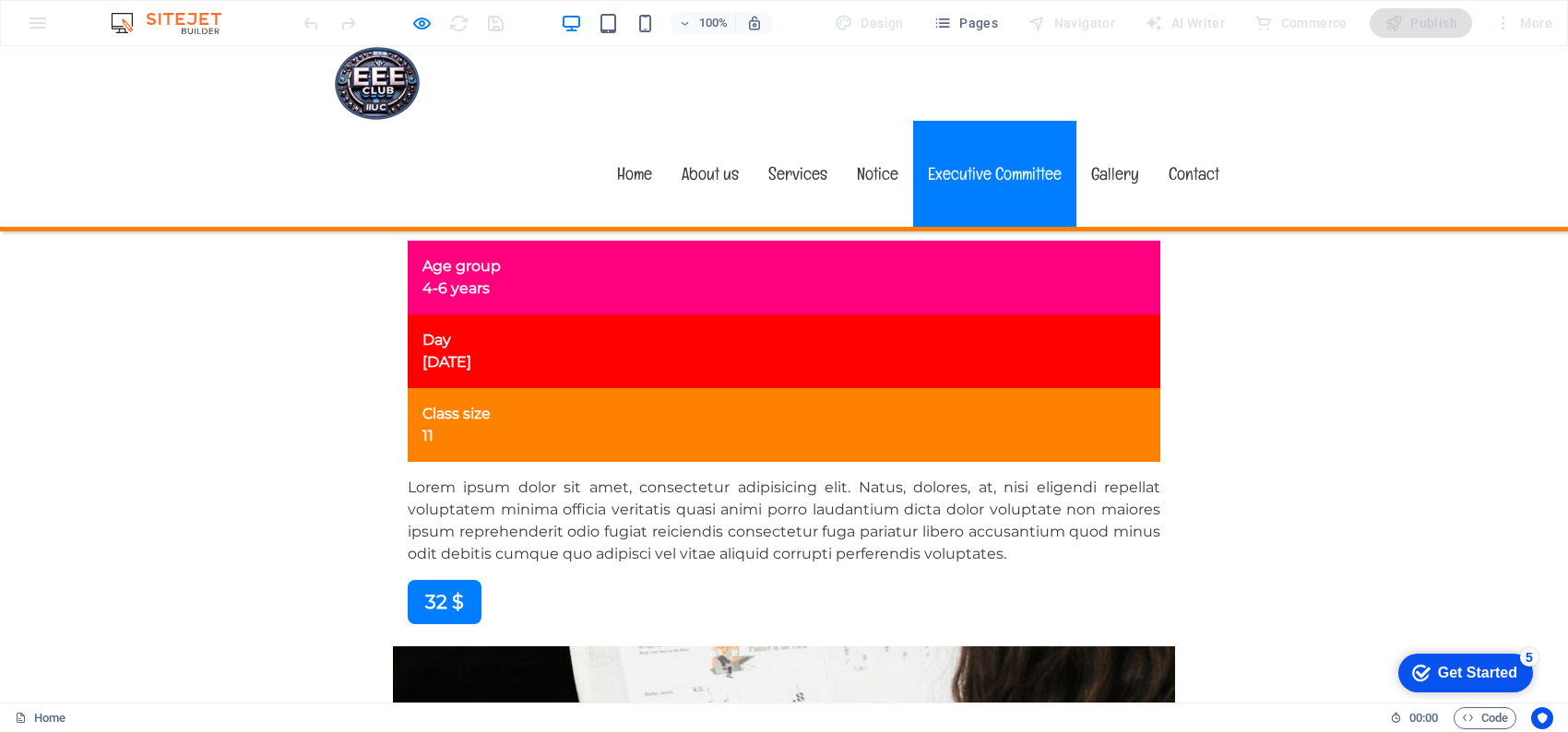
scroll to position [8135, 0]
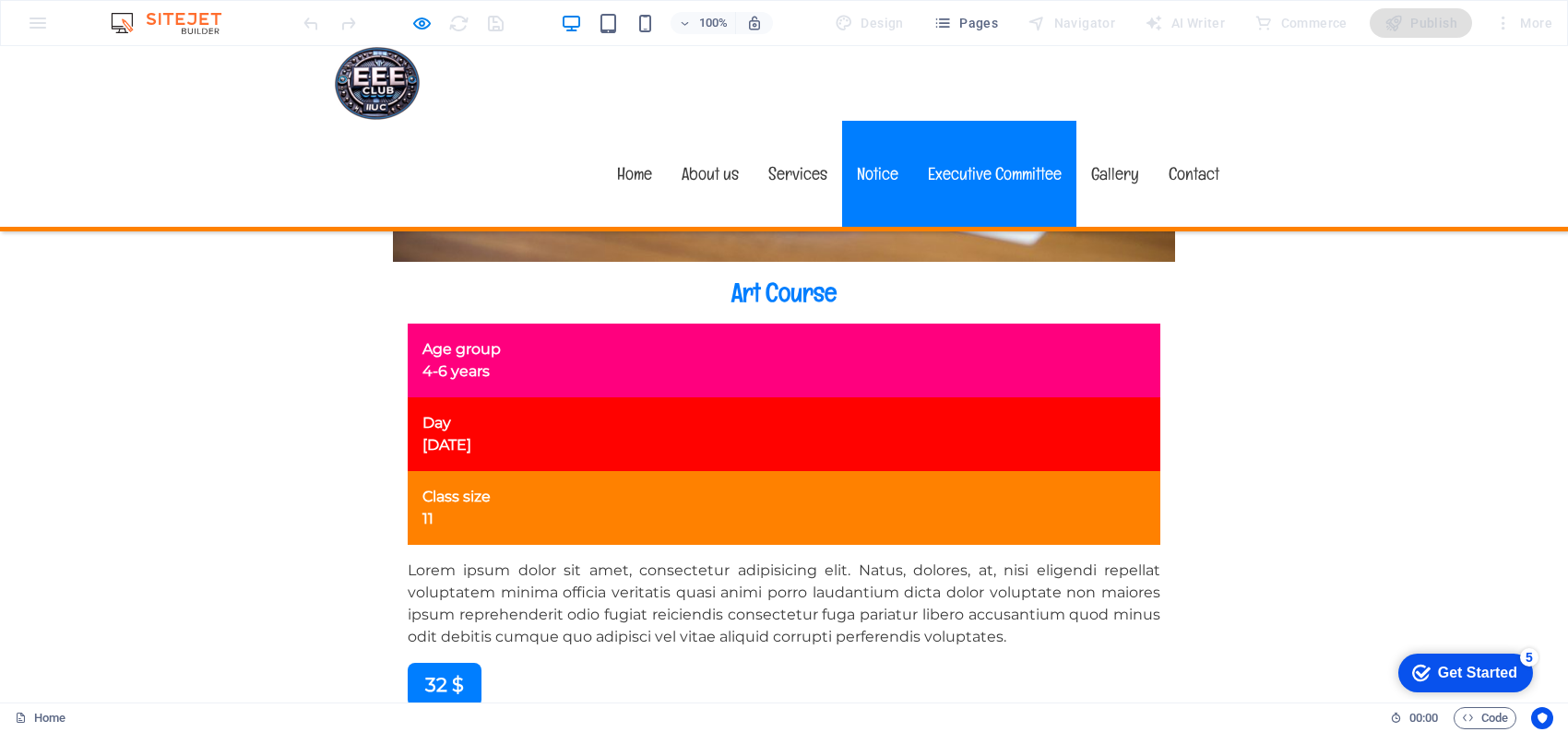
click at [866, 121] on link "Notice" at bounding box center [877, 174] width 71 height 106
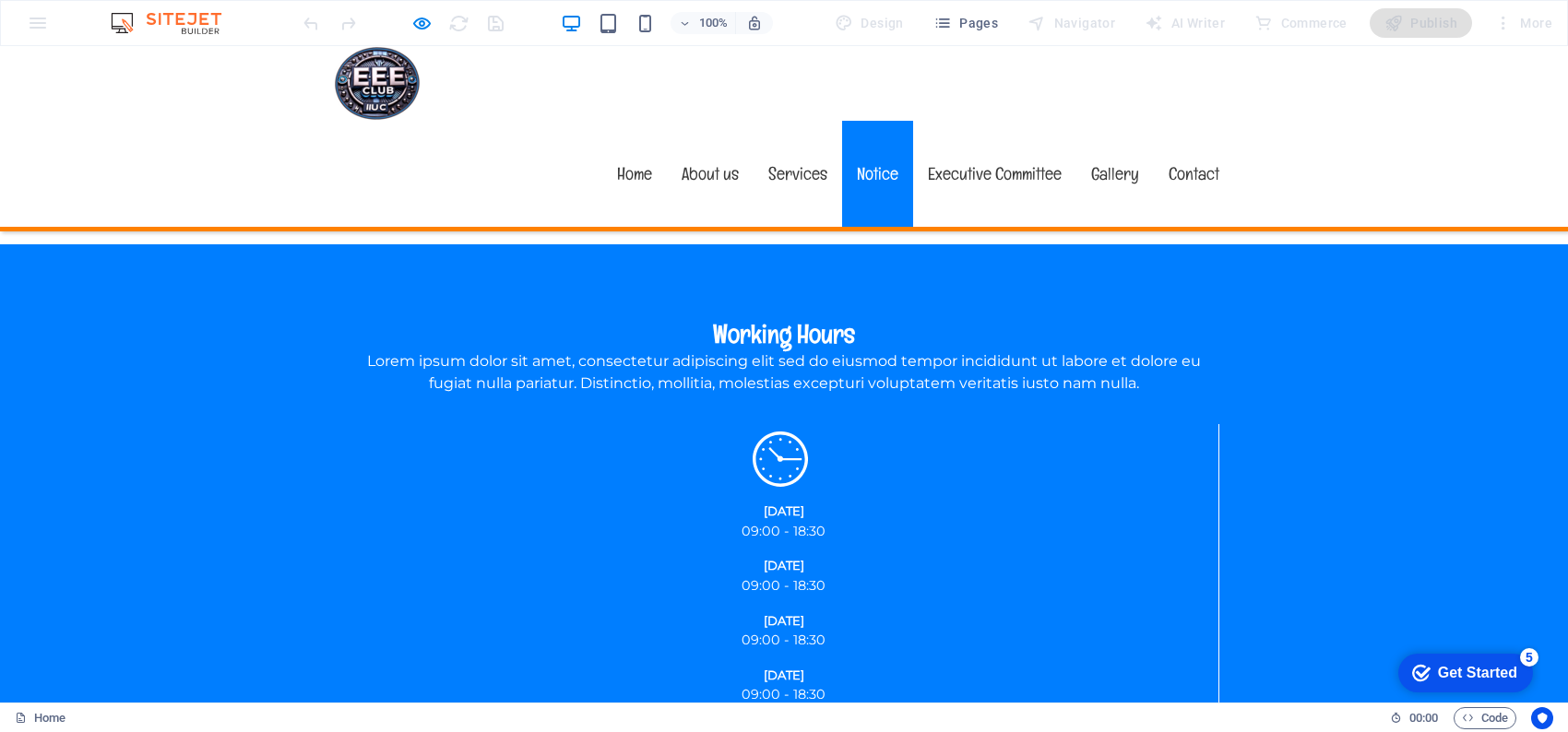
scroll to position [2727, 0]
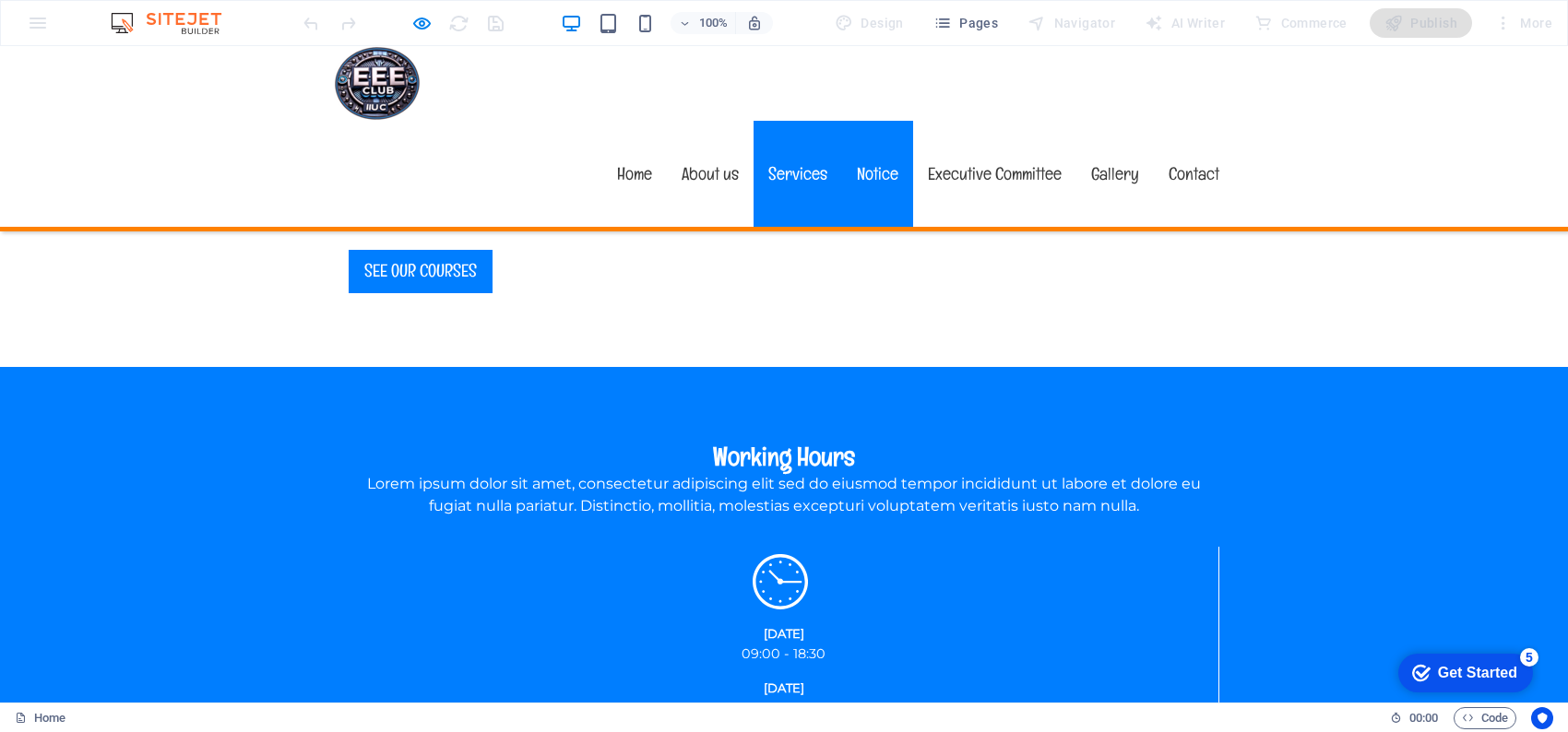
click at [780, 121] on link "Services" at bounding box center [797, 174] width 88 height 106
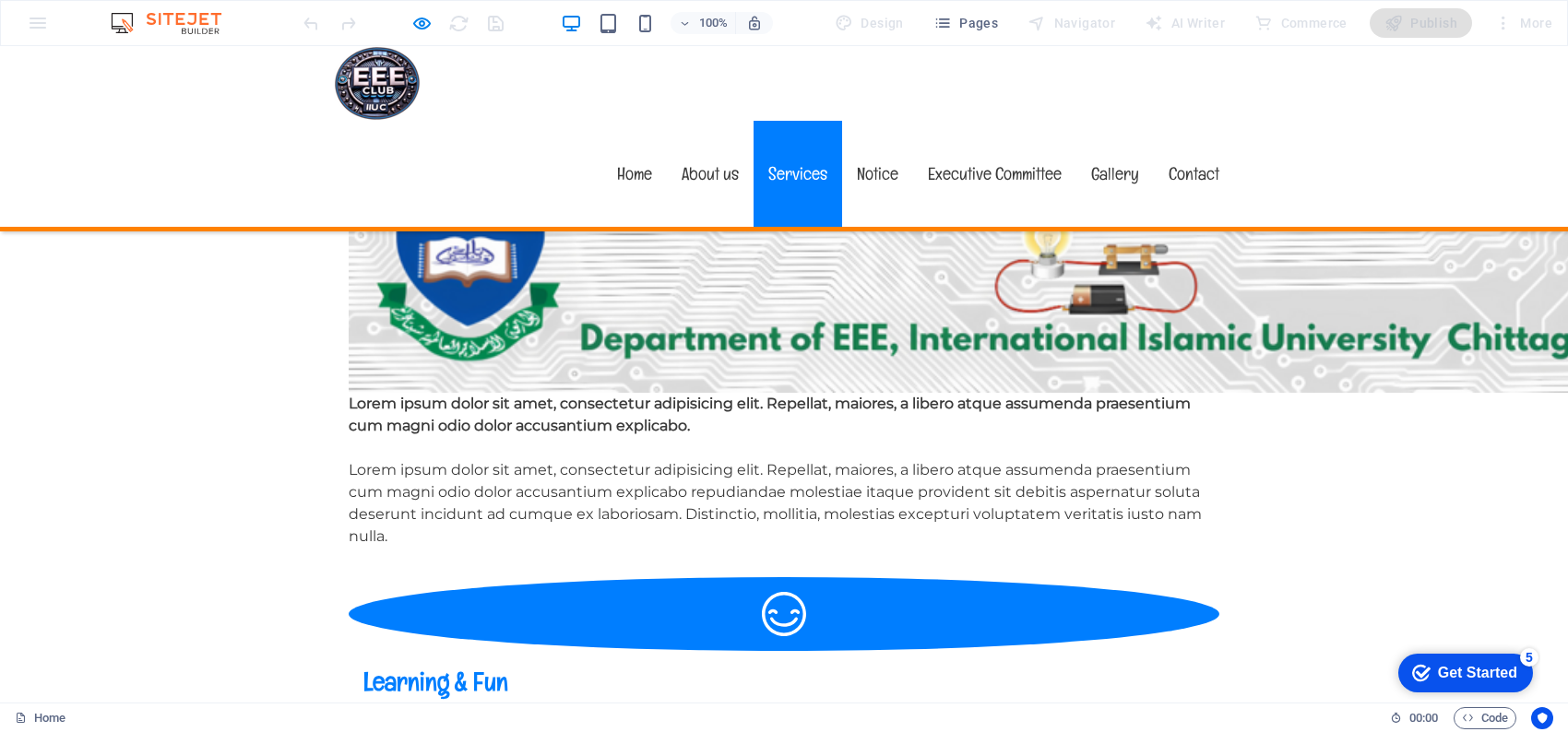
scroll to position [1627, 0]
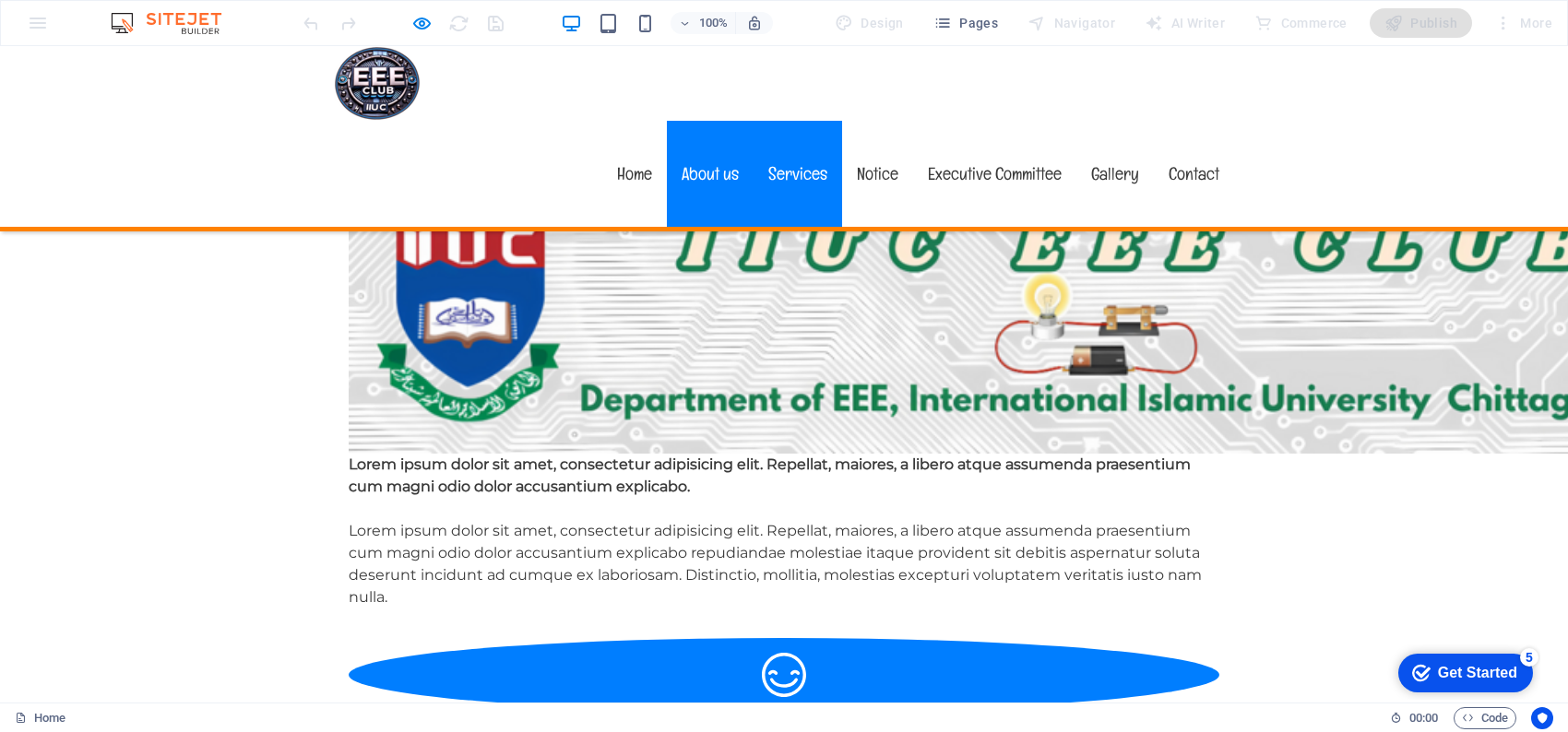
click at [688, 121] on link "About us" at bounding box center [710, 174] width 86 height 106
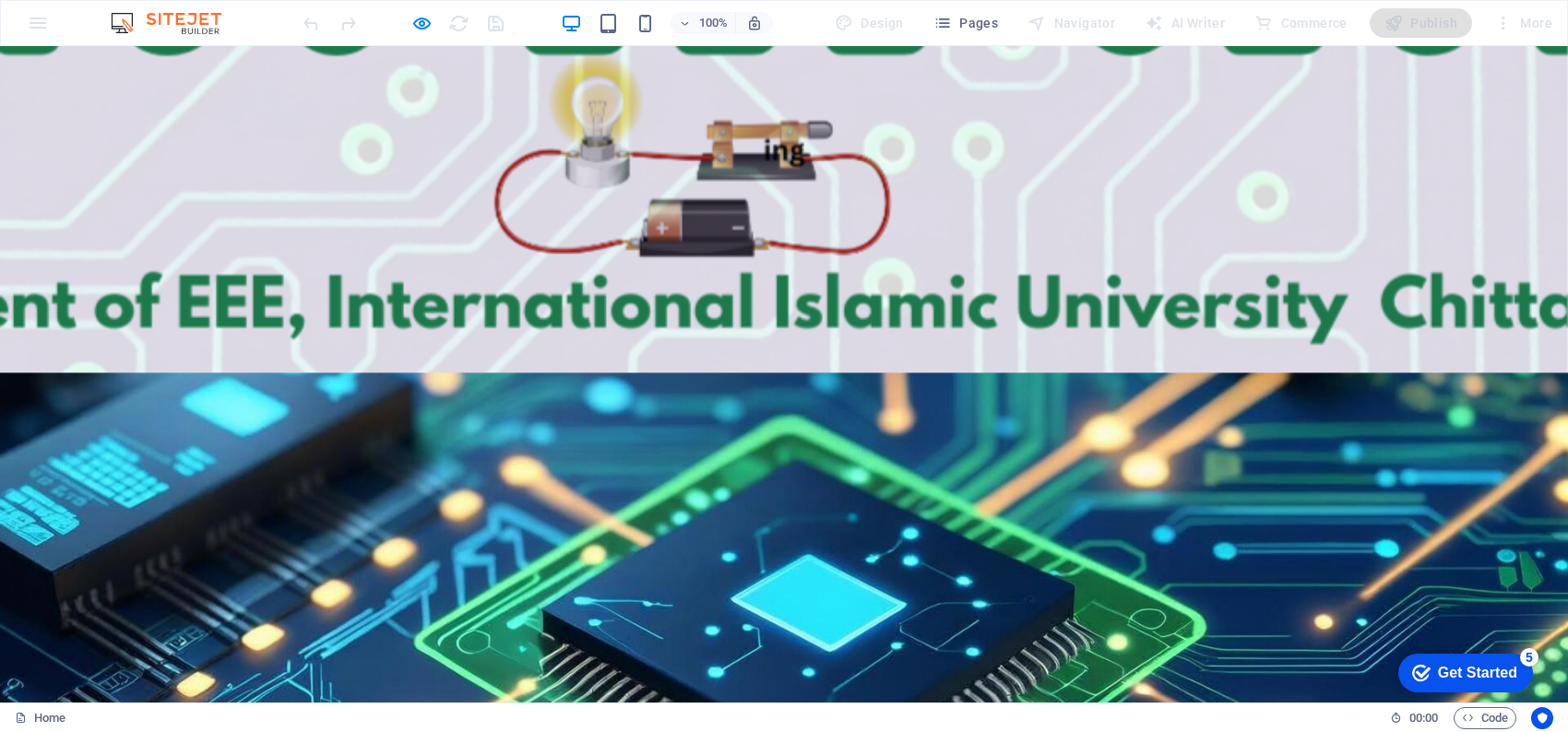
scroll to position [540, 0]
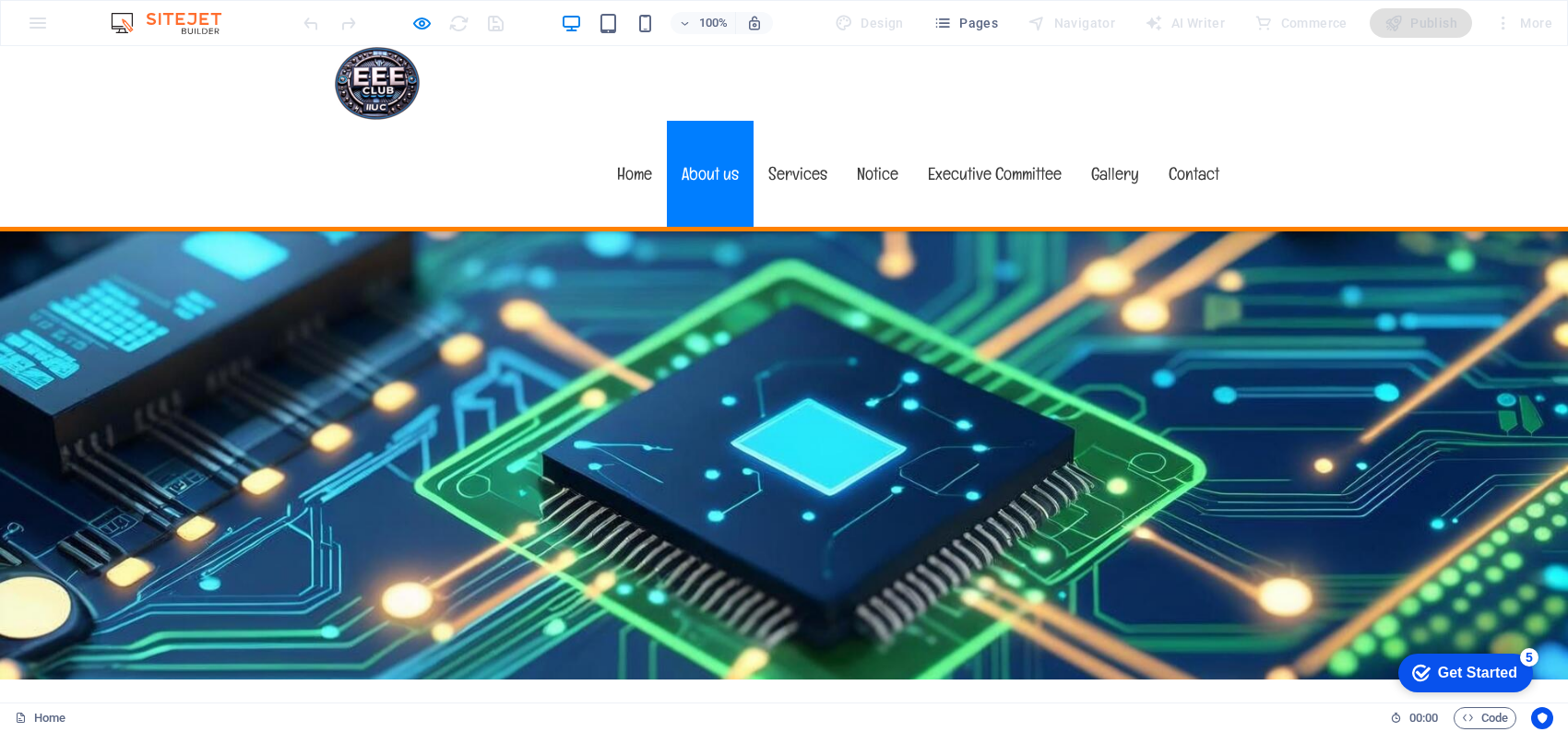
scroll to position [725, 0]
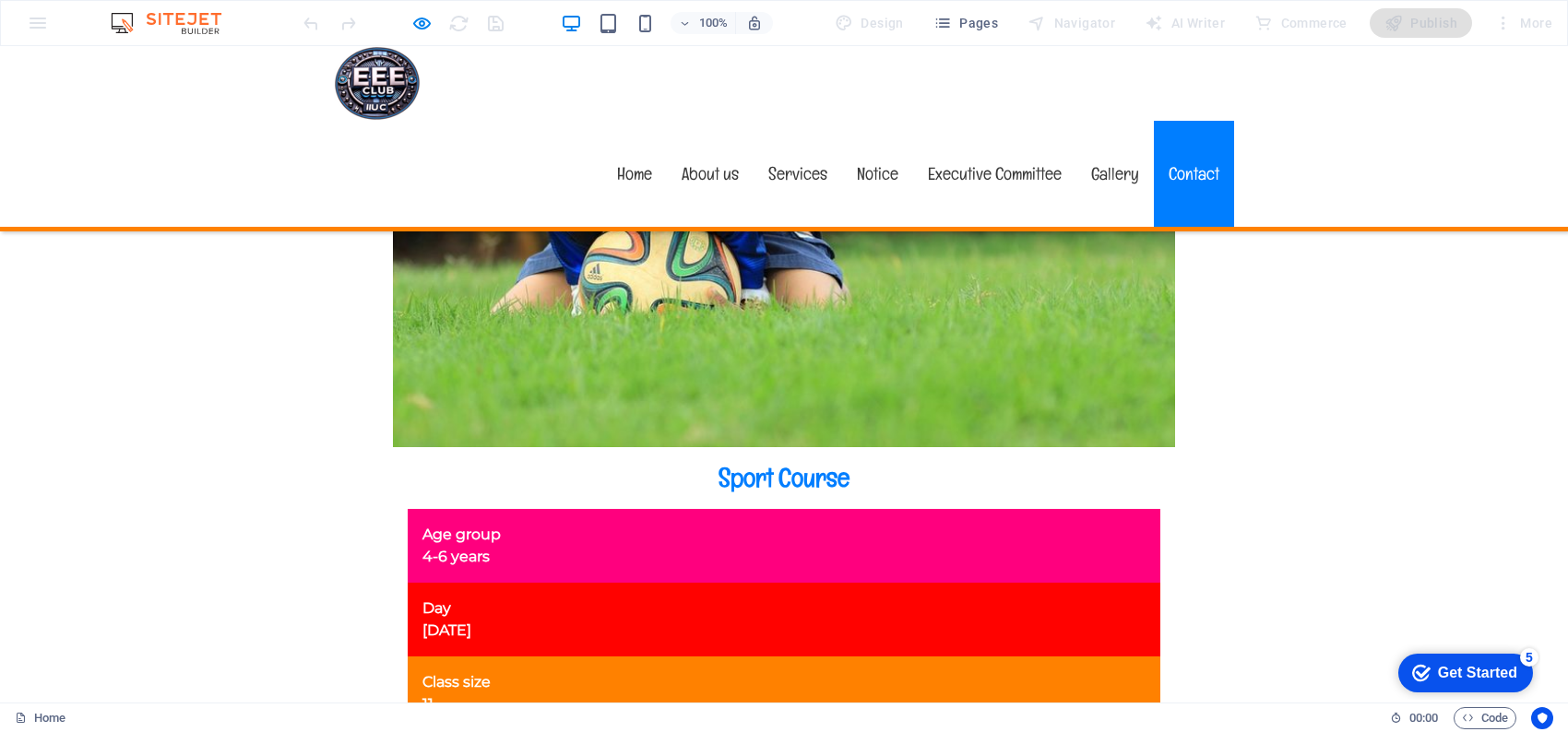
scroll to position [10916, 0]
